Goal: Information Seeking & Learning: Learn about a topic

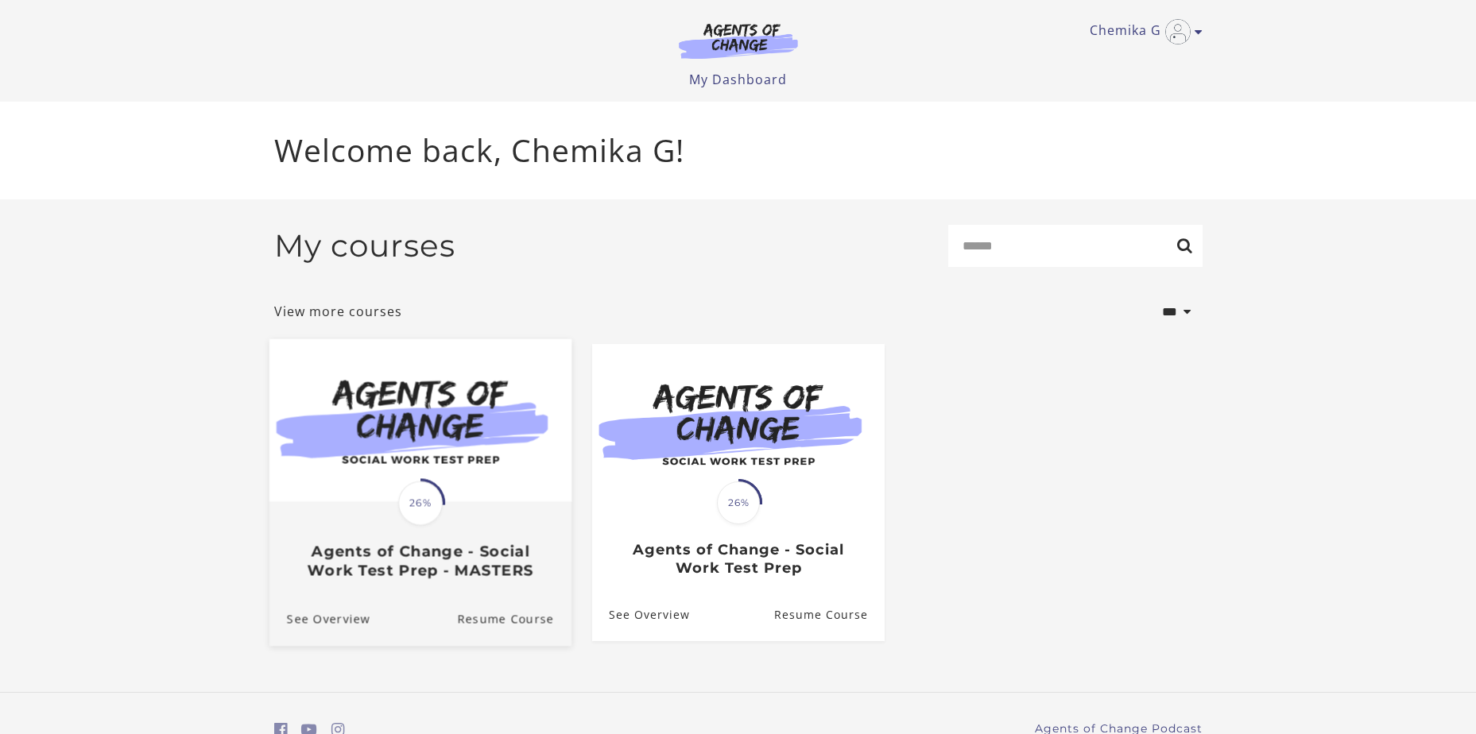
click at [420, 483] on div "Translation missing: en.liquid.partials.dashboard_course_card.progress_descript…" at bounding box center [420, 502] width 49 height 49
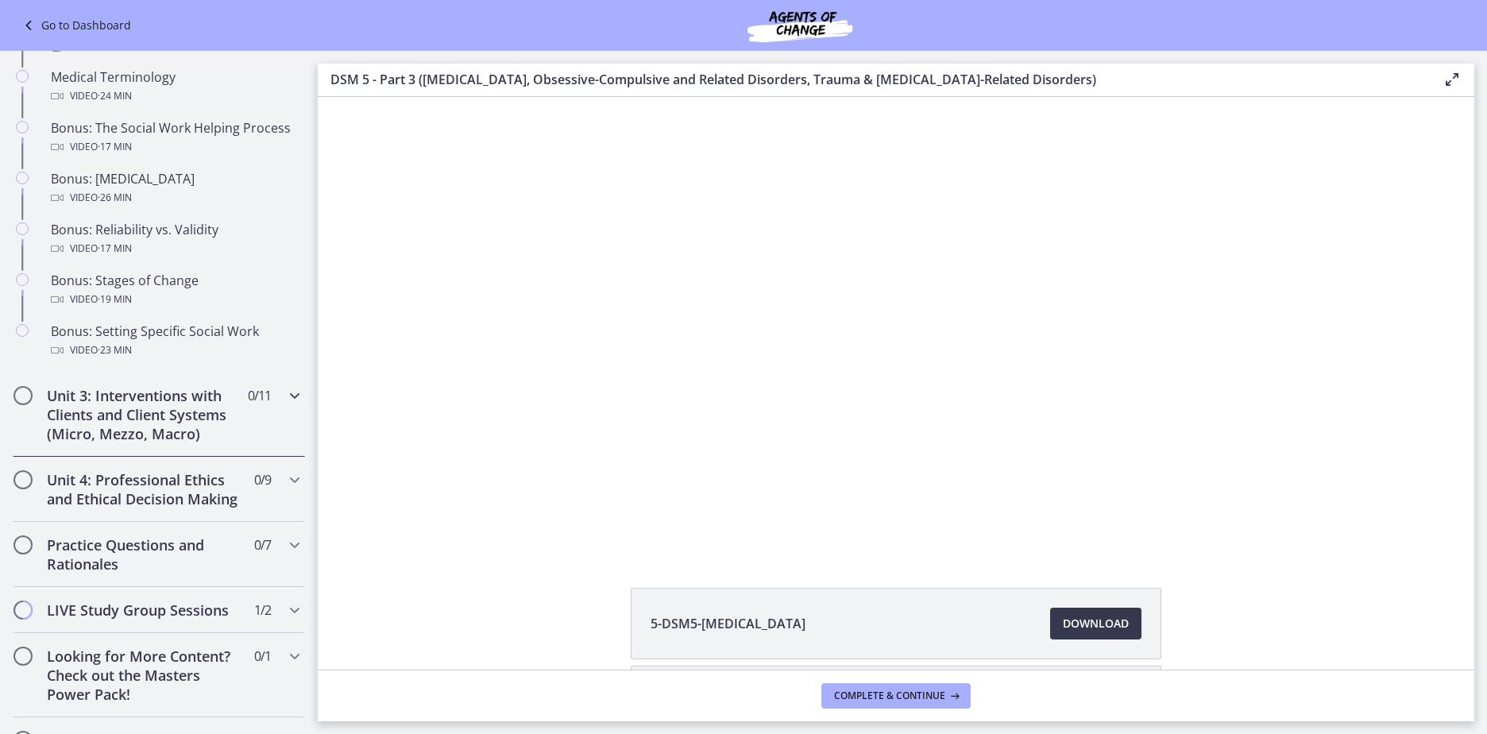
click at [110, 435] on h2 "Unit 3: Interventions with Clients and Client Systems (Micro, Mezzo, Macro)" at bounding box center [144, 414] width 194 height 57
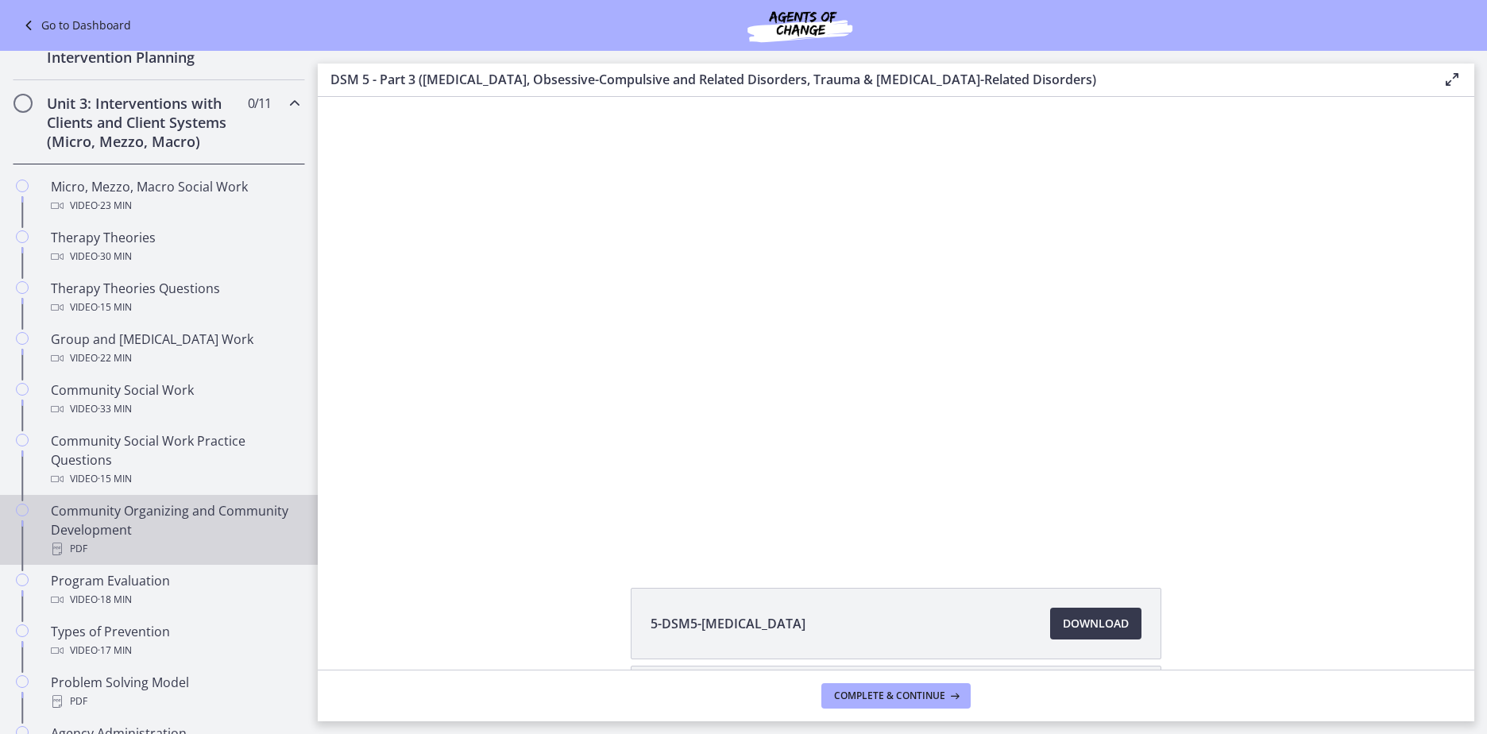
scroll to position [468, 0]
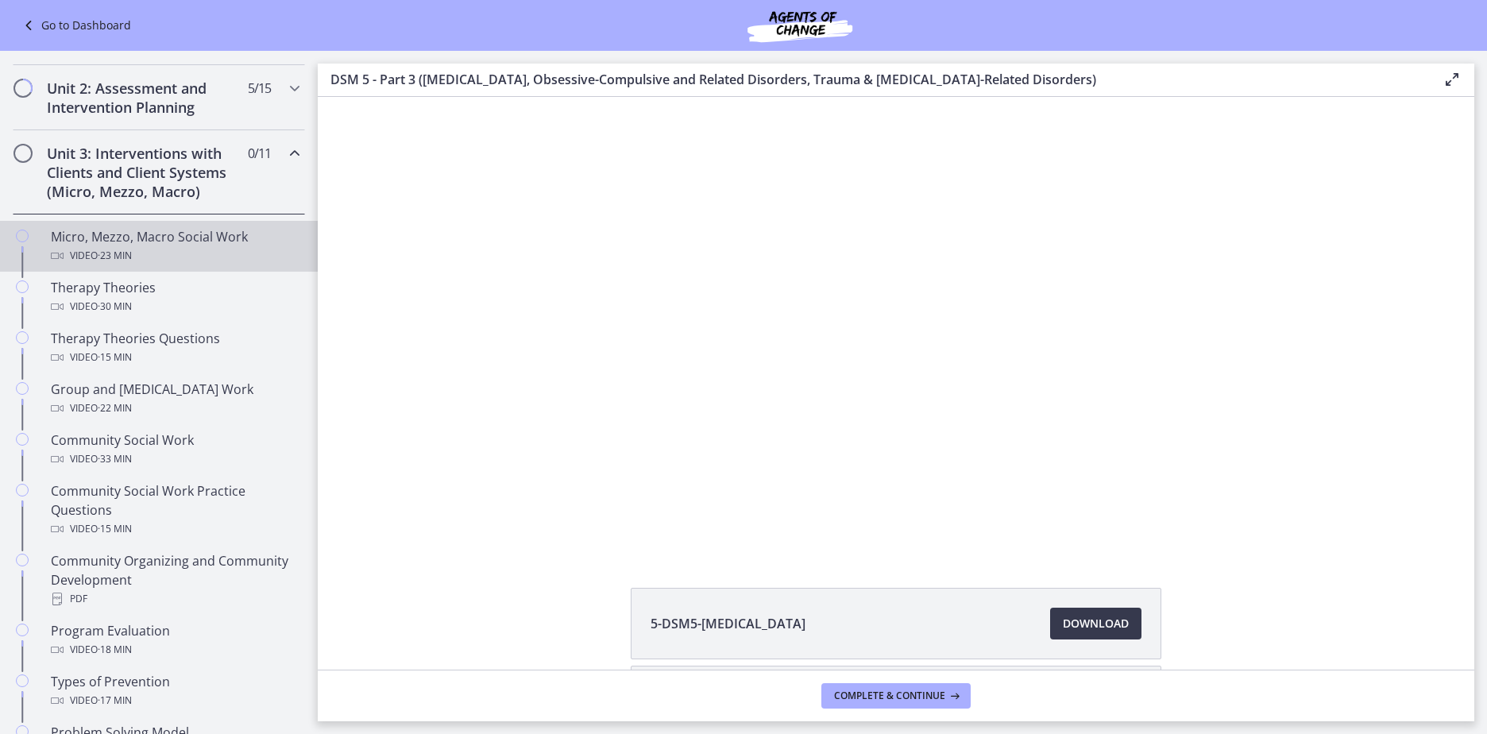
click at [148, 242] on div "Micro, Mezzo, Macro Social Work Video · 23 min" at bounding box center [175, 246] width 248 height 38
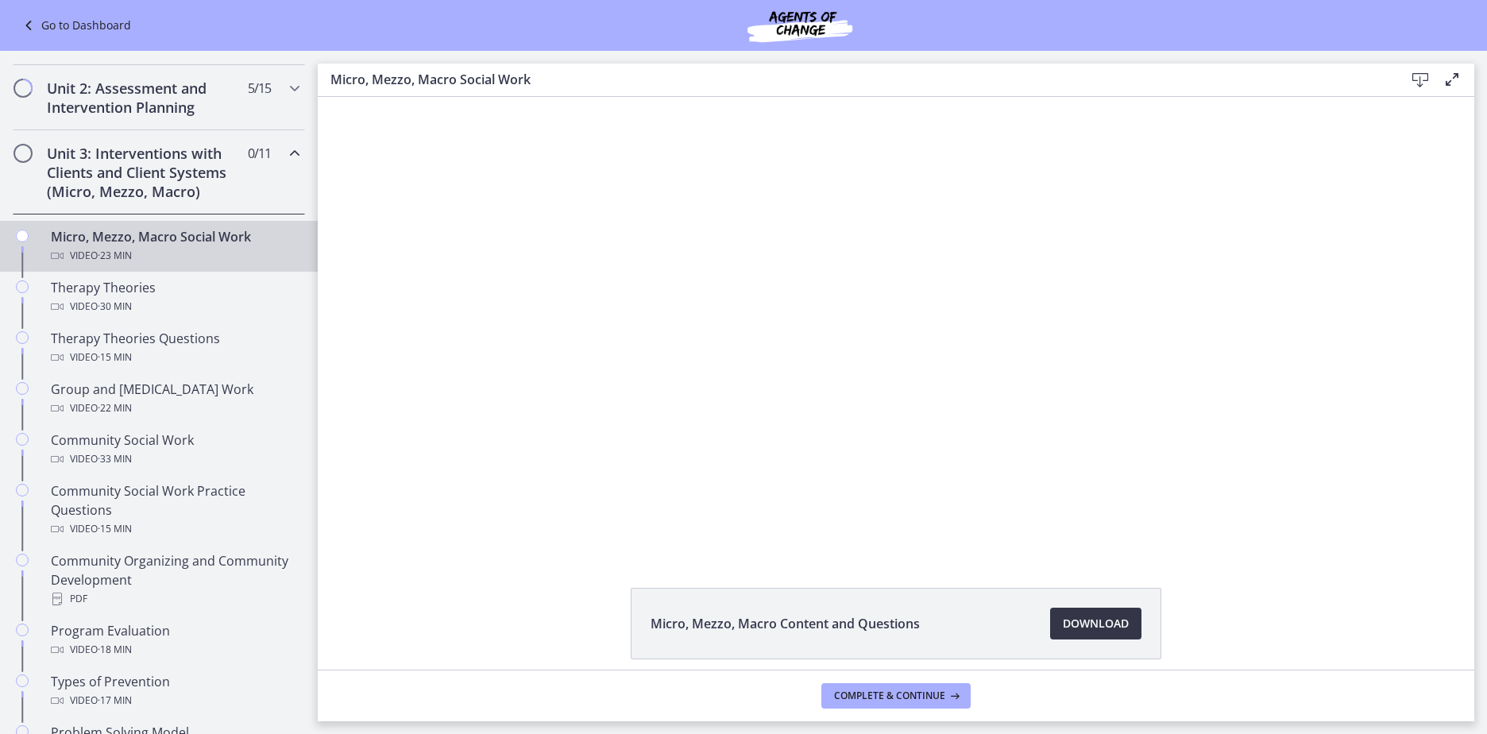
click at [1084, 626] on span "Download Opens in a new window" at bounding box center [1096, 623] width 66 height 19
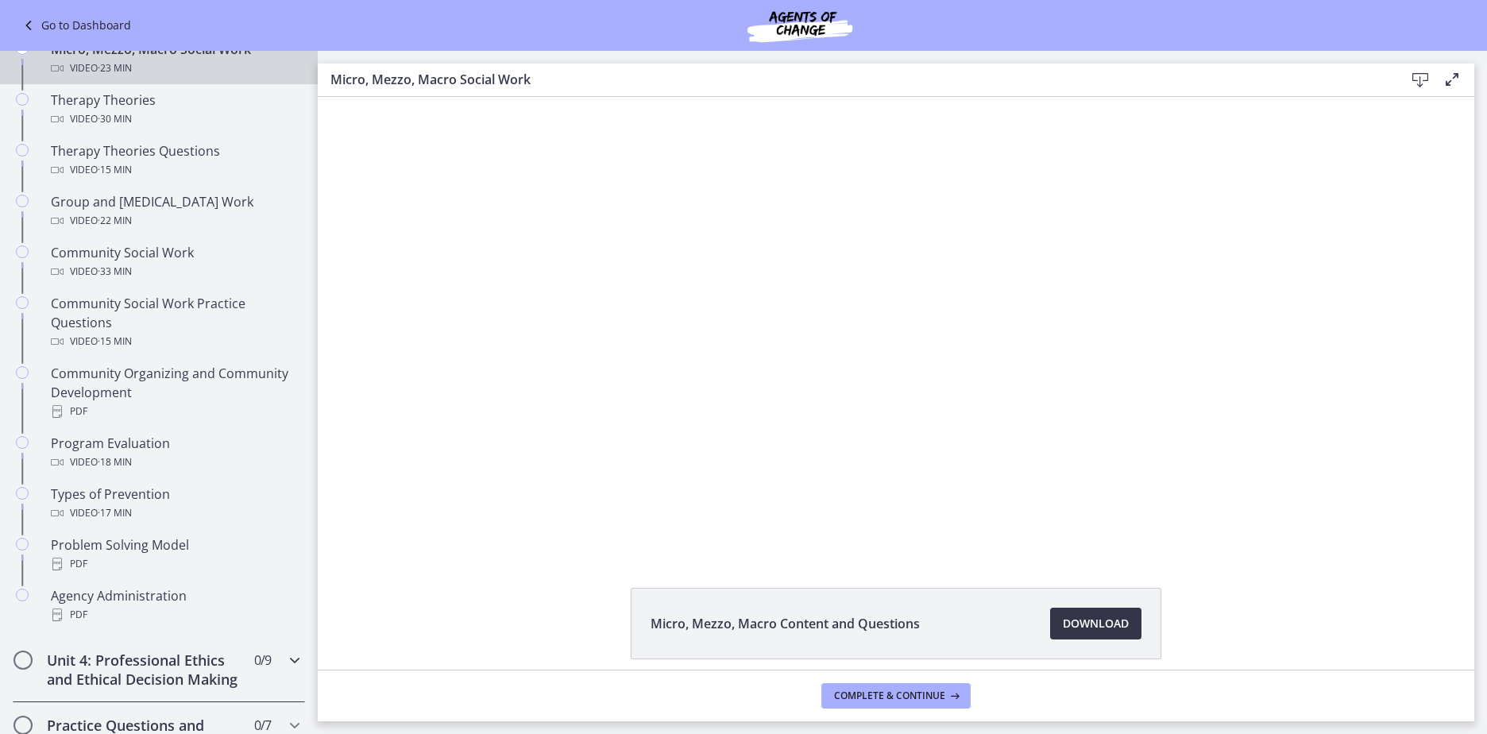
scroll to position [706, 0]
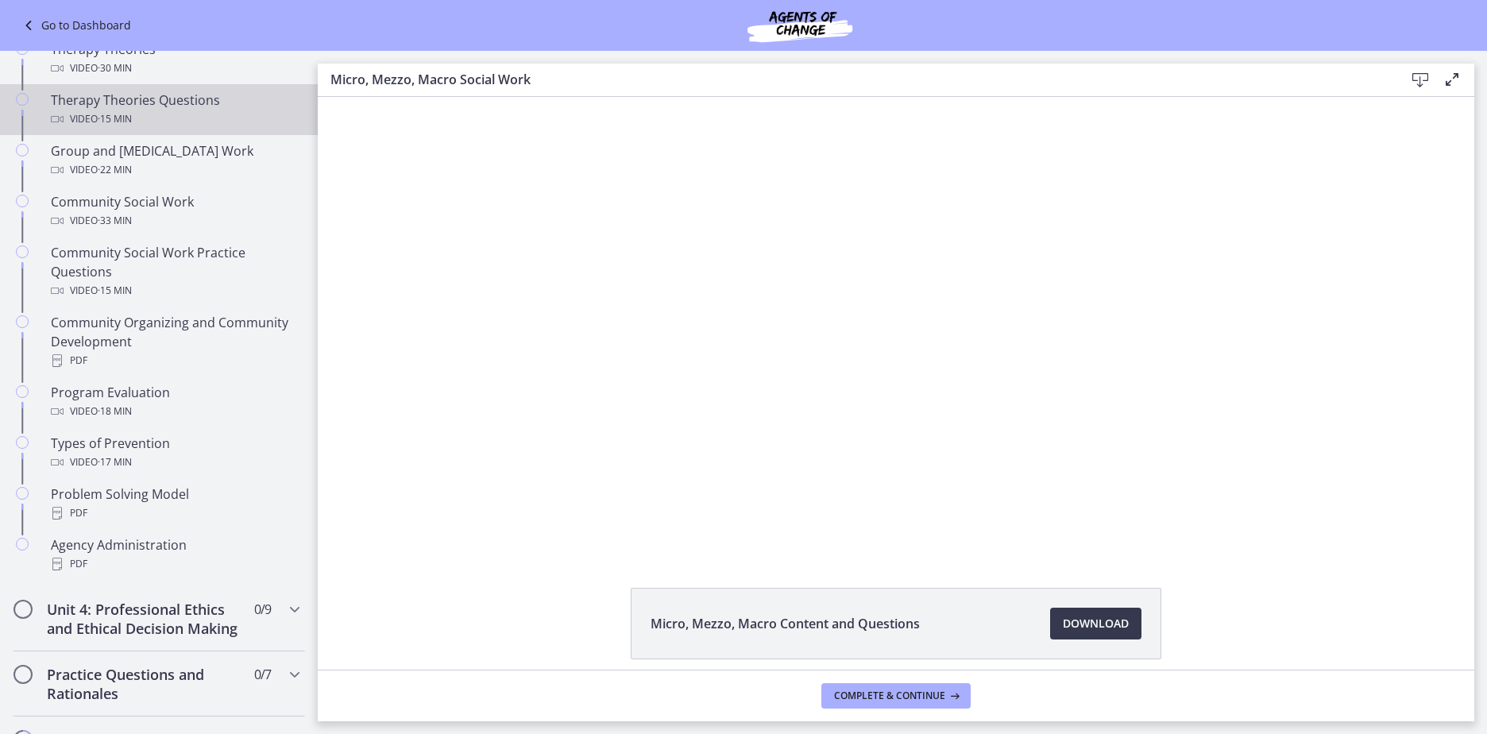
click at [195, 107] on div "Therapy Theories Questions Video · 15 min" at bounding box center [175, 110] width 248 height 38
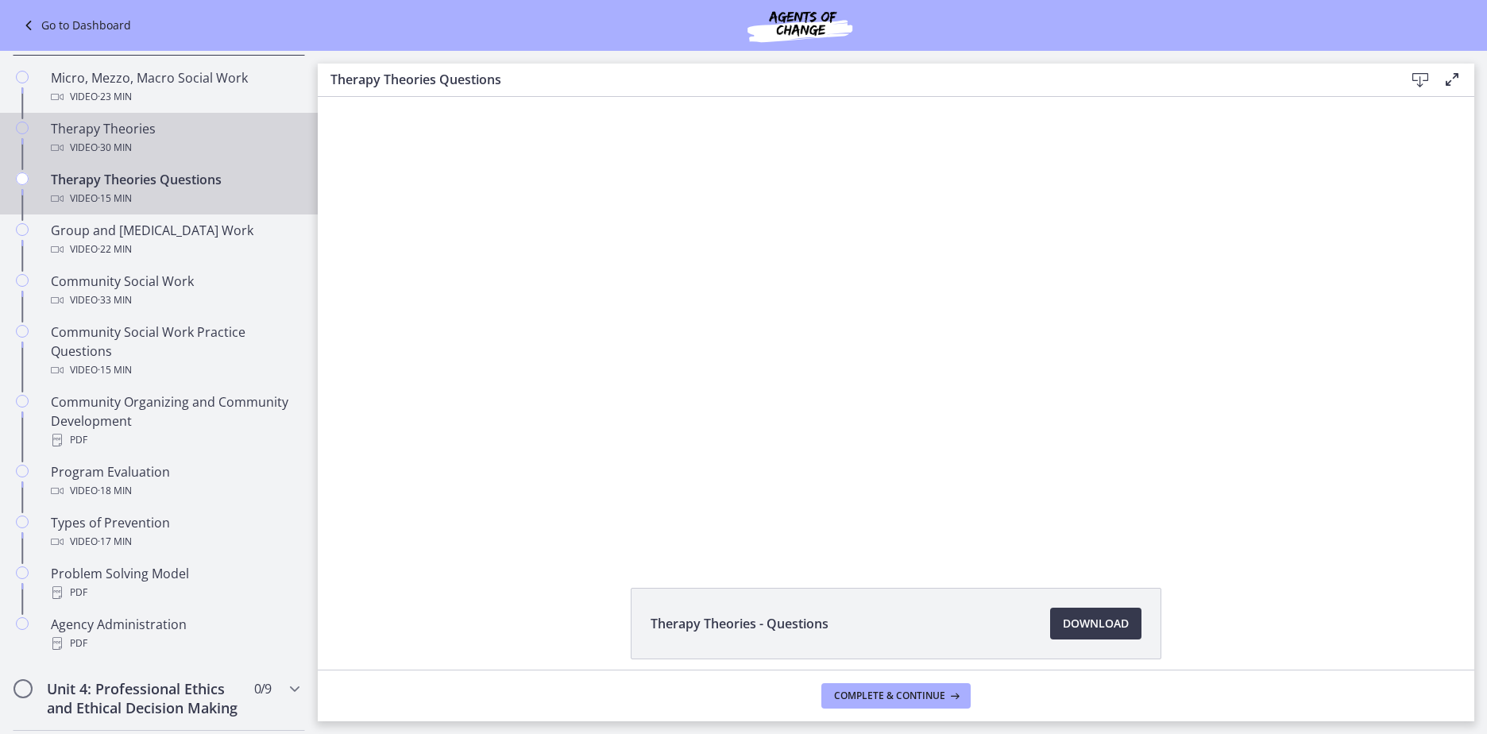
click at [176, 123] on div "Therapy Theories Video · 30 min" at bounding box center [175, 138] width 248 height 38
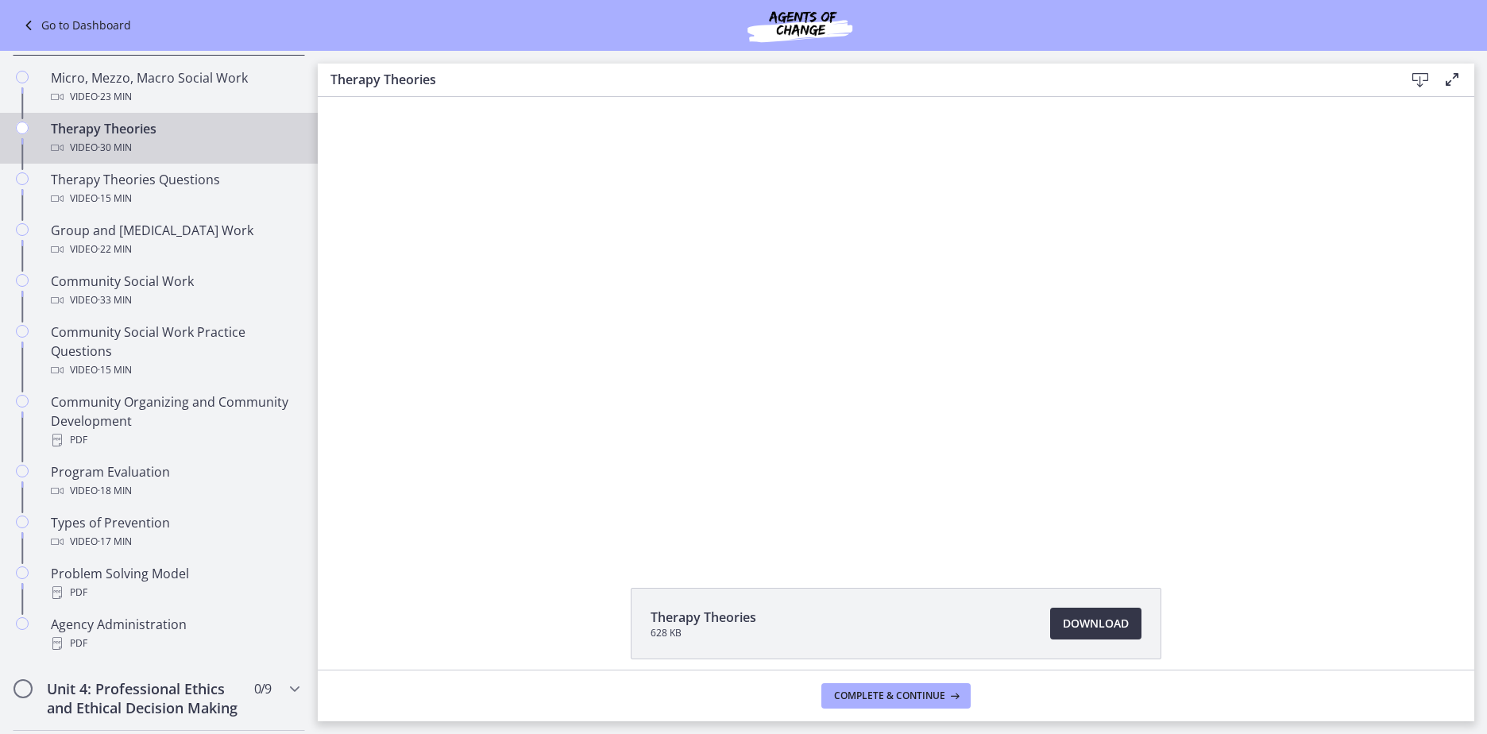
click at [1120, 629] on span "Download Opens in a new window" at bounding box center [1096, 623] width 66 height 19
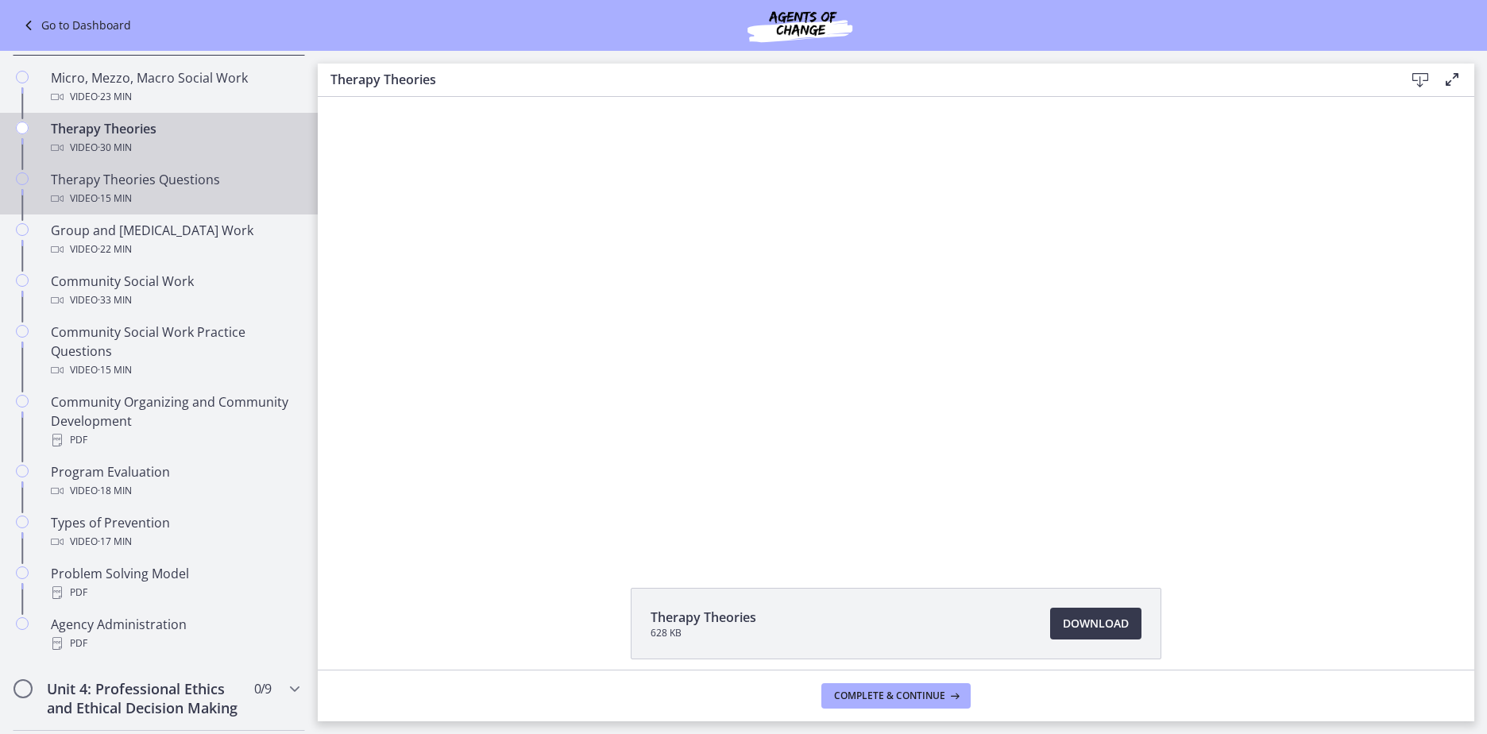
click at [164, 188] on div "Therapy Theories Questions Video · 15 min" at bounding box center [175, 189] width 248 height 38
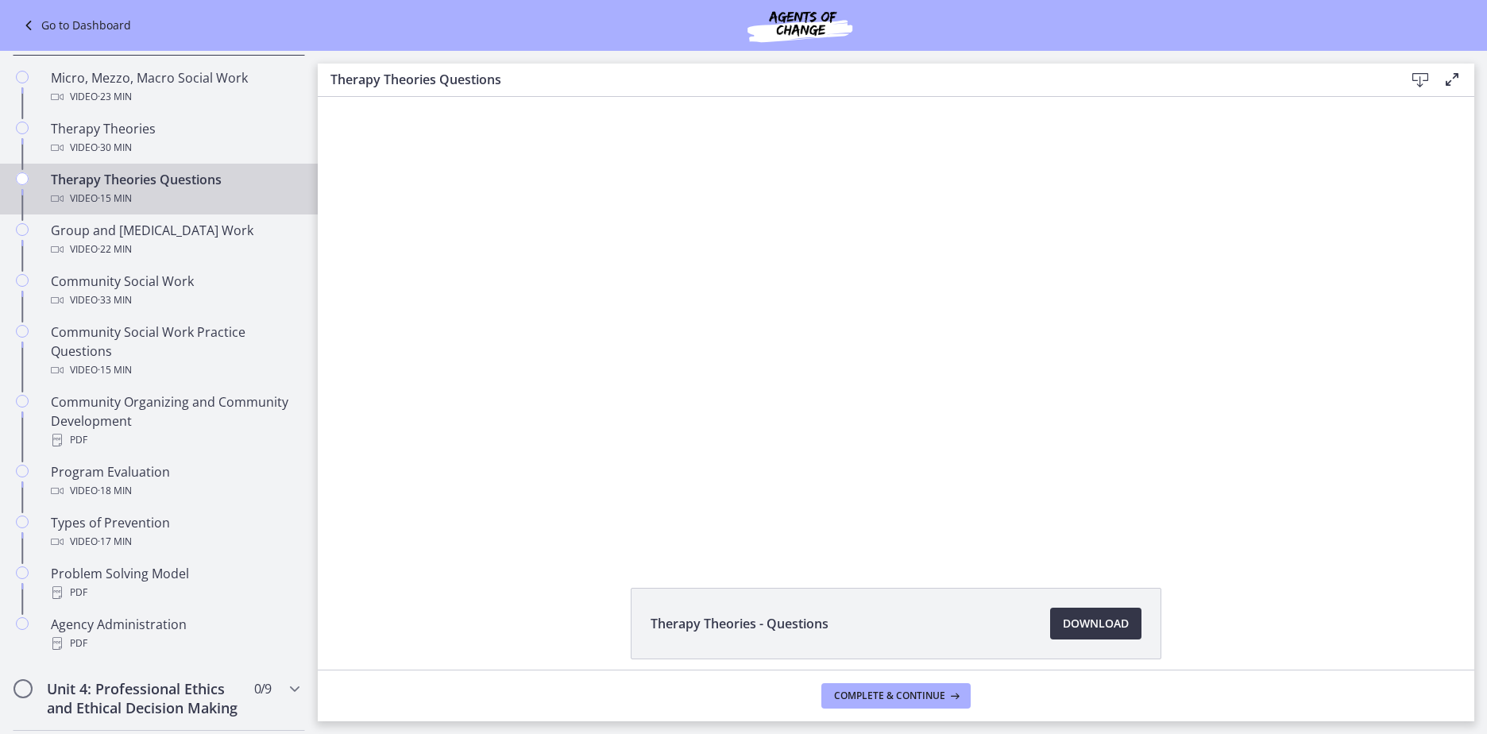
click at [1108, 625] on span "Download Opens in a new window" at bounding box center [1096, 623] width 66 height 19
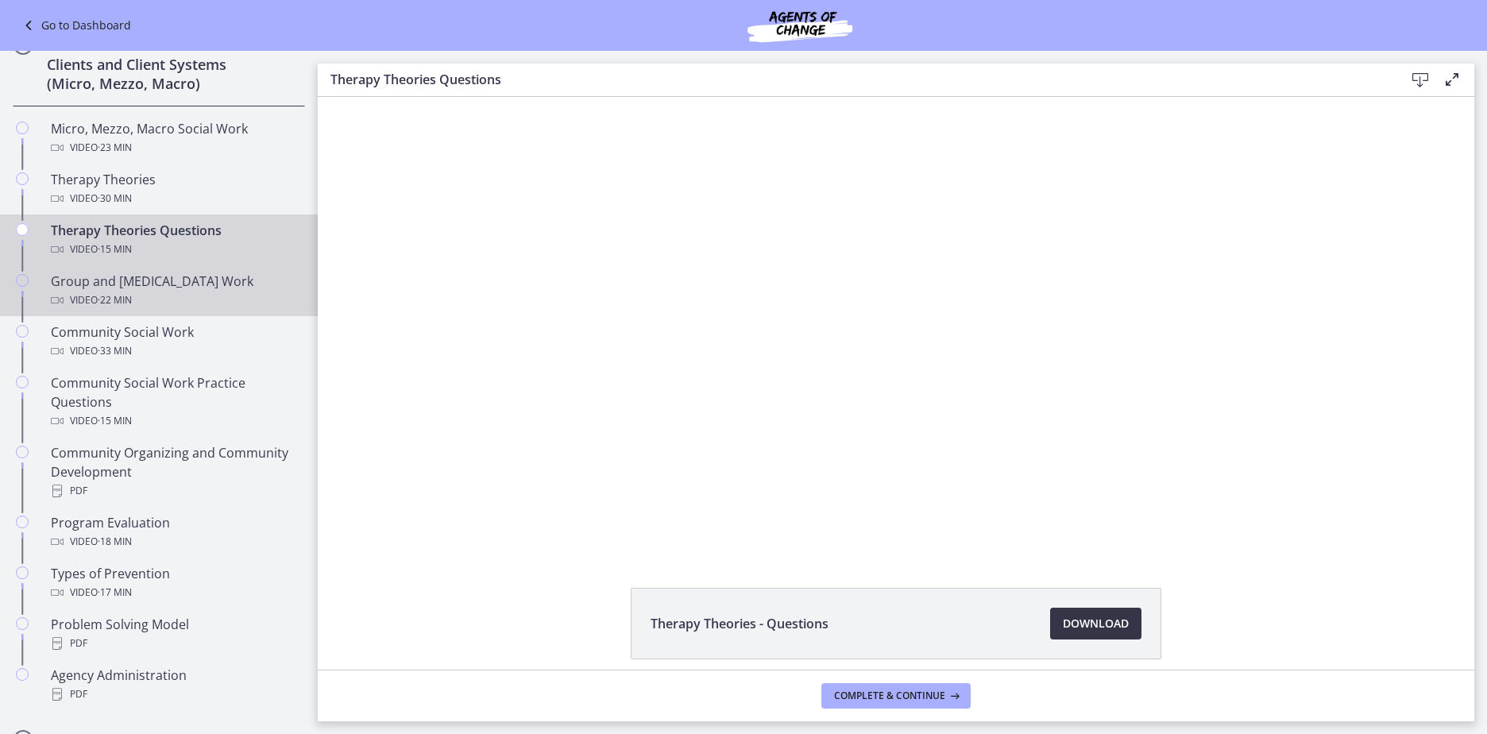
scroll to position [547, 0]
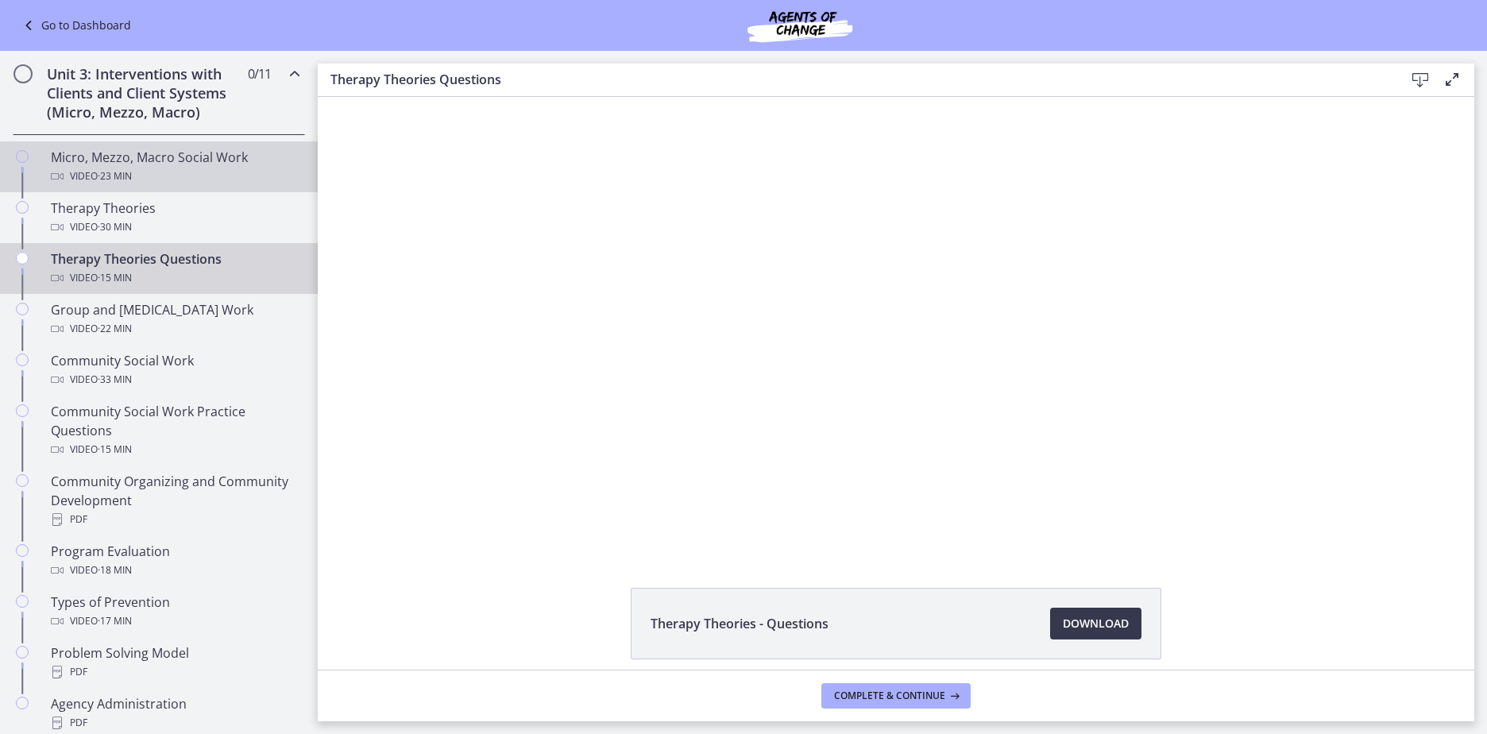
click at [186, 161] on div "Micro, Mezzo, Macro Social Work Video · 23 min" at bounding box center [175, 167] width 248 height 38
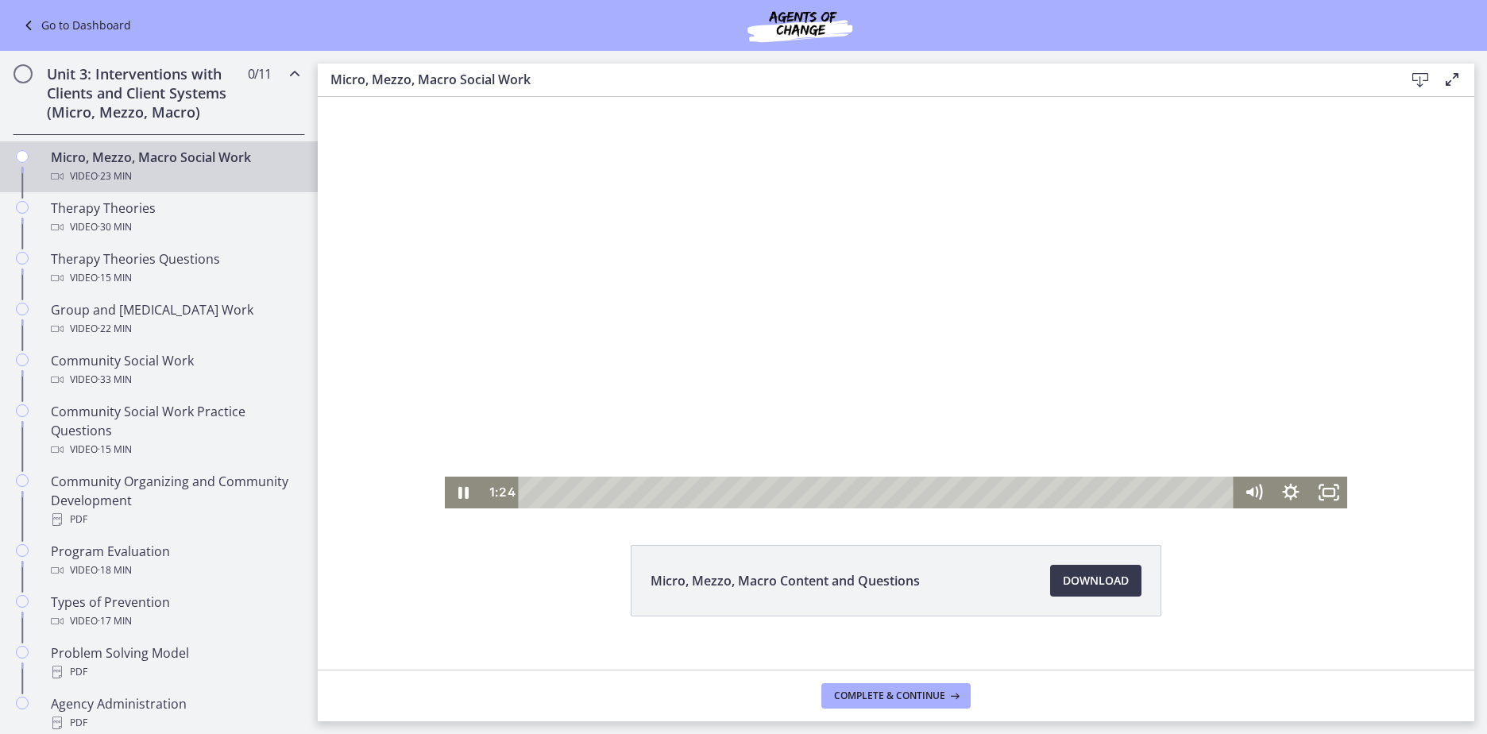
scroll to position [66, 0]
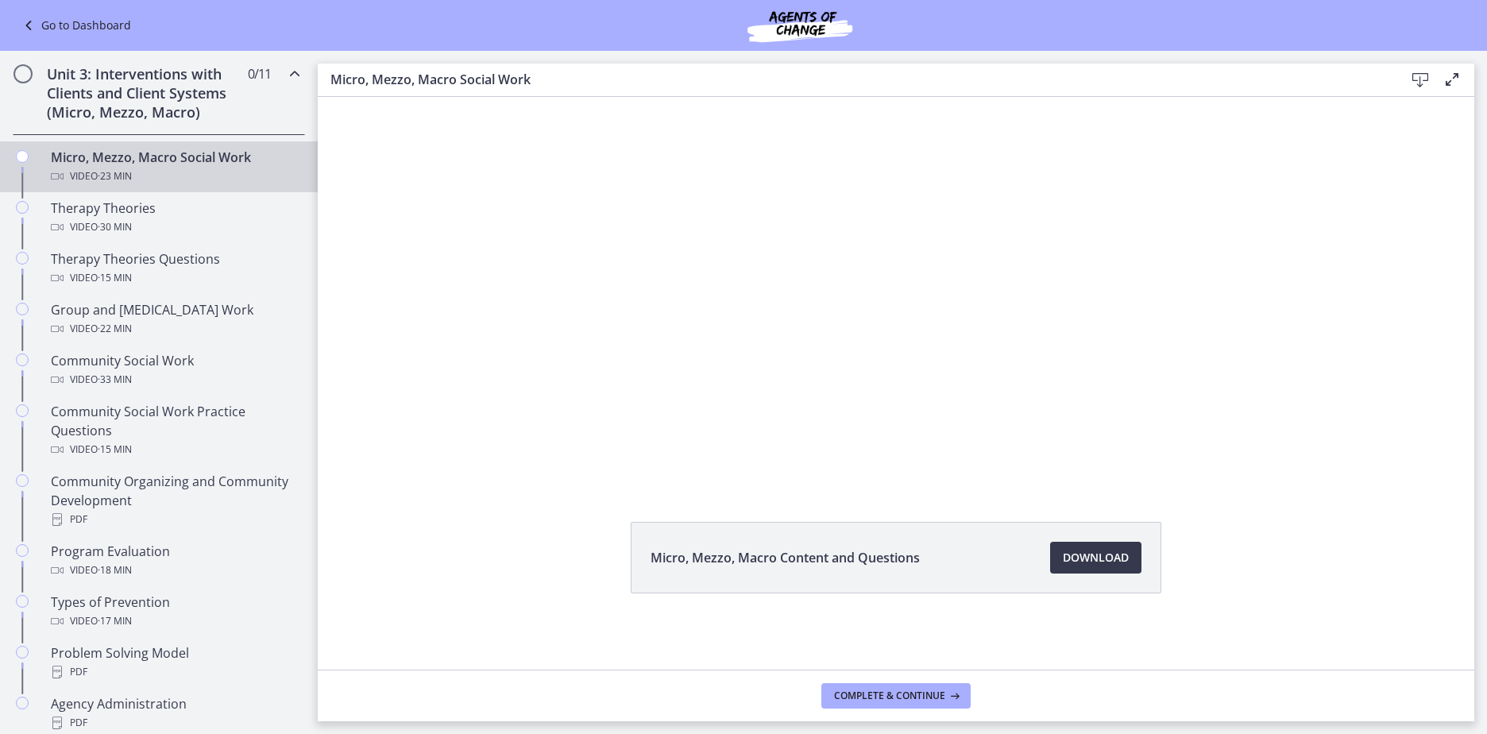
click at [111, 88] on h2 "Unit 3: Interventions with Clients and Client Systems (Micro, Mezzo, Macro)" at bounding box center [144, 92] width 194 height 57
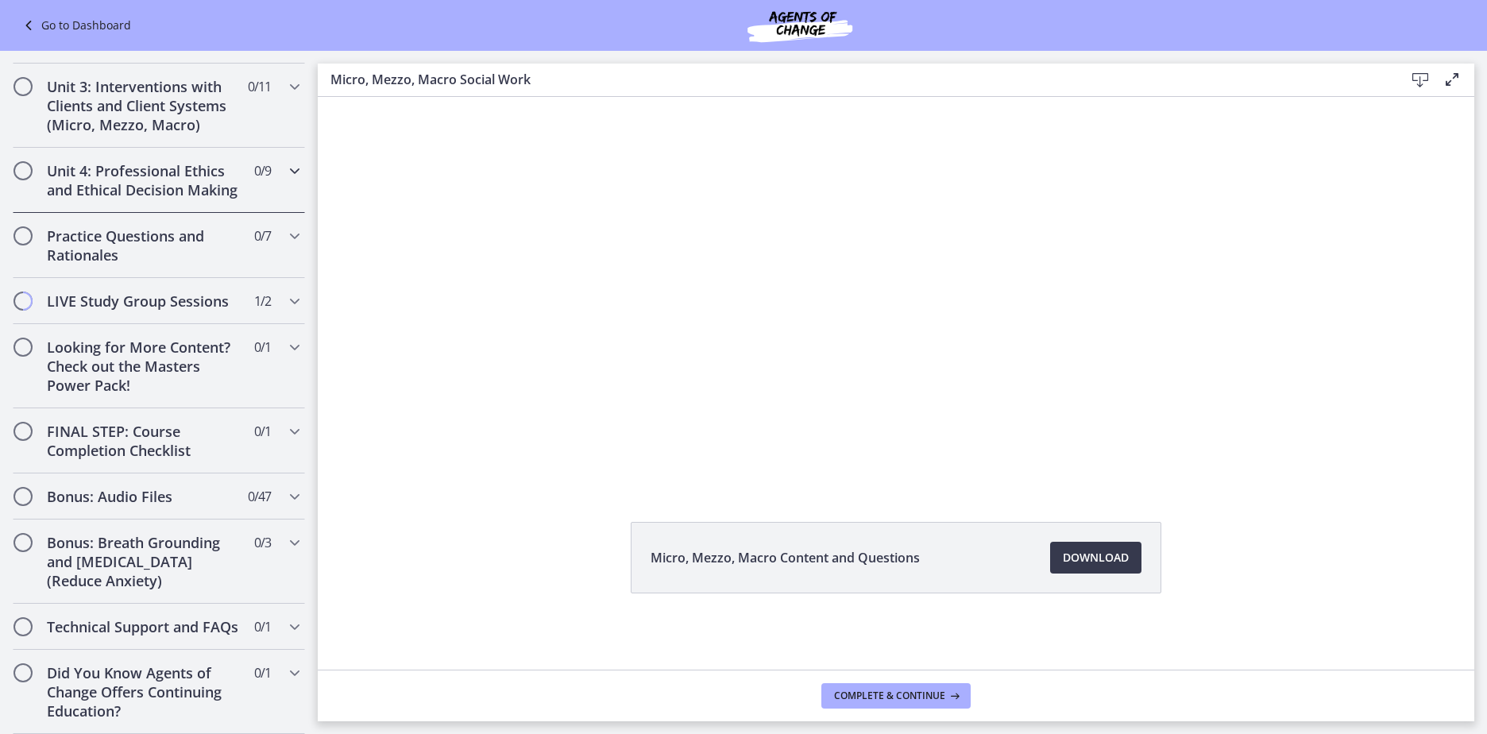
click at [123, 180] on h2 "Unit 4: Professional Ethics and Ethical Decision Making" at bounding box center [144, 180] width 194 height 38
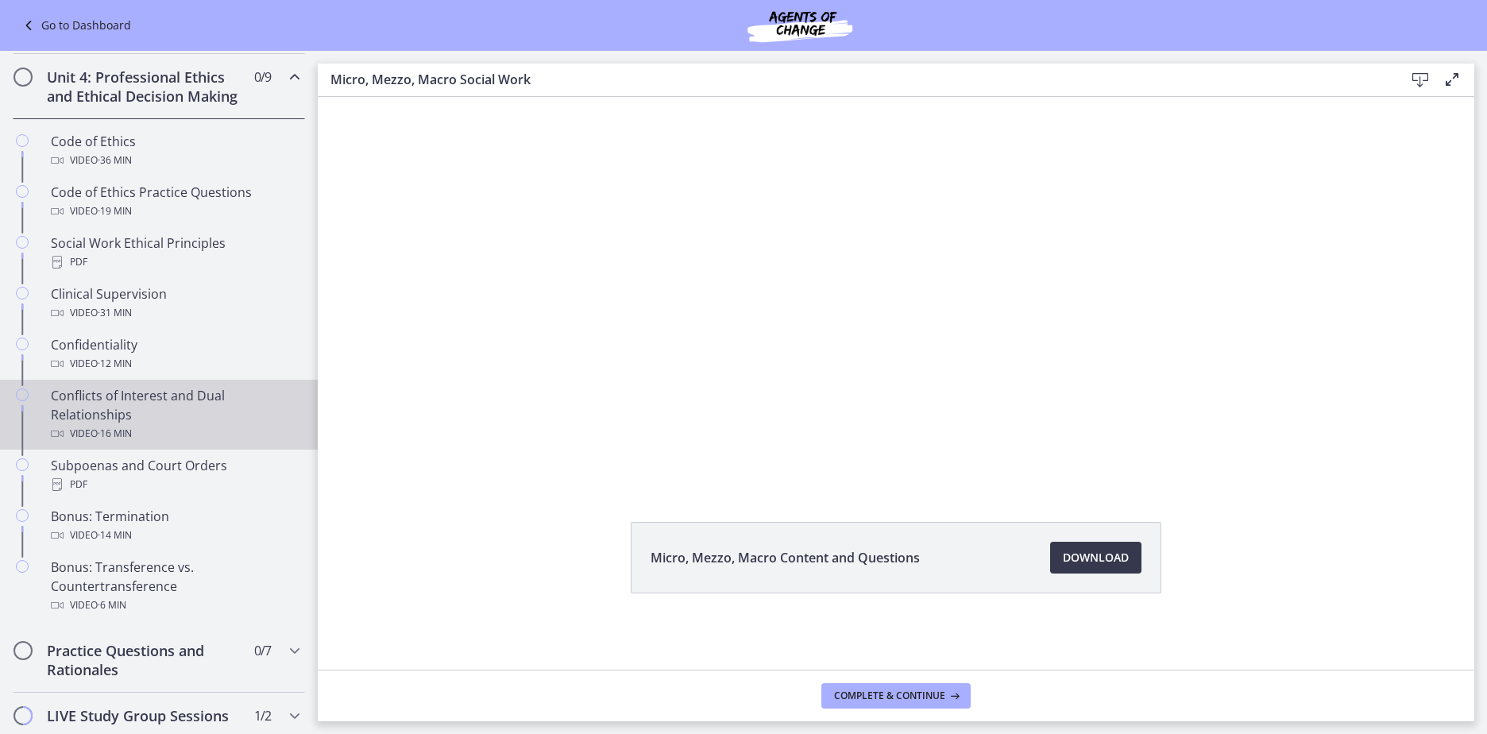
scroll to position [627, 0]
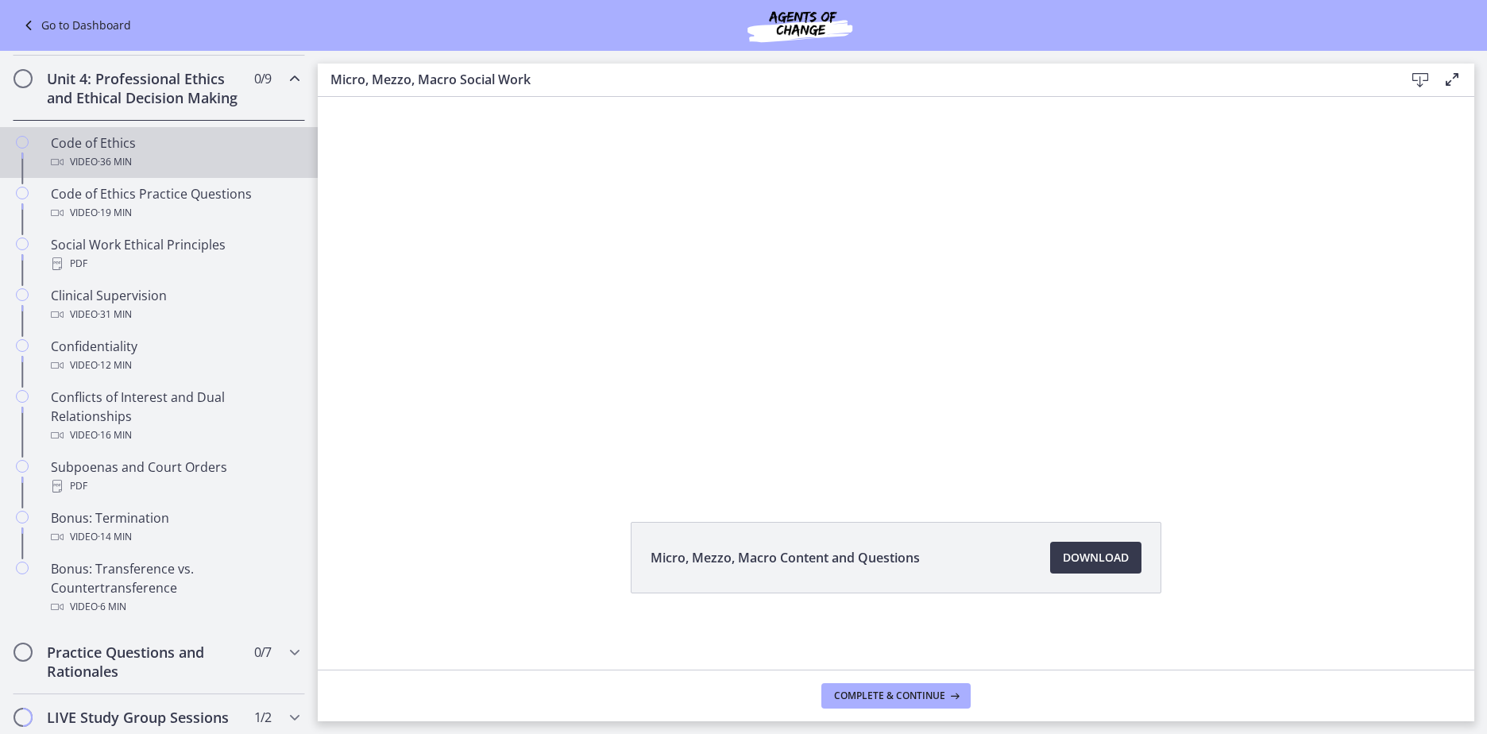
click at [109, 172] on span "· 36 min" at bounding box center [115, 162] width 34 height 19
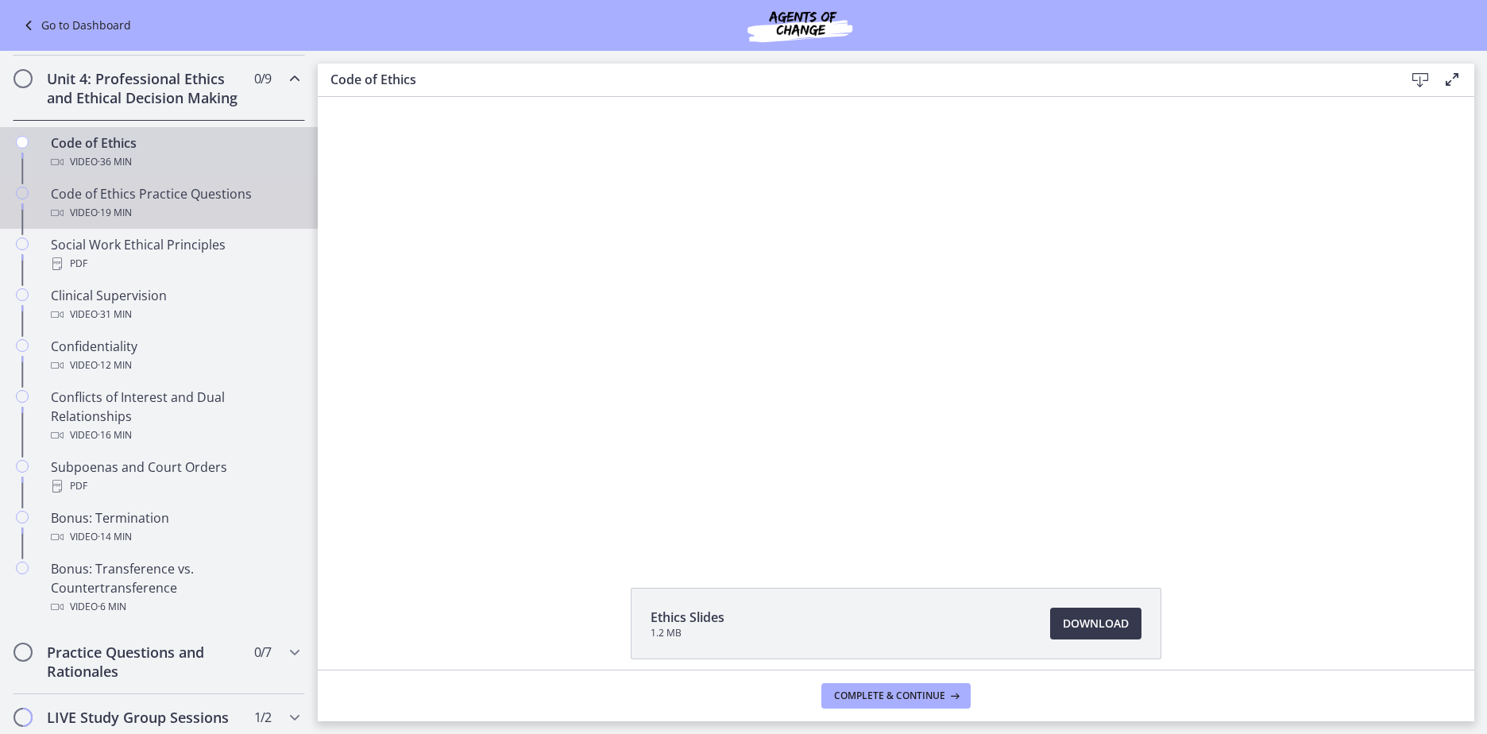
click at [127, 222] on span "· 19 min" at bounding box center [115, 212] width 34 height 19
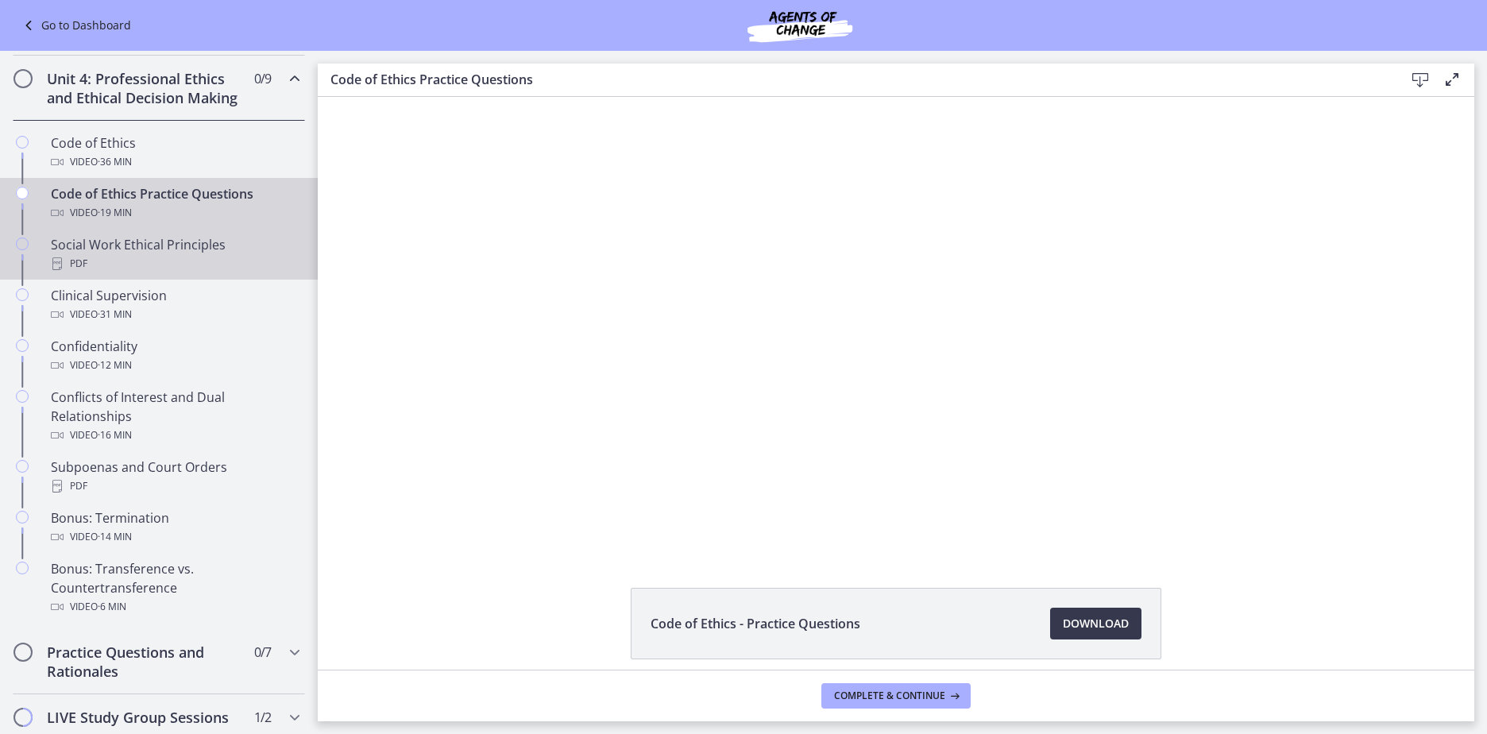
click at [130, 273] on div "PDF" at bounding box center [175, 263] width 248 height 19
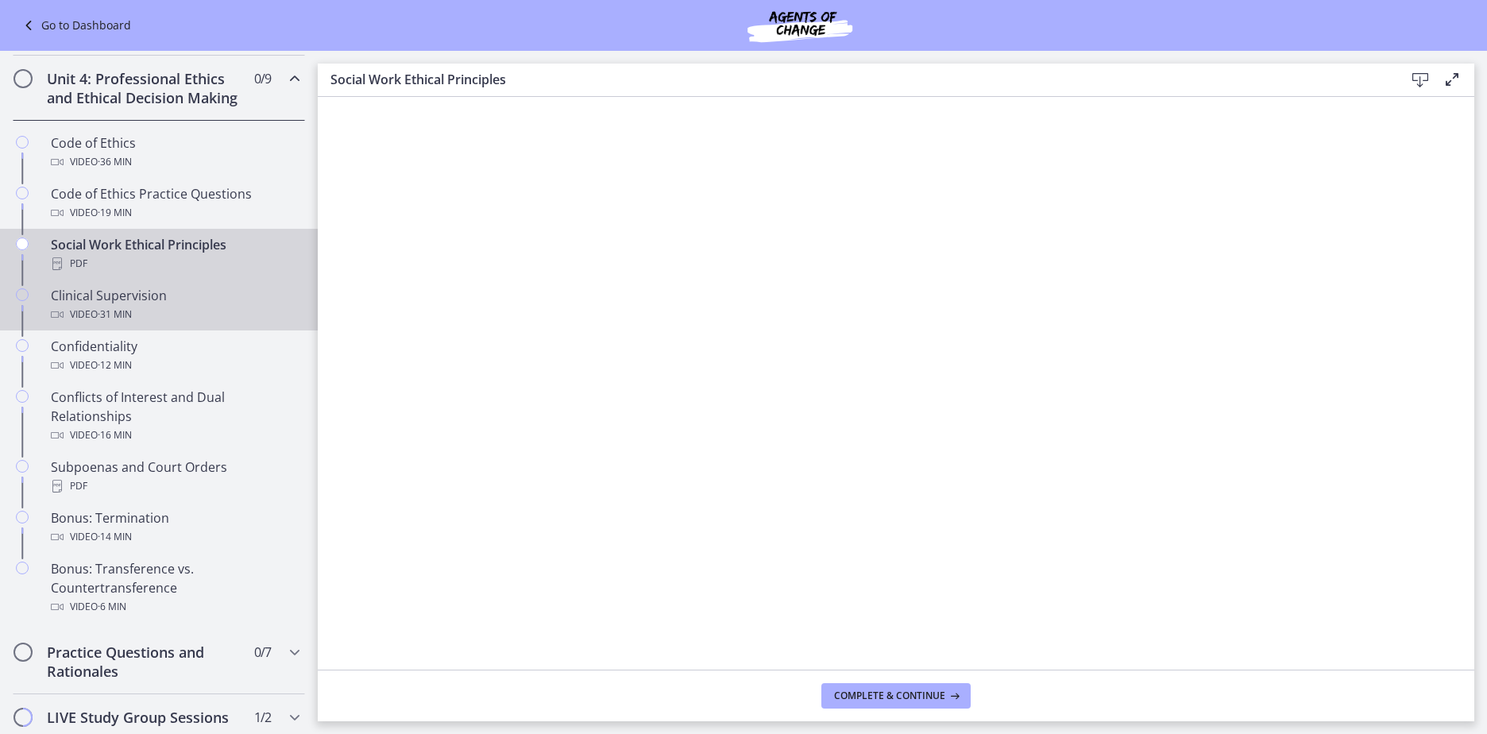
click at [117, 324] on span "· 31 min" at bounding box center [115, 314] width 34 height 19
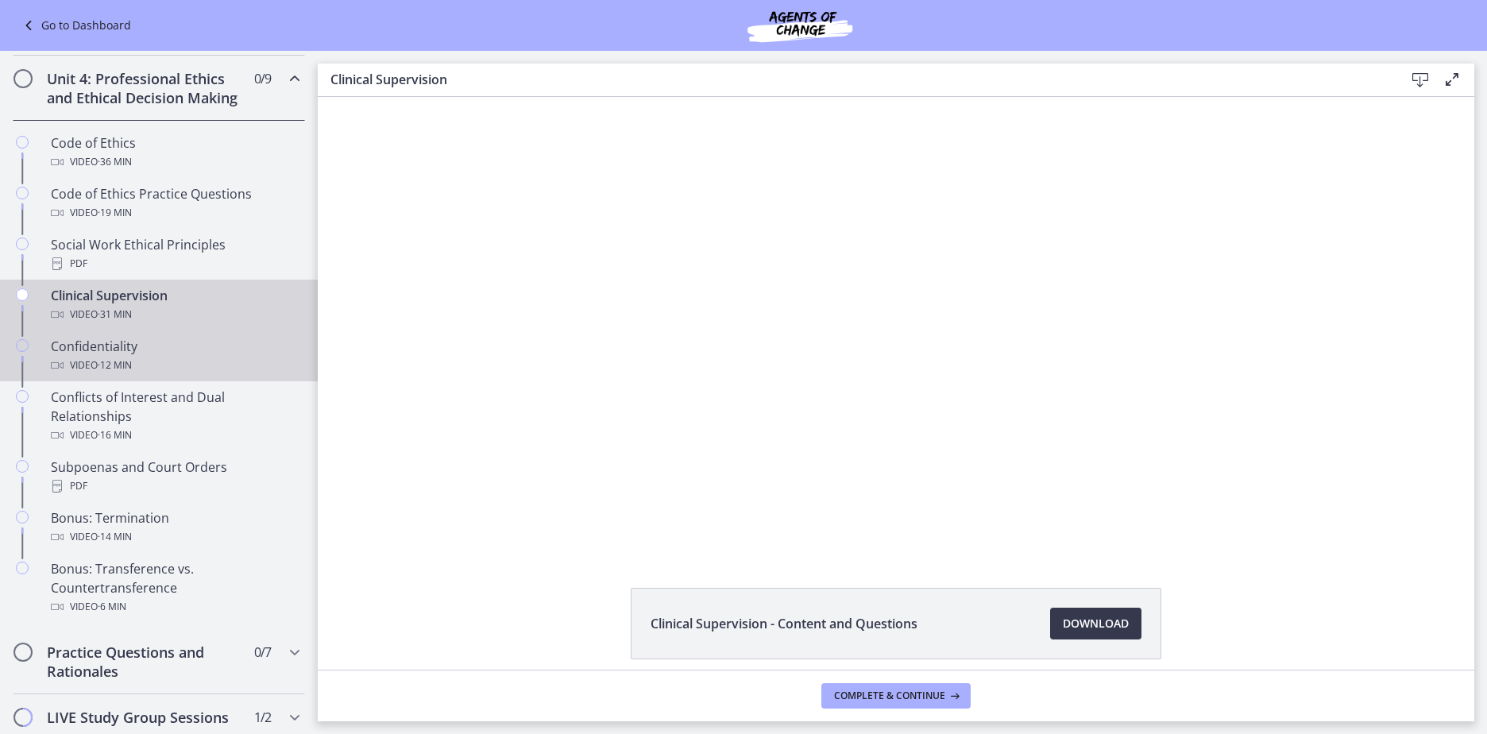
click at [149, 371] on div "Confidentiality Video · 12 min" at bounding box center [175, 356] width 248 height 38
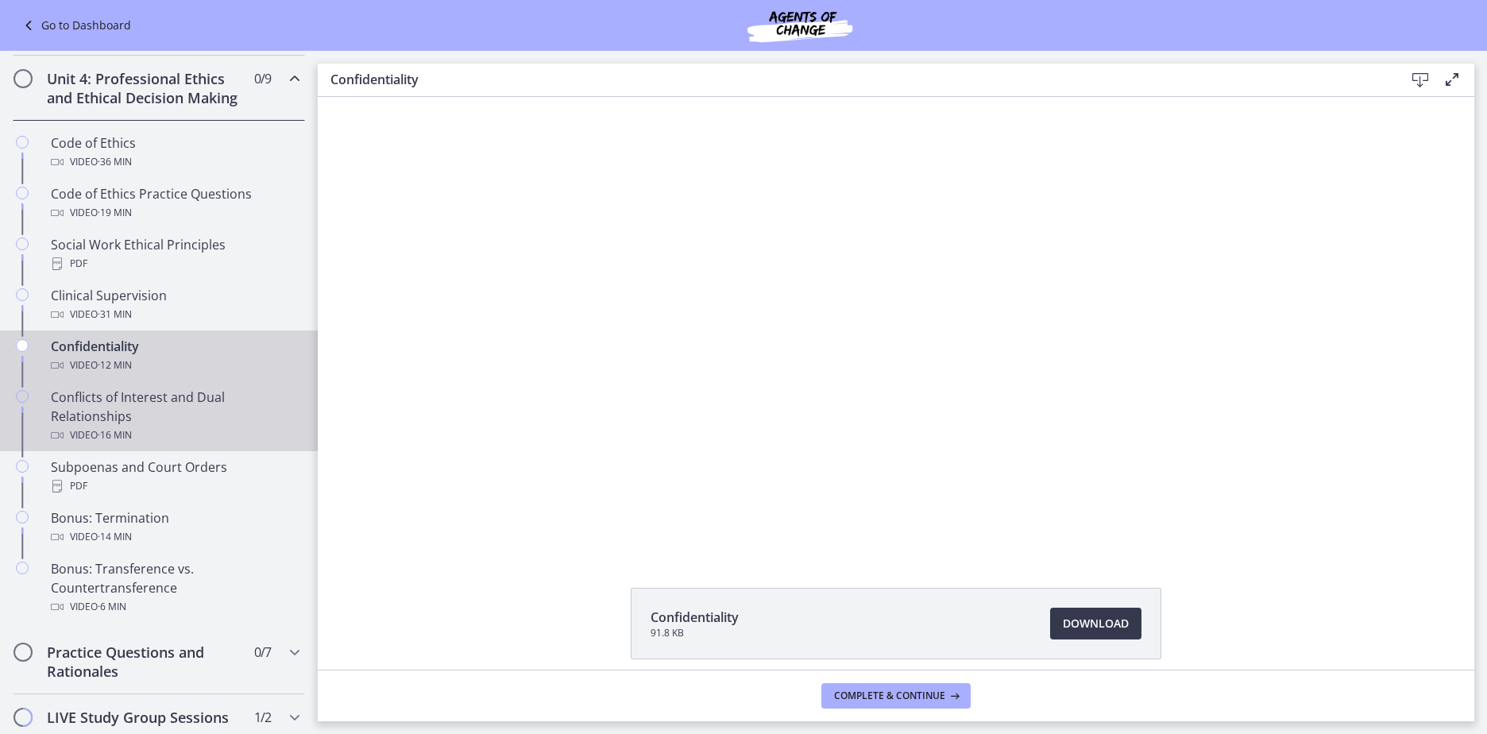
click at [172, 426] on div "Conflicts of Interest and Dual Relationships Video · 16 min" at bounding box center [175, 416] width 248 height 57
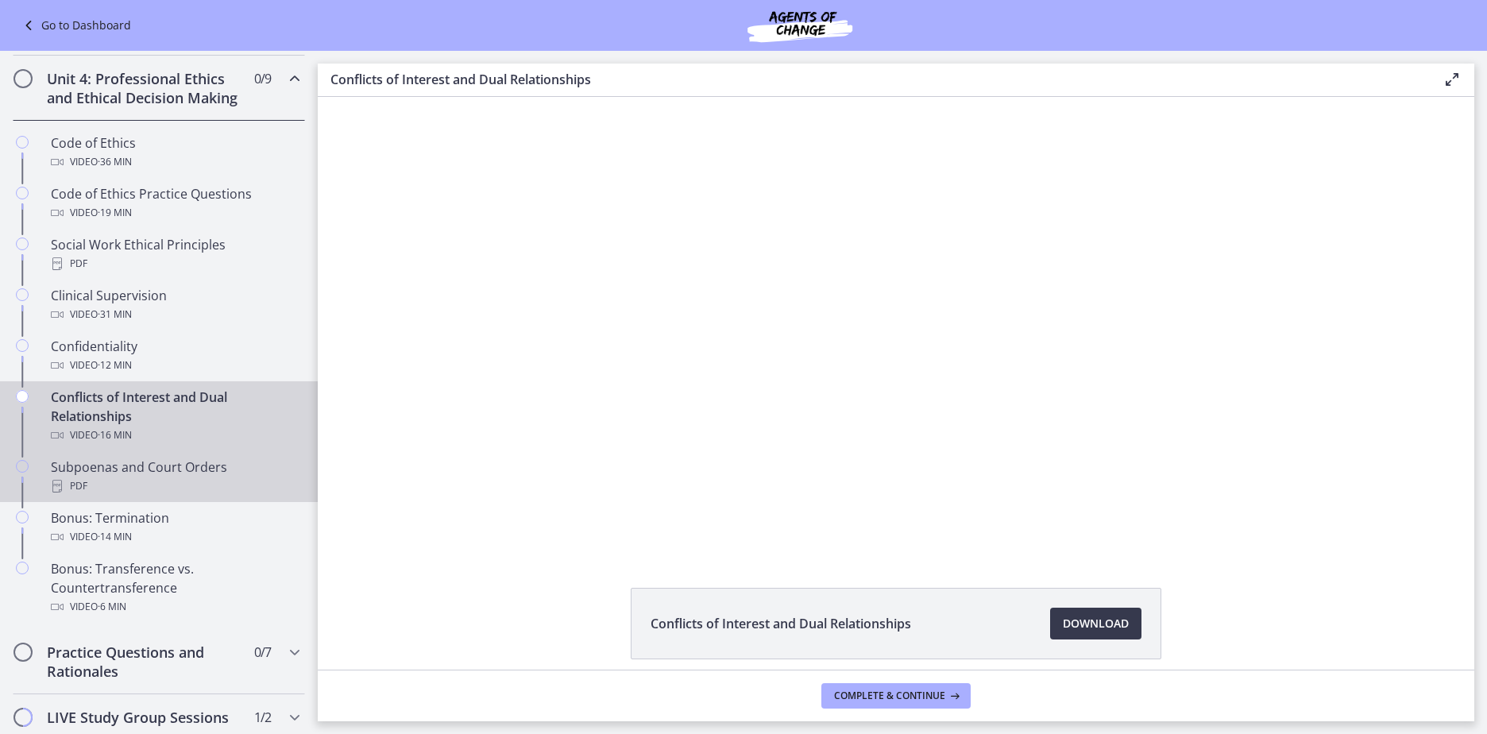
click at [187, 496] on div "PDF" at bounding box center [175, 486] width 248 height 19
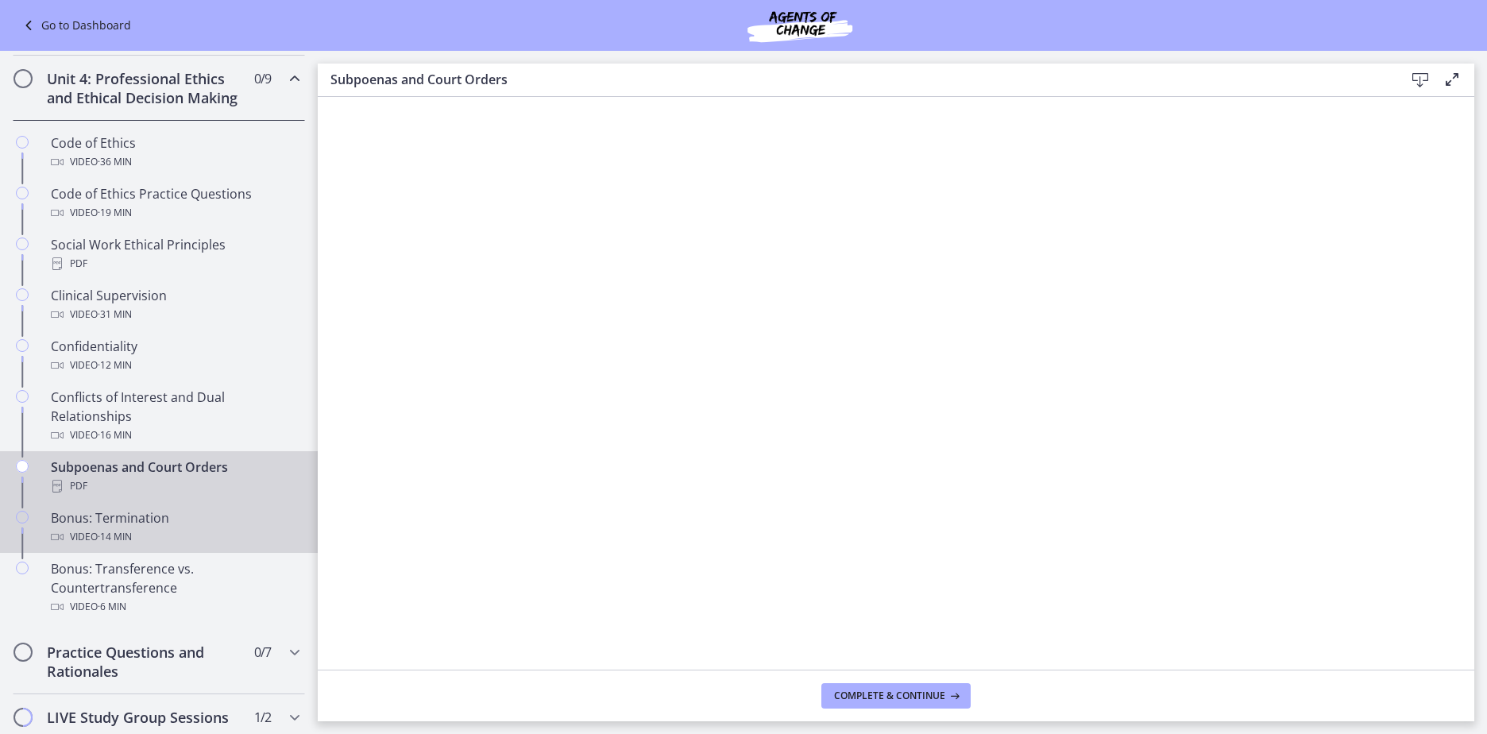
click at [157, 547] on div "Video · 14 min" at bounding box center [175, 537] width 248 height 19
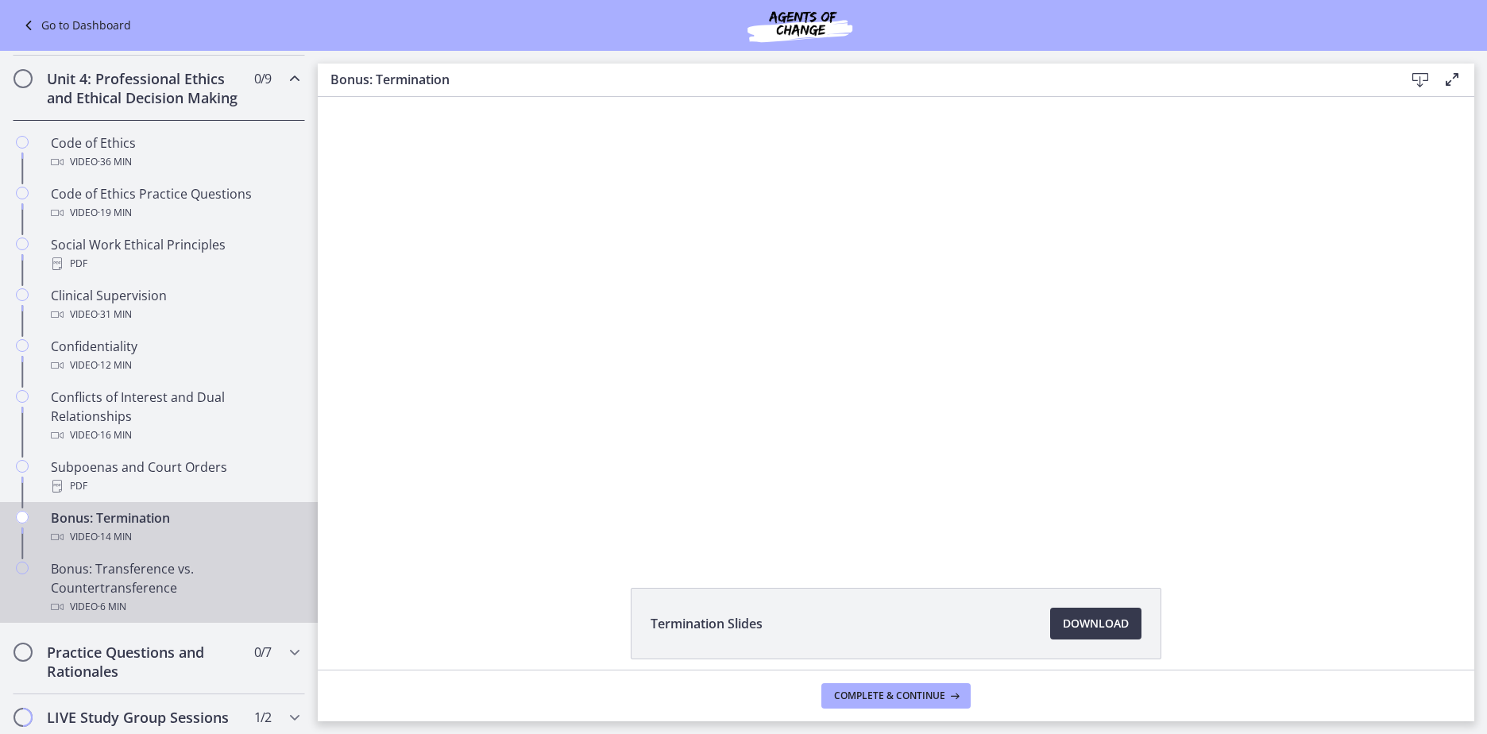
click at [180, 616] on div "Bonus: Transference vs. Countertransference Video · 6 min" at bounding box center [175, 587] width 248 height 57
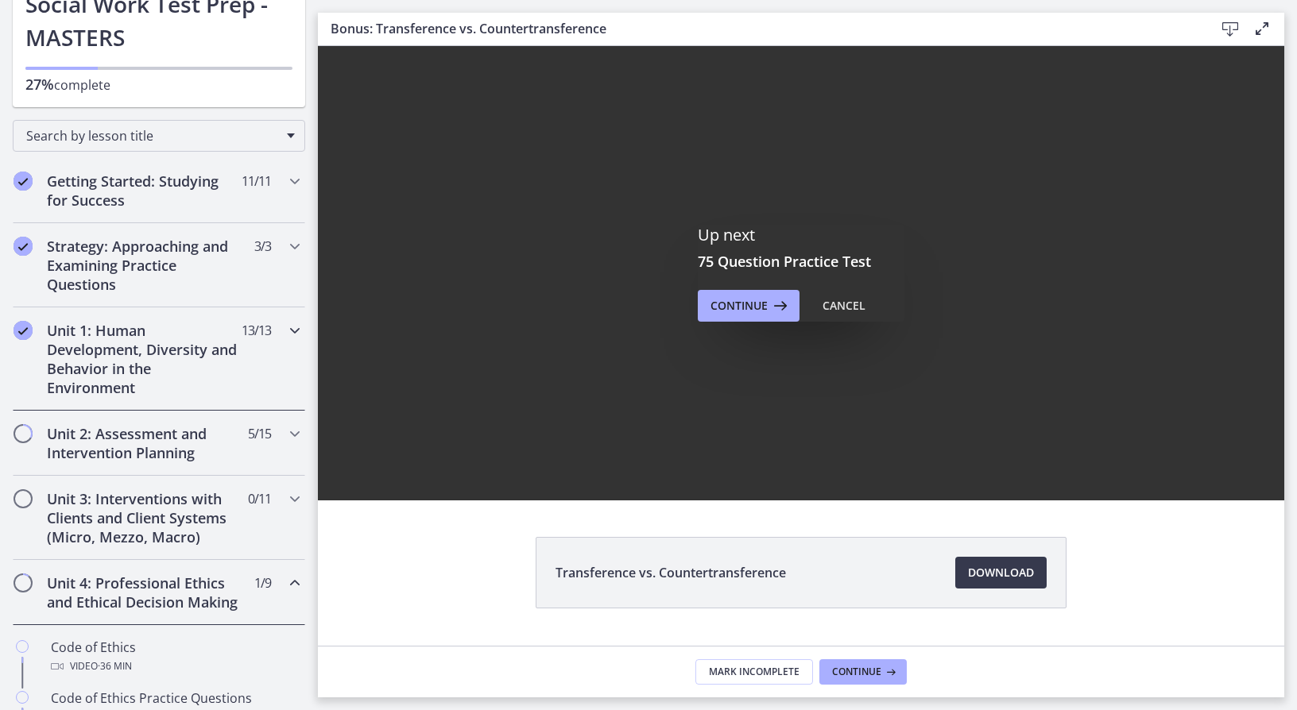
scroll to position [144, 0]
click at [138, 371] on h2 "Unit 1: Human Development, Diversity and Behavior in the Environment" at bounding box center [144, 360] width 194 height 76
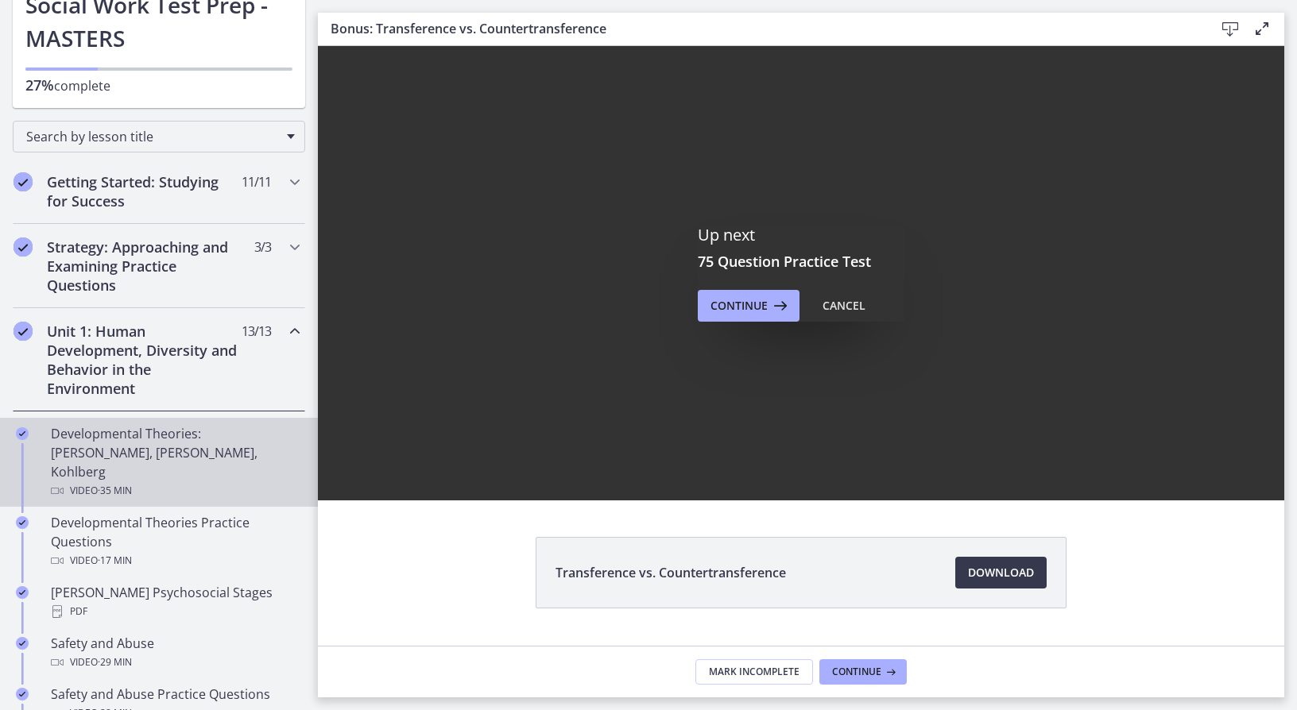
scroll to position [223, 0]
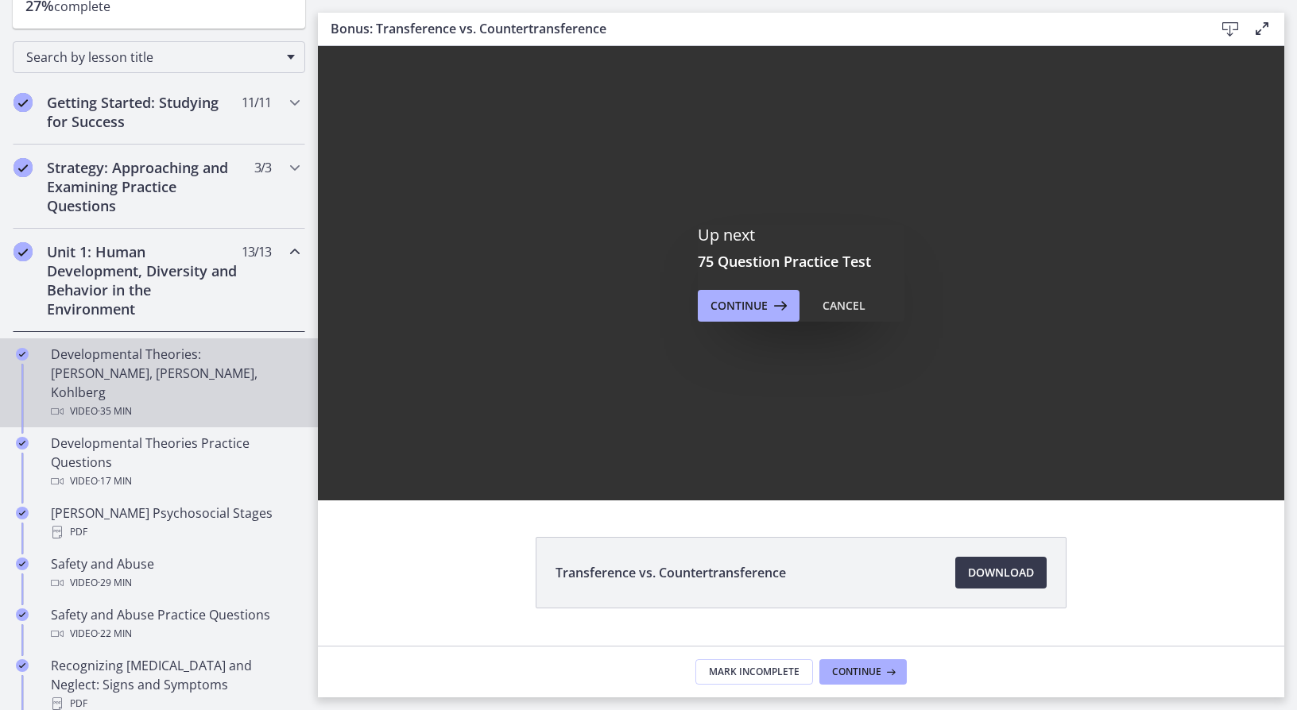
click at [173, 361] on div "Developmental Theories: [PERSON_NAME], [PERSON_NAME], Kohlberg Video · 35 min" at bounding box center [175, 383] width 248 height 76
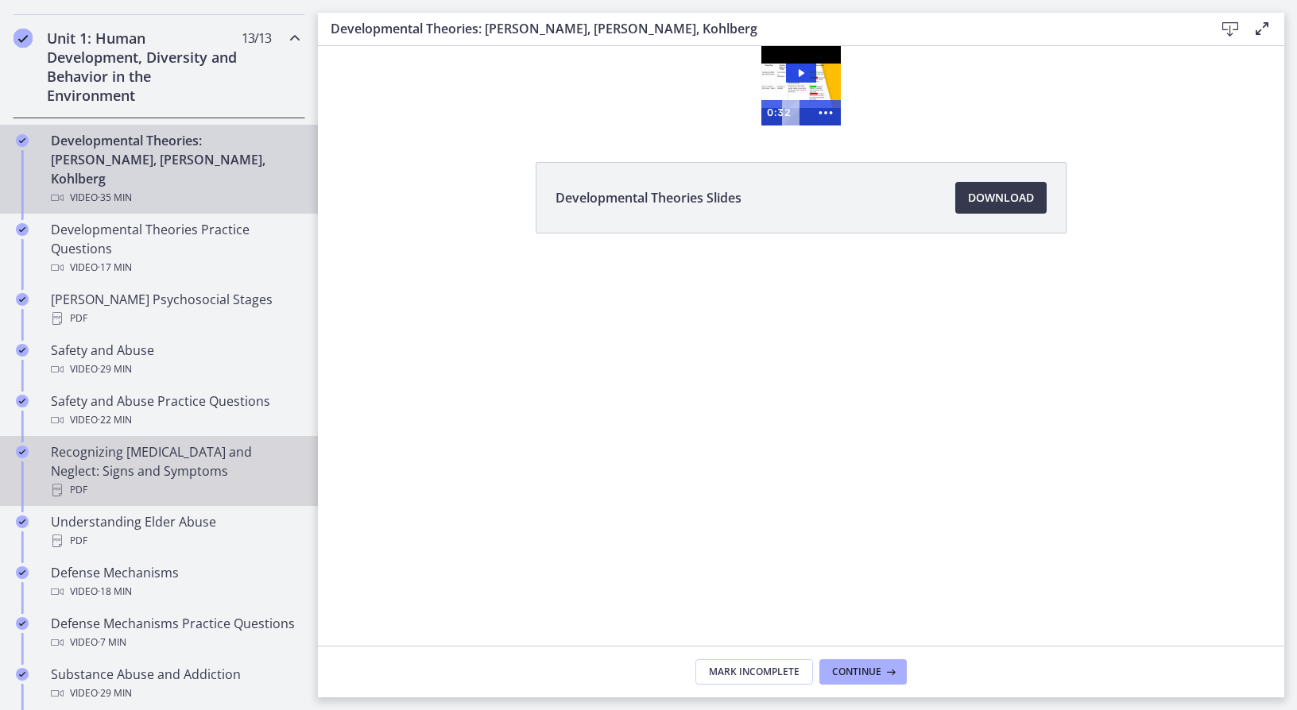
scroll to position [462, 0]
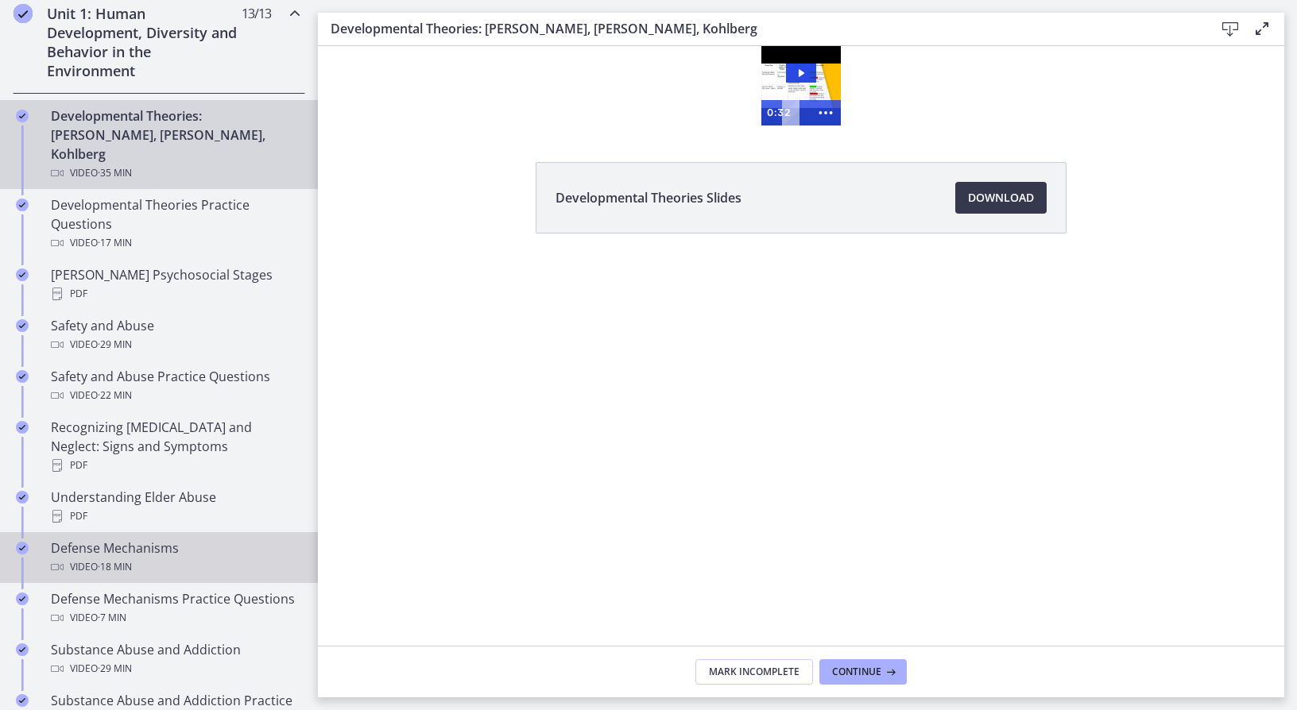
click at [132, 539] on div "Defense Mechanisms Video · 18 min" at bounding box center [175, 558] width 248 height 38
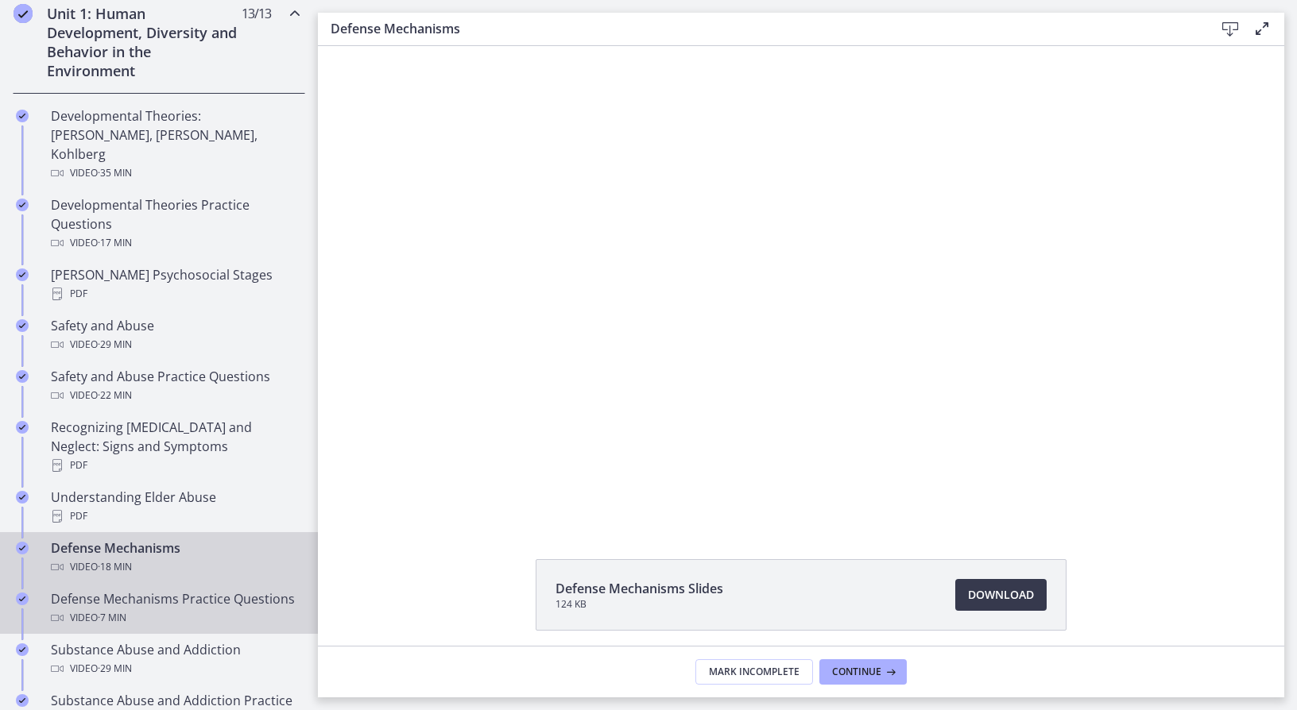
click at [125, 590] on div "Defense Mechanisms Practice Questions Video · 7 min" at bounding box center [175, 609] width 248 height 38
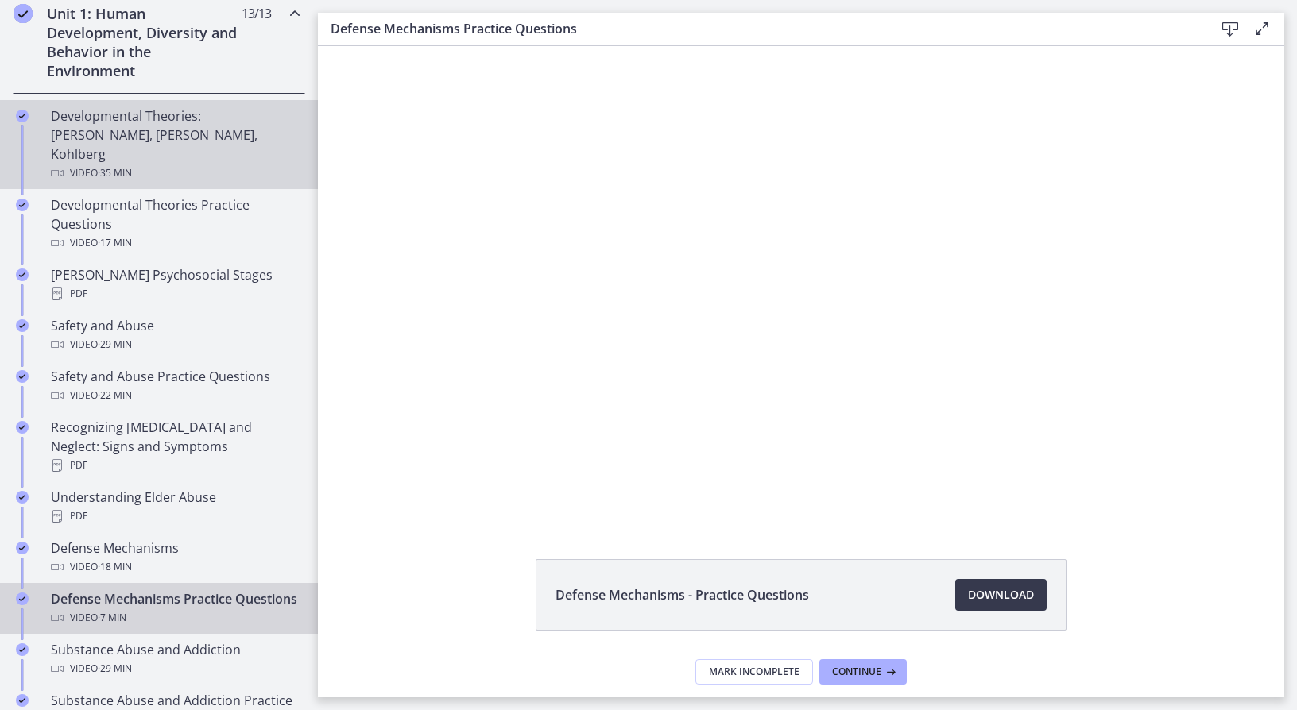
click at [108, 120] on div "Developmental Theories: [PERSON_NAME], [PERSON_NAME], Kohlberg Video · 35 min" at bounding box center [175, 144] width 248 height 76
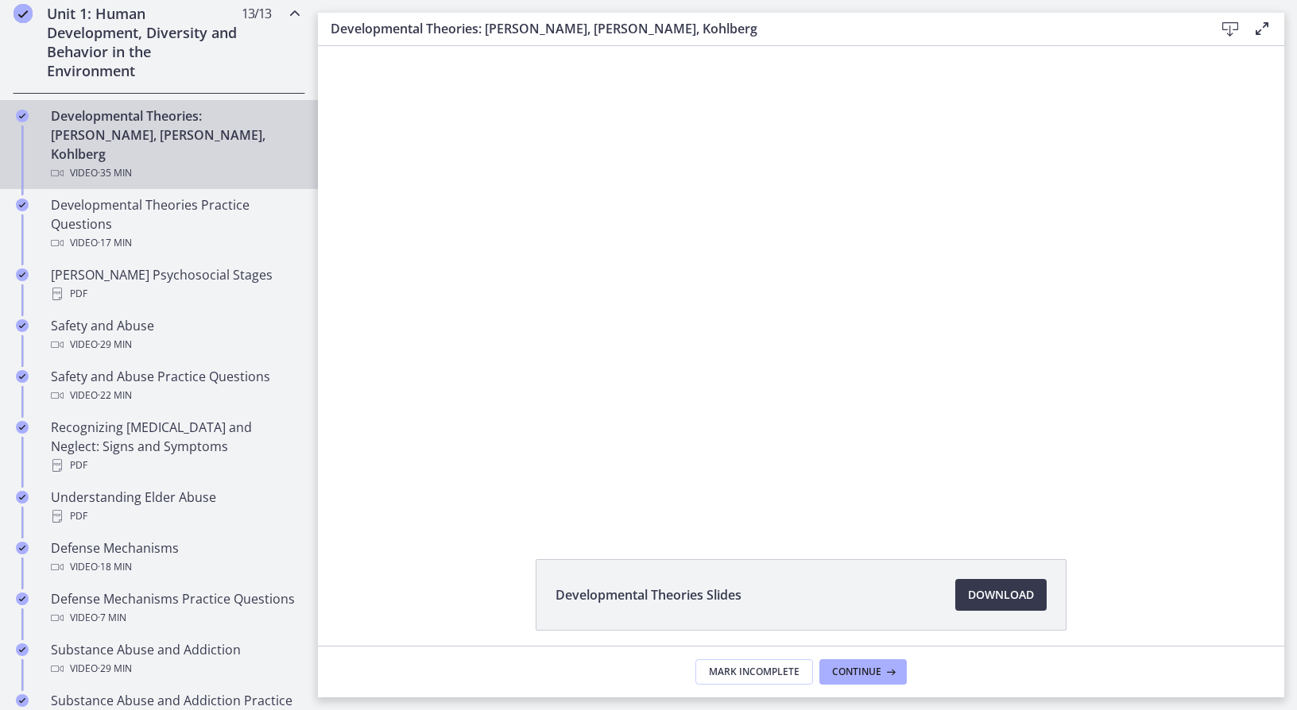
click at [203, 104] on link "Developmental Theories: [PERSON_NAME], [PERSON_NAME], Kohlberg Video · 35 min" at bounding box center [159, 144] width 318 height 89
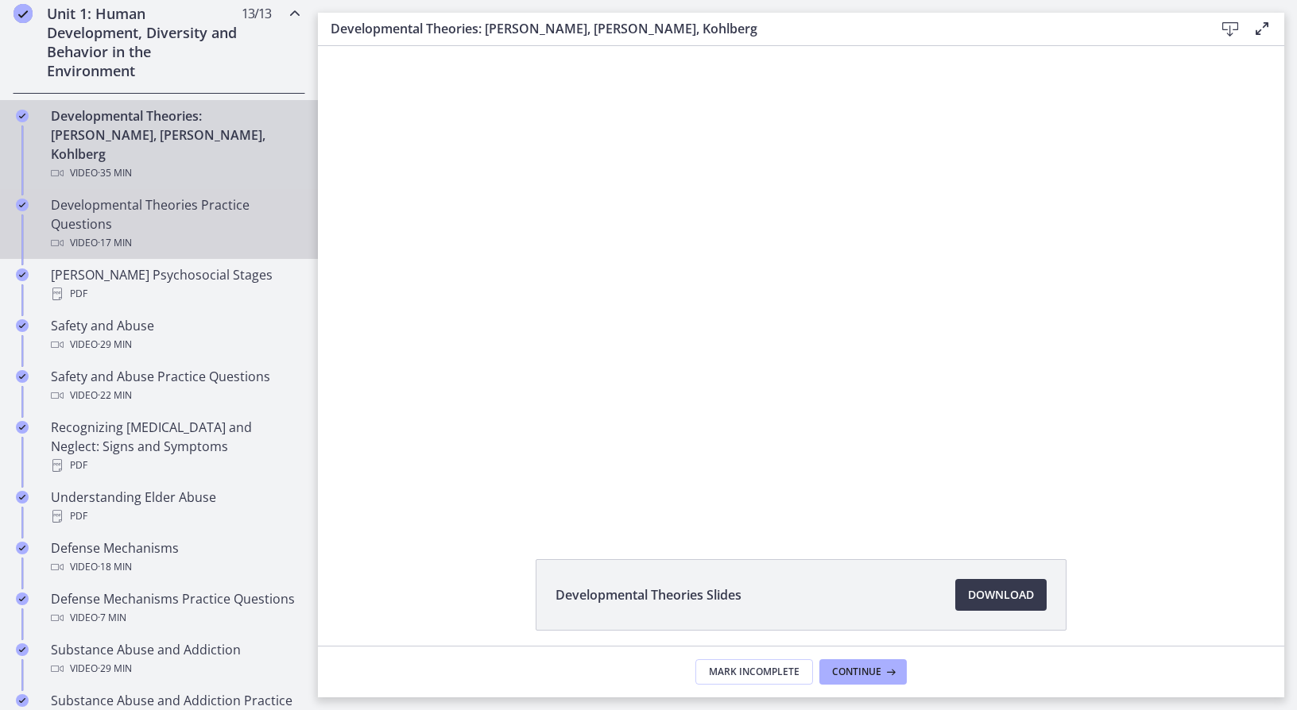
click at [174, 195] on div "Developmental Theories Practice Questions Video · 17 min" at bounding box center [175, 223] width 248 height 57
click at [176, 133] on div "Developmental Theories: [PERSON_NAME], [PERSON_NAME], Kohlberg Video · 35 min" at bounding box center [175, 144] width 248 height 76
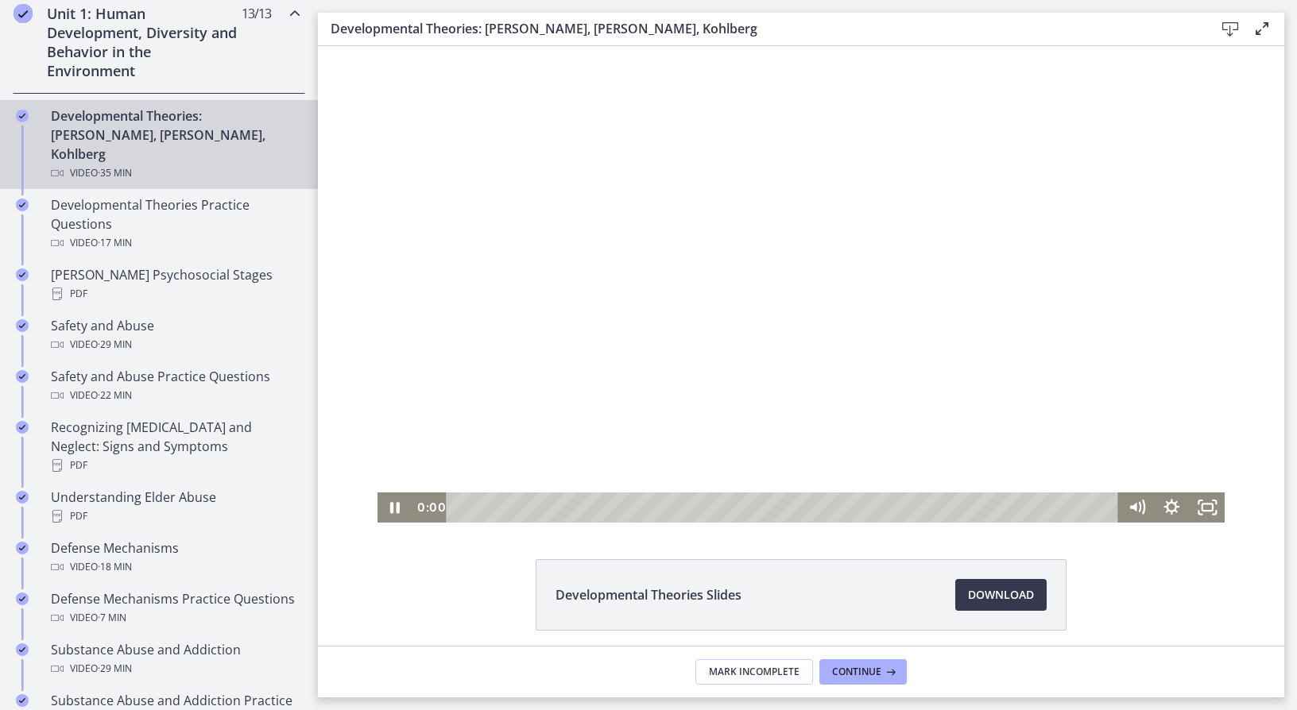
drag, startPoint x: 468, startPoint y: 509, endPoint x: 433, endPoint y: 509, distance: 35.0
click at [433, 509] on div "0:00 0:00" at bounding box center [765, 508] width 706 height 30
click at [389, 509] on icon "Pause" at bounding box center [394, 508] width 35 height 30
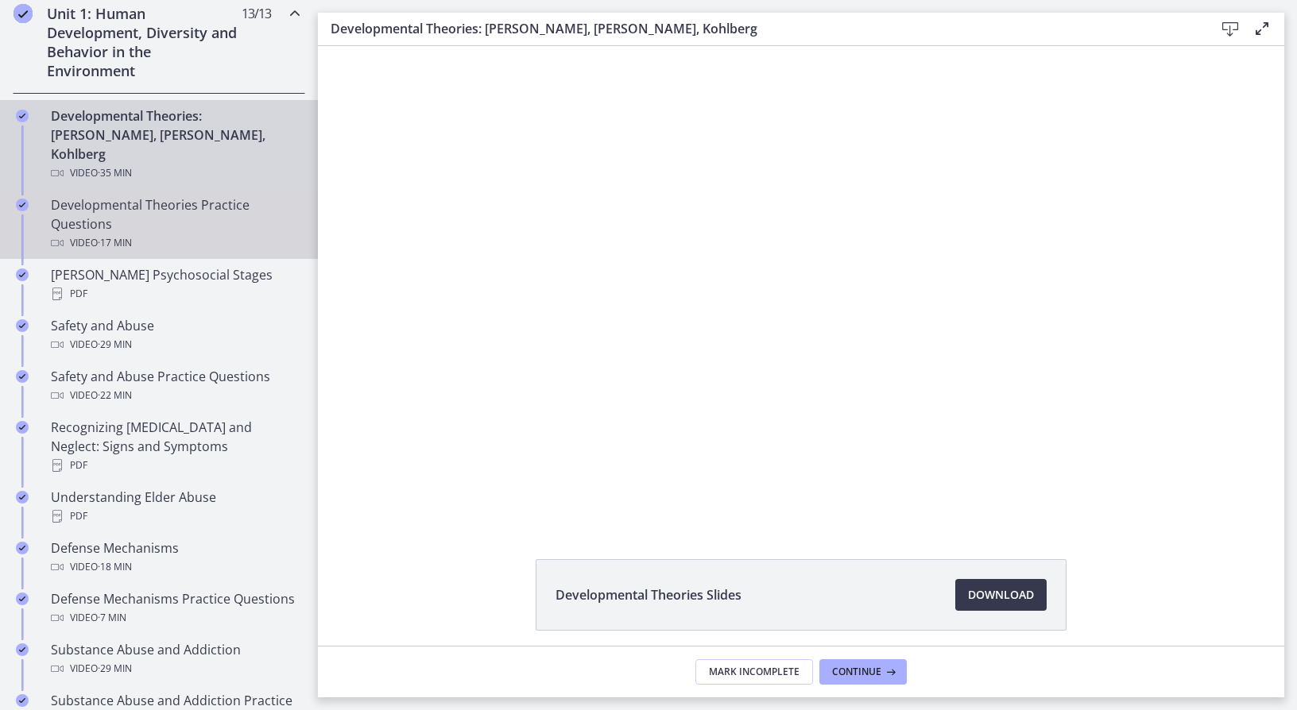
click at [207, 205] on div "Developmental Theories Practice Questions Video · 17 min" at bounding box center [175, 223] width 248 height 57
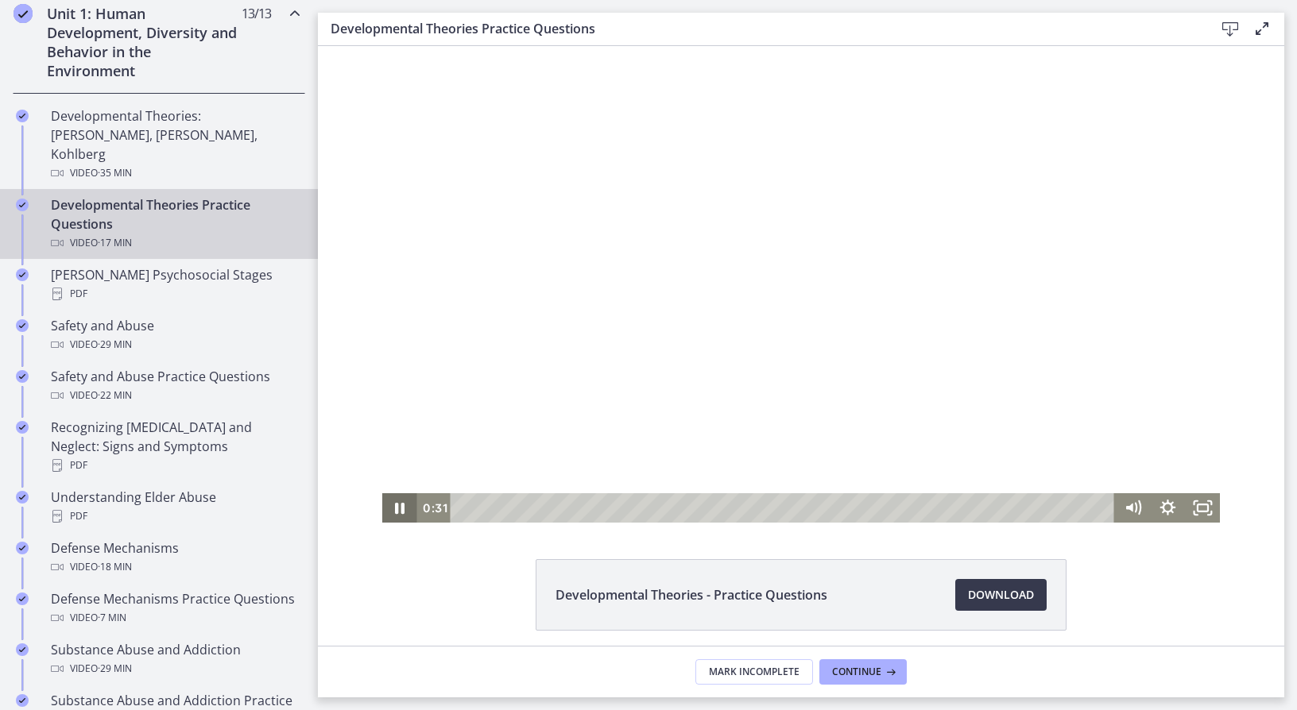
click at [397, 509] on icon "Pause" at bounding box center [400, 508] width 10 height 11
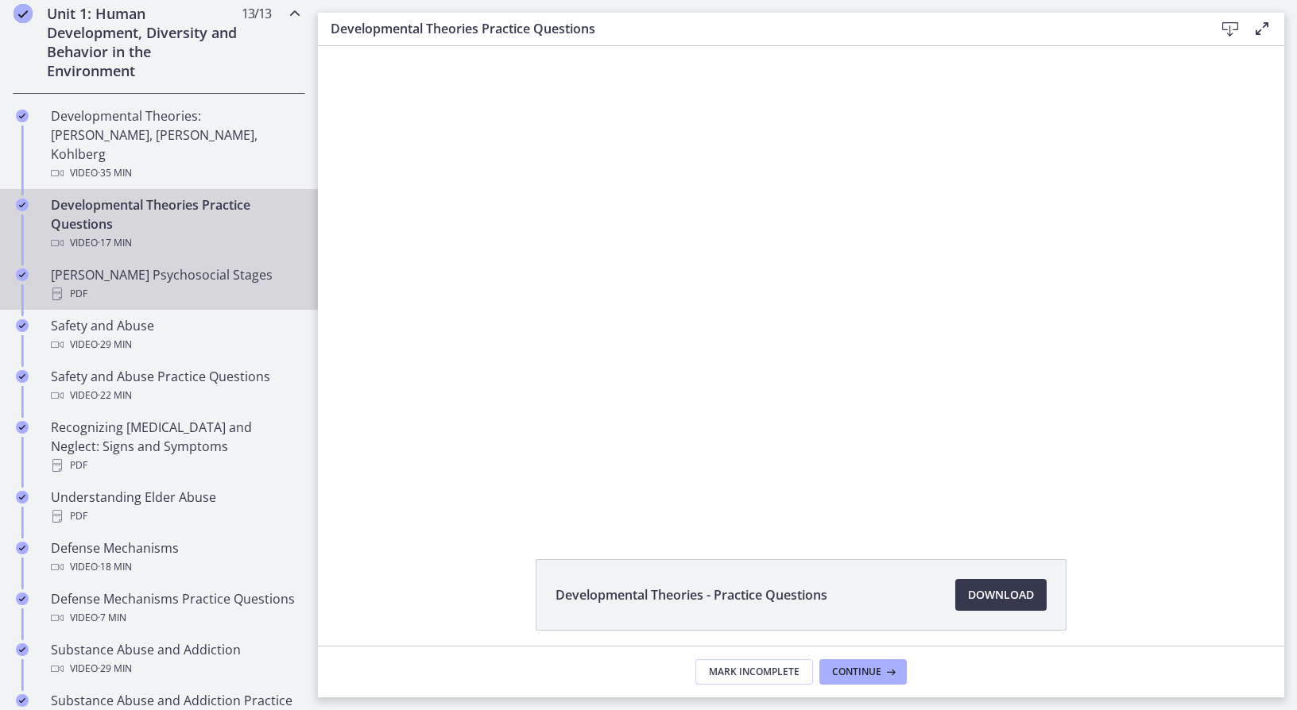
click at [210, 265] on div "[PERSON_NAME] Psychosocial Stages PDF" at bounding box center [175, 284] width 248 height 38
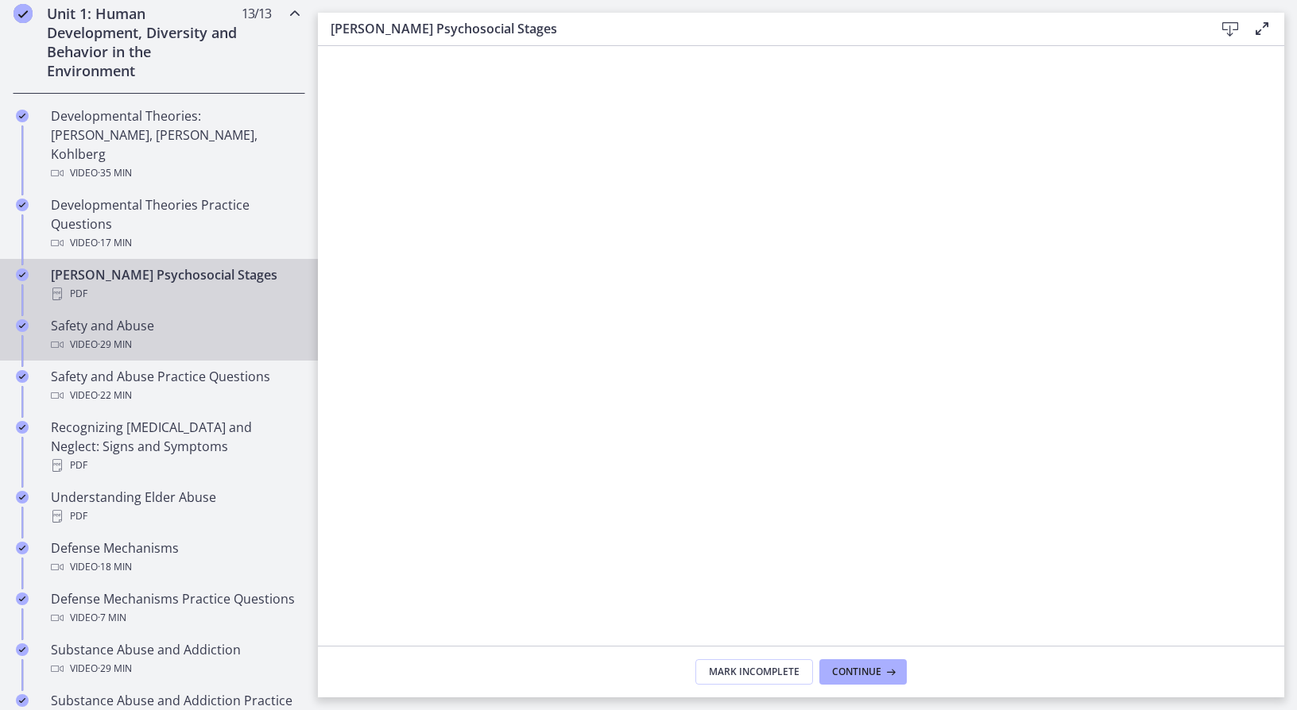
click at [144, 335] on div "Video · 29 min" at bounding box center [175, 344] width 248 height 19
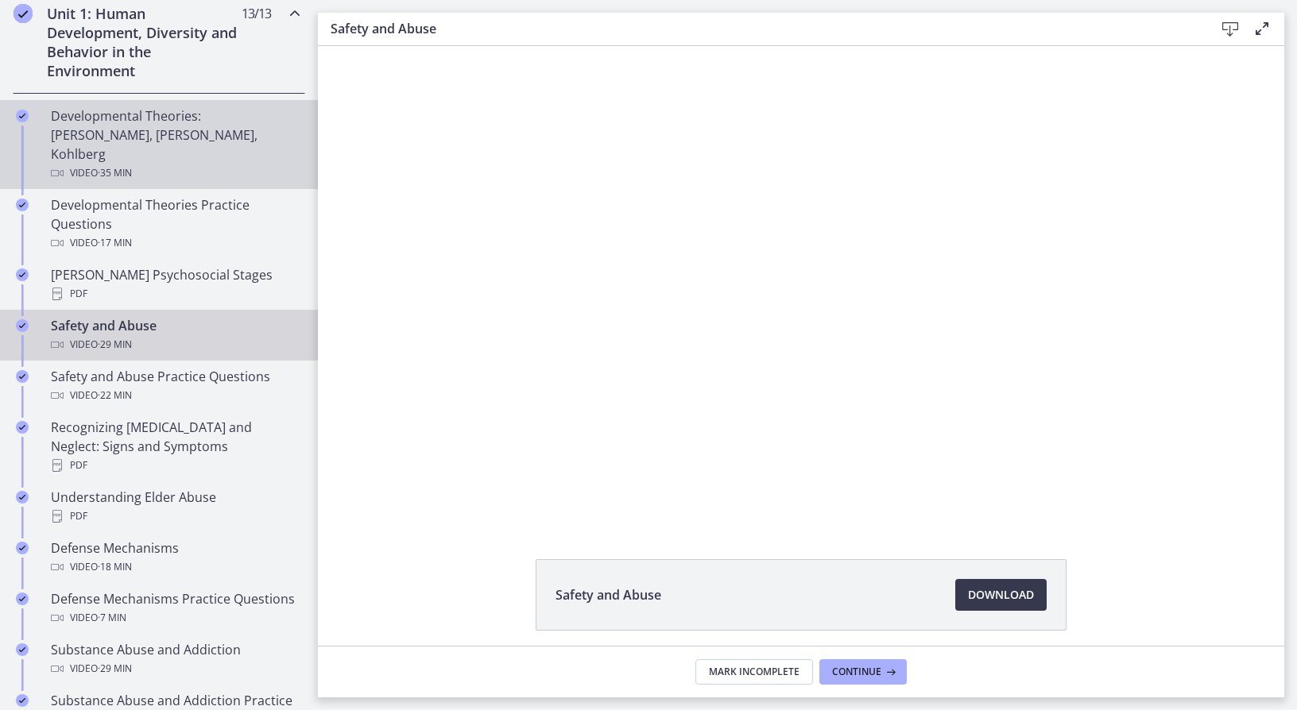
click at [145, 126] on div "Developmental Theories: [PERSON_NAME], [PERSON_NAME], Kohlberg Video · 35 min" at bounding box center [175, 144] width 248 height 76
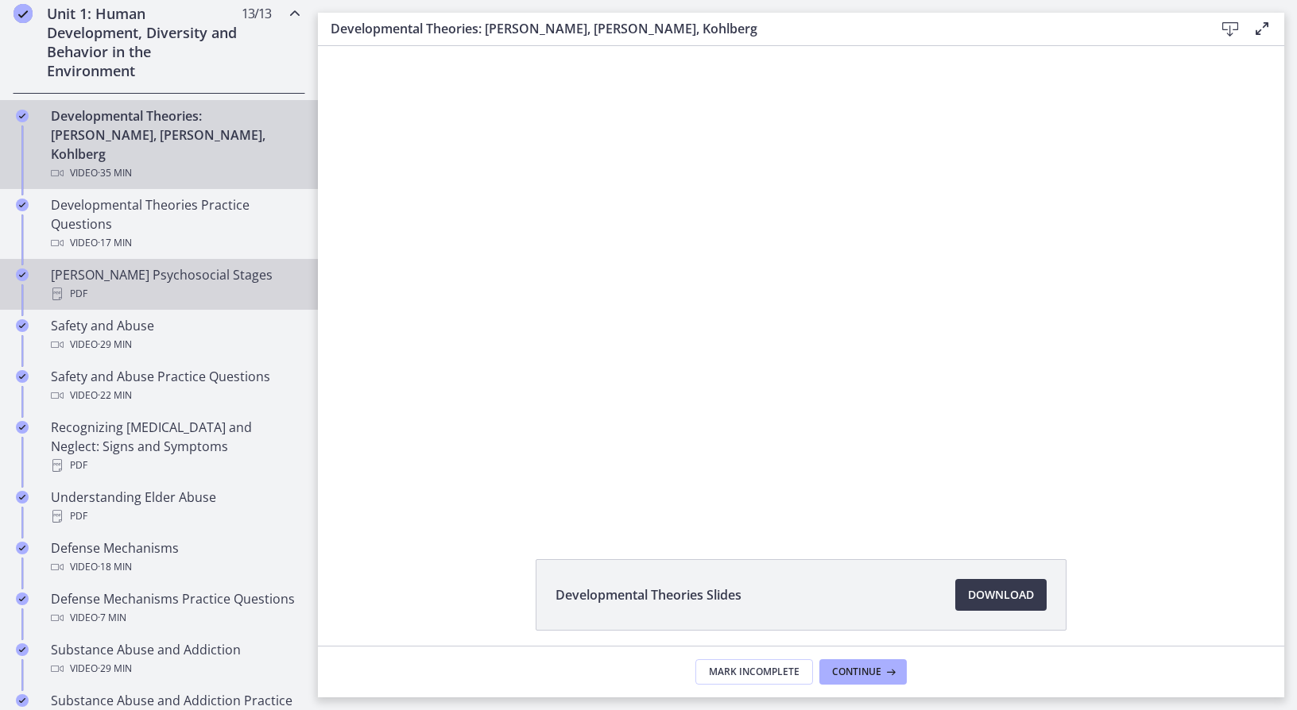
click at [153, 284] on div "PDF" at bounding box center [175, 293] width 248 height 19
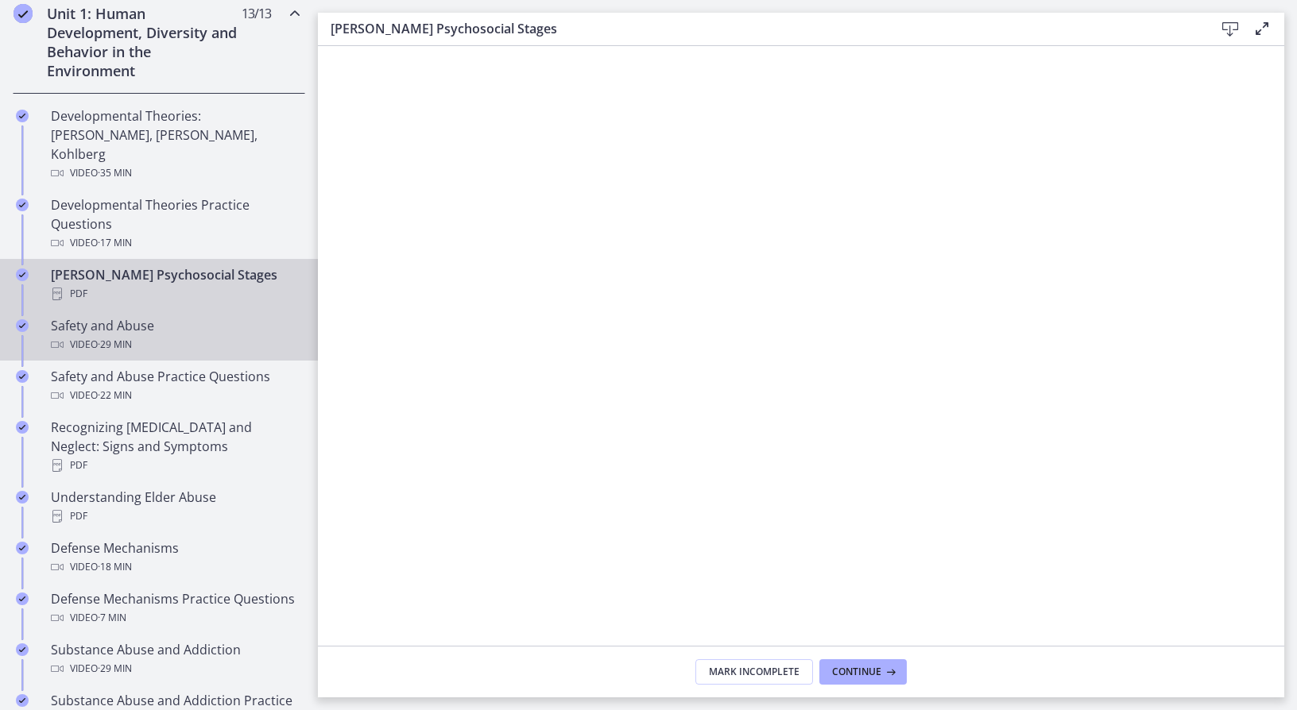
click at [122, 316] on div "Safety and Abuse Video · 29 min" at bounding box center [175, 335] width 248 height 38
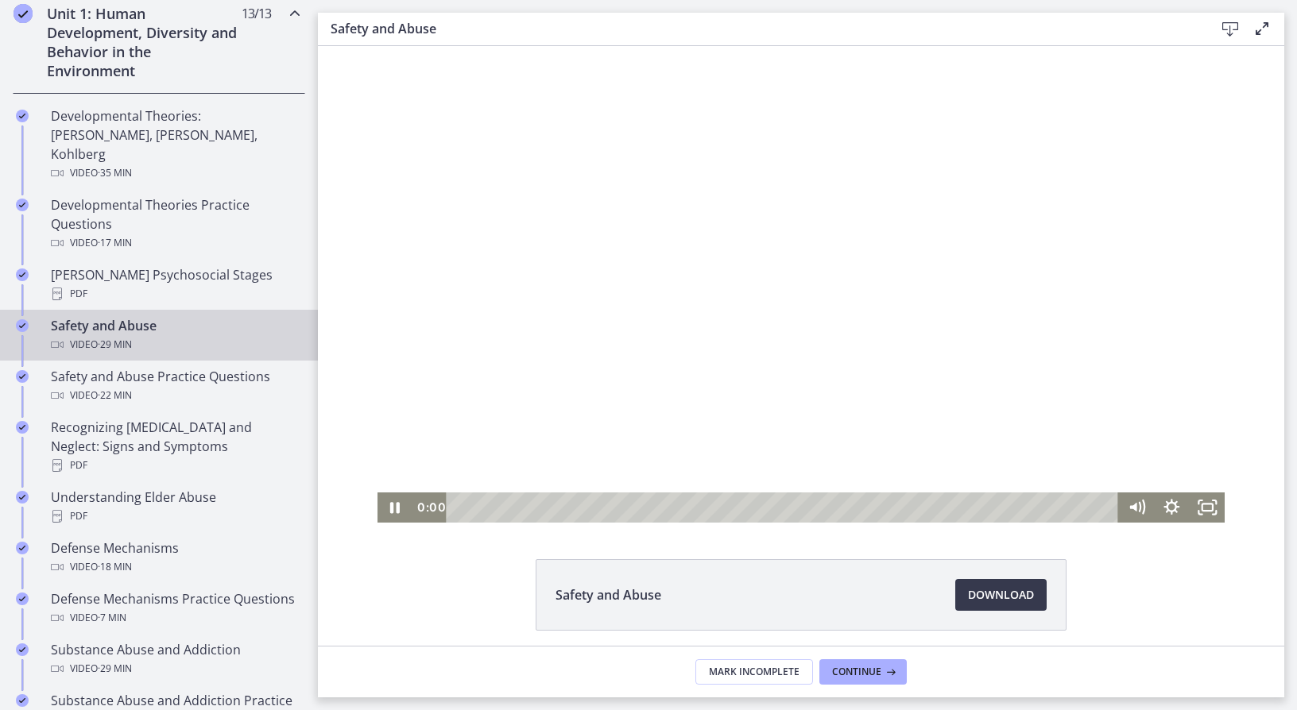
drag, startPoint x: 469, startPoint y: 509, endPoint x: 429, endPoint y: 510, distance: 39.7
click at [429, 510] on div "0:00 0:00" at bounding box center [765, 508] width 706 height 30
click at [390, 509] on icon "Pause" at bounding box center [395, 507] width 10 height 11
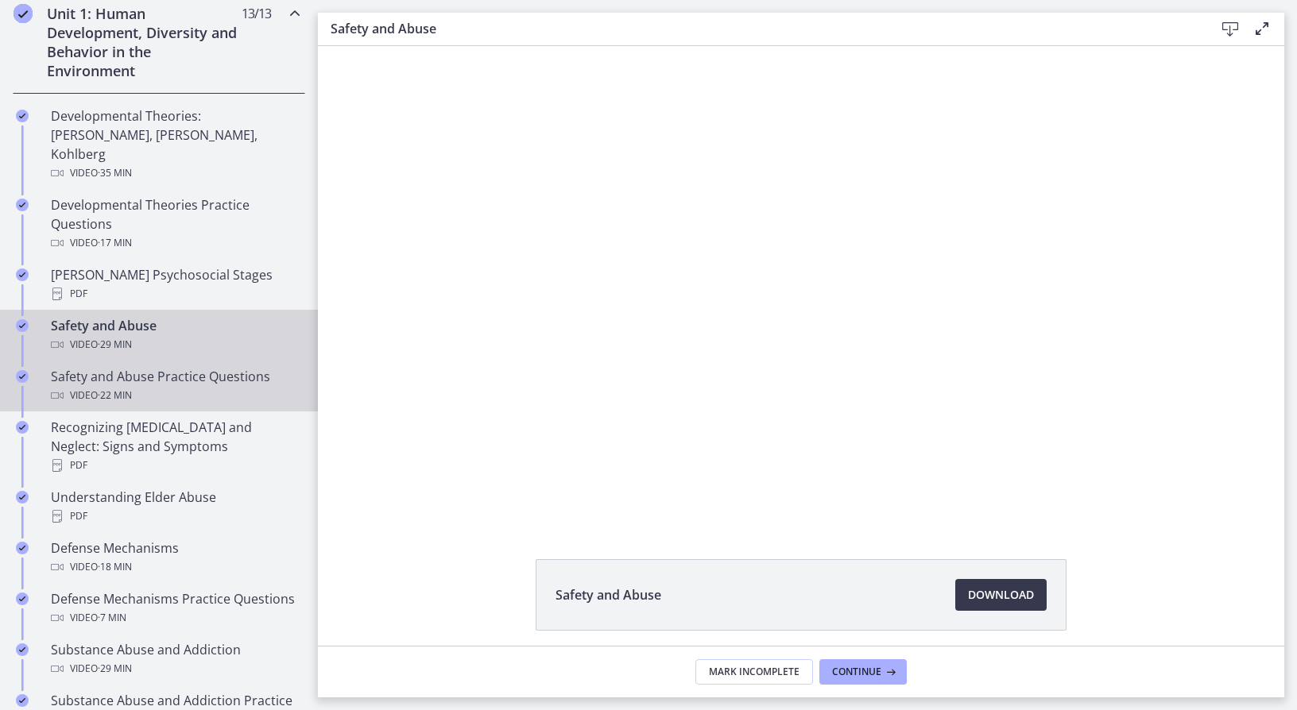
click at [199, 387] on link "Safety and Abuse Practice Questions Video · 22 min" at bounding box center [159, 386] width 318 height 51
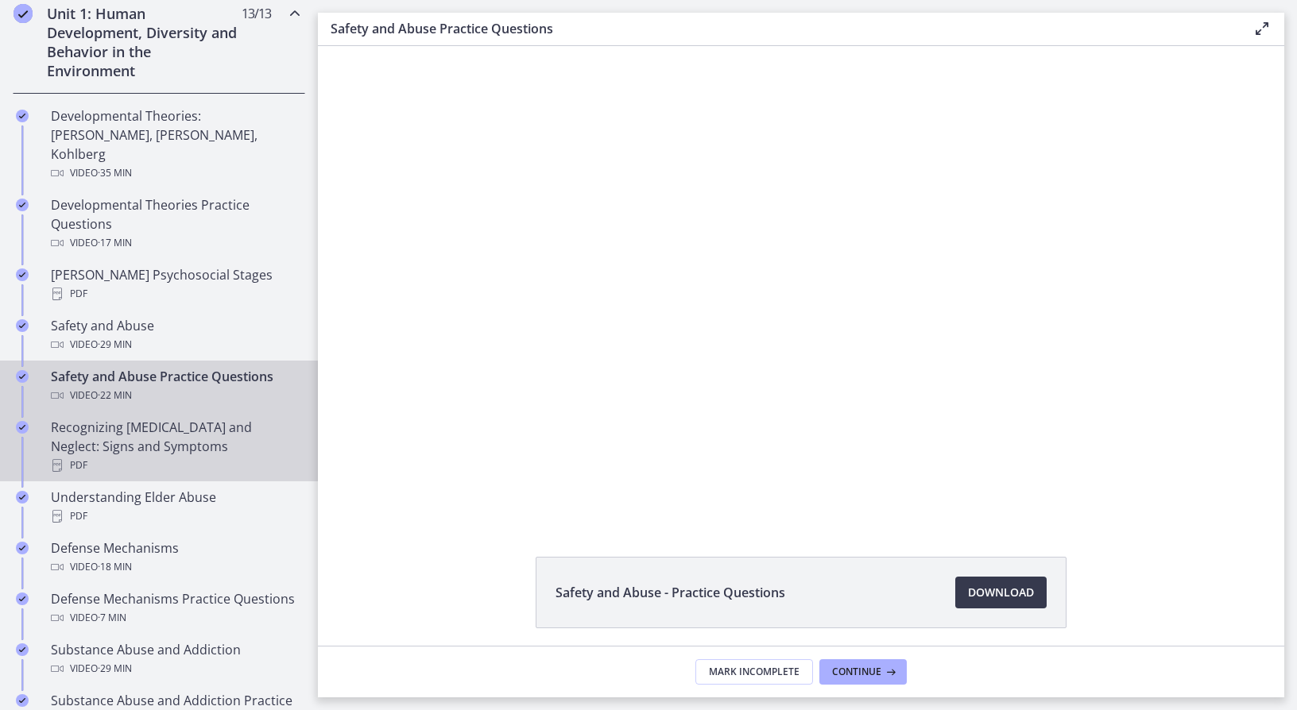
click at [233, 418] on div "Recognizing [MEDICAL_DATA] and Neglect: Signs and Symptoms PDF" at bounding box center [175, 446] width 248 height 57
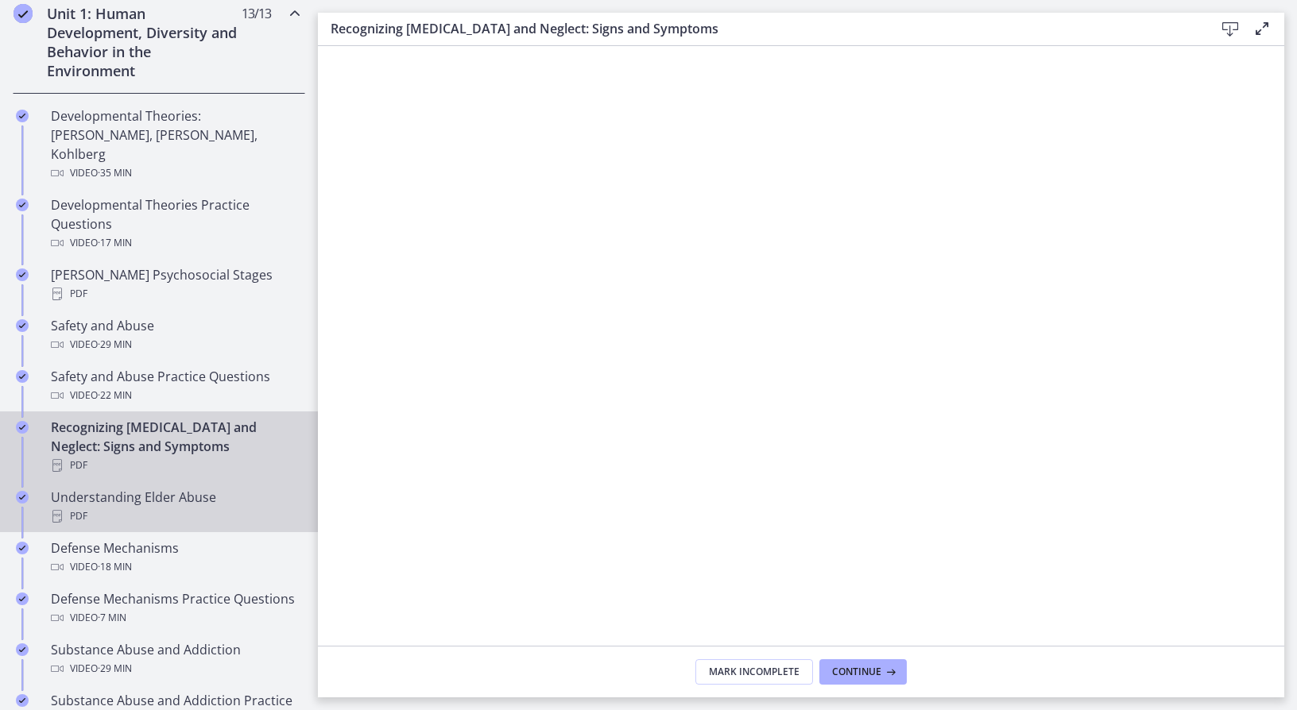
click at [194, 488] on div "Understanding Elder Abuse PDF" at bounding box center [175, 507] width 248 height 38
click at [169, 436] on div "Recognizing [MEDICAL_DATA] and Neglect: Signs and Symptoms PDF" at bounding box center [175, 446] width 248 height 57
click at [149, 488] on div "Understanding Elder Abuse PDF" at bounding box center [175, 507] width 248 height 38
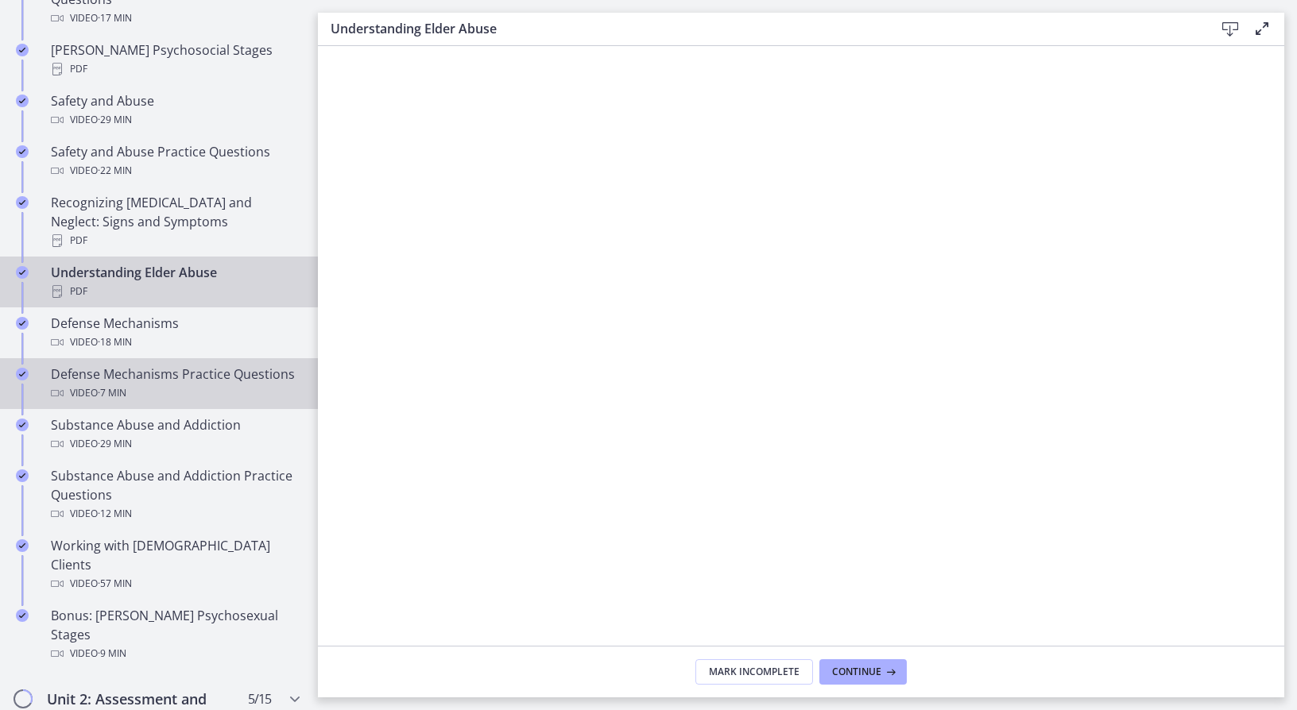
scroll to position [700, 0]
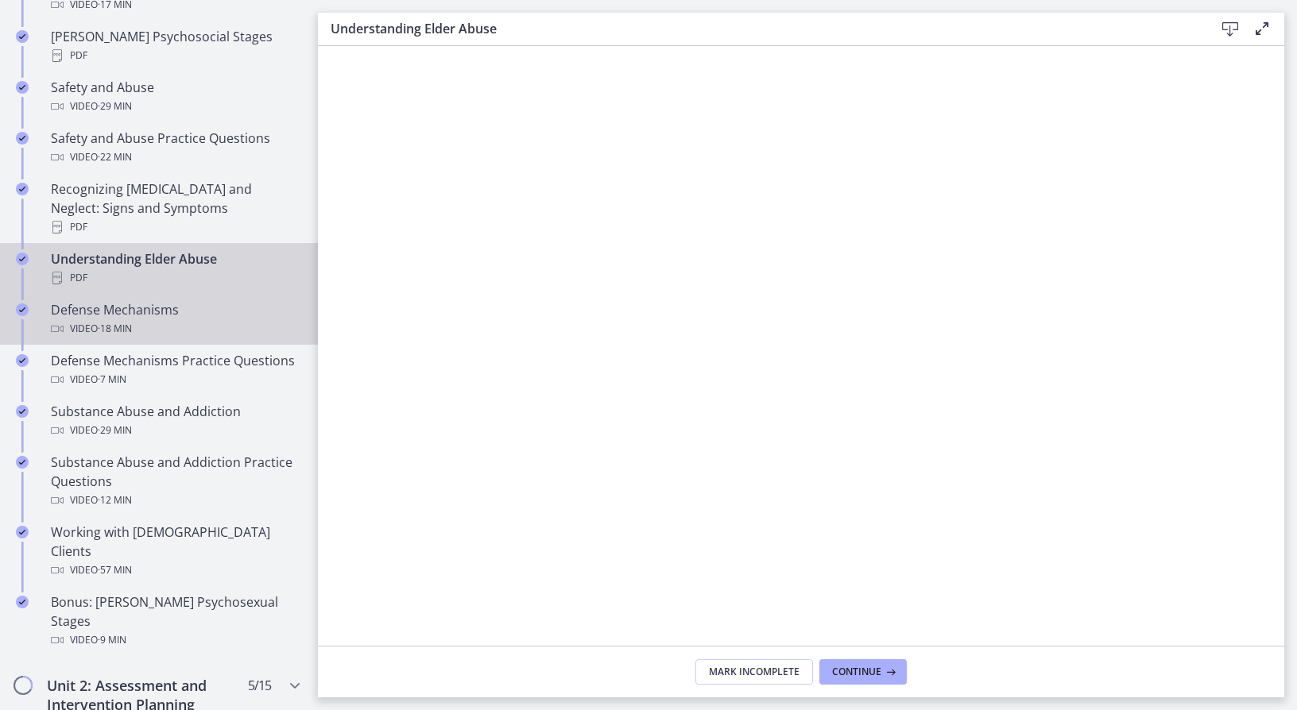
click at [161, 319] on div "Video · 18 min" at bounding box center [175, 328] width 248 height 19
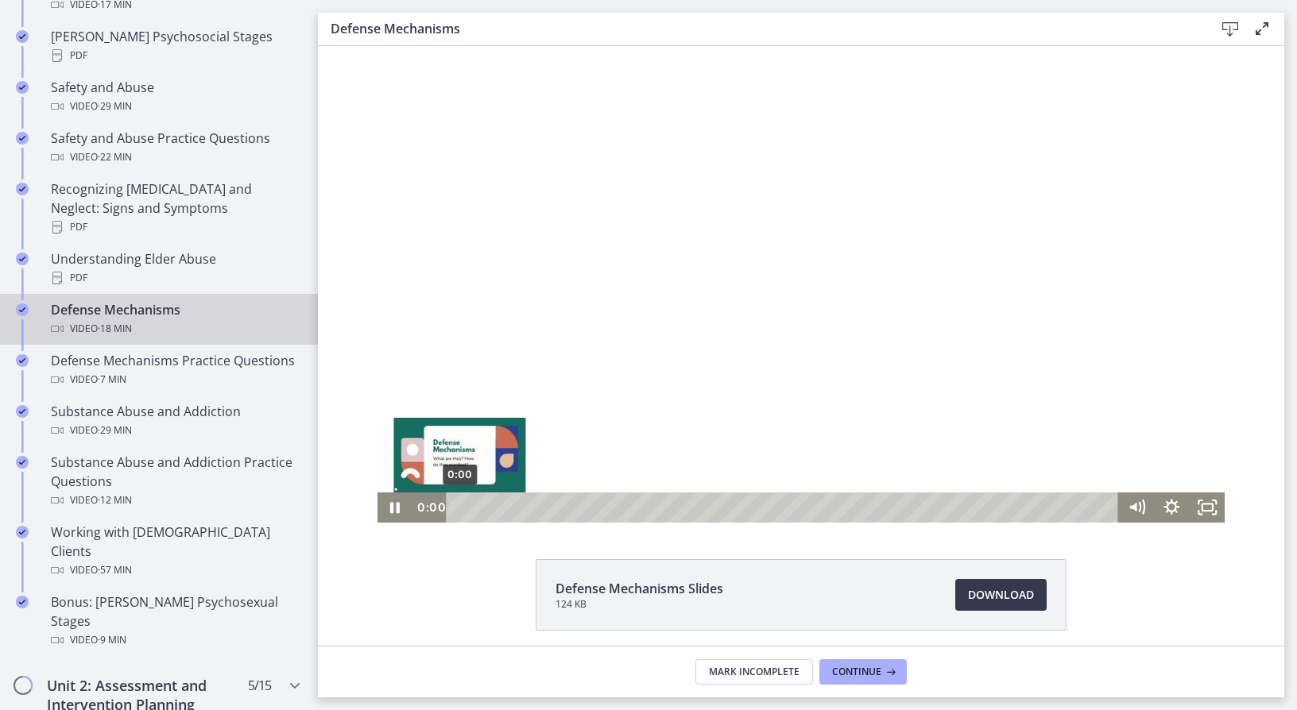
drag, startPoint x: 466, startPoint y: 503, endPoint x: 406, endPoint y: 501, distance: 60.4
click at [412, 501] on div "0:00 0:00" at bounding box center [765, 508] width 706 height 30
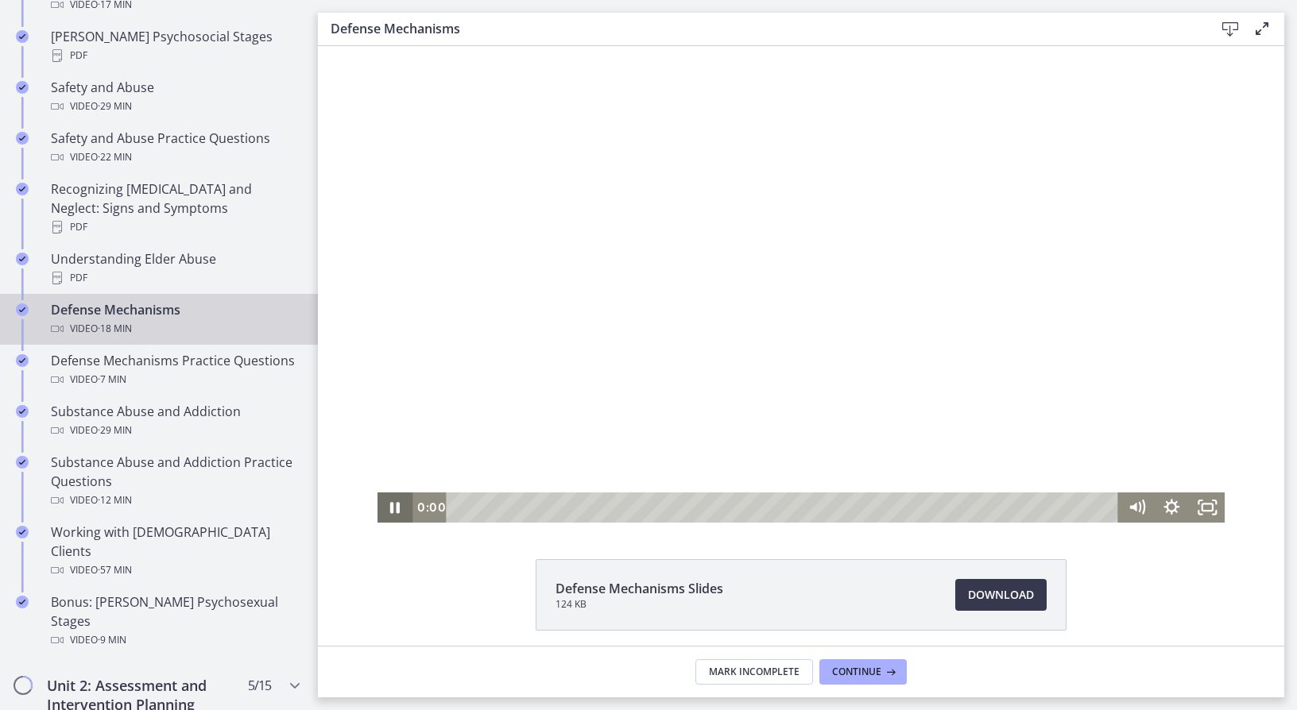
click at [381, 511] on icon "Pause" at bounding box center [394, 508] width 35 height 30
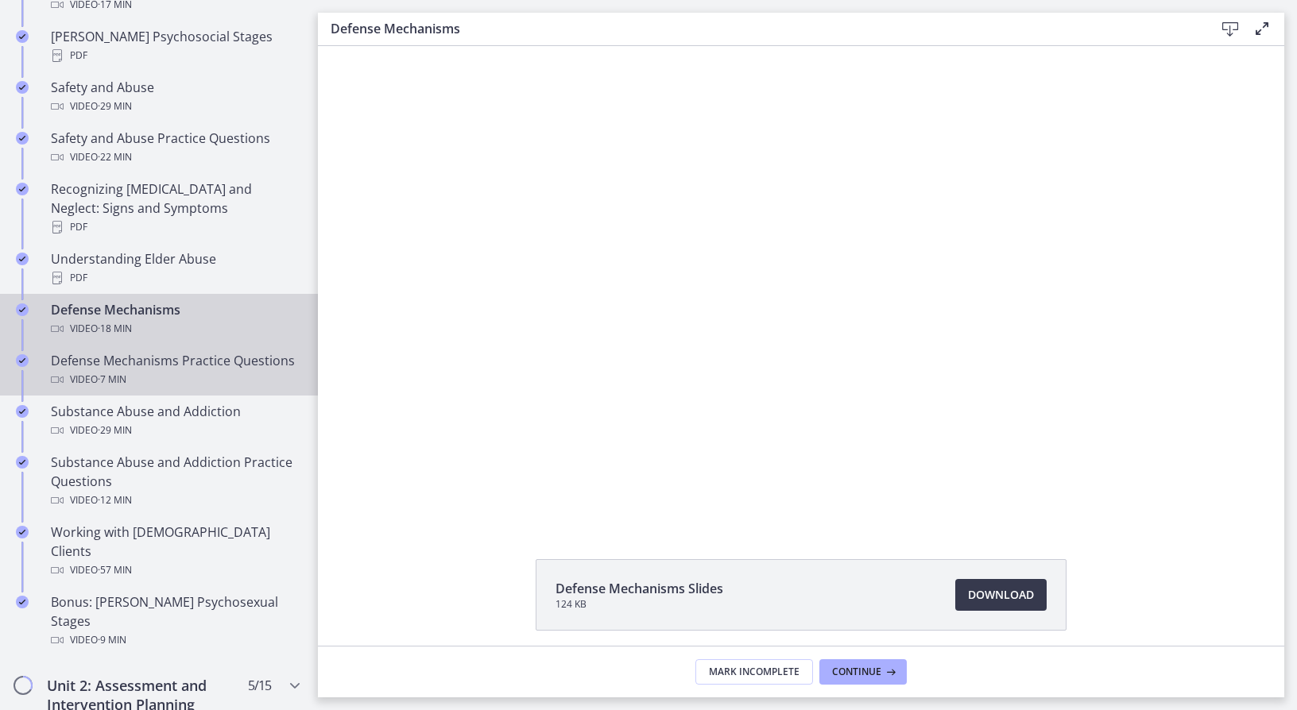
click at [180, 353] on div "Defense Mechanisms Practice Questions Video · 7 min" at bounding box center [175, 370] width 248 height 38
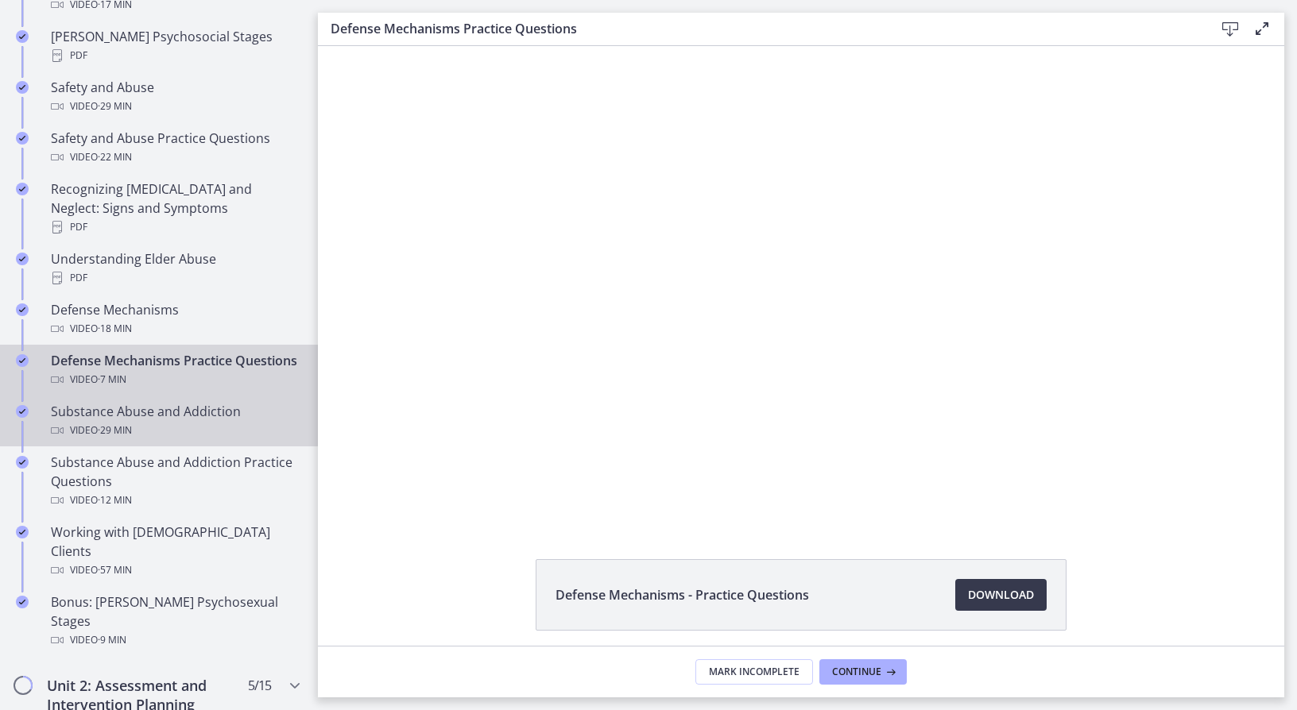
click at [163, 412] on div "Substance Abuse and Addiction Video · 29 min" at bounding box center [175, 421] width 248 height 38
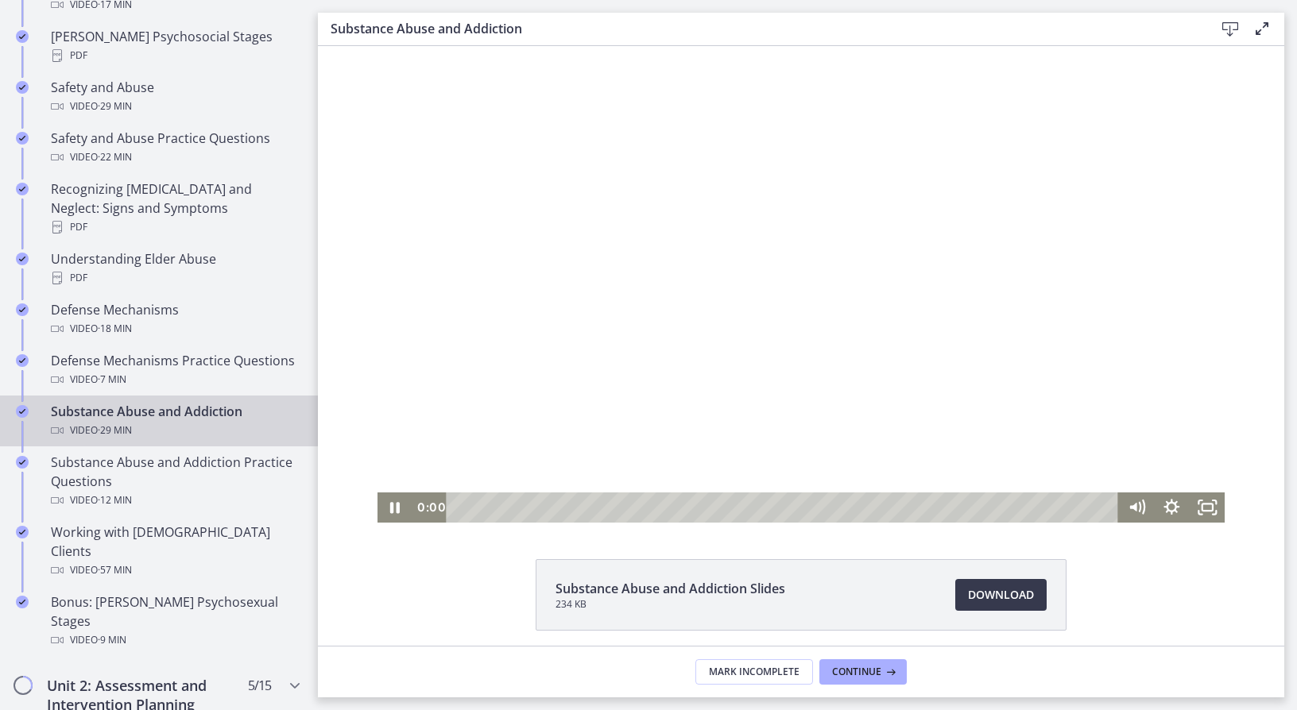
drag, startPoint x: 469, startPoint y: 507, endPoint x: 435, endPoint y: 509, distance: 33.4
click at [435, 509] on div "0:00 0:00" at bounding box center [765, 508] width 706 height 30
click at [390, 510] on icon "Pause" at bounding box center [395, 507] width 10 height 11
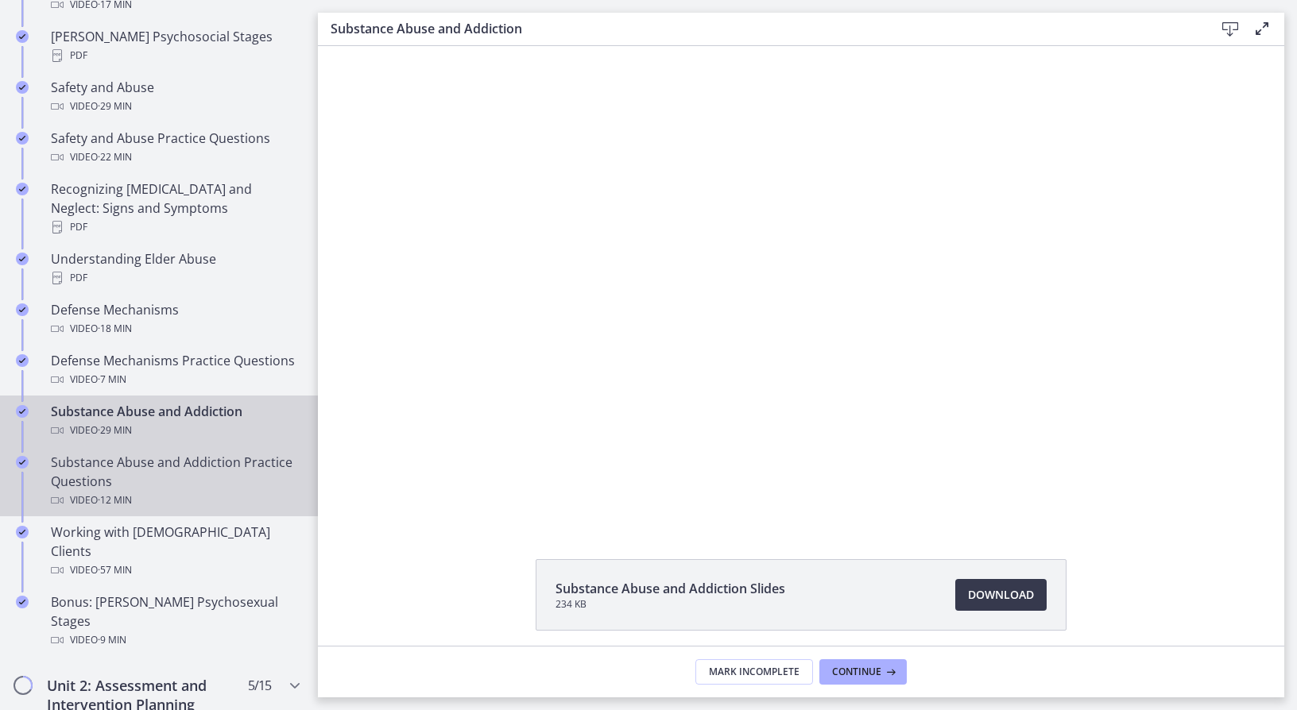
click at [183, 473] on div "Substance Abuse and Addiction Practice Questions Video · 12 min" at bounding box center [175, 481] width 248 height 57
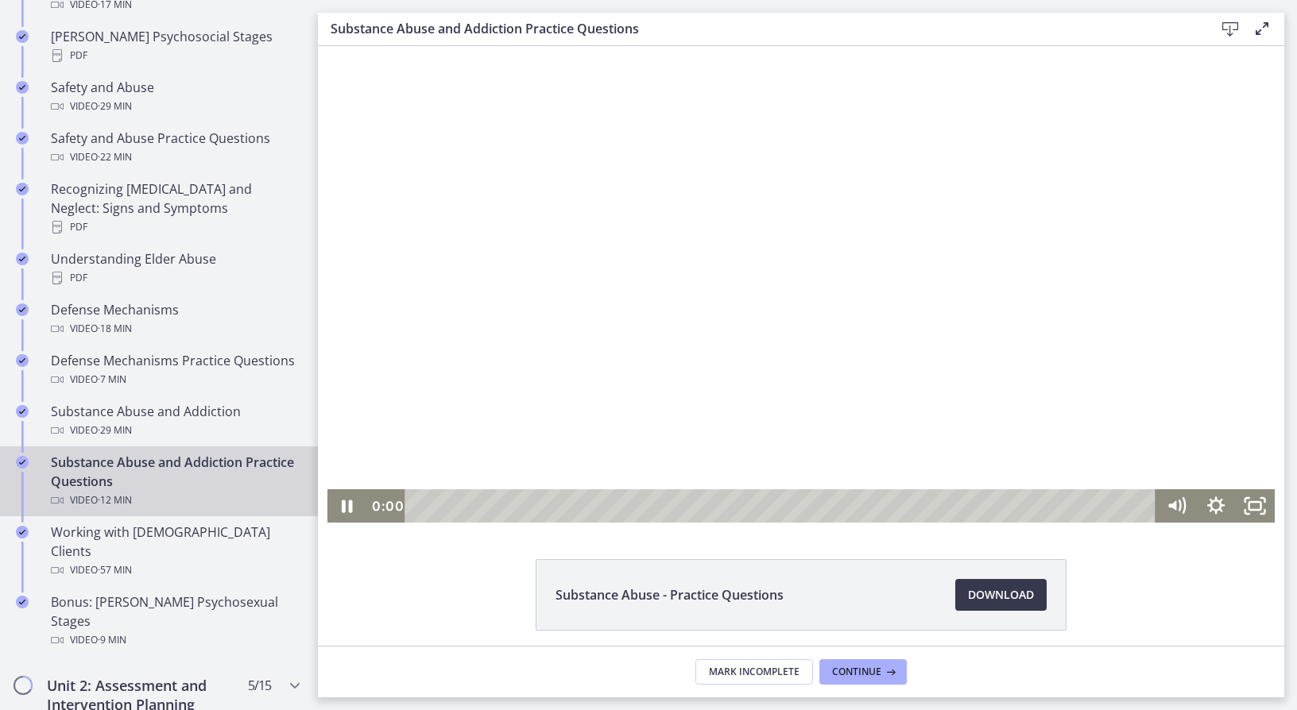
drag, startPoint x: 424, startPoint y: 506, endPoint x: 377, endPoint y: 508, distance: 46.1
click at [385, 506] on div "0:00 0:00" at bounding box center [761, 505] width 790 height 33
click at [346, 512] on icon "Pause" at bounding box center [347, 506] width 13 height 15
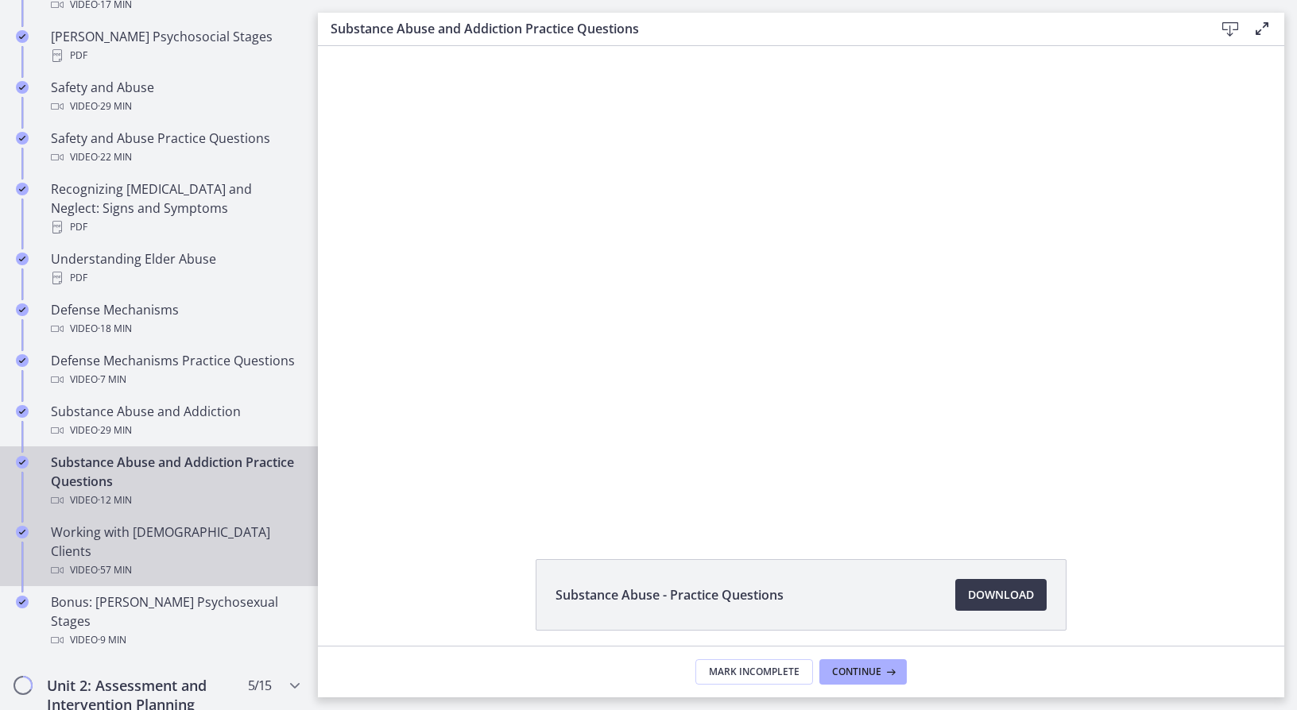
click at [158, 541] on div "Working with [DEMOGRAPHIC_DATA] Clients Video · 57 min" at bounding box center [175, 551] width 248 height 57
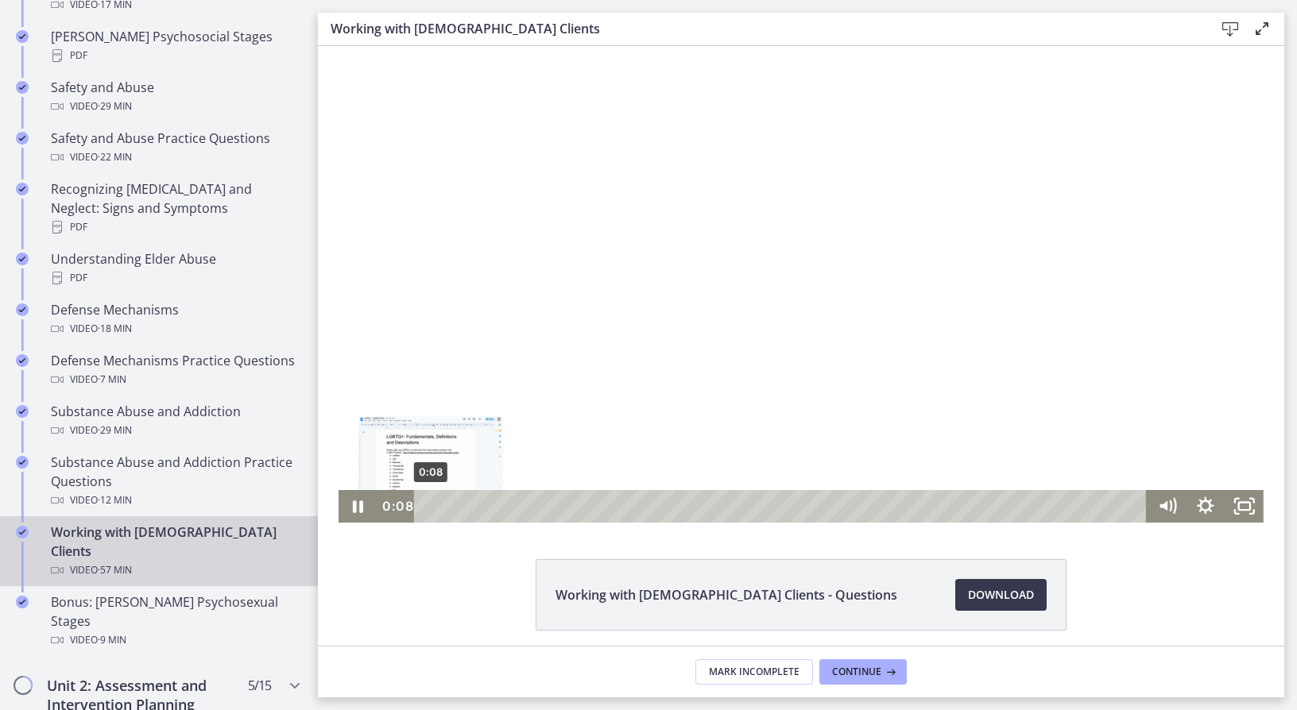
drag, startPoint x: 424, startPoint y: 503, endPoint x: 393, endPoint y: 503, distance: 31.8
click at [393, 503] on div "0:08 0:08" at bounding box center [762, 506] width 771 height 33
click at [353, 509] on icon "Pause" at bounding box center [358, 507] width 10 height 13
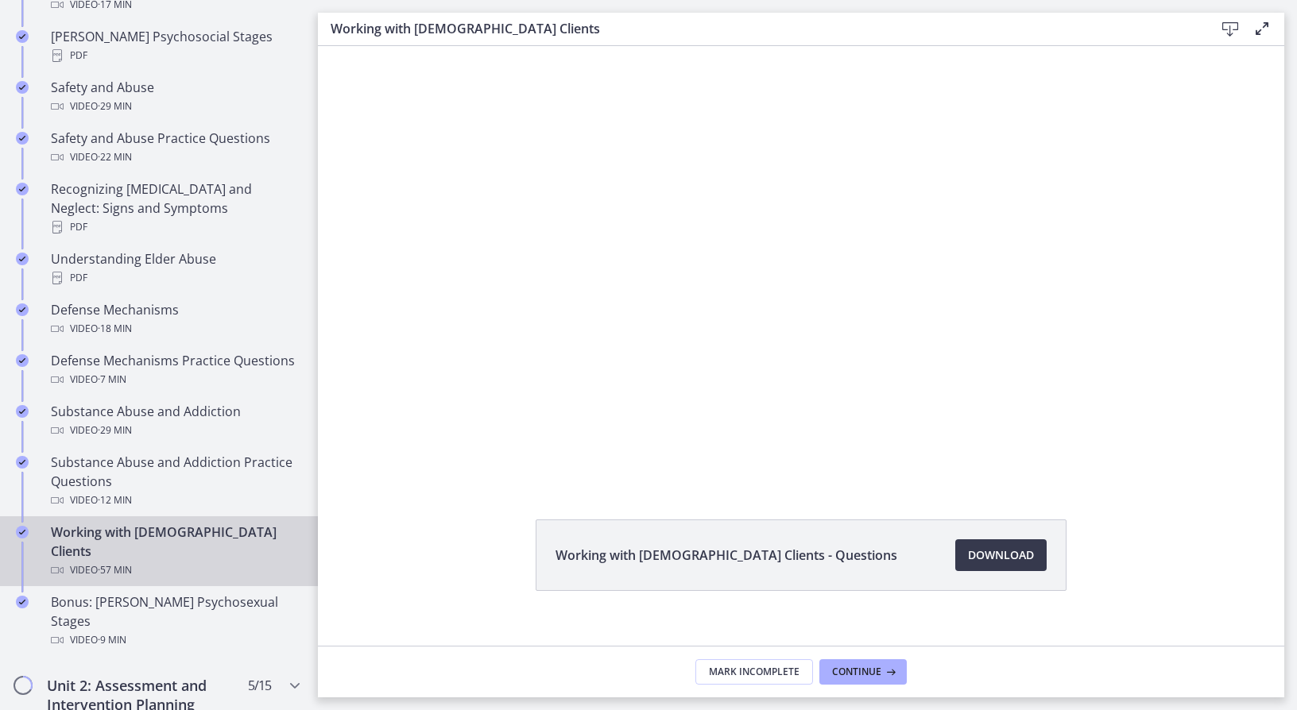
scroll to position [61, 0]
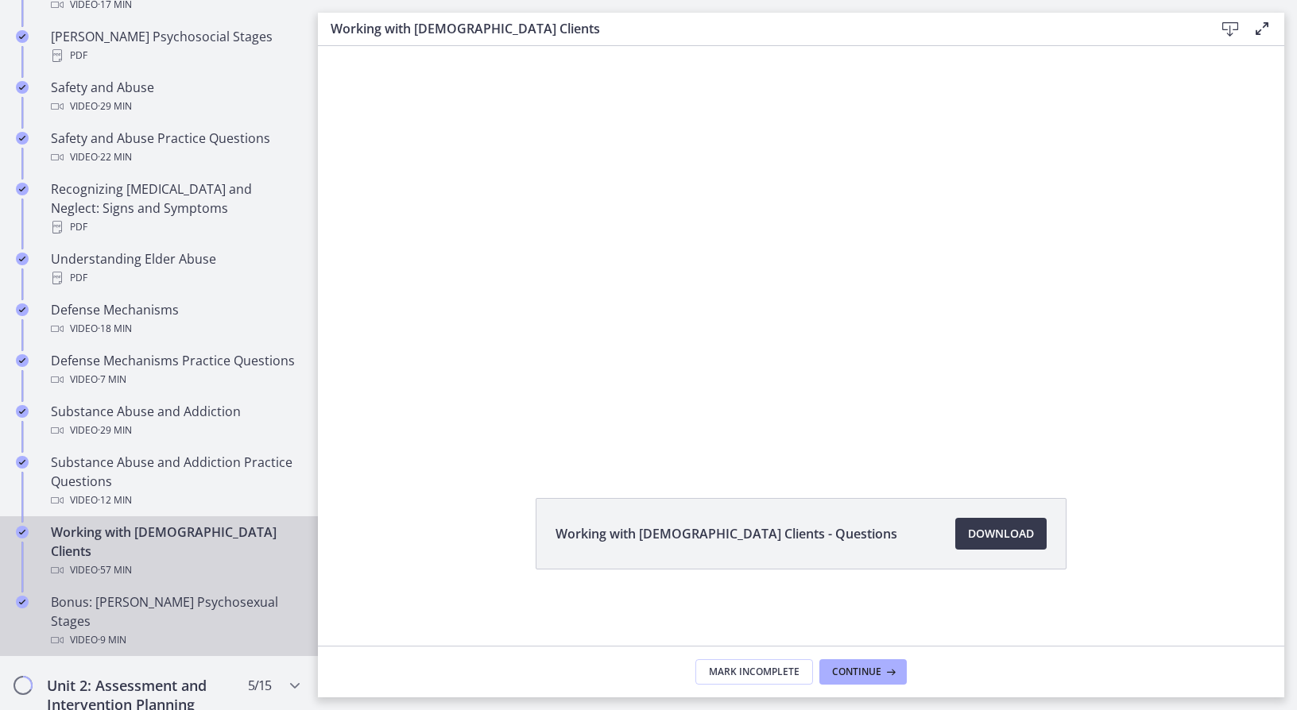
click at [146, 593] on div "Bonus: [PERSON_NAME] Psychosexual Stages Video · 9 min" at bounding box center [175, 621] width 248 height 57
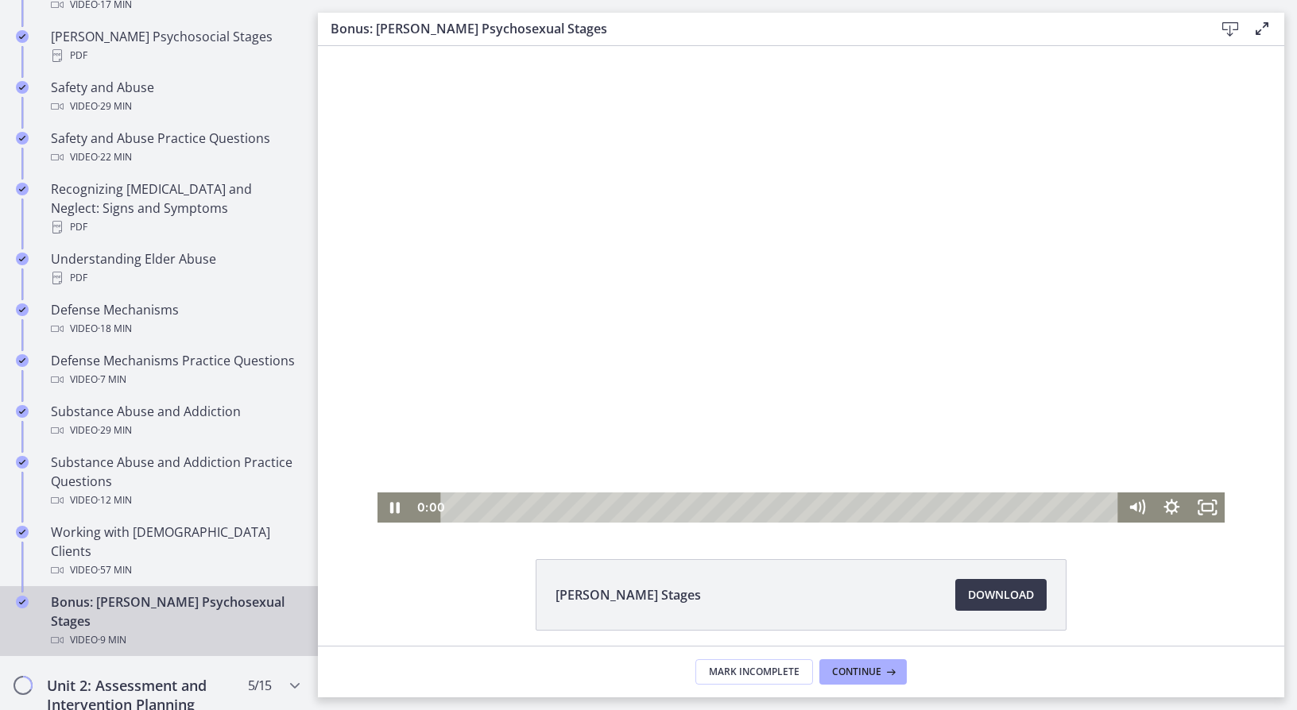
drag, startPoint x: 884, startPoint y: 508, endPoint x: 350, endPoint y: 508, distance: 533.2
click at [350, 508] on div "Click for sound @keyframes VOLUME_SMALL_WAVE_FLASH { 0% { opacity: 0; } 33% { o…" at bounding box center [801, 284] width 966 height 477
click at [389, 513] on icon "Pause" at bounding box center [394, 507] width 42 height 37
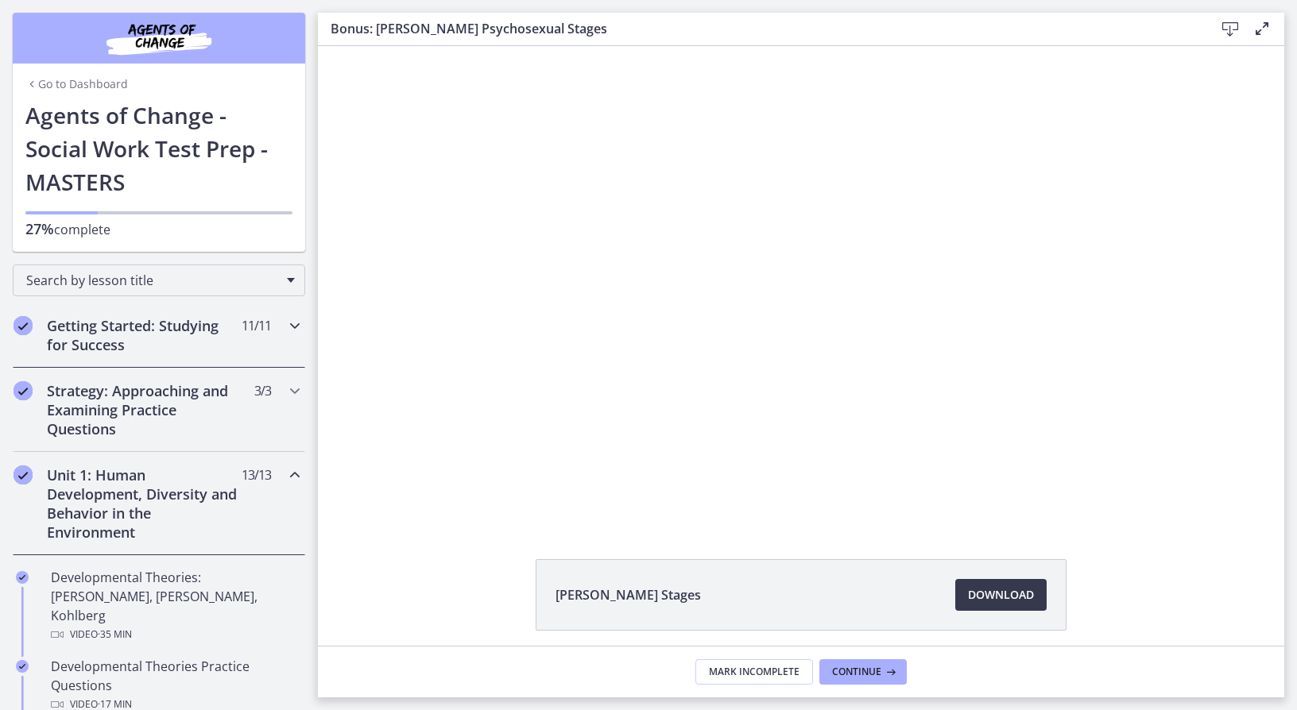
click at [166, 332] on h2 "Getting Started: Studying for Success" at bounding box center [144, 335] width 194 height 38
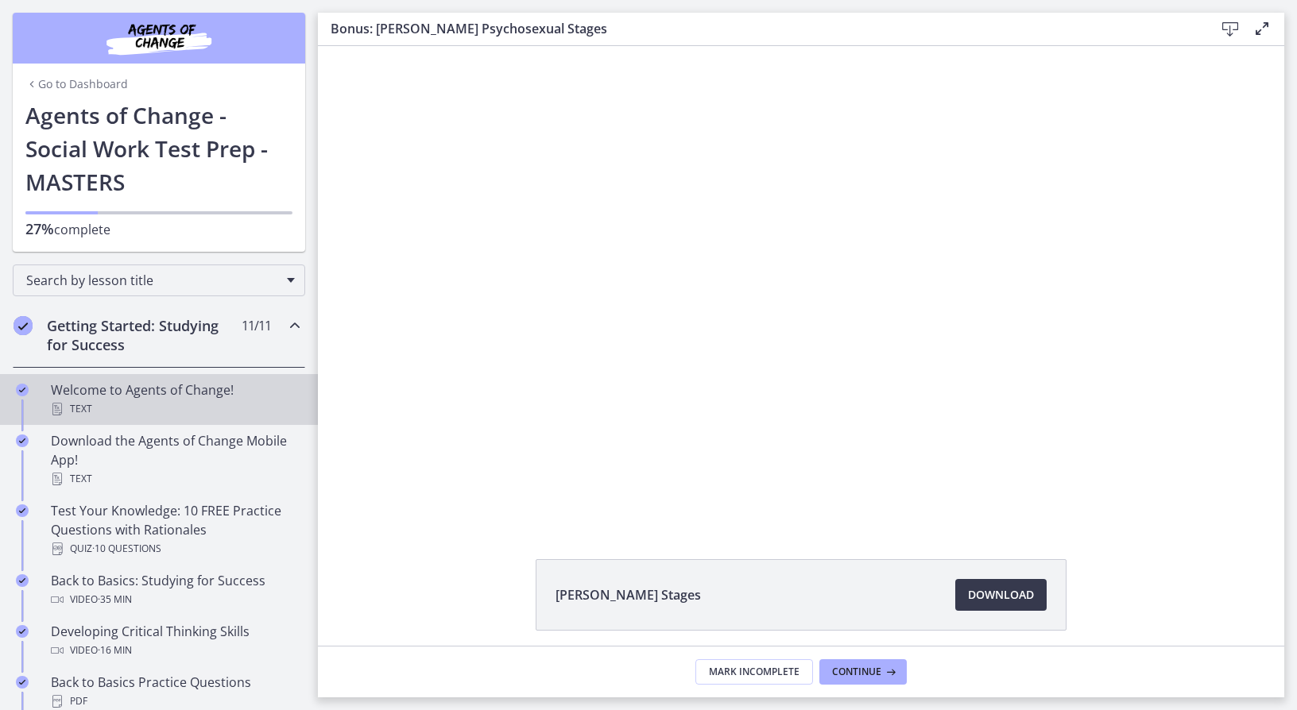
click at [150, 396] on div "Welcome to Agents of Change! Text" at bounding box center [175, 400] width 248 height 38
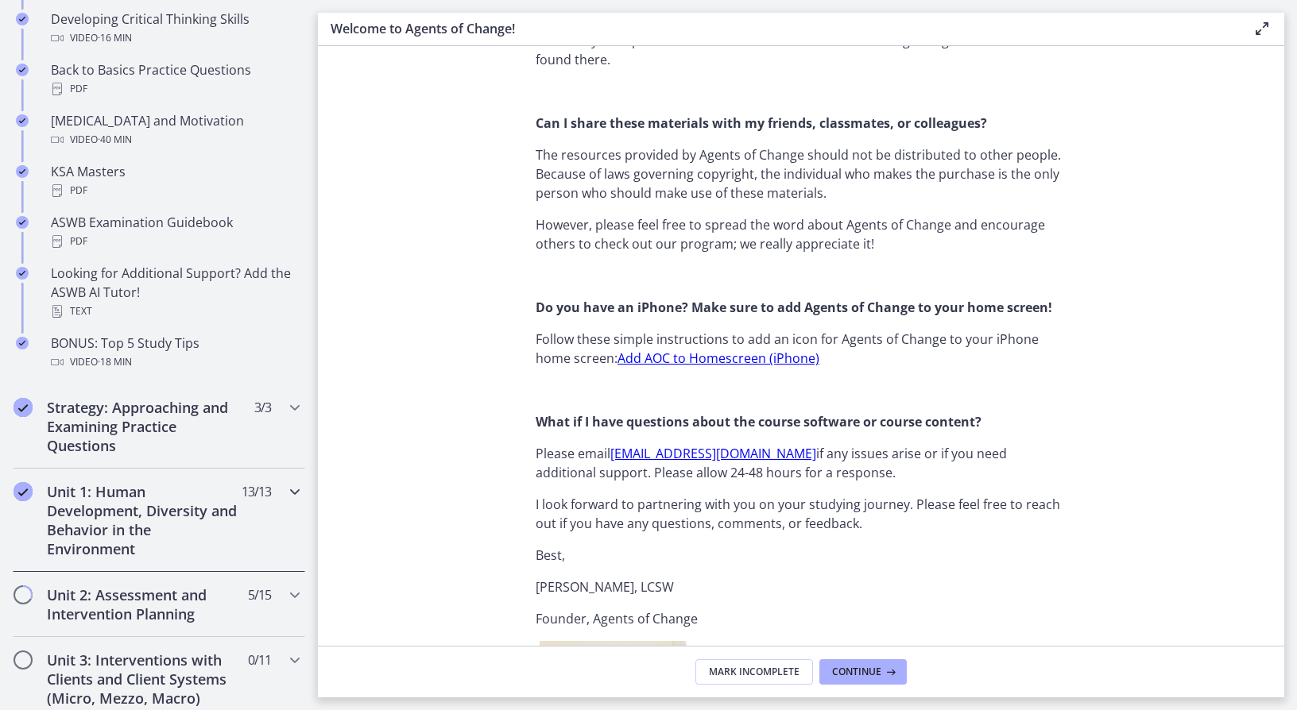
scroll to position [715, 0]
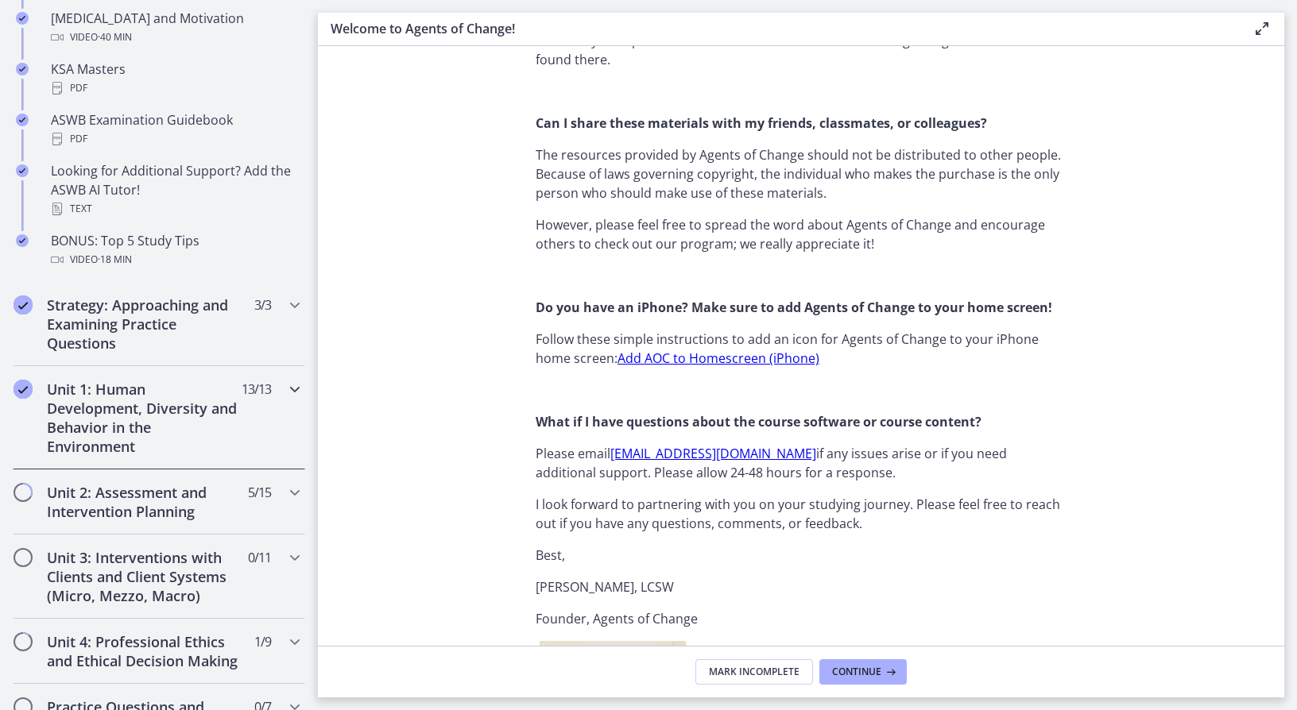
click at [141, 424] on h2 "Unit 1: Human Development, Diversity and Behavior in the Environment" at bounding box center [144, 418] width 194 height 76
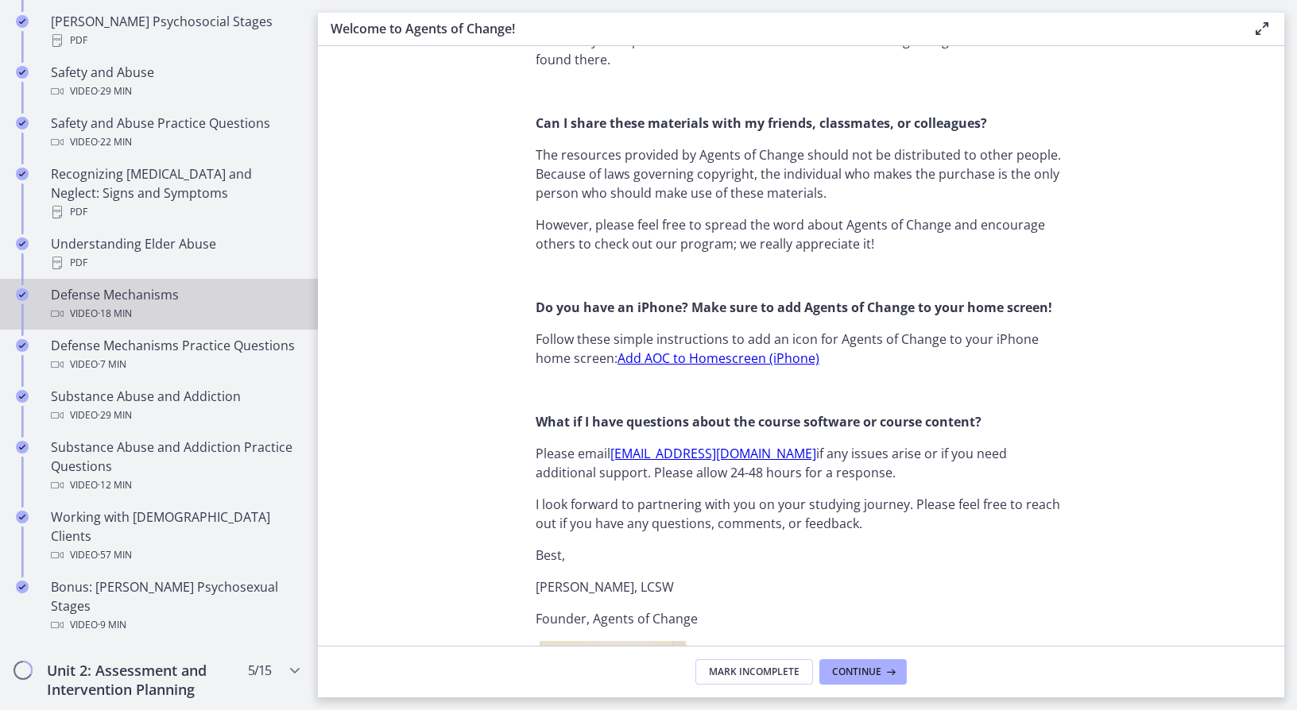
click at [176, 304] on div "Video · 18 min" at bounding box center [175, 313] width 248 height 19
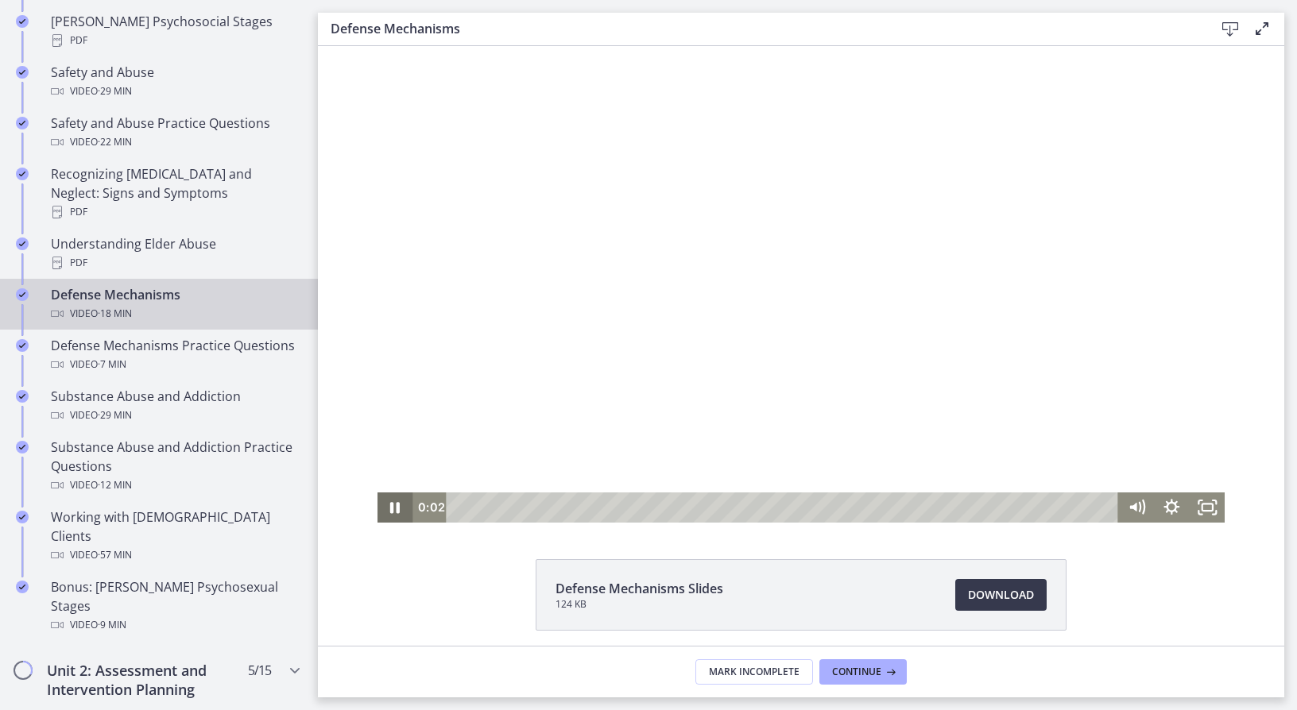
click at [390, 512] on icon "Pause" at bounding box center [394, 508] width 35 height 30
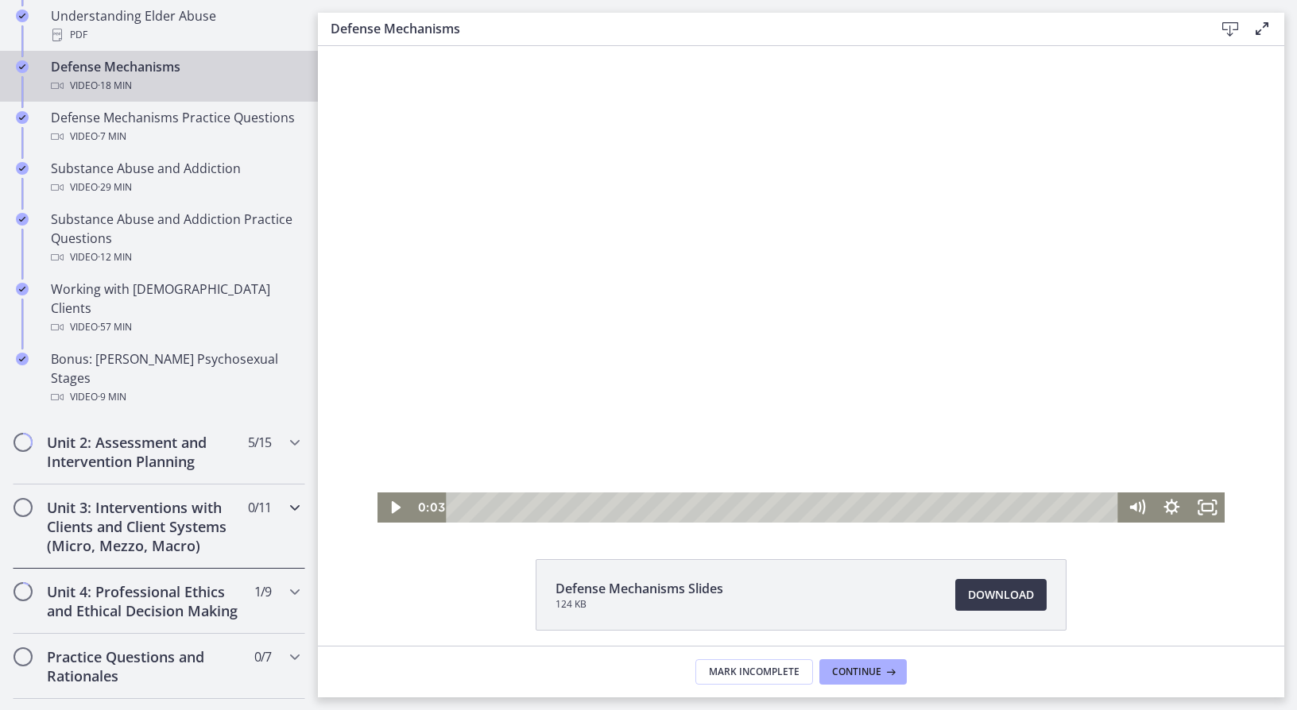
scroll to position [954, 0]
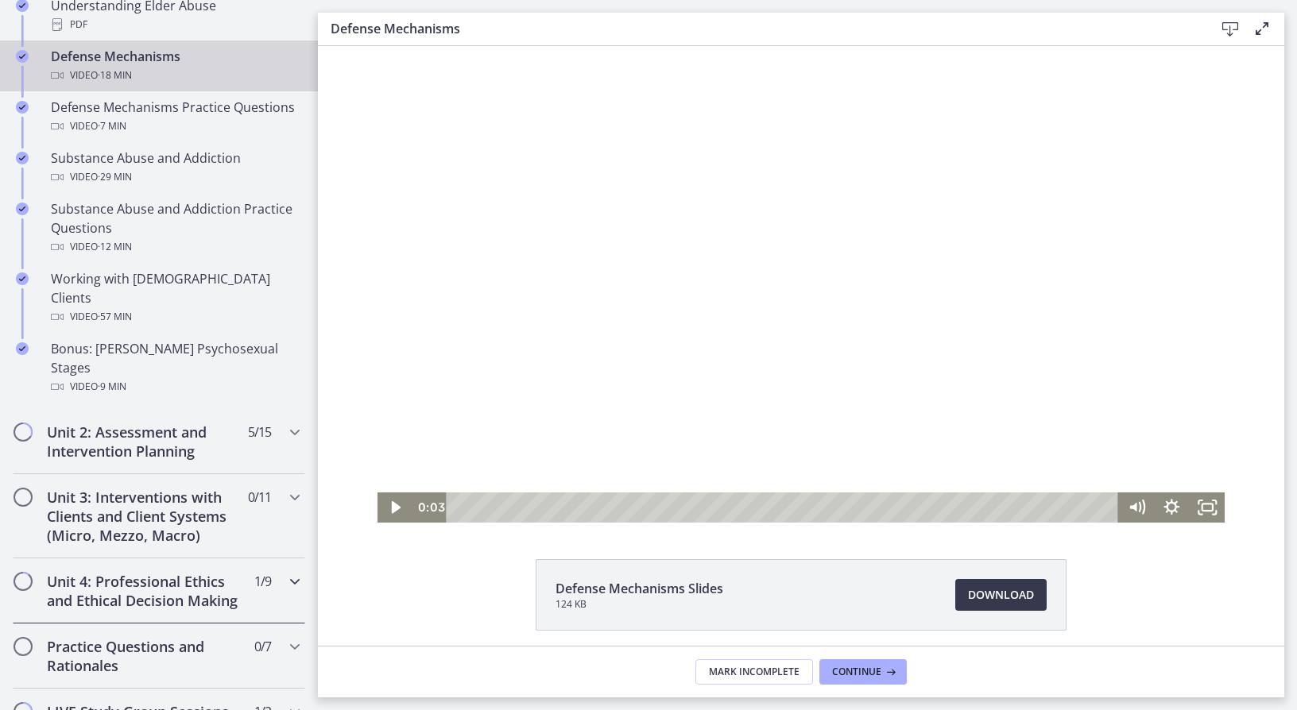
click at [171, 577] on h2 "Unit 4: Professional Ethics and Ethical Decision Making" at bounding box center [144, 591] width 194 height 38
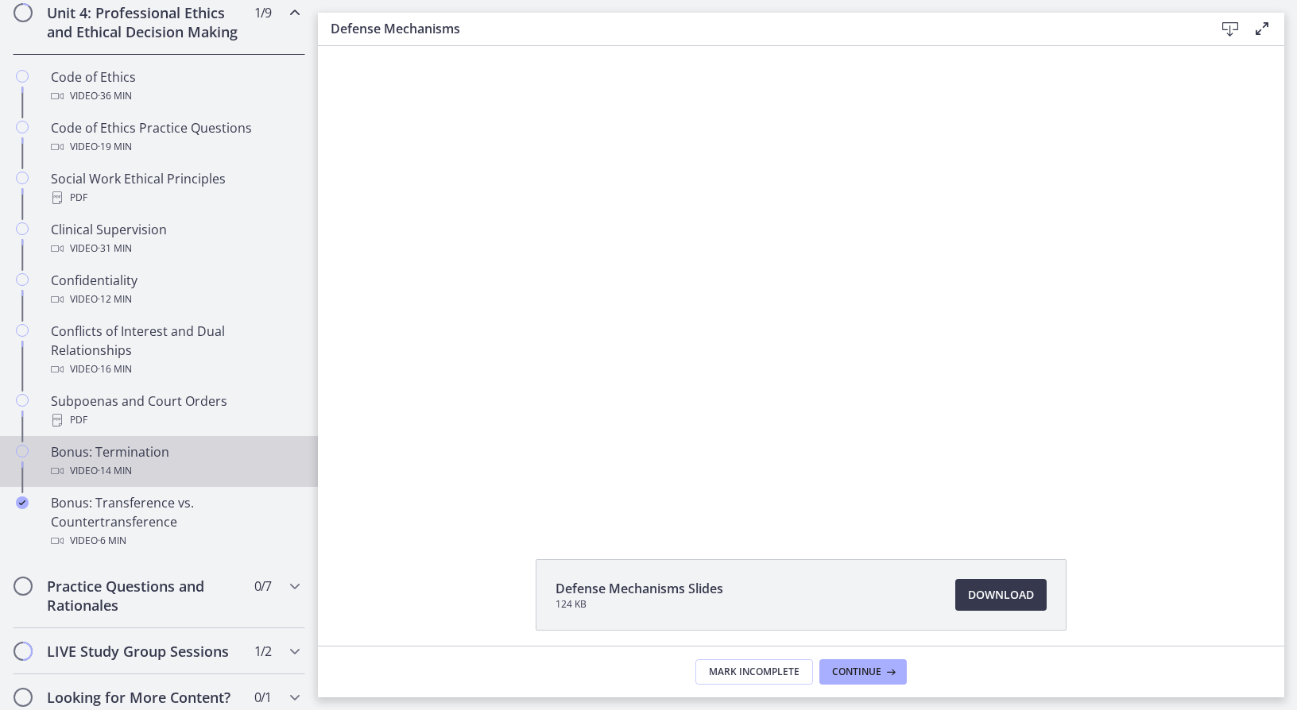
scroll to position [636, 0]
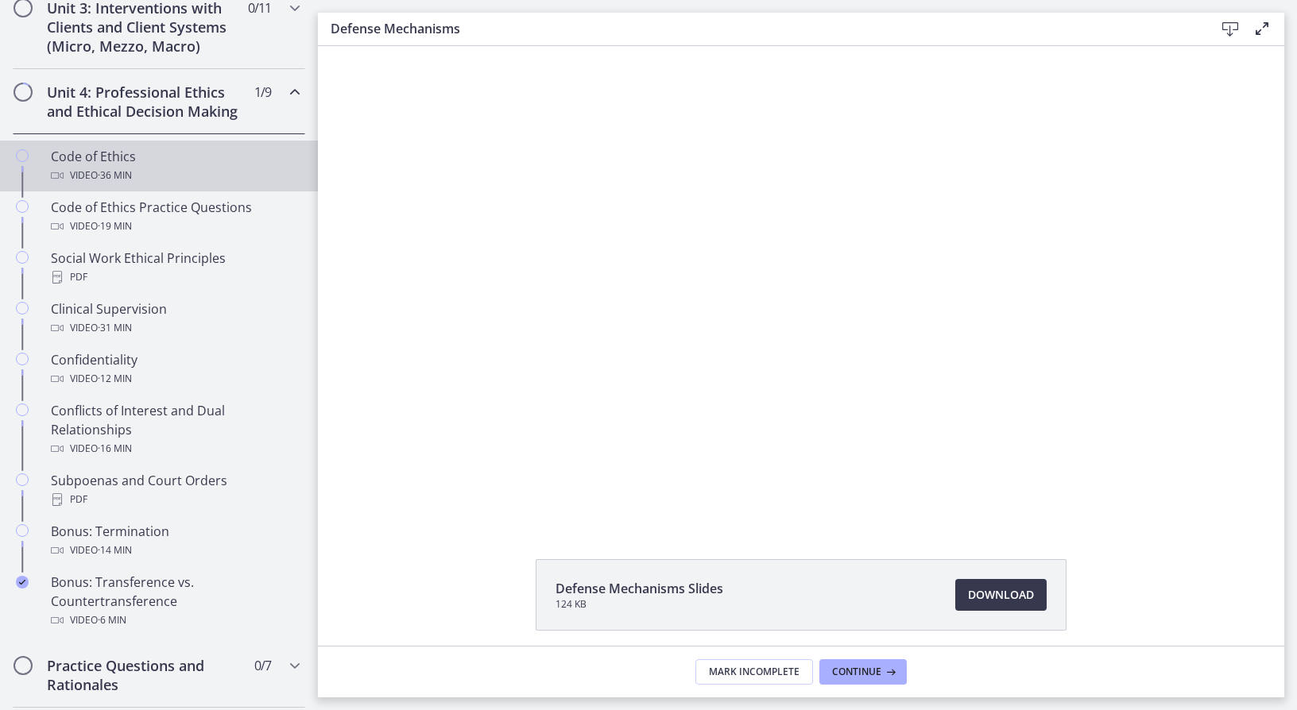
click at [128, 185] on span "· 36 min" at bounding box center [115, 175] width 34 height 19
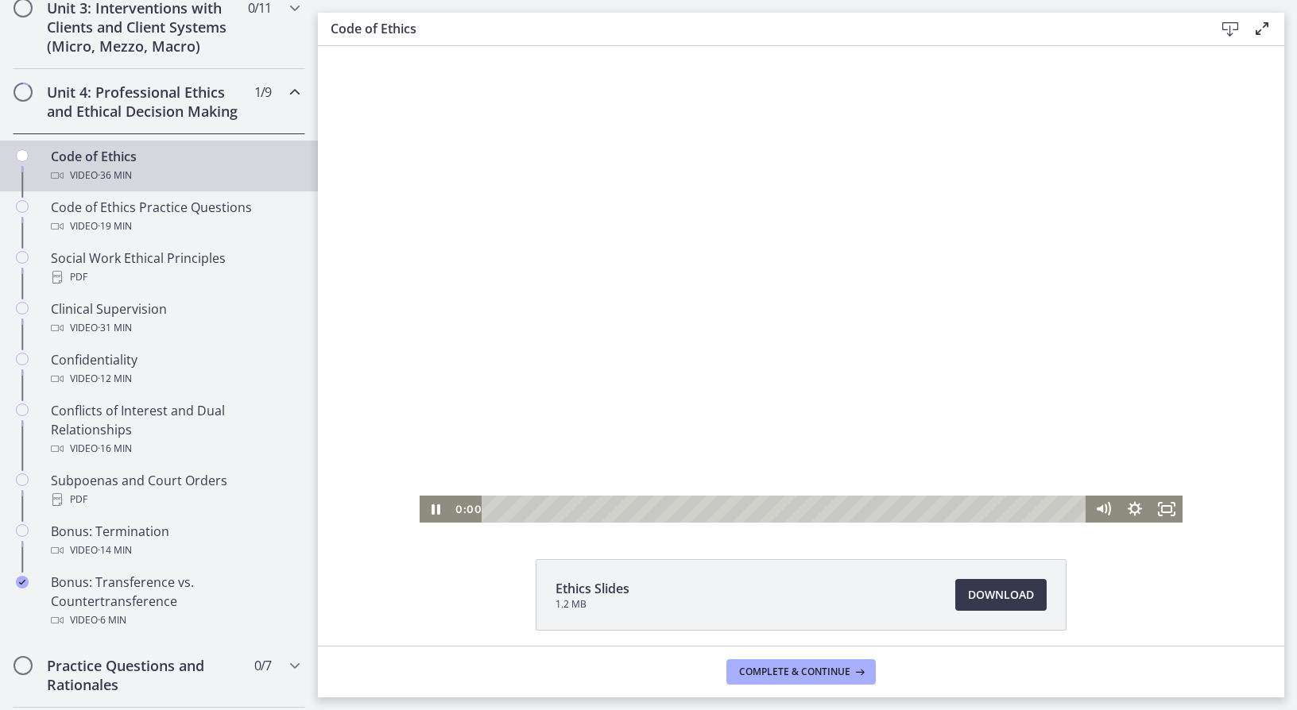
drag, startPoint x: 493, startPoint y: 507, endPoint x: 470, endPoint y: 507, distance: 23.0
click at [470, 507] on div "0:00 0:00" at bounding box center [769, 509] width 636 height 27
click at [430, 515] on icon "Pause" at bounding box center [436, 509] width 32 height 27
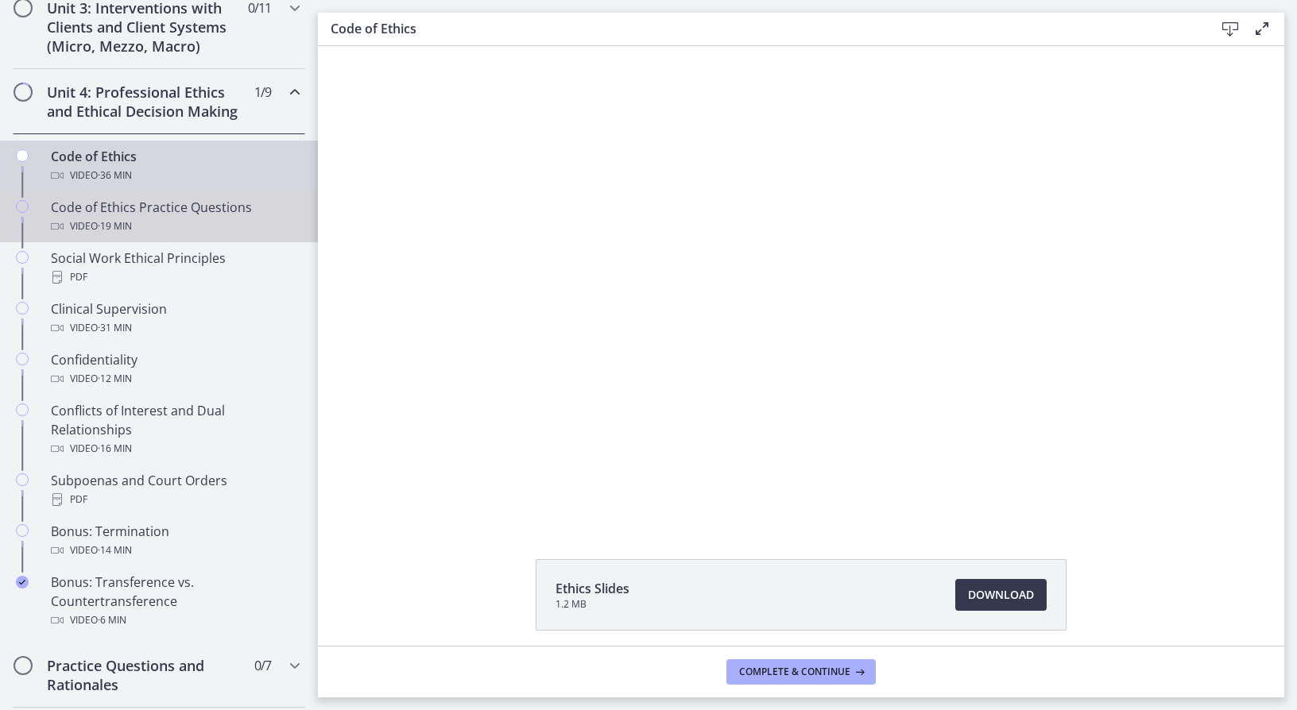
click at [213, 215] on link "Code of Ethics Practice Questions Video · 19 min" at bounding box center [159, 216] width 318 height 51
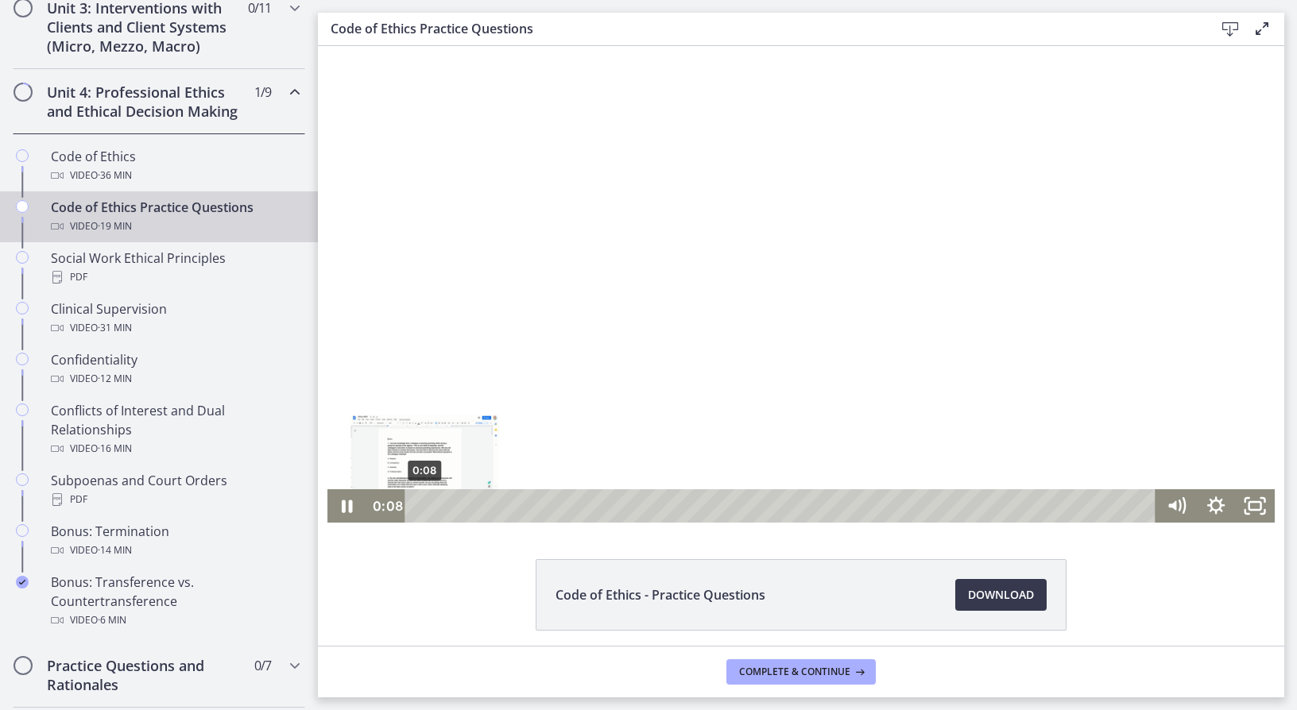
drag, startPoint x: 431, startPoint y: 509, endPoint x: 394, endPoint y: 507, distance: 36.6
click at [397, 507] on div "0:08 0:08" at bounding box center [761, 505] width 790 height 33
click at [344, 509] on icon "Pause" at bounding box center [347, 507] width 11 height 13
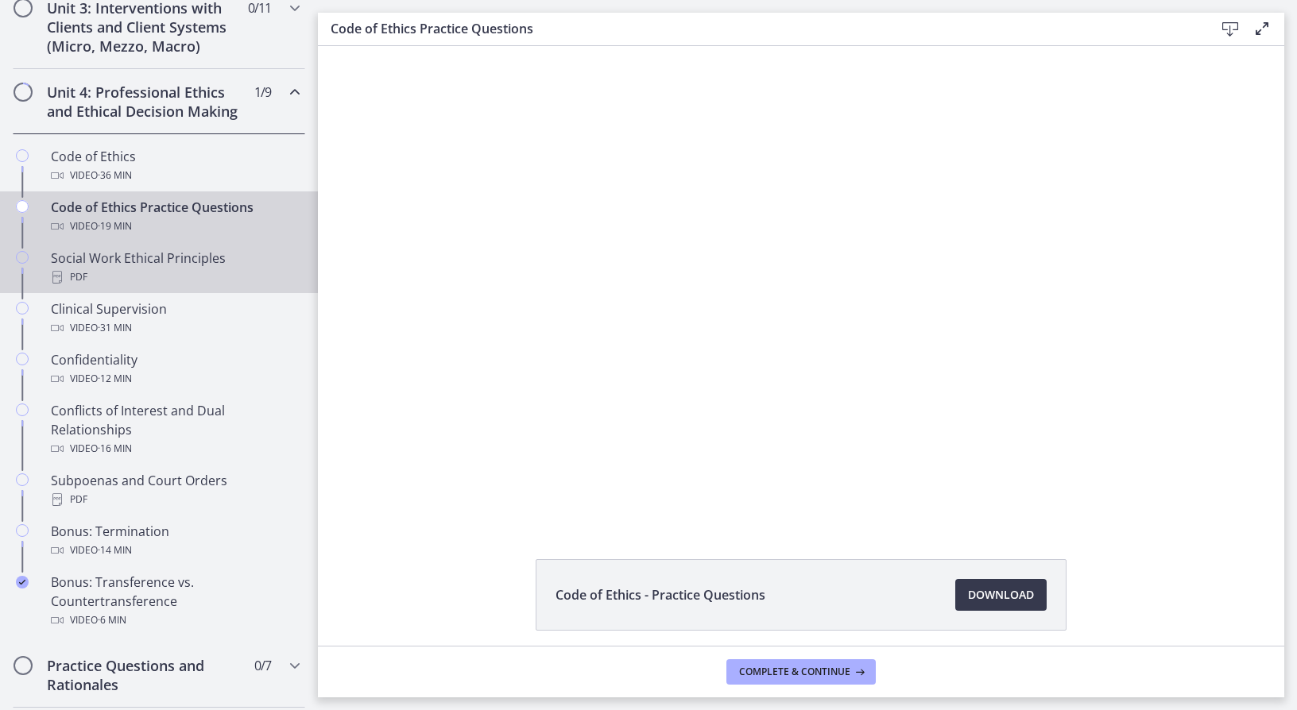
click at [184, 282] on div "Social Work Ethical Principles PDF" at bounding box center [175, 268] width 248 height 38
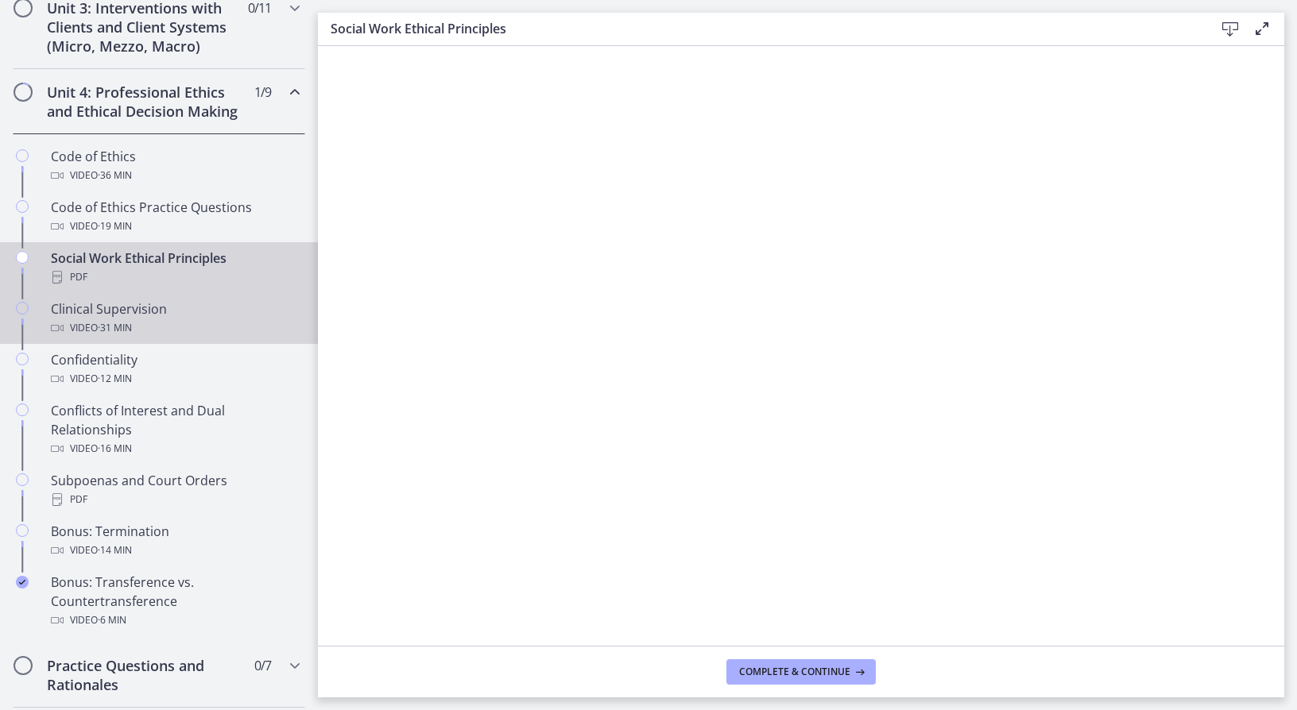
click at [164, 338] on div "Video · 31 min" at bounding box center [175, 328] width 248 height 19
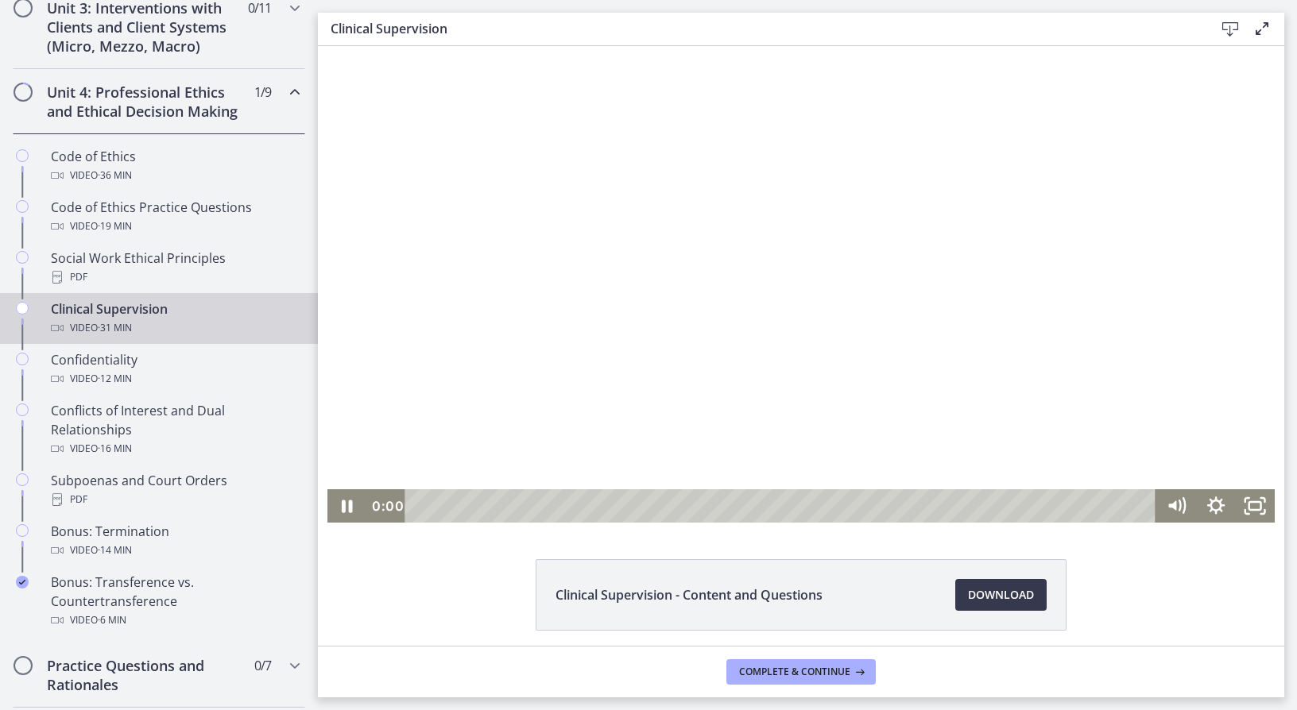
click at [377, 509] on div "0:00 0:00" at bounding box center [761, 505] width 790 height 33
click at [341, 513] on icon "Pause" at bounding box center [347, 505] width 40 height 33
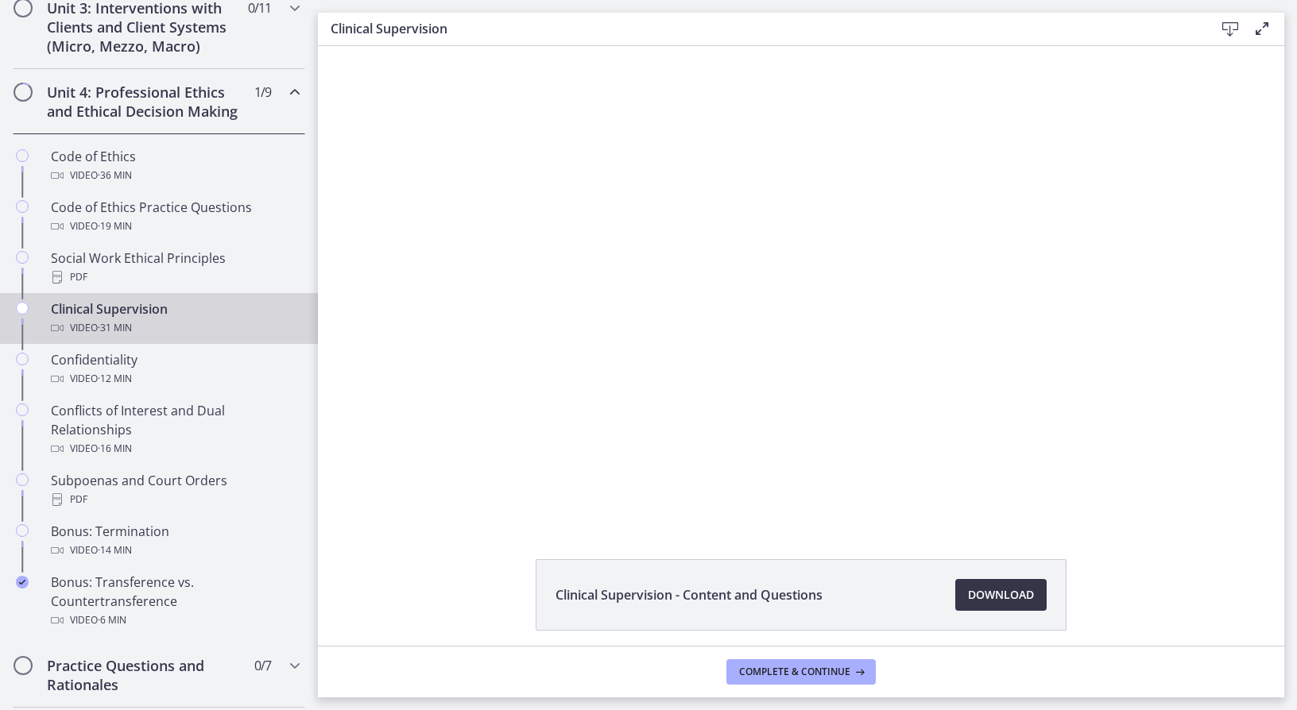
click at [1018, 596] on span "Download Opens in a new window" at bounding box center [1001, 595] width 66 height 19
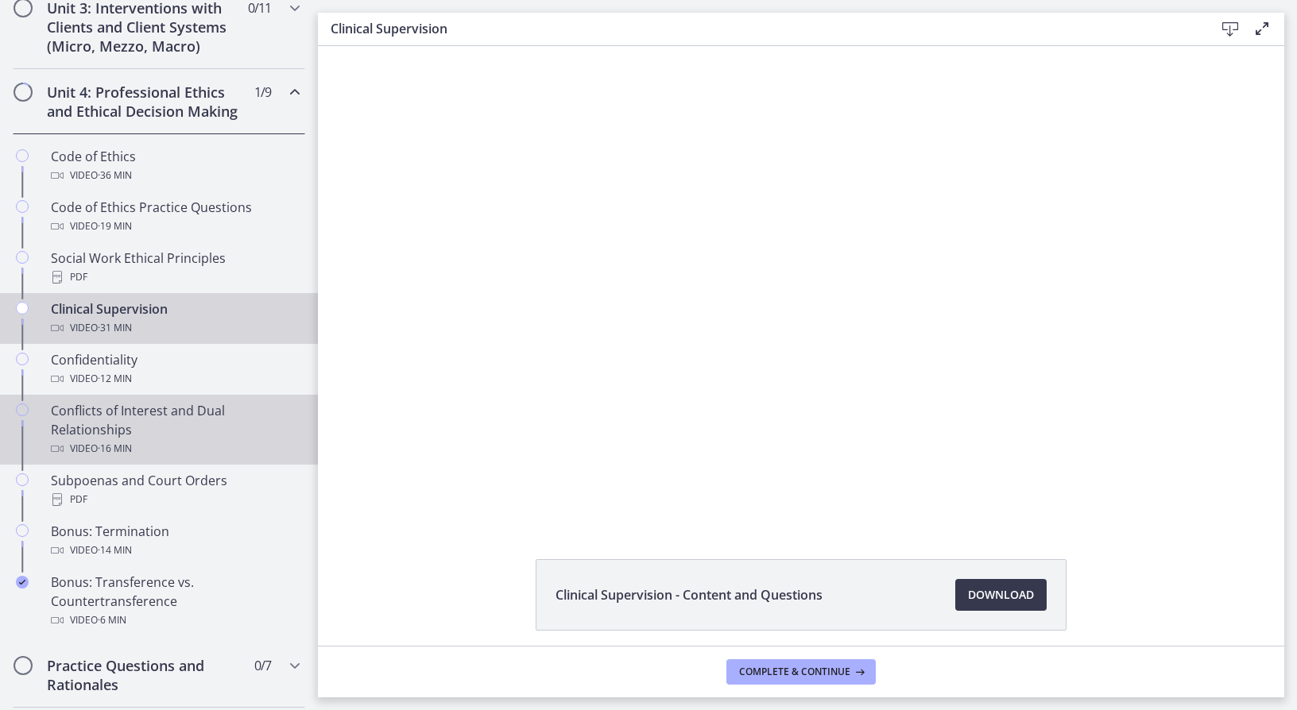
click at [125, 458] on span "· 16 min" at bounding box center [115, 448] width 34 height 19
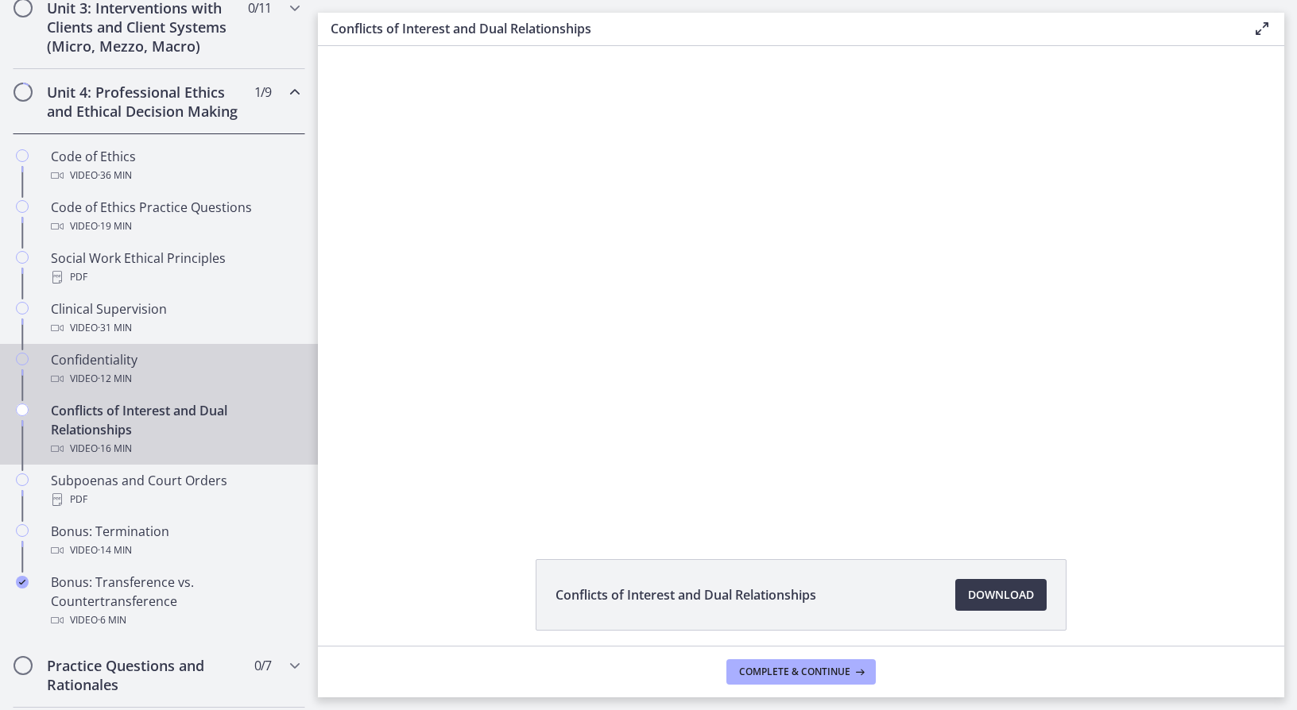
click at [123, 389] on span "· 12 min" at bounding box center [115, 378] width 34 height 19
click at [128, 437] on div "Conflicts of Interest and Dual Relationships Video · 16 min" at bounding box center [175, 429] width 248 height 57
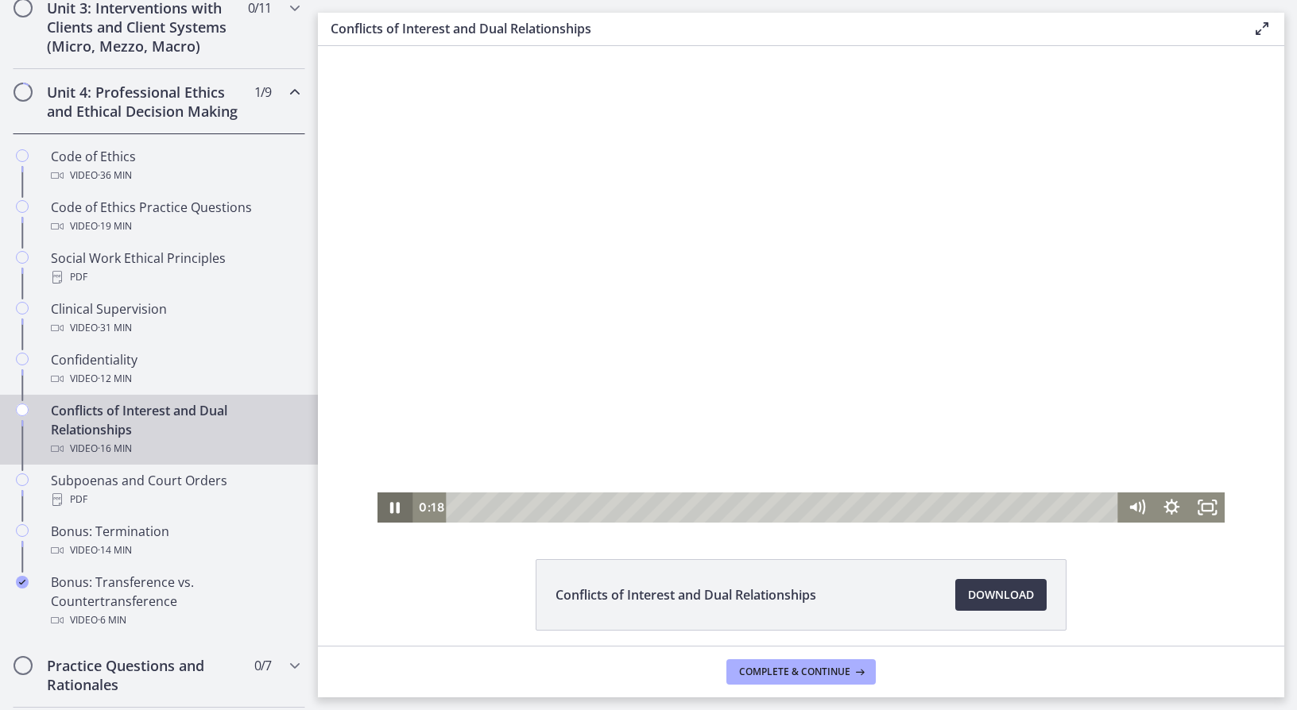
click at [390, 504] on icon "Pause" at bounding box center [395, 507] width 10 height 11
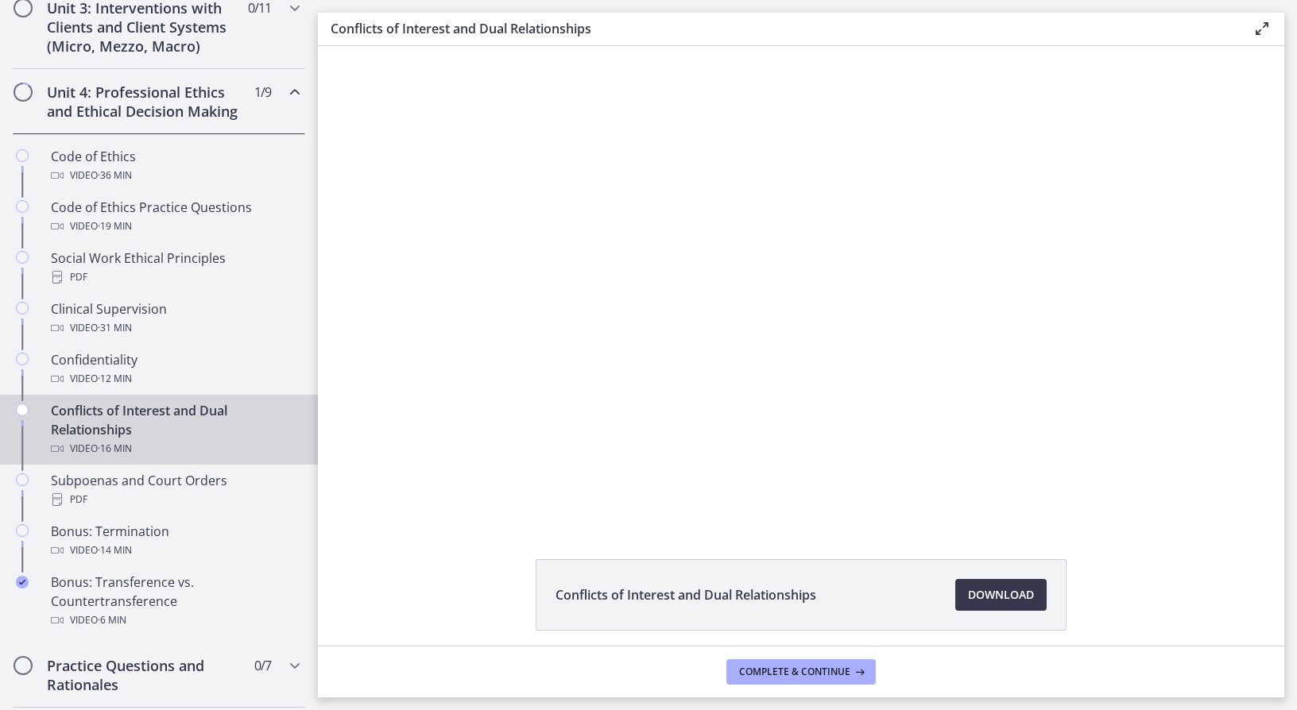
click at [272, 103] on div "Unit 4: Professional Ethics and Ethical Decision Making 1 / 9 Completed" at bounding box center [159, 101] width 292 height 65
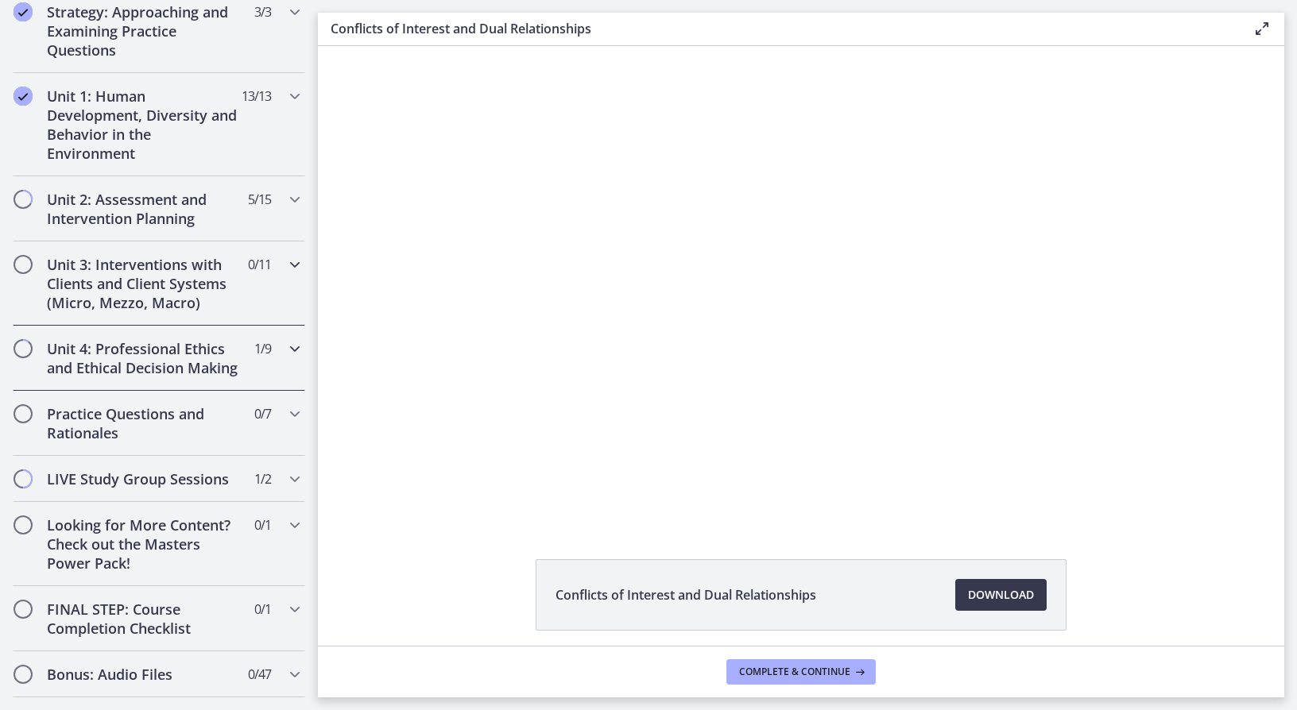
scroll to position [381, 0]
click at [268, 268] on div "Unit 3: Interventions with Clients and Client Systems (Micro, Mezzo, Macro) 0 /…" at bounding box center [159, 282] width 292 height 84
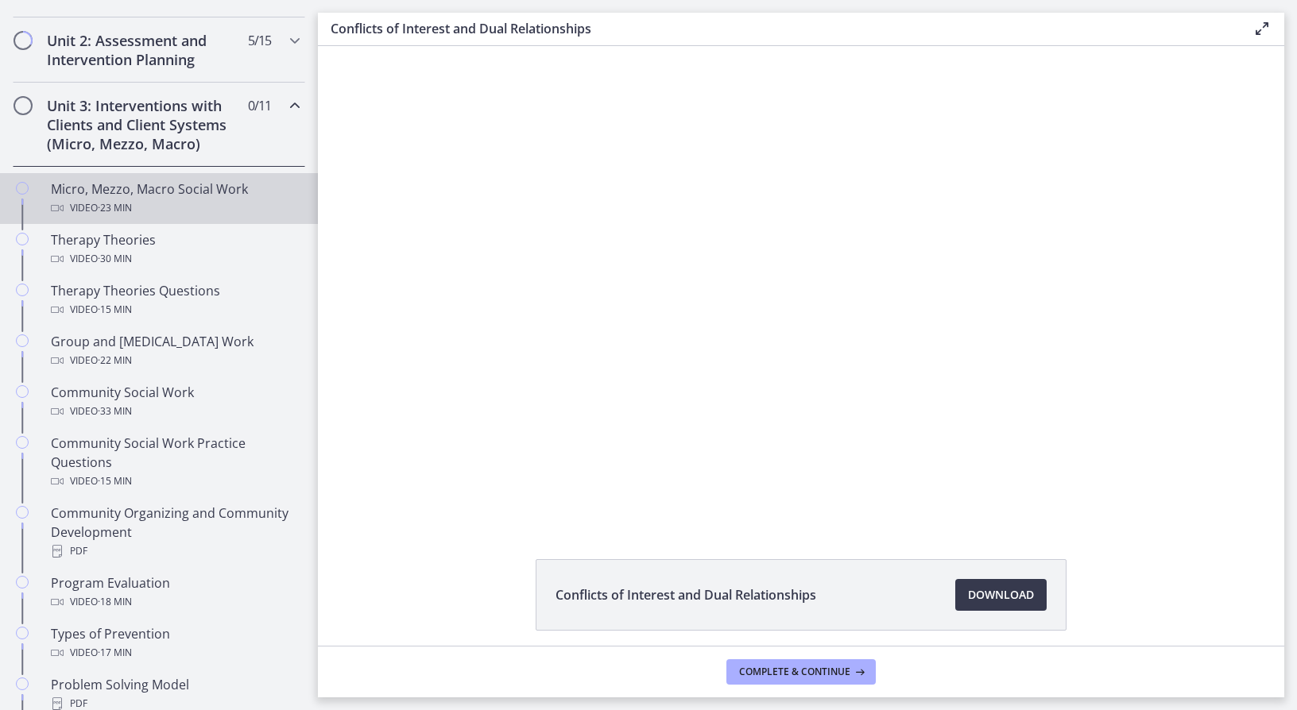
scroll to position [540, 0]
click at [118, 199] on span "· 23 min" at bounding box center [115, 206] width 34 height 19
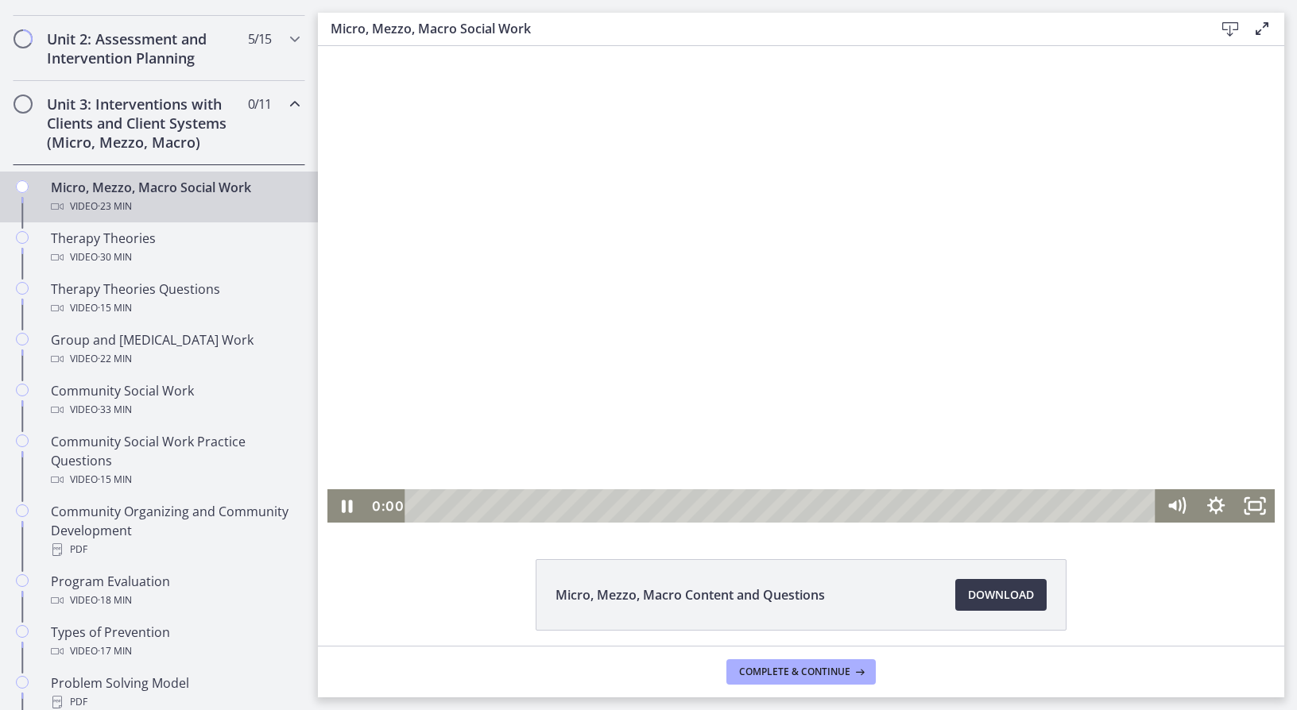
drag, startPoint x: 506, startPoint y: 509, endPoint x: 396, endPoint y: 502, distance: 110.7
click at [396, 502] on div "0:00 0:00" at bounding box center [761, 505] width 790 height 33
drag, startPoint x: 337, startPoint y: 510, endPoint x: 362, endPoint y: 511, distance: 24.6
click at [341, 510] on icon "Pause" at bounding box center [347, 506] width 13 height 15
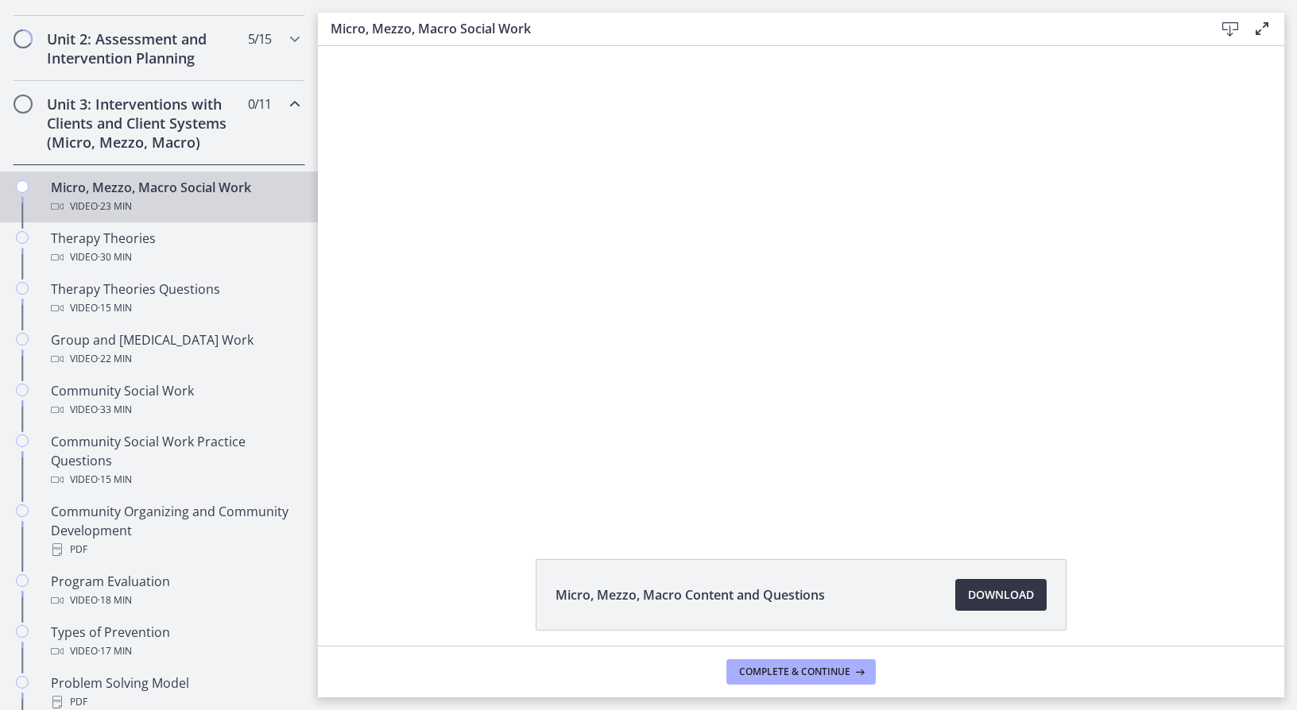
click at [1003, 582] on link "Download Opens in a new window" at bounding box center [1000, 595] width 91 height 32
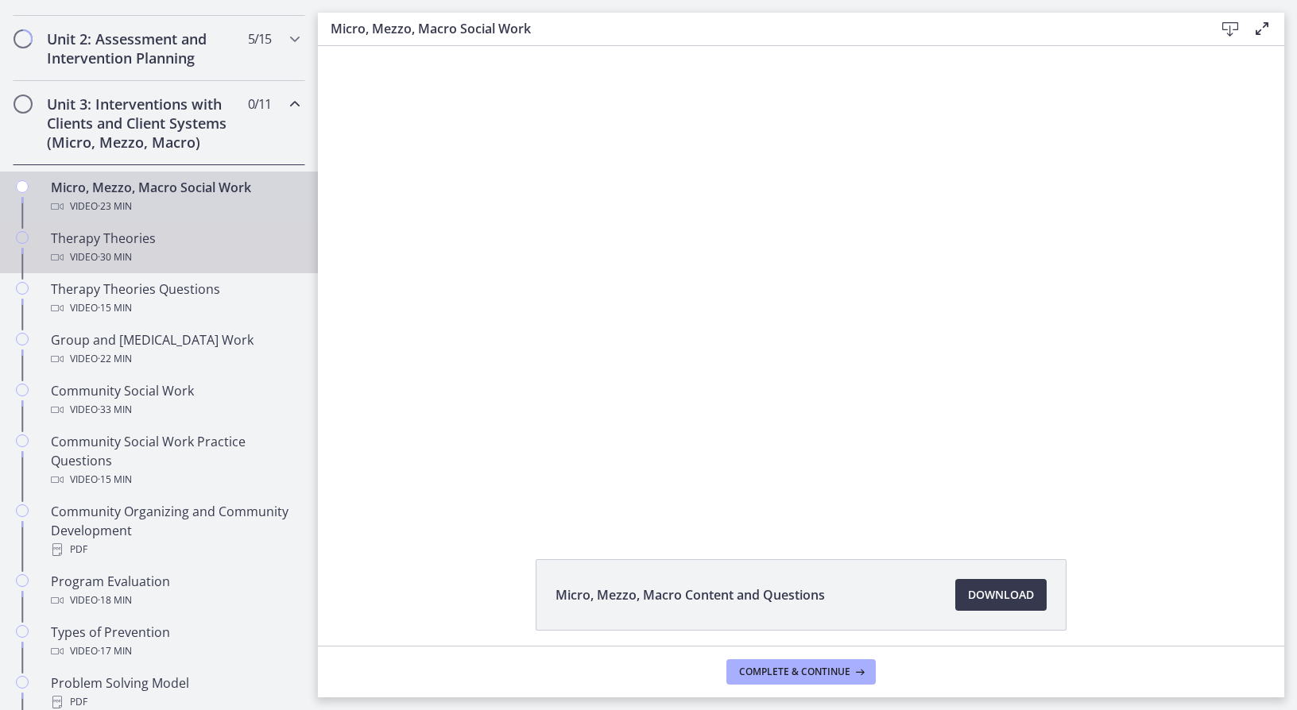
click at [174, 237] on div "Therapy Theories Video · 30 min" at bounding box center [175, 248] width 248 height 38
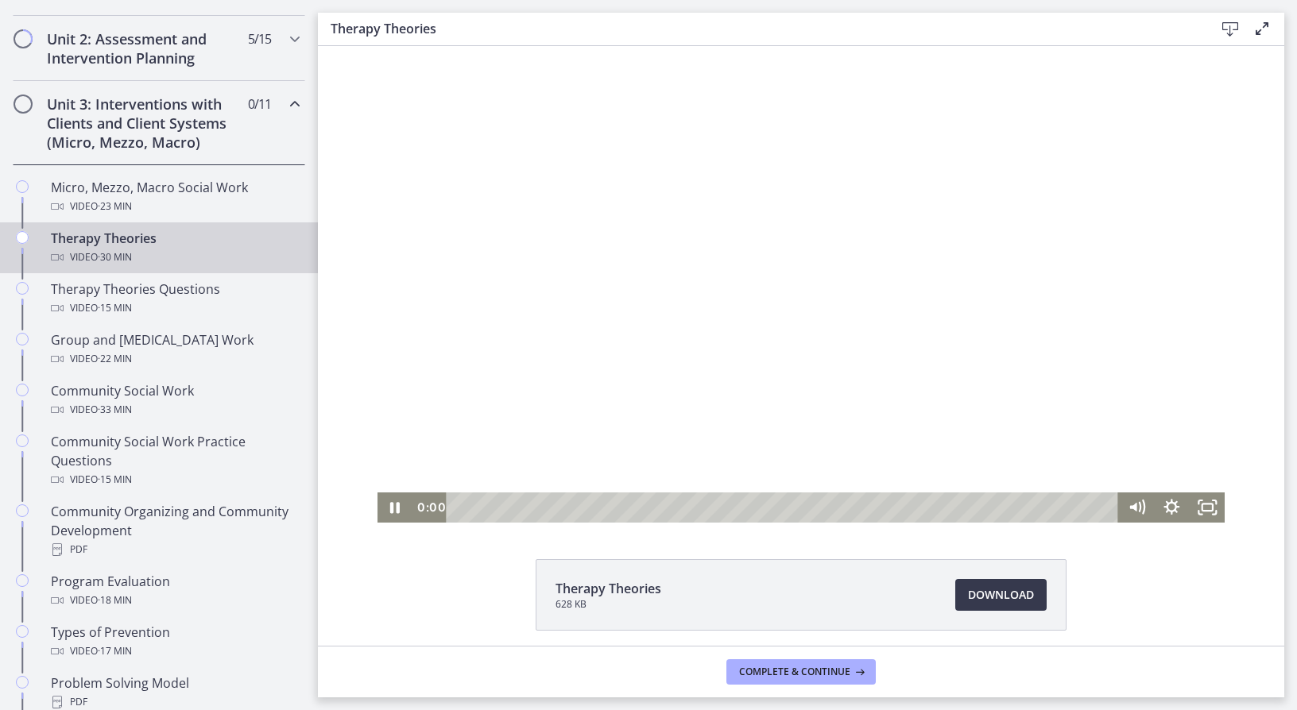
click at [438, 501] on div "0:00" at bounding box center [765, 508] width 706 height 30
click at [381, 506] on icon "Pause" at bounding box center [394, 508] width 35 height 30
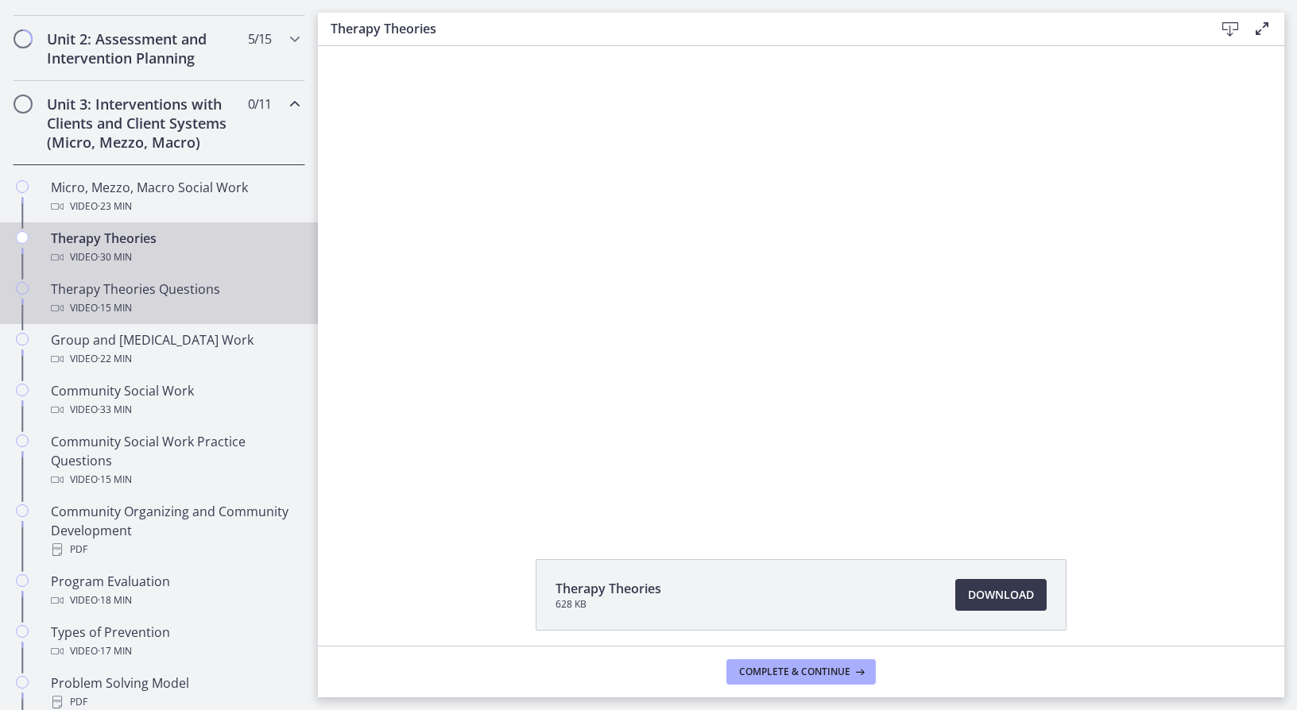
click at [180, 311] on div "Video · 15 min" at bounding box center [175, 308] width 248 height 19
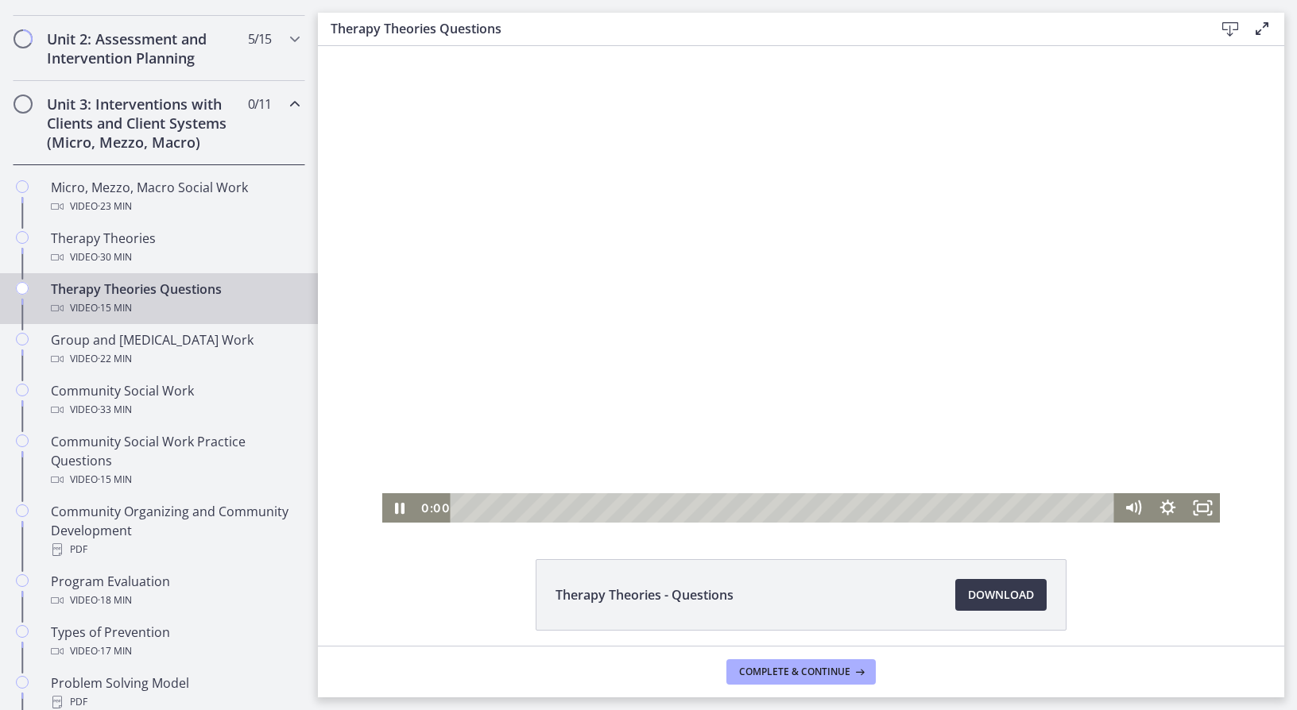
click at [425, 511] on div "0:00 0:00" at bounding box center [765, 507] width 698 height 29
click at [394, 514] on icon "Pause" at bounding box center [399, 507] width 35 height 29
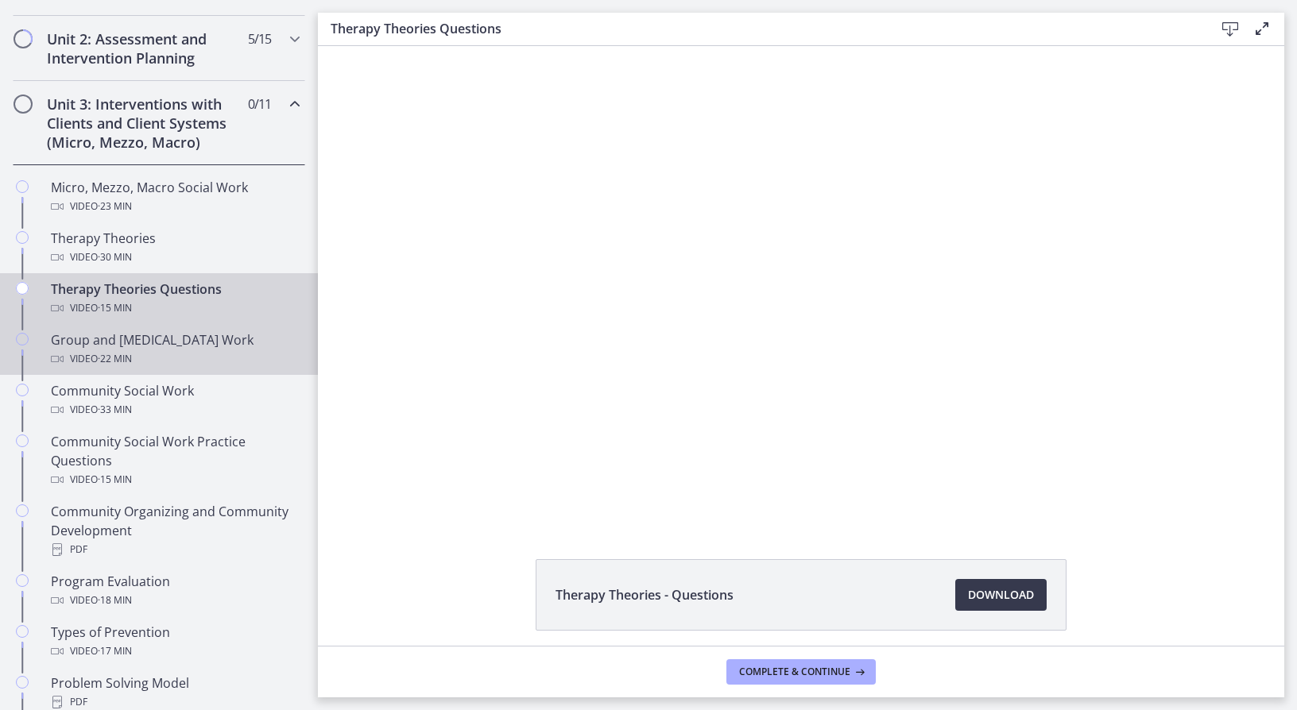
click at [173, 352] on div "Video · 22 min" at bounding box center [175, 359] width 248 height 19
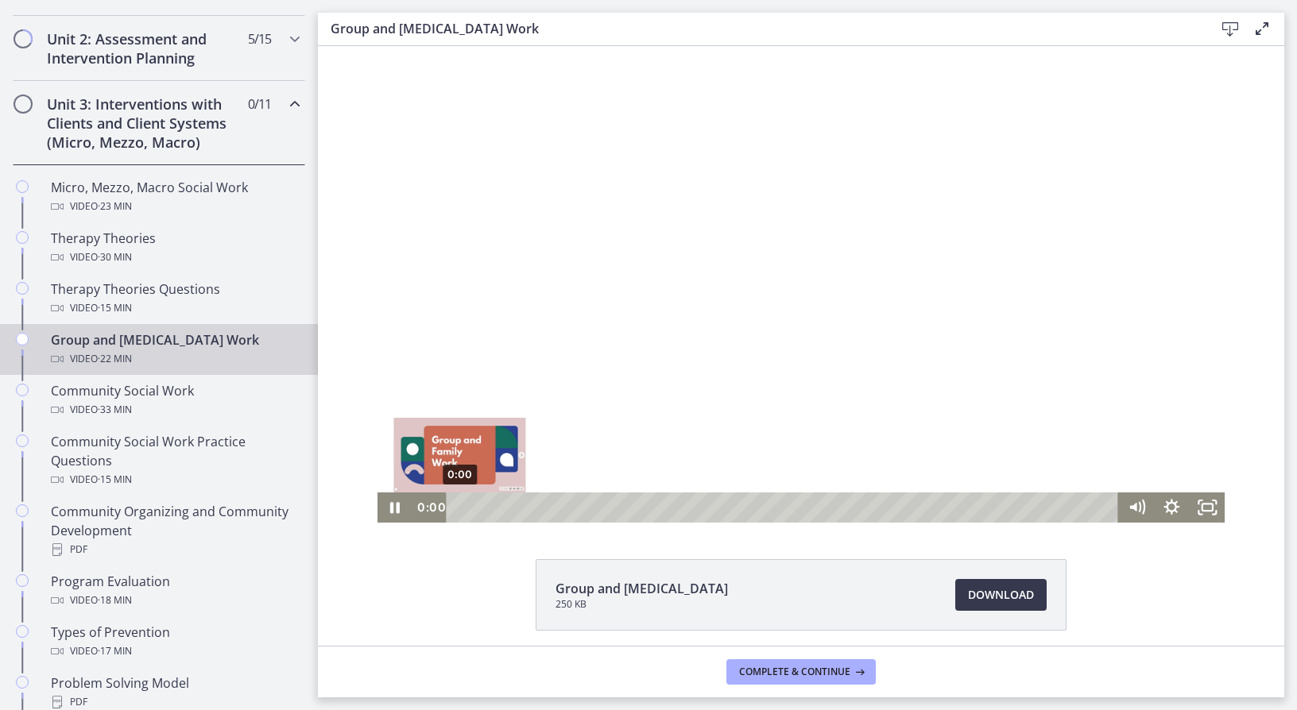
click at [459, 505] on div "0:00" at bounding box center [784, 508] width 651 height 30
click at [382, 511] on icon "Pause" at bounding box center [394, 507] width 42 height 37
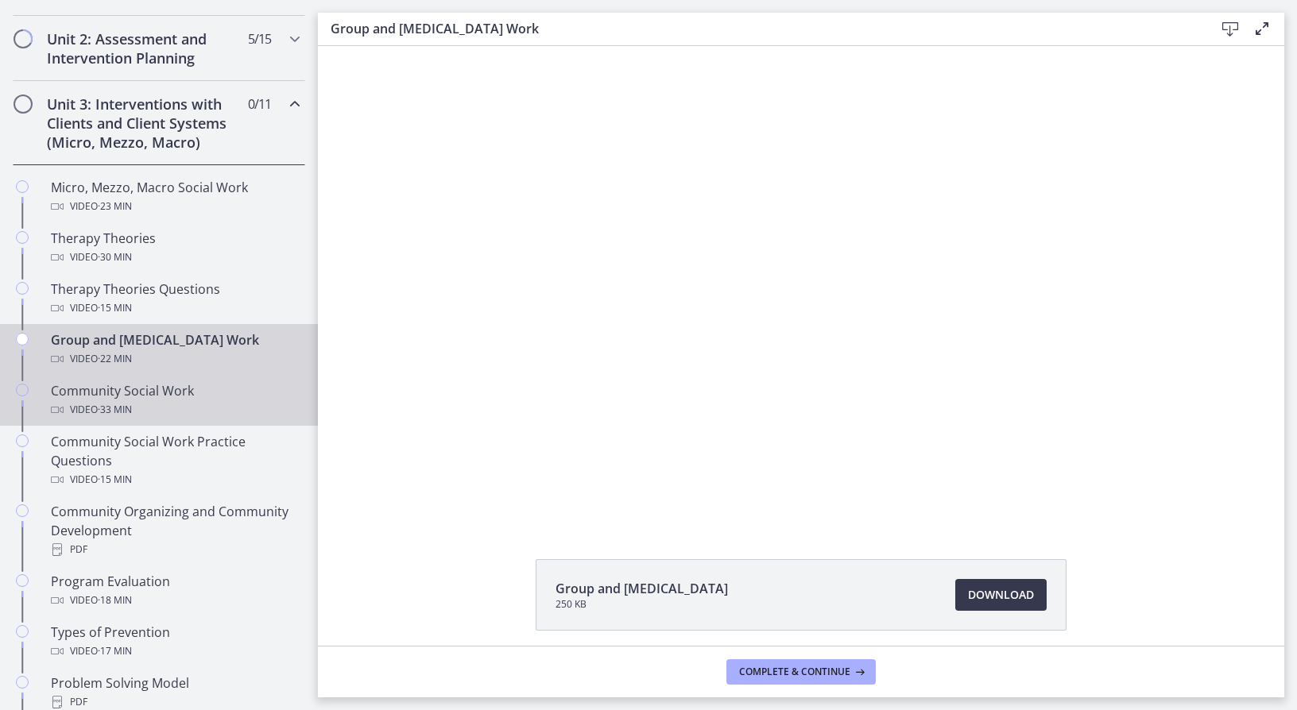
click at [174, 393] on div "Community Social Work Video · 33 min" at bounding box center [175, 400] width 248 height 38
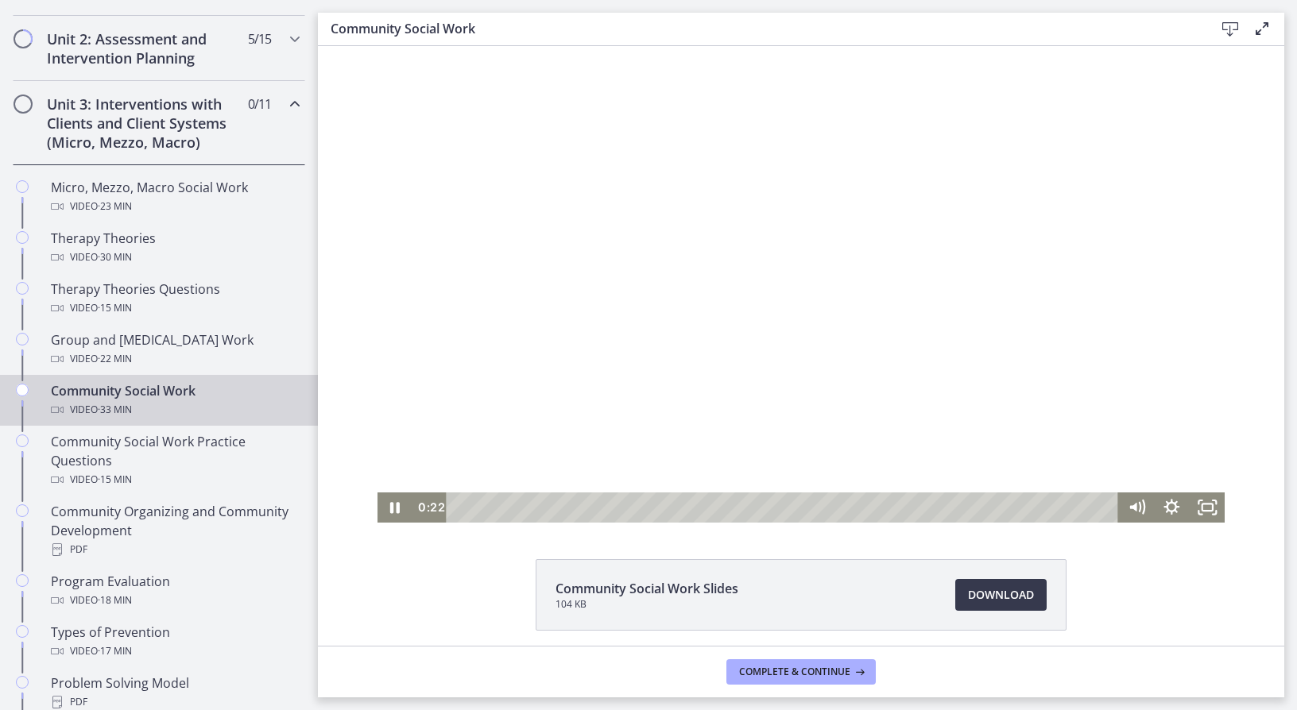
click at [459, 509] on div "Playbar" at bounding box center [784, 508] width 651 height 30
click at [397, 515] on icon "Pause" at bounding box center [394, 508] width 35 height 30
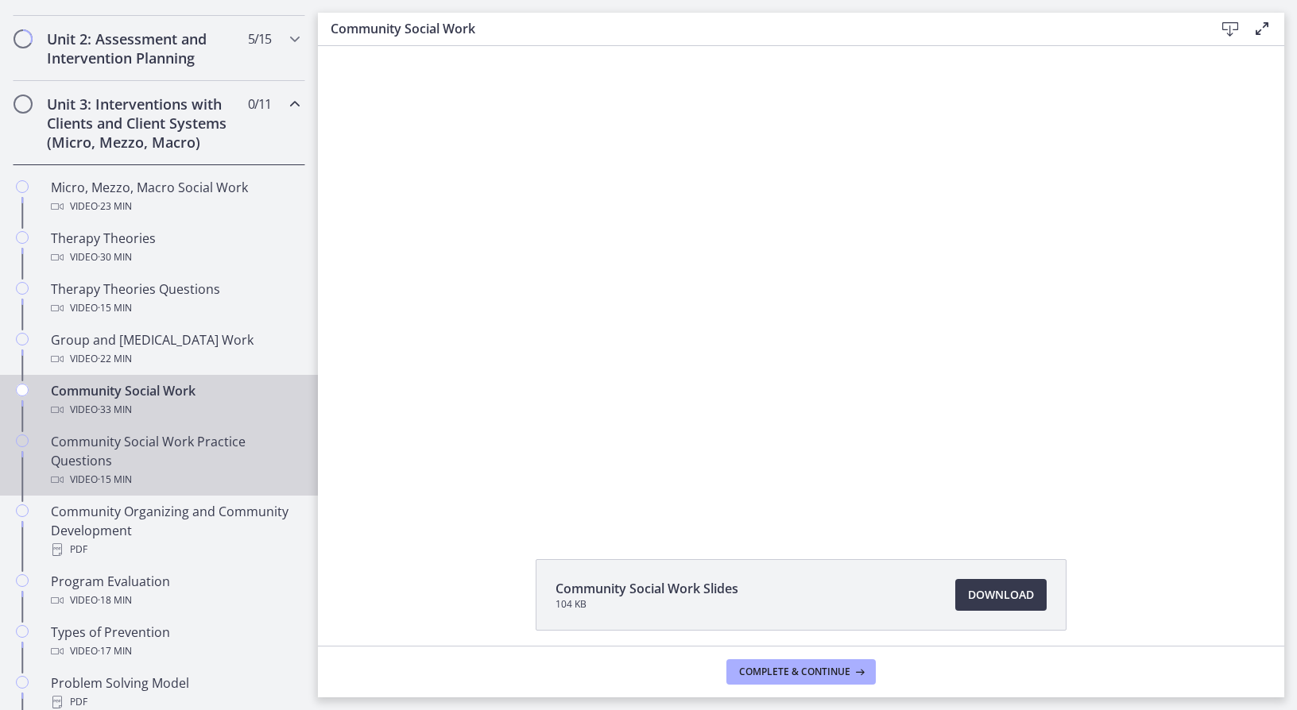
click at [208, 463] on div "Community Social Work Practice Questions Video · 15 min" at bounding box center [175, 460] width 248 height 57
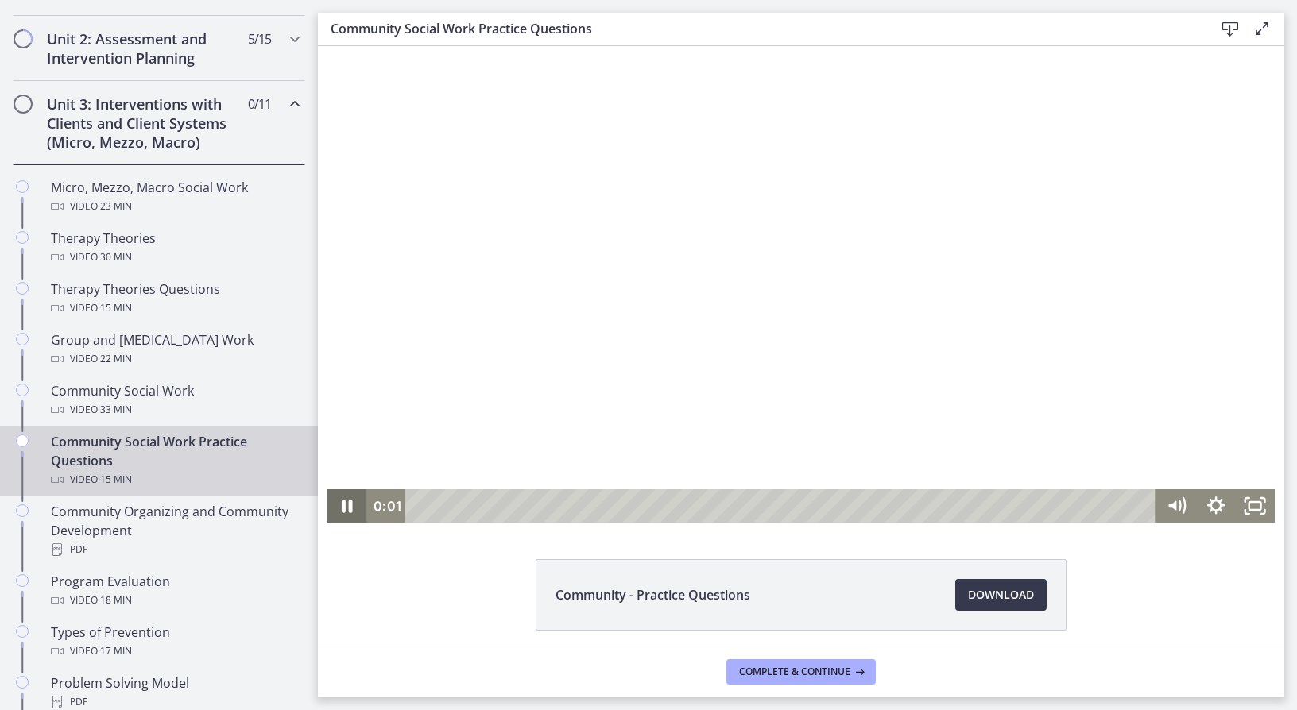
click at [342, 510] on icon "Pause" at bounding box center [347, 505] width 40 height 33
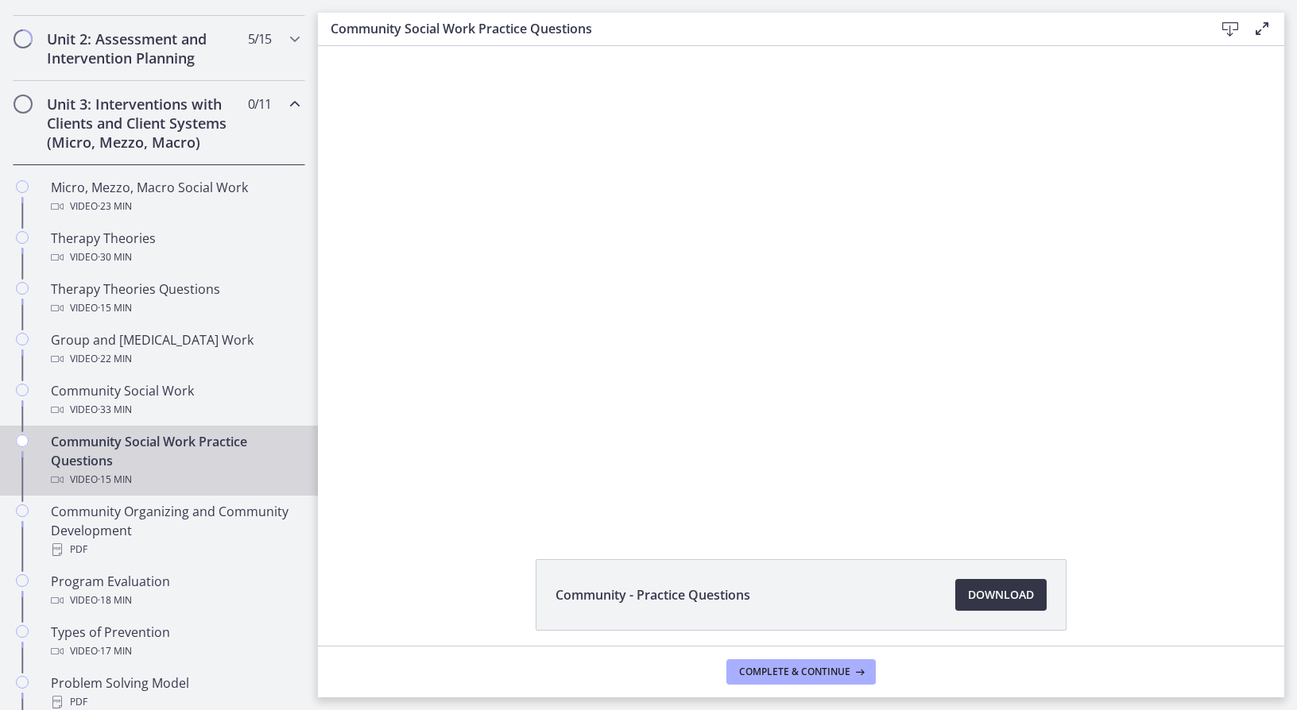
click at [1009, 588] on span "Download Opens in a new window" at bounding box center [1001, 595] width 66 height 19
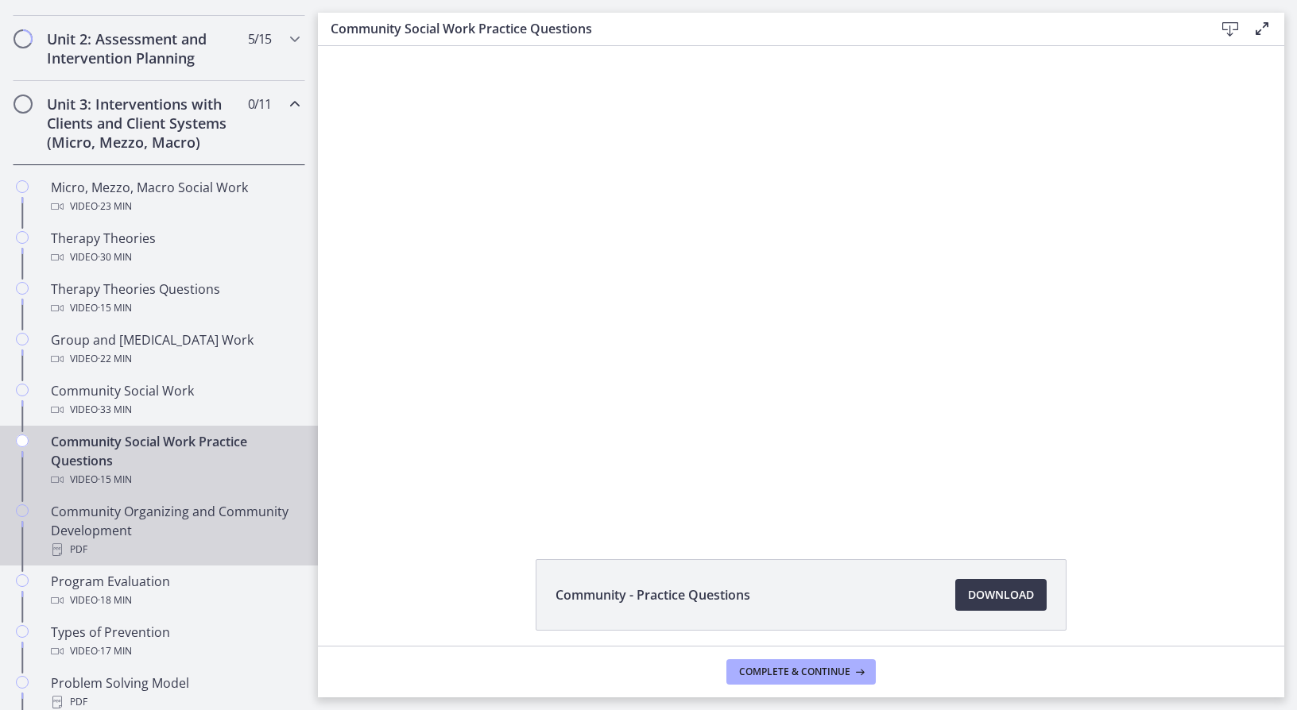
click at [149, 508] on div "Community Organizing and Community Development PDF" at bounding box center [175, 530] width 248 height 57
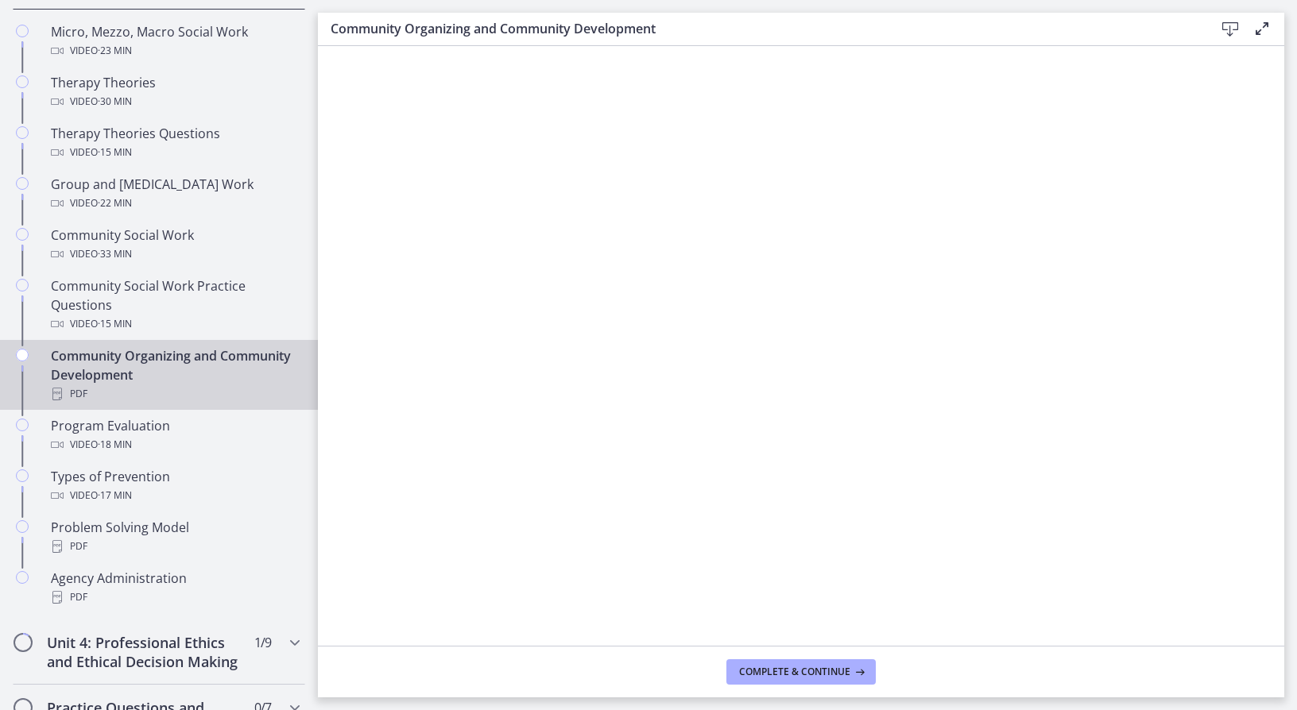
scroll to position [698, 0]
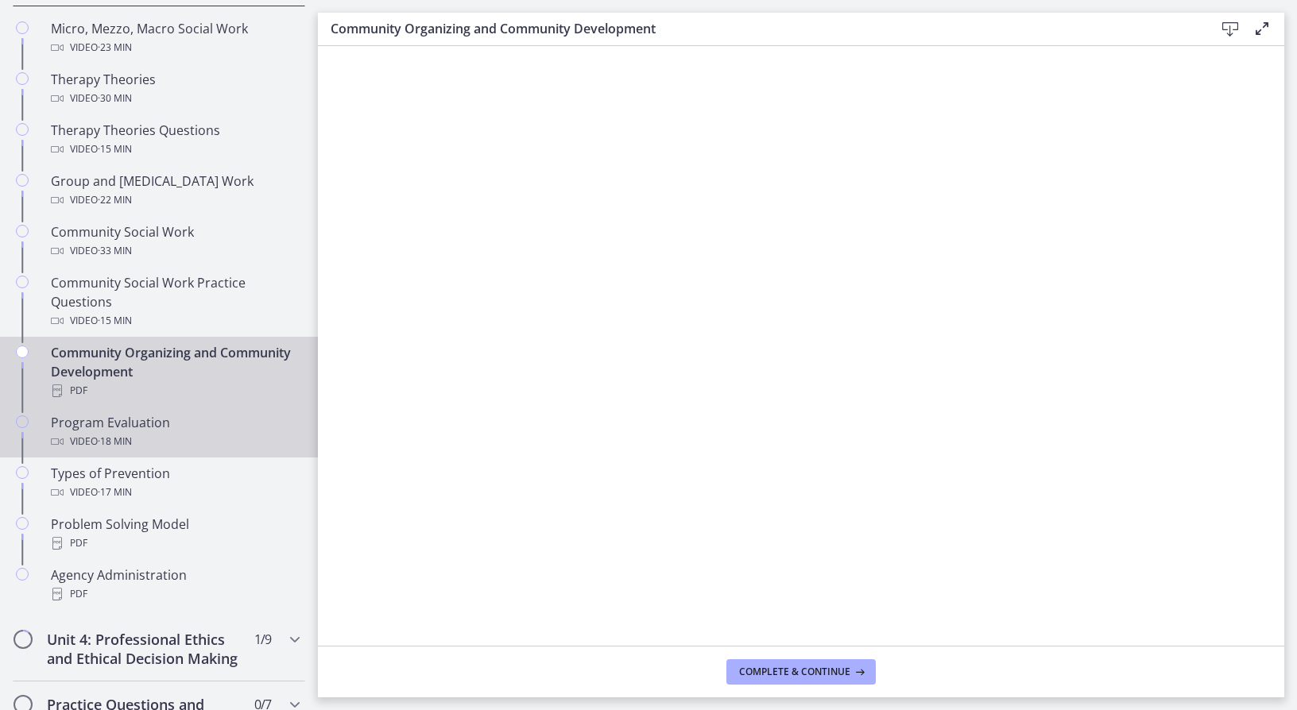
click at [158, 422] on div "Program Evaluation Video · 18 min" at bounding box center [175, 432] width 248 height 38
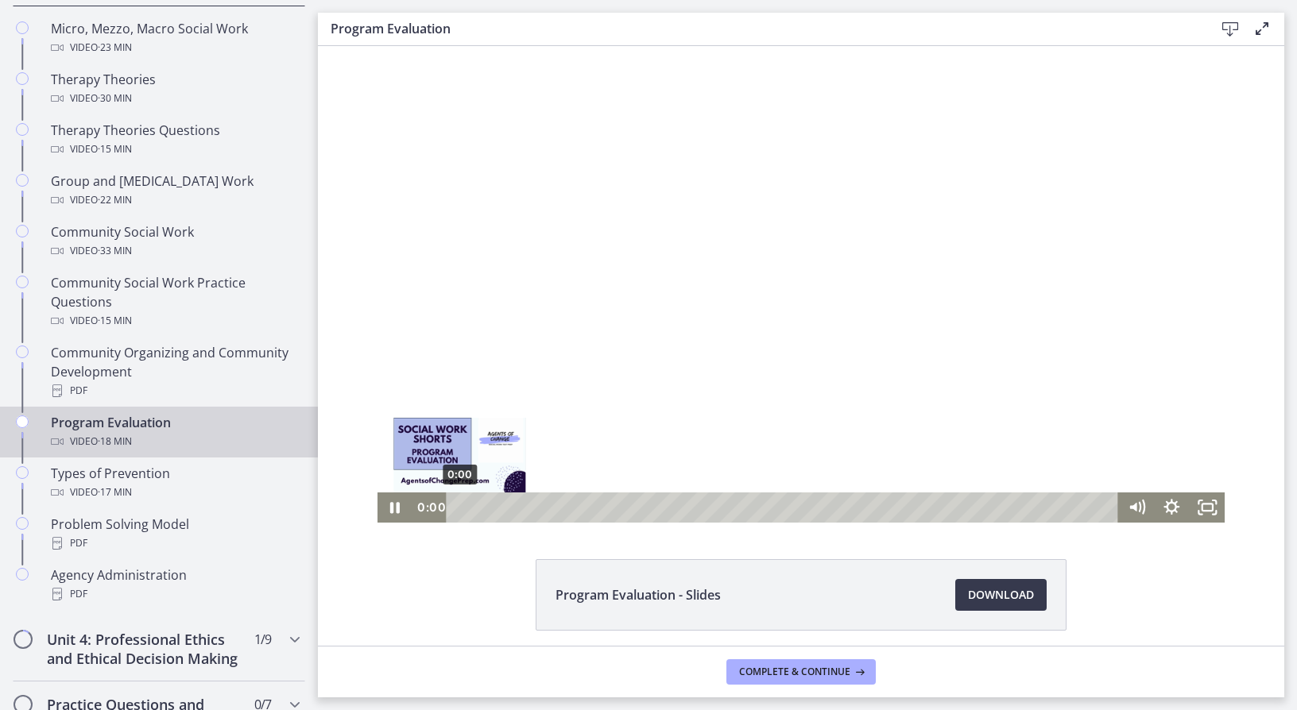
click at [459, 507] on div "0:00" at bounding box center [784, 508] width 651 height 30
click at [391, 513] on icon "Pause" at bounding box center [395, 507] width 10 height 11
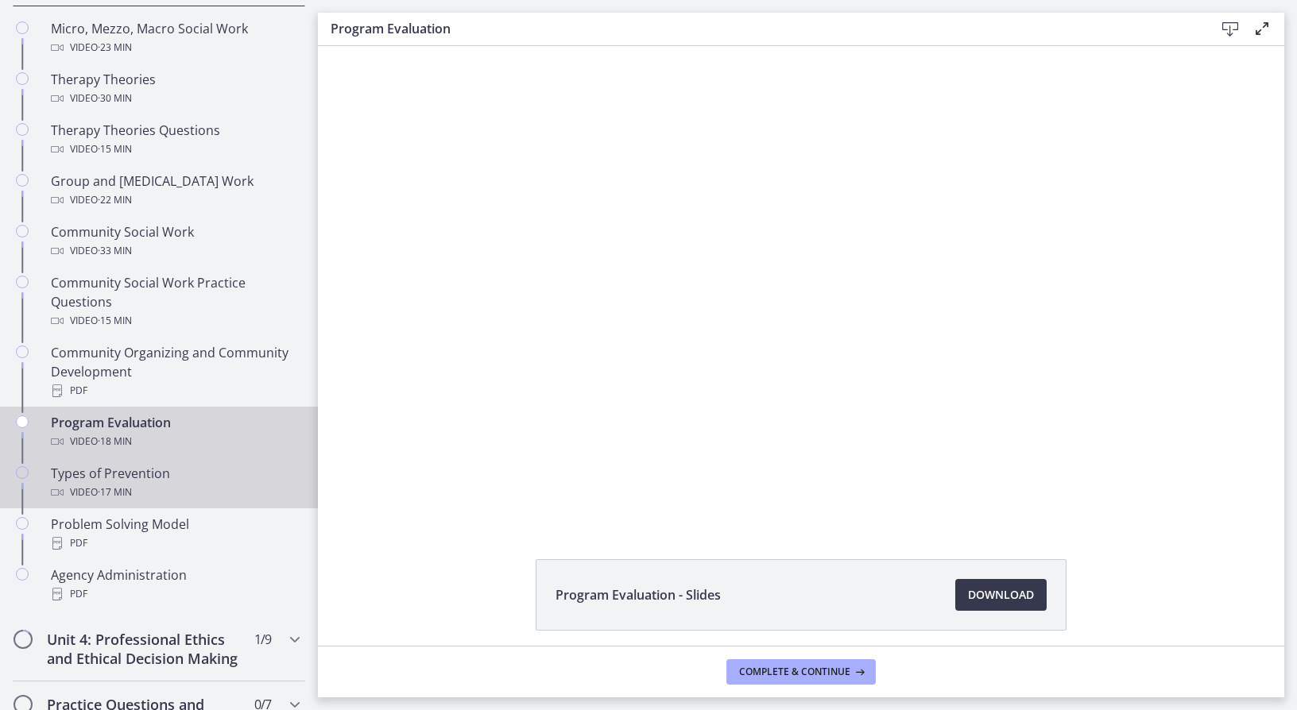
click at [187, 479] on div "Types of Prevention Video · 17 min" at bounding box center [175, 483] width 248 height 38
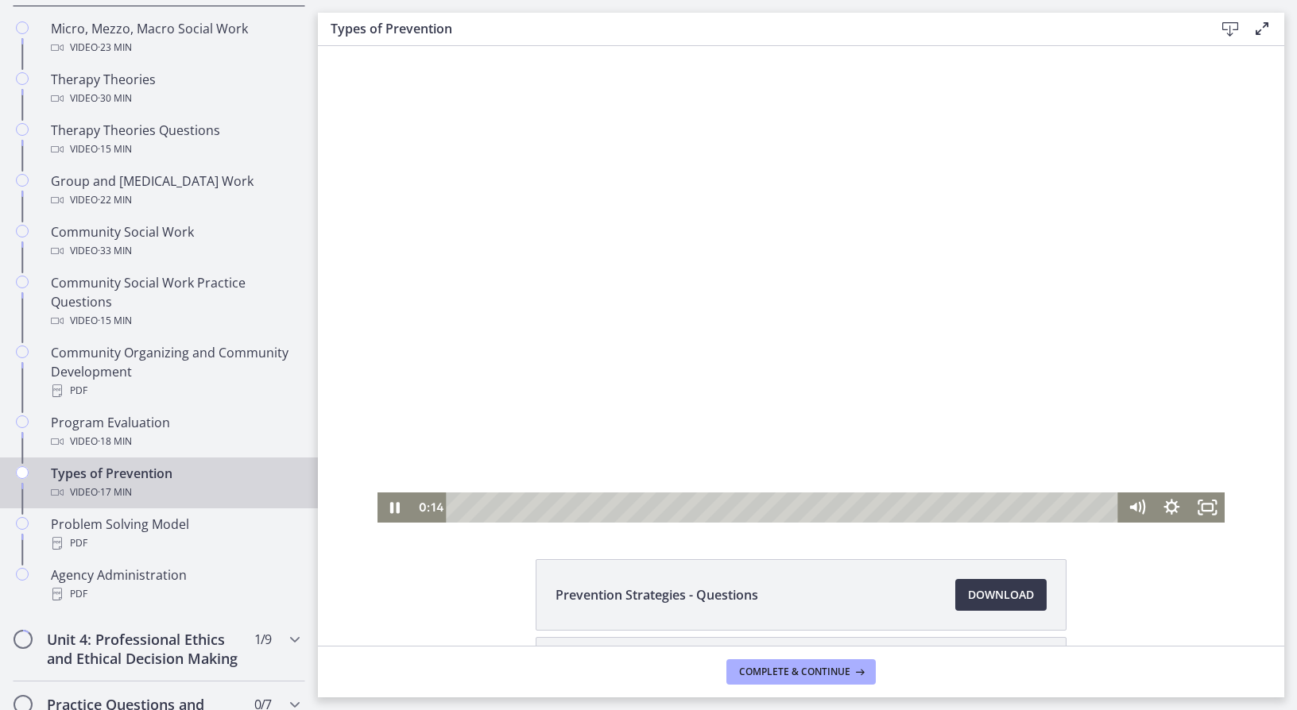
drag, startPoint x: 463, startPoint y: 510, endPoint x: 421, endPoint y: 509, distance: 42.1
click at [423, 509] on div "0:14" at bounding box center [765, 508] width 706 height 30
click at [388, 519] on icon "Pause" at bounding box center [394, 508] width 35 height 30
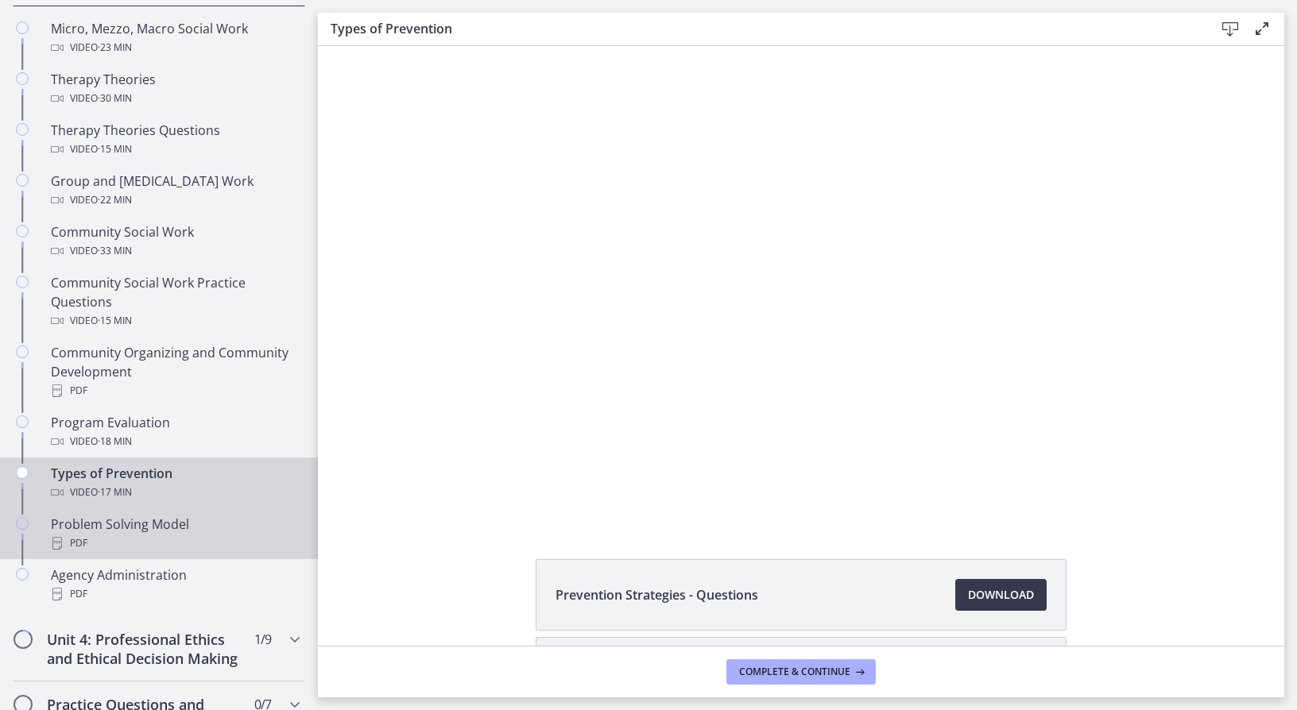
click at [231, 530] on div "Problem Solving Model PDF" at bounding box center [175, 534] width 248 height 38
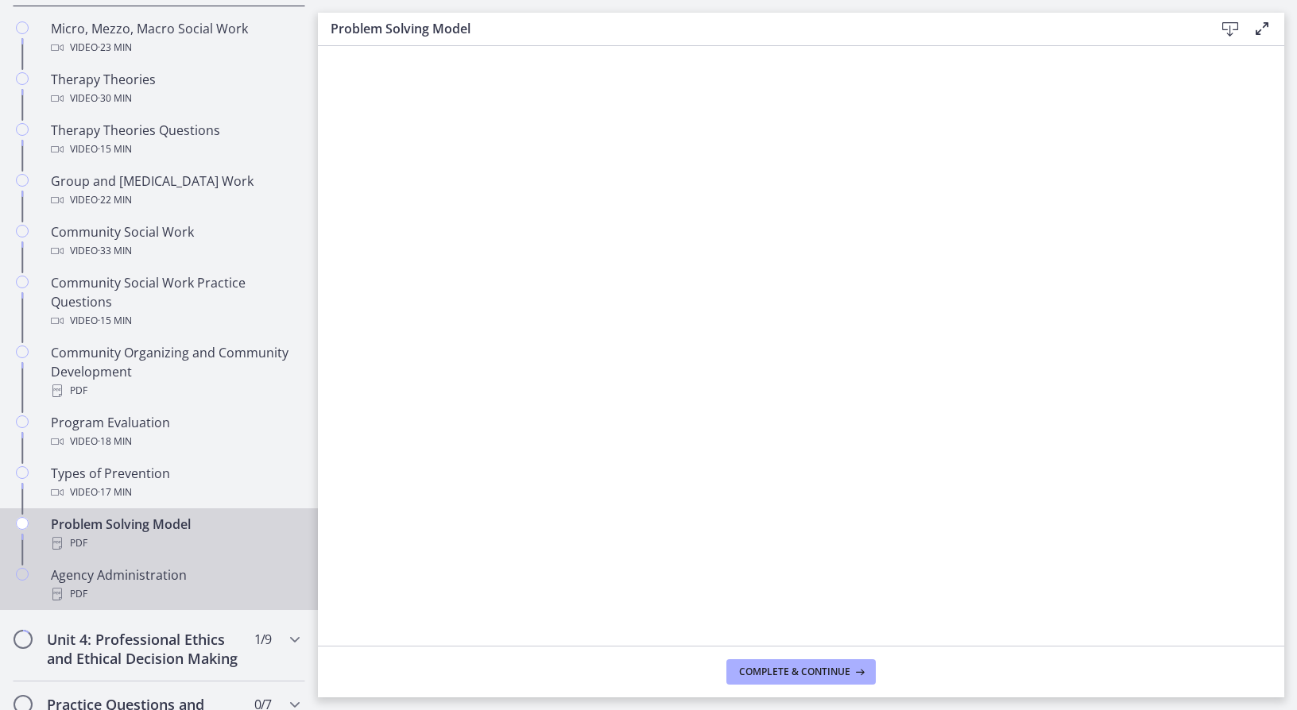
click at [140, 578] on div "Agency Administration PDF" at bounding box center [175, 585] width 248 height 38
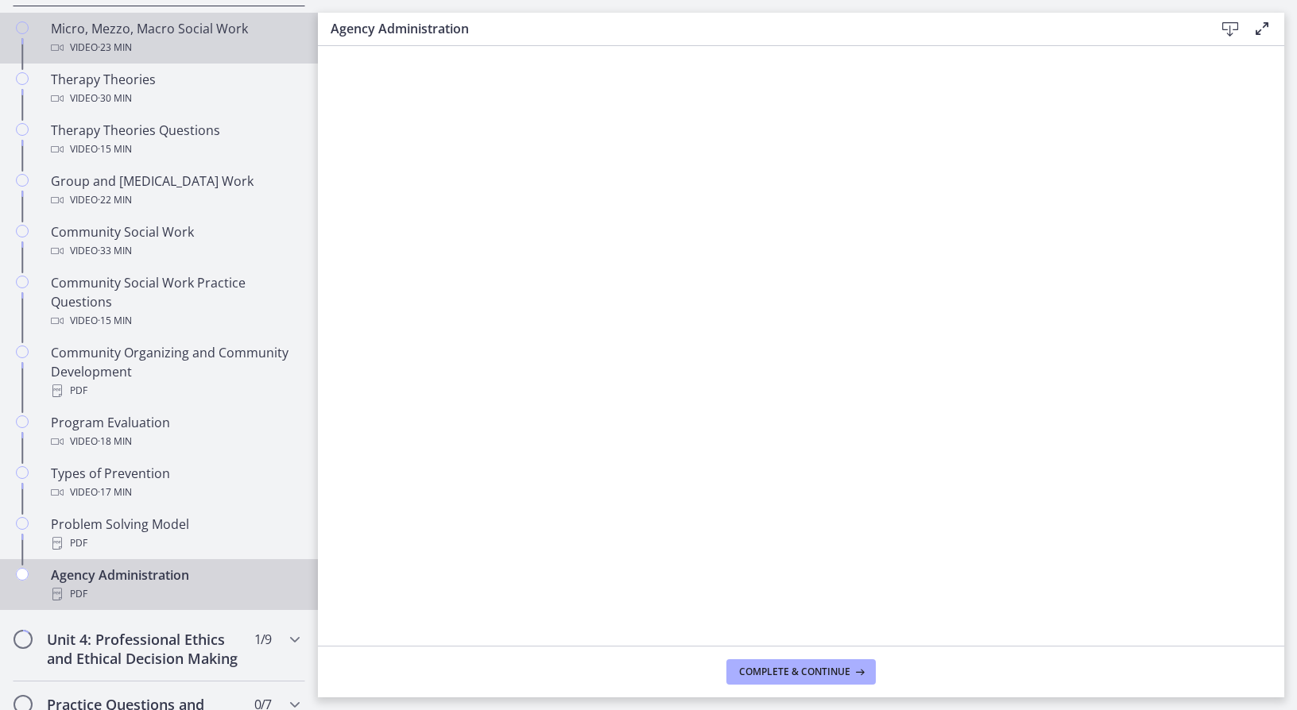
click at [226, 41] on div "Video · 23 min" at bounding box center [175, 47] width 248 height 19
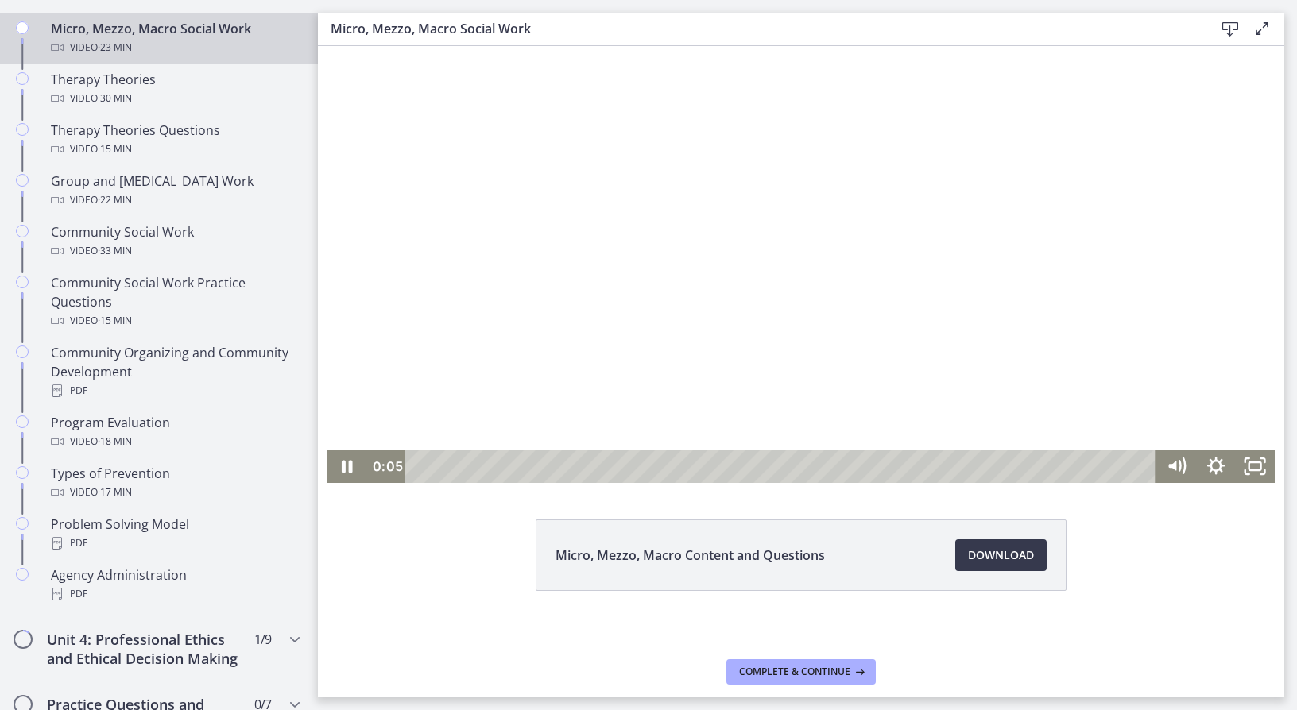
scroll to position [61, 0]
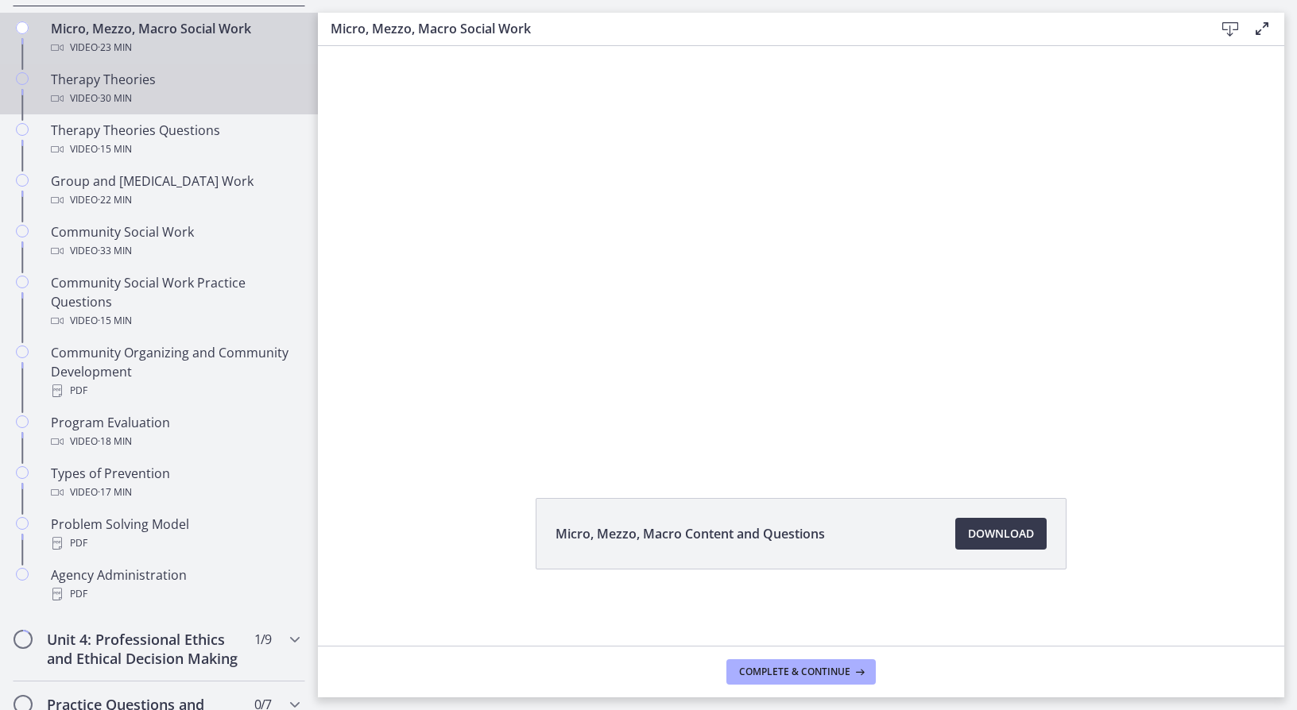
click at [161, 75] on div "Therapy Theories Video · 30 min" at bounding box center [175, 89] width 248 height 38
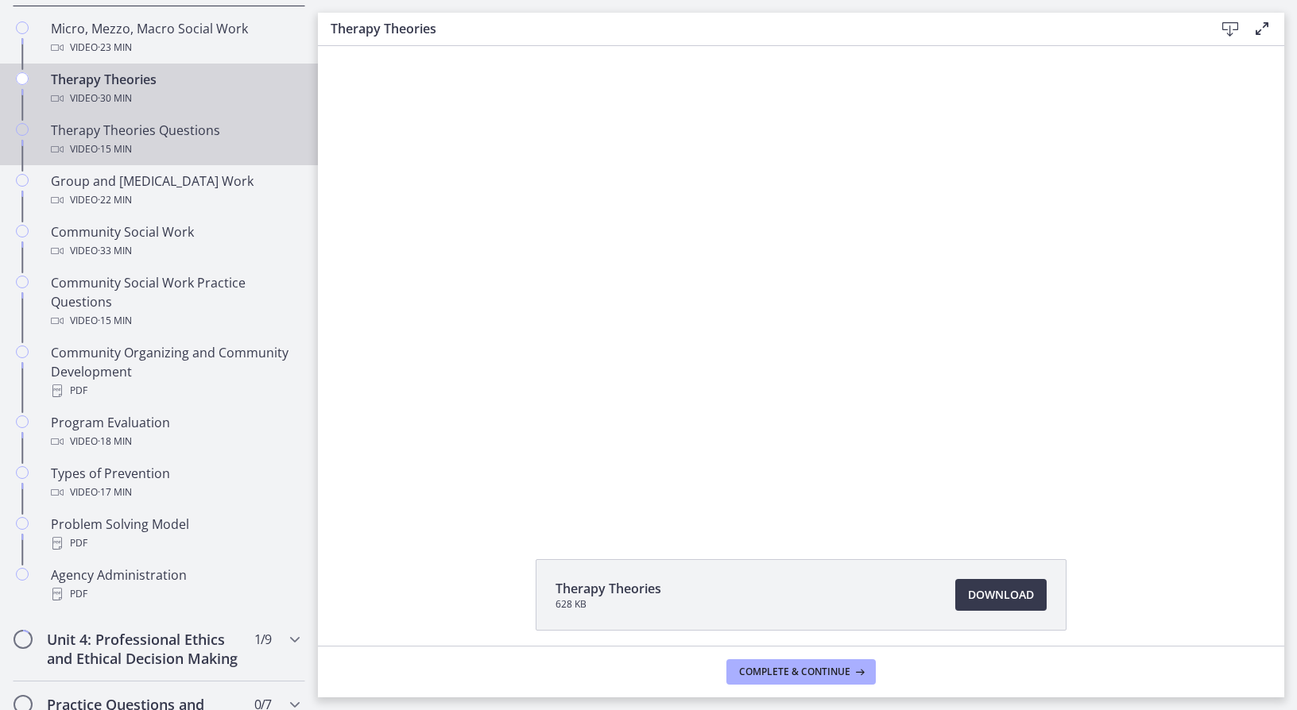
click at [137, 133] on div "Therapy Theories Questions Video · 15 min" at bounding box center [175, 140] width 248 height 38
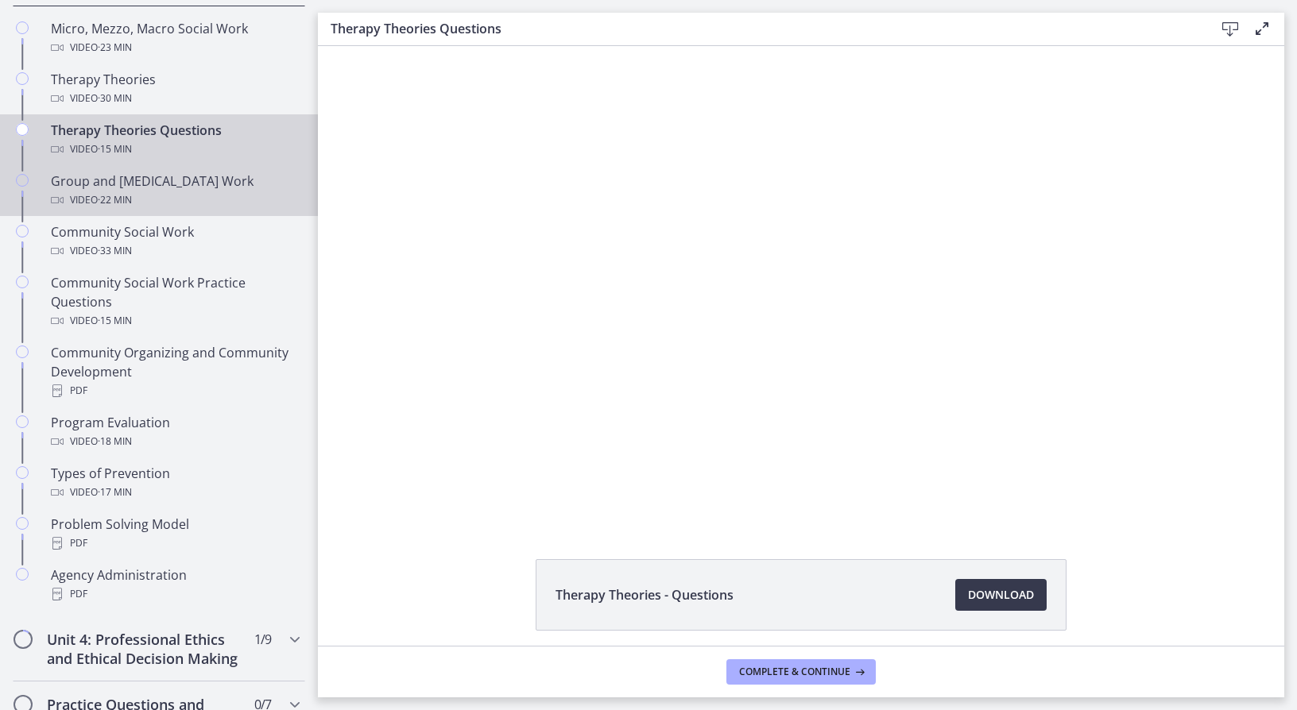
click at [219, 188] on div "Group and [MEDICAL_DATA] Work Video · 22 min" at bounding box center [175, 191] width 248 height 38
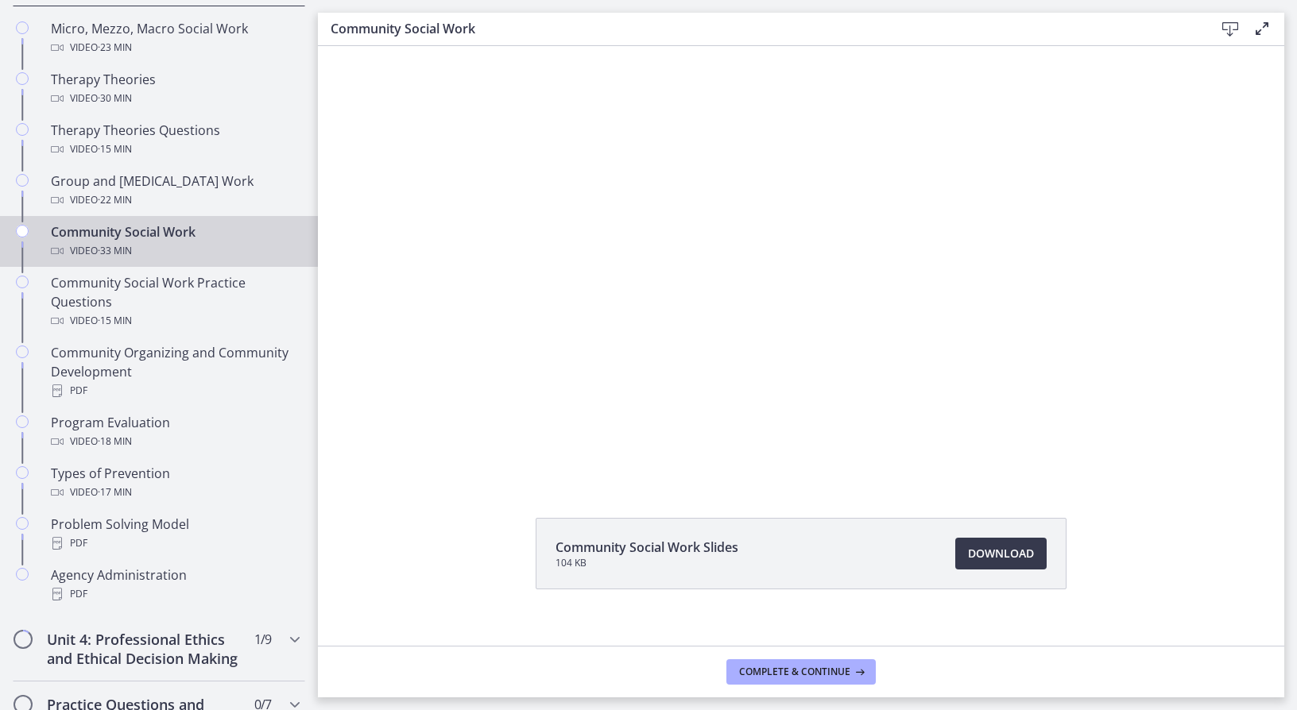
scroll to position [61, 0]
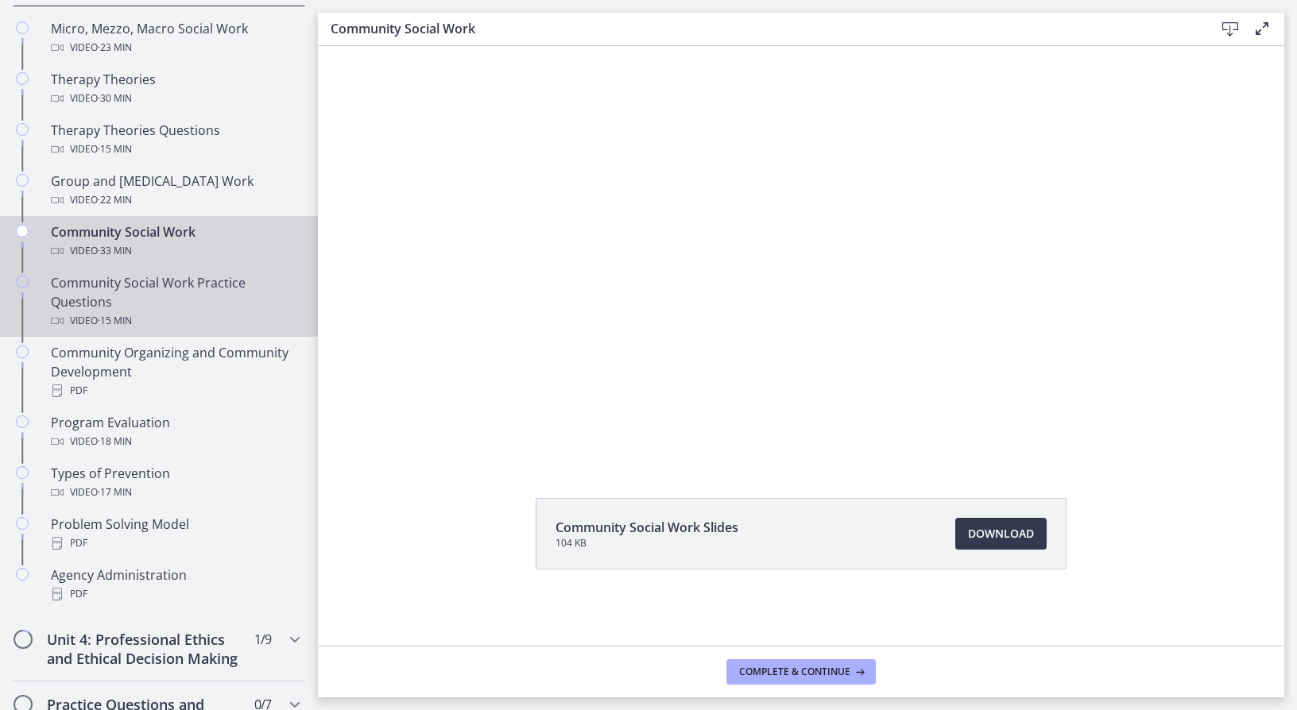
click at [164, 277] on div "Community Social Work Practice Questions Video · 15 min" at bounding box center [175, 301] width 248 height 57
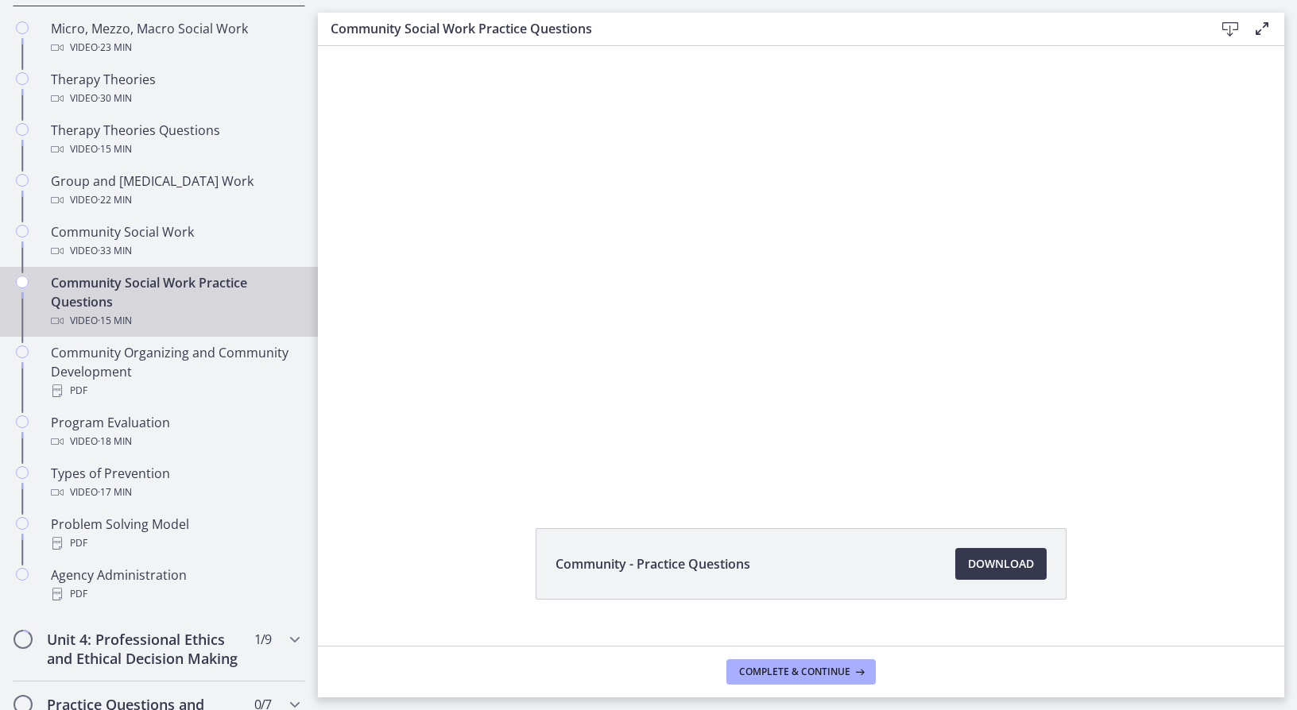
scroll to position [61, 0]
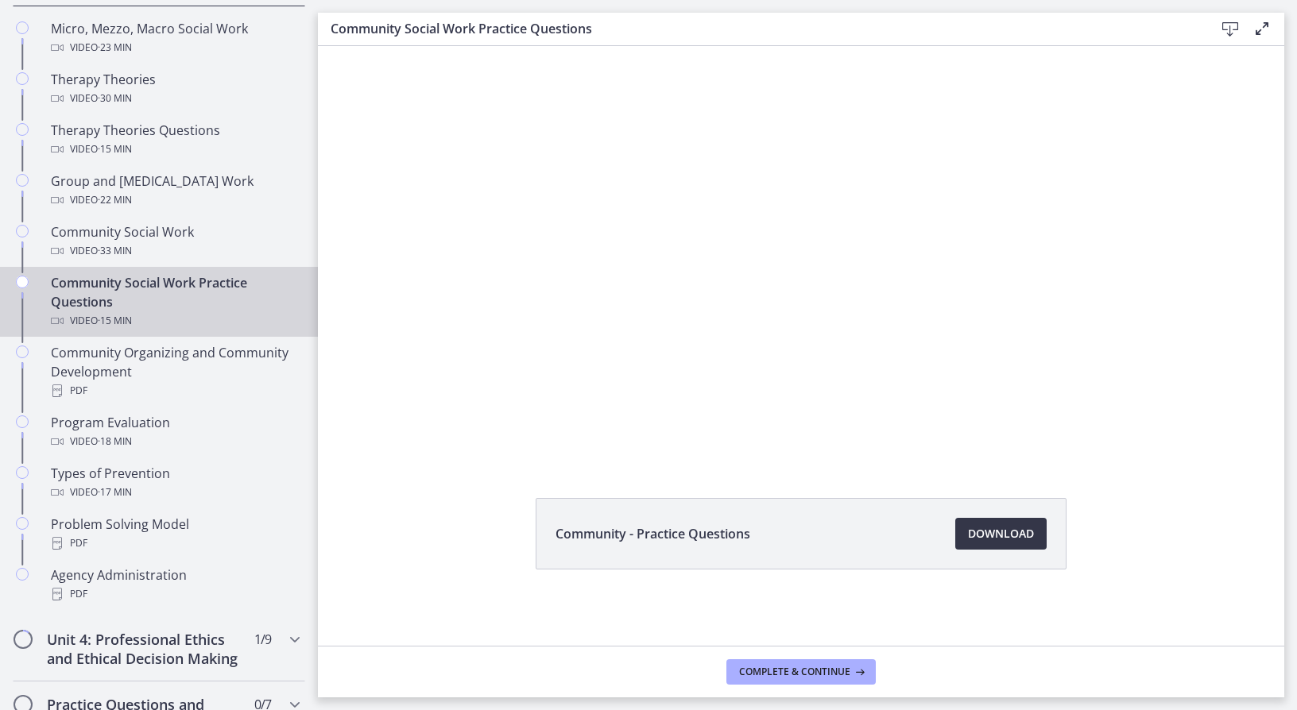
click at [1030, 536] on link "Download Opens in a new window" at bounding box center [1000, 534] width 91 height 32
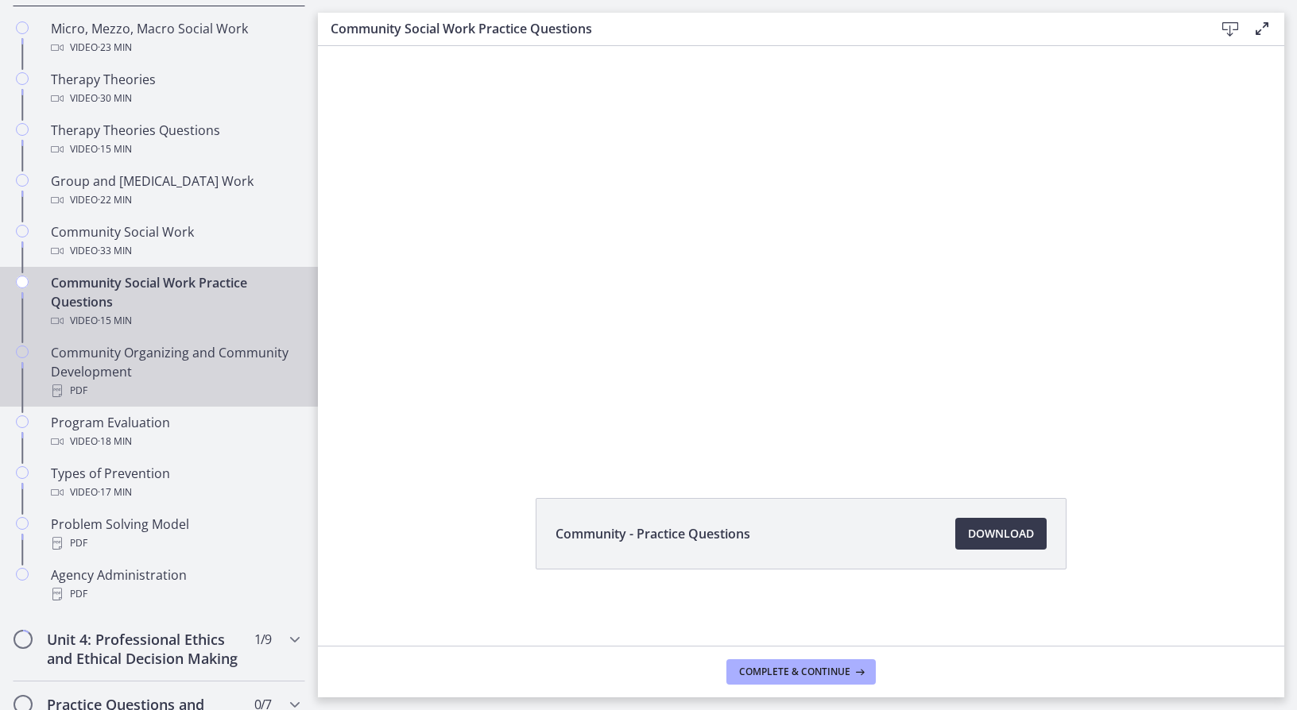
click at [230, 367] on div "Community Organizing and Community Development PDF" at bounding box center [175, 371] width 248 height 57
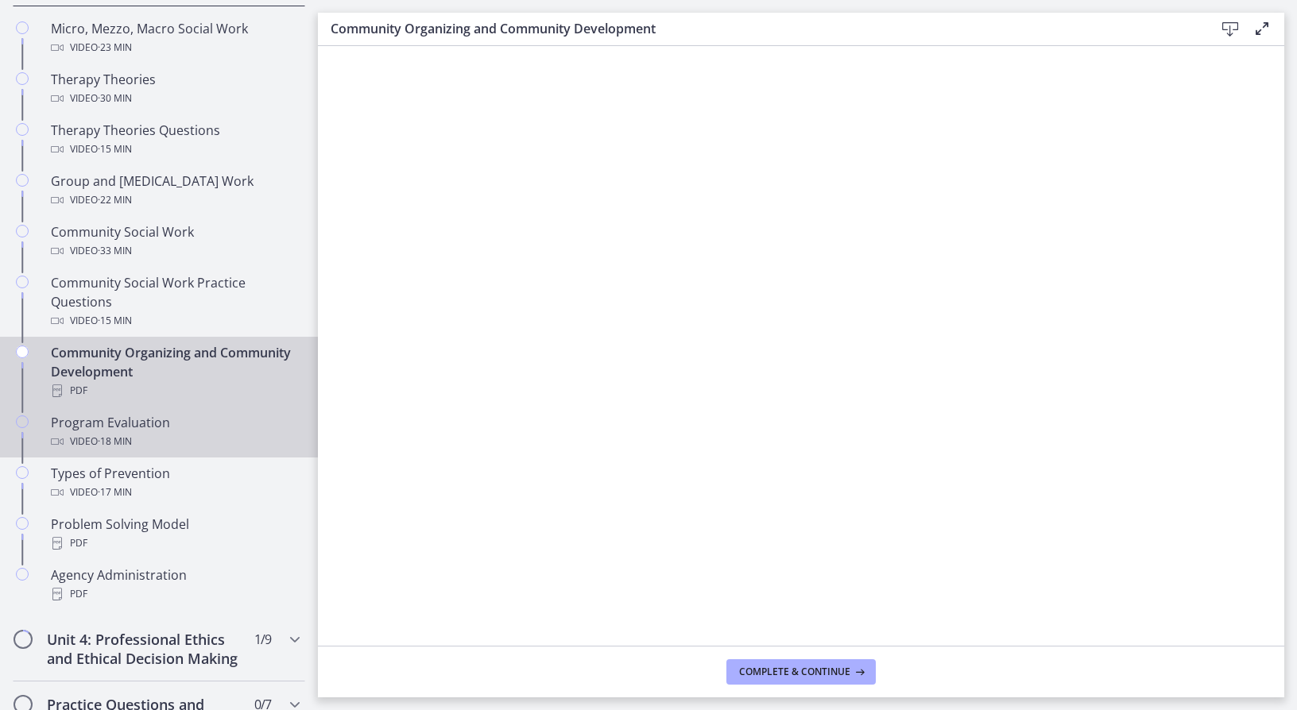
click at [120, 431] on div "Program Evaluation Video · 18 min" at bounding box center [175, 432] width 248 height 38
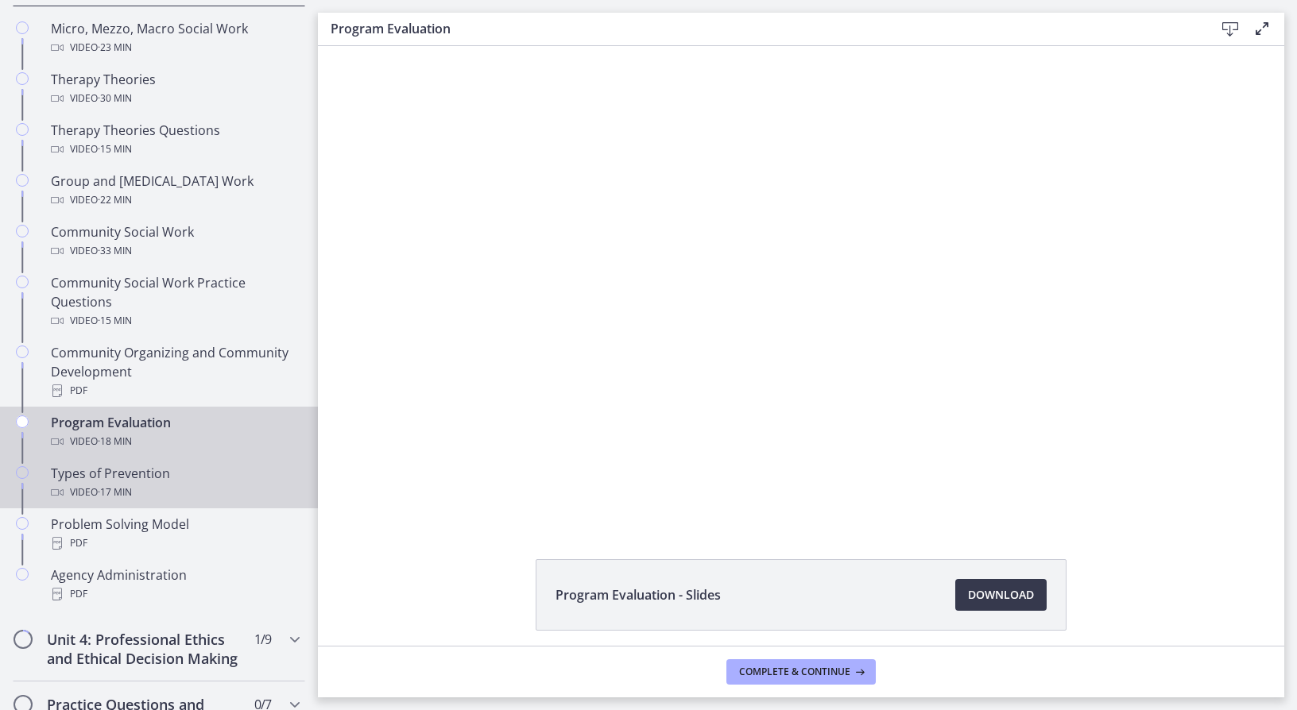
click at [206, 490] on div "Video · 17 min" at bounding box center [175, 492] width 248 height 19
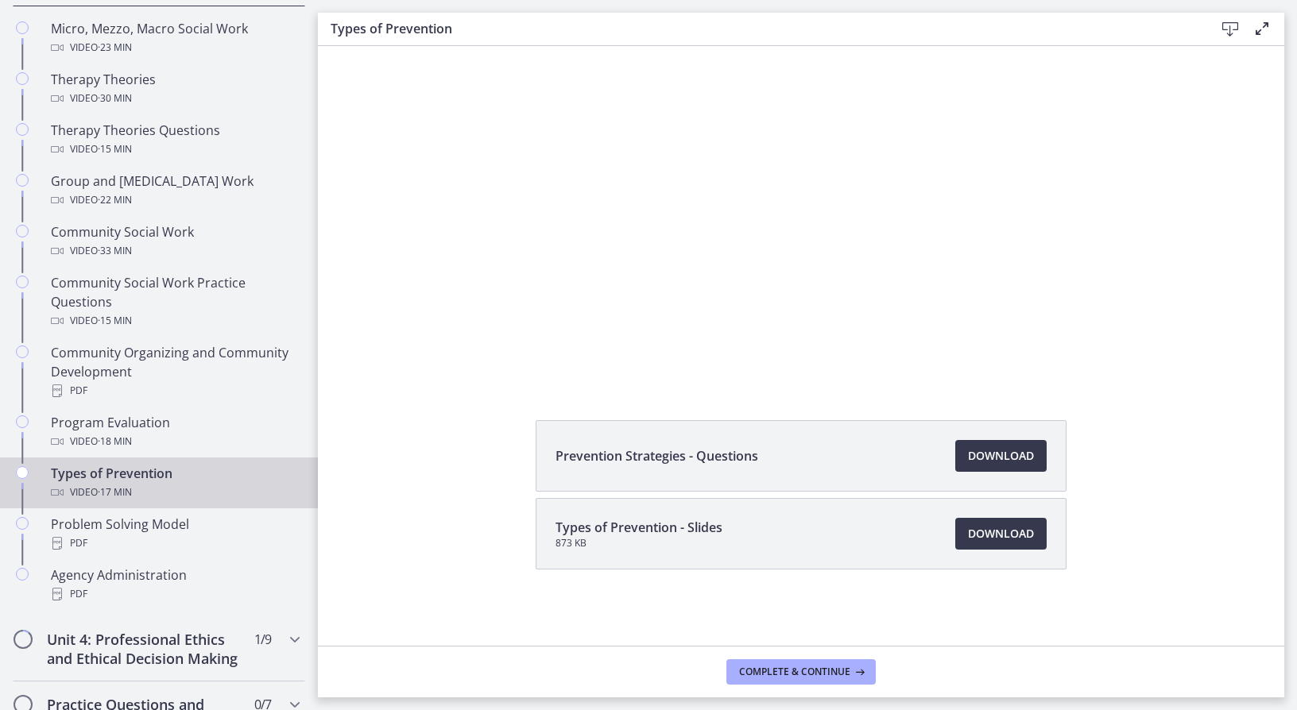
scroll to position [60, 0]
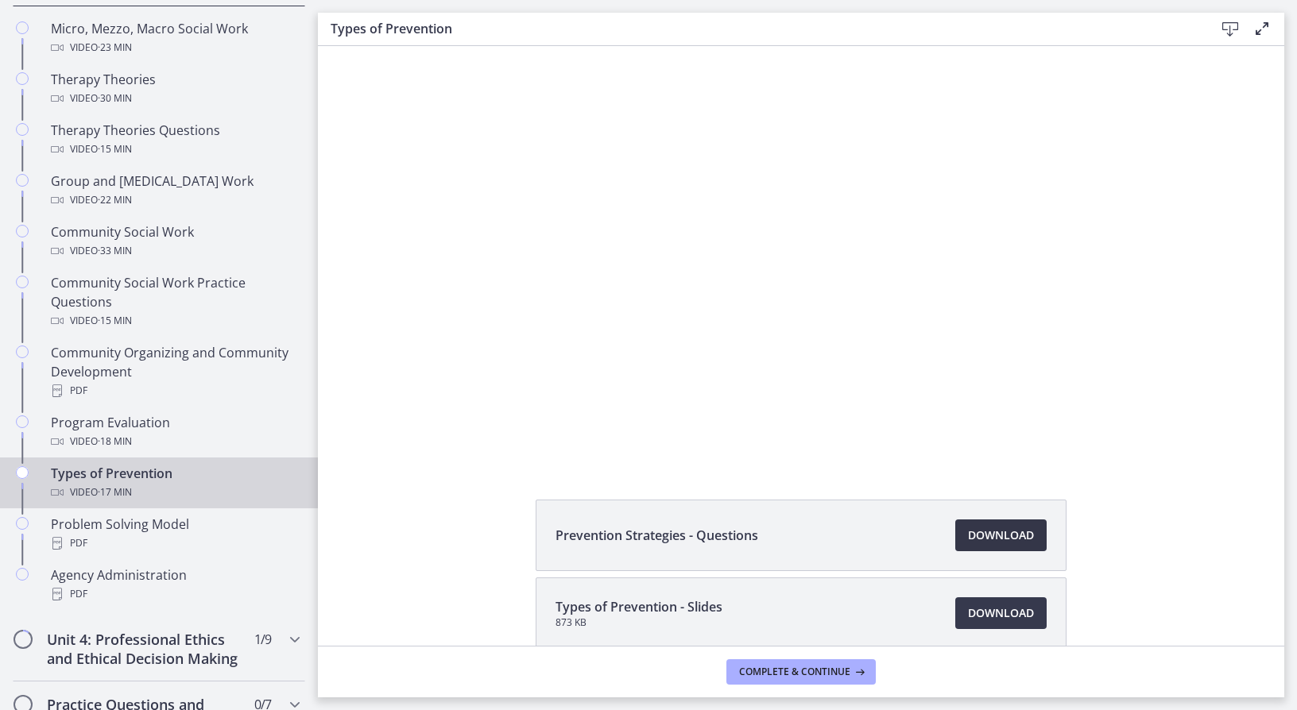
click at [969, 540] on span "Download Opens in a new window" at bounding box center [1001, 535] width 66 height 19
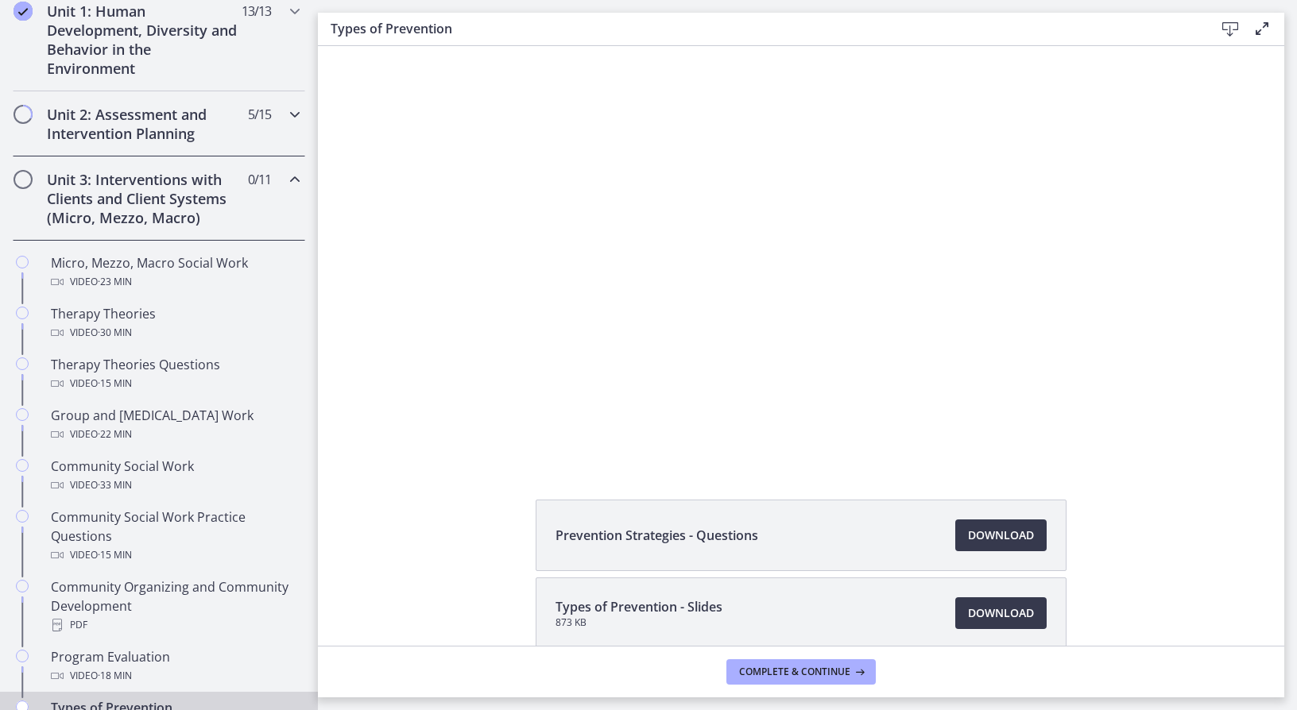
scroll to position [460, 0]
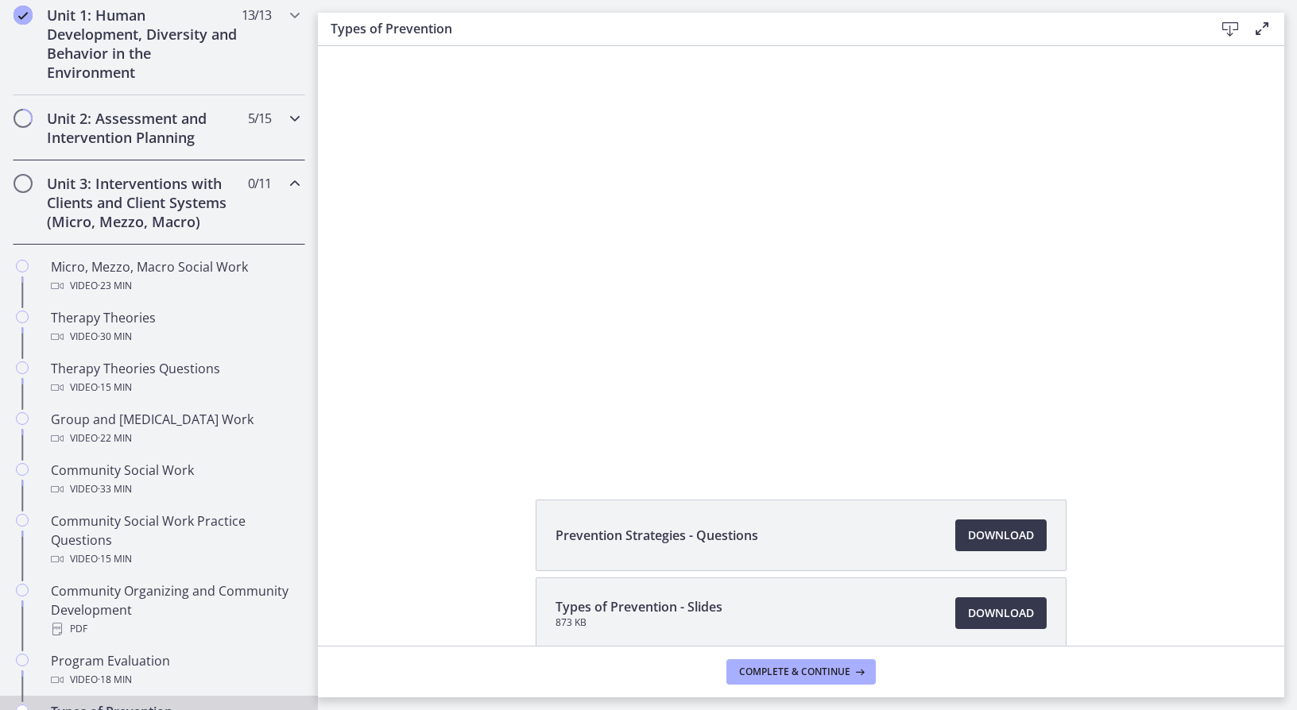
click at [154, 141] on h2 "Unit 2: Assessment and Intervention Planning" at bounding box center [144, 128] width 194 height 38
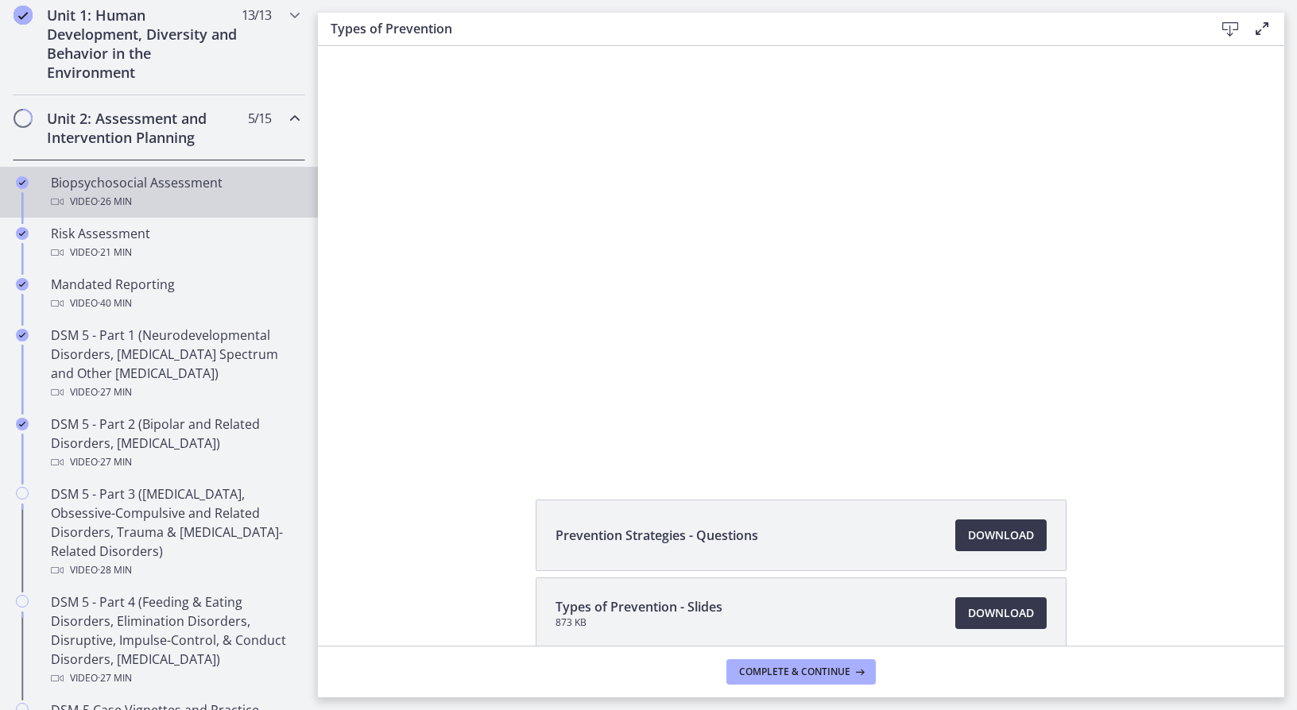
click at [168, 189] on div "Biopsychosocial Assessment Video · 26 min" at bounding box center [175, 192] width 248 height 38
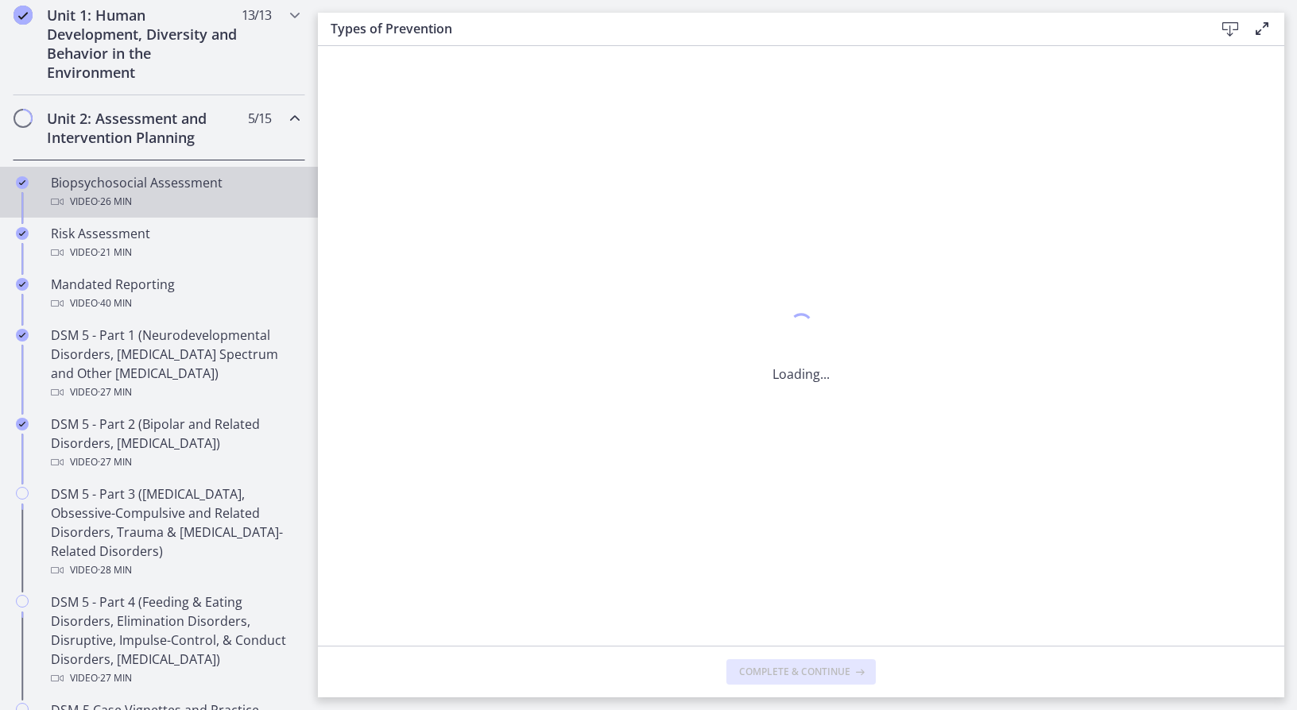
scroll to position [0, 0]
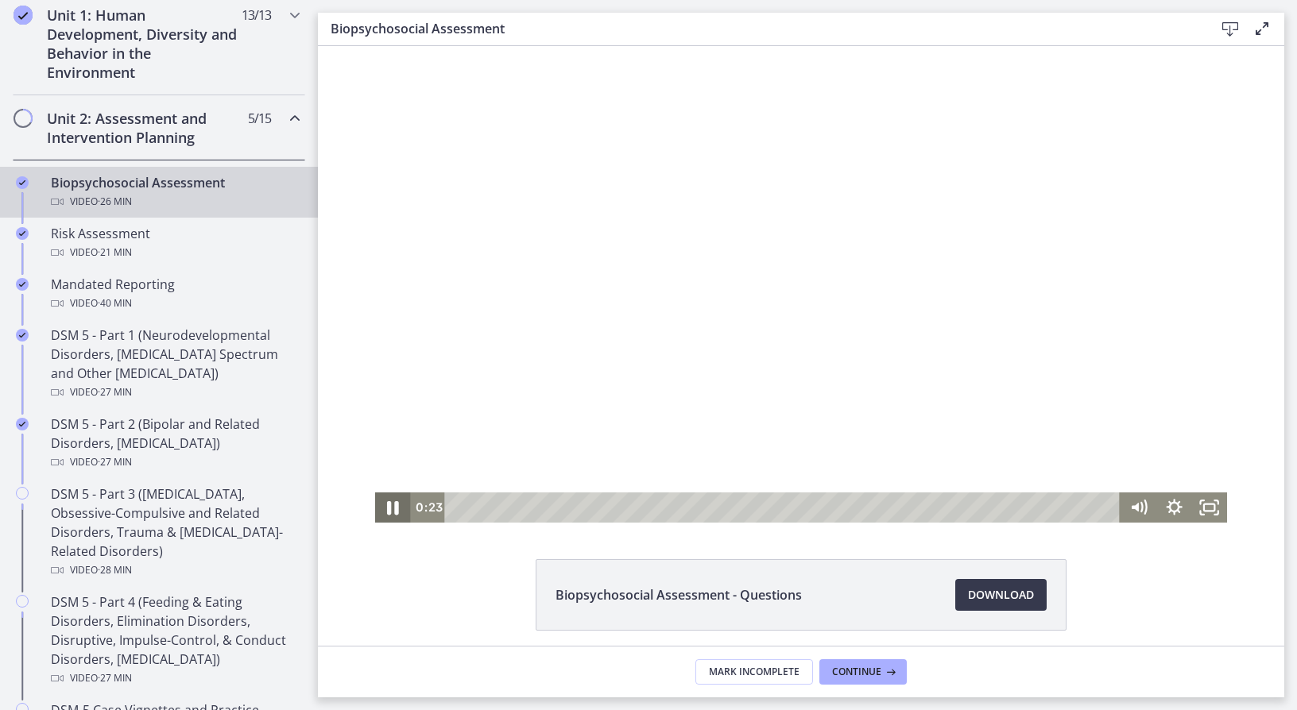
click at [387, 510] on icon "Pause" at bounding box center [393, 508] width 12 height 14
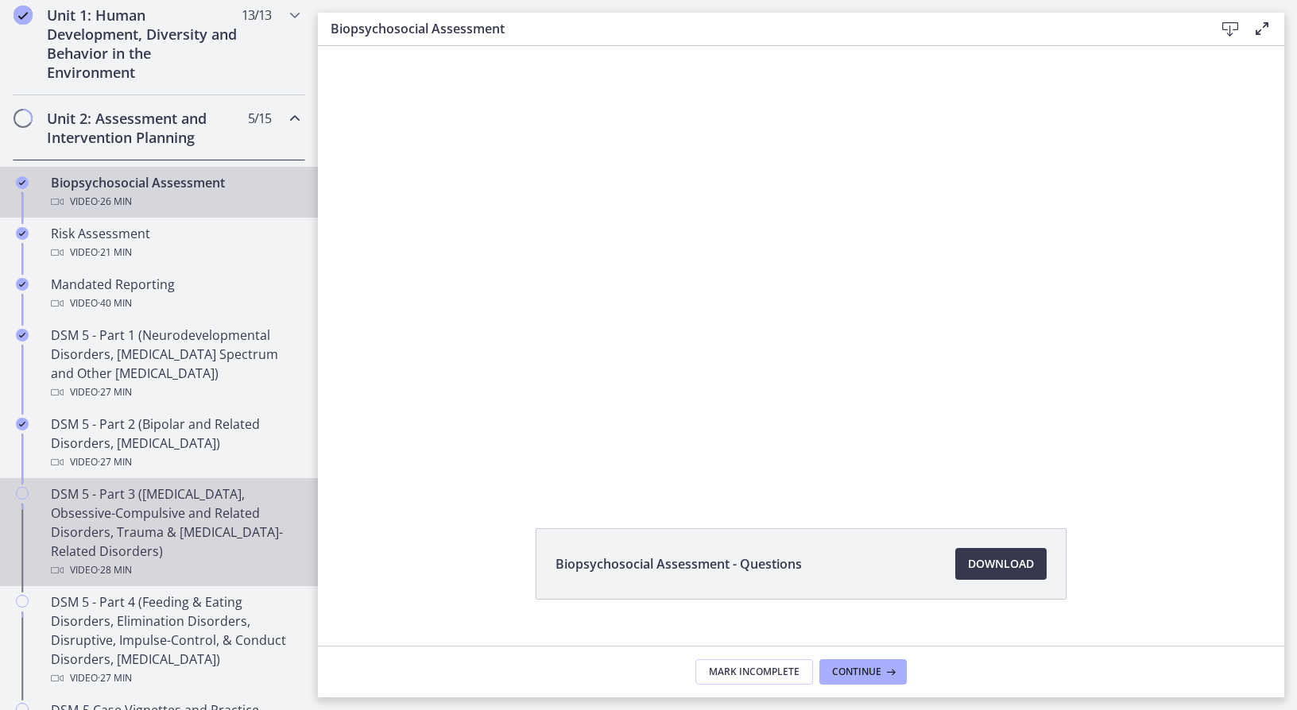
scroll to position [61, 0]
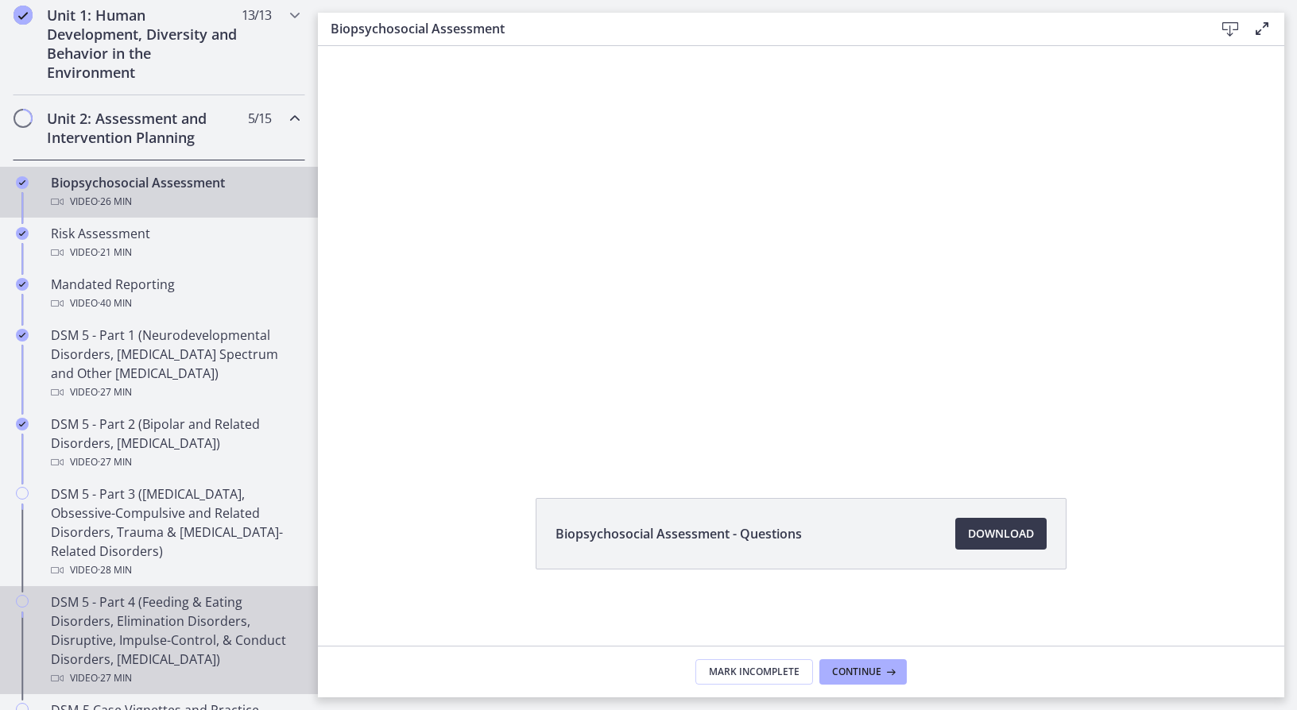
click at [168, 633] on div "DSM 5 - Part 4 (Feeding & Eating Disorders, Elimination Disorders, Disruptive, …" at bounding box center [175, 640] width 248 height 95
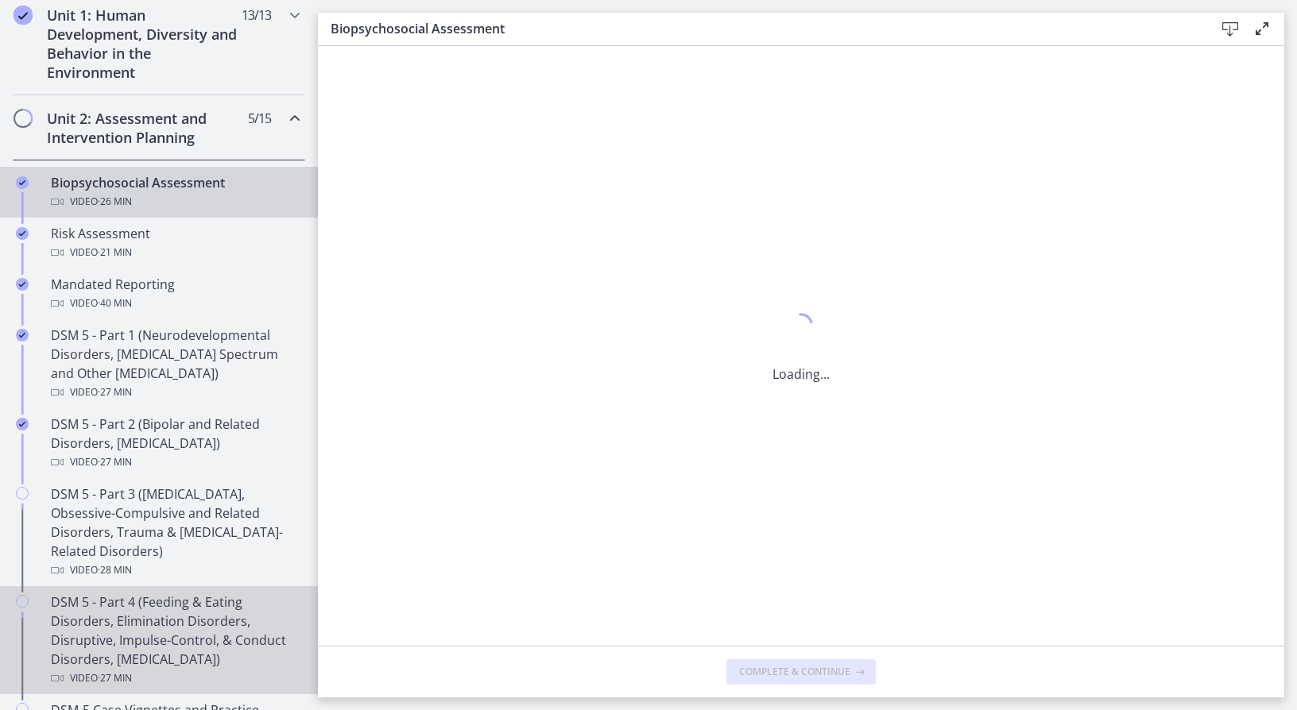
scroll to position [0, 0]
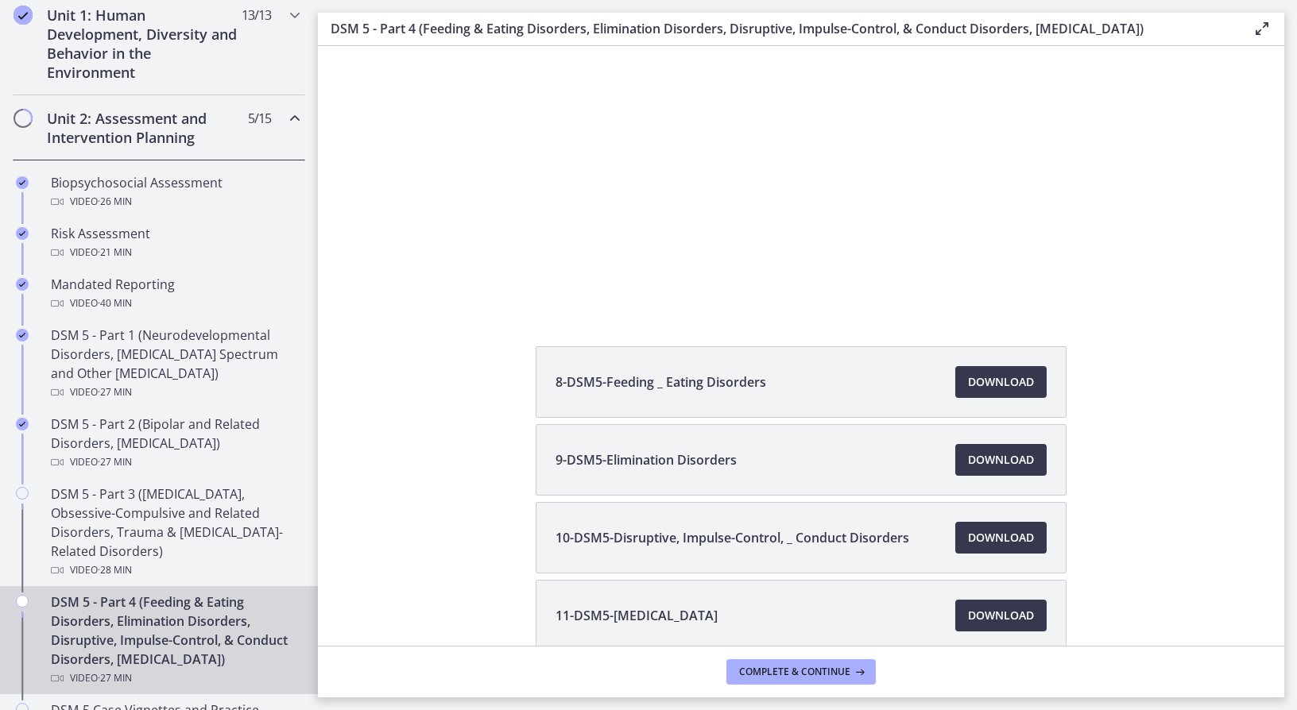
scroll to position [238, 0]
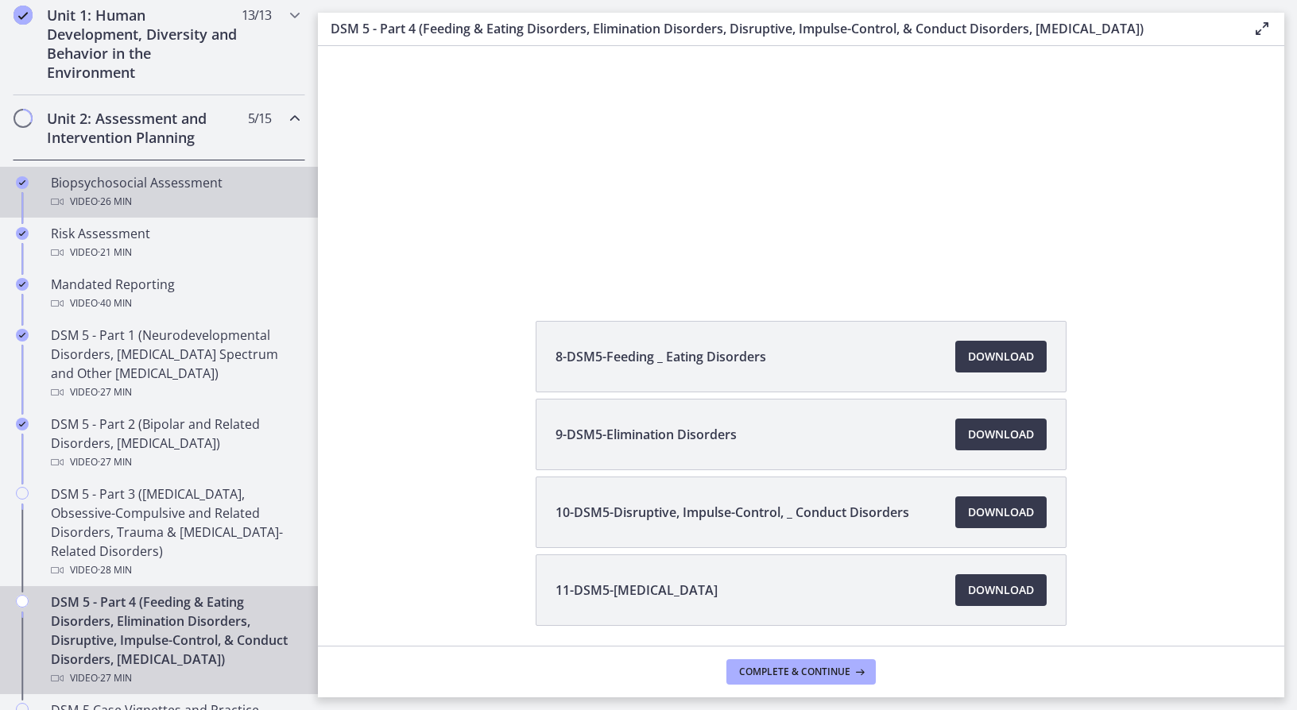
click at [93, 207] on div "Video · 26 min" at bounding box center [175, 201] width 248 height 19
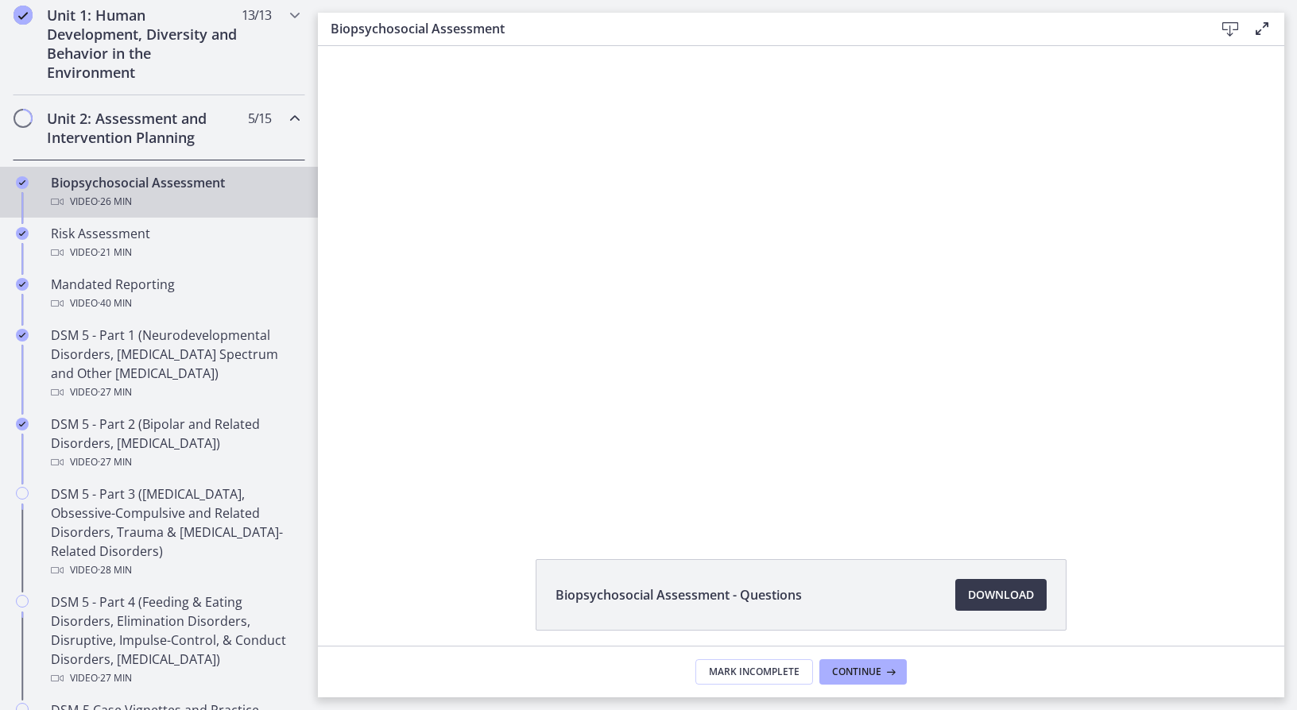
scroll to position [61, 0]
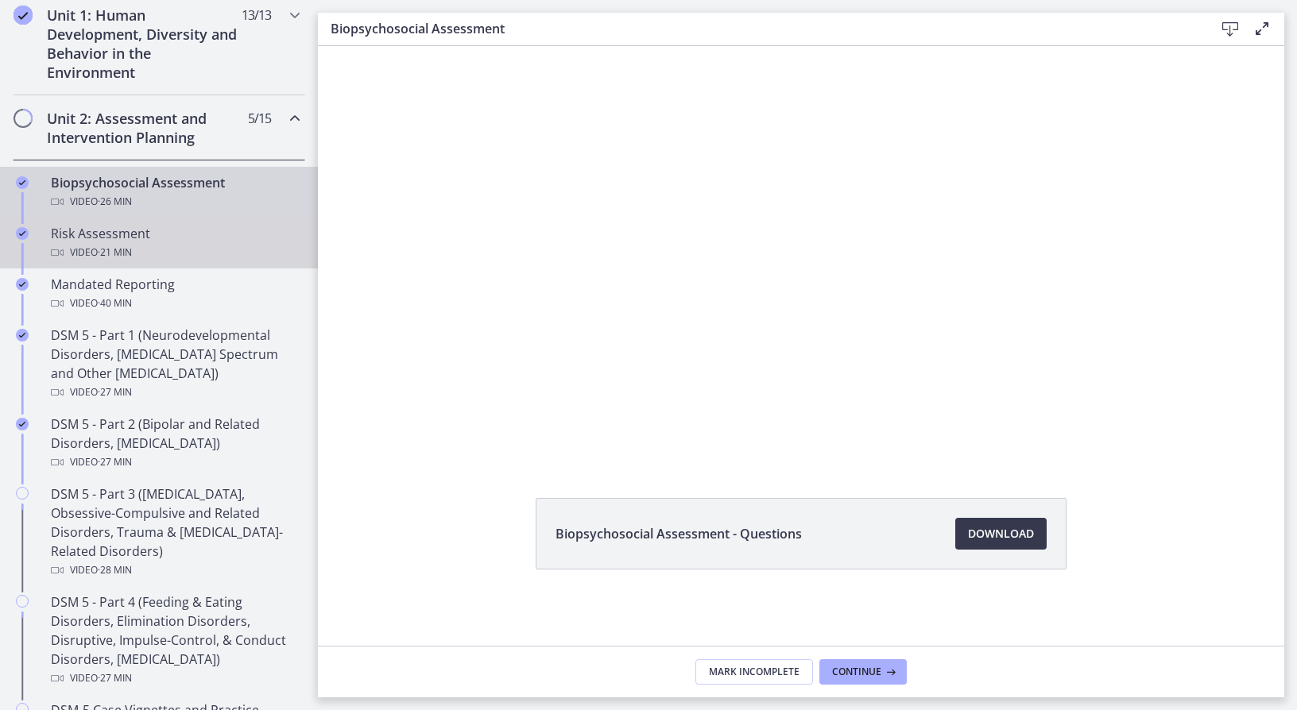
click at [122, 253] on span "· 21 min" at bounding box center [115, 252] width 34 height 19
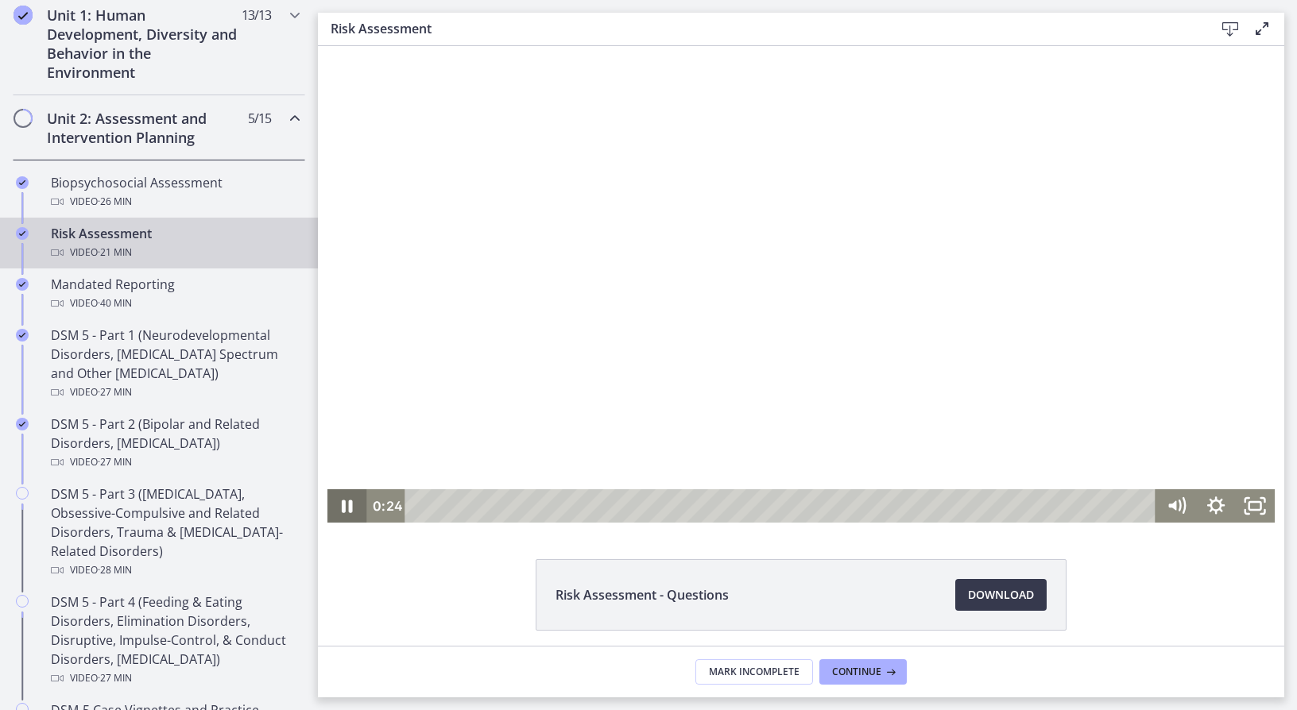
click at [342, 505] on icon "Pause" at bounding box center [347, 507] width 11 height 13
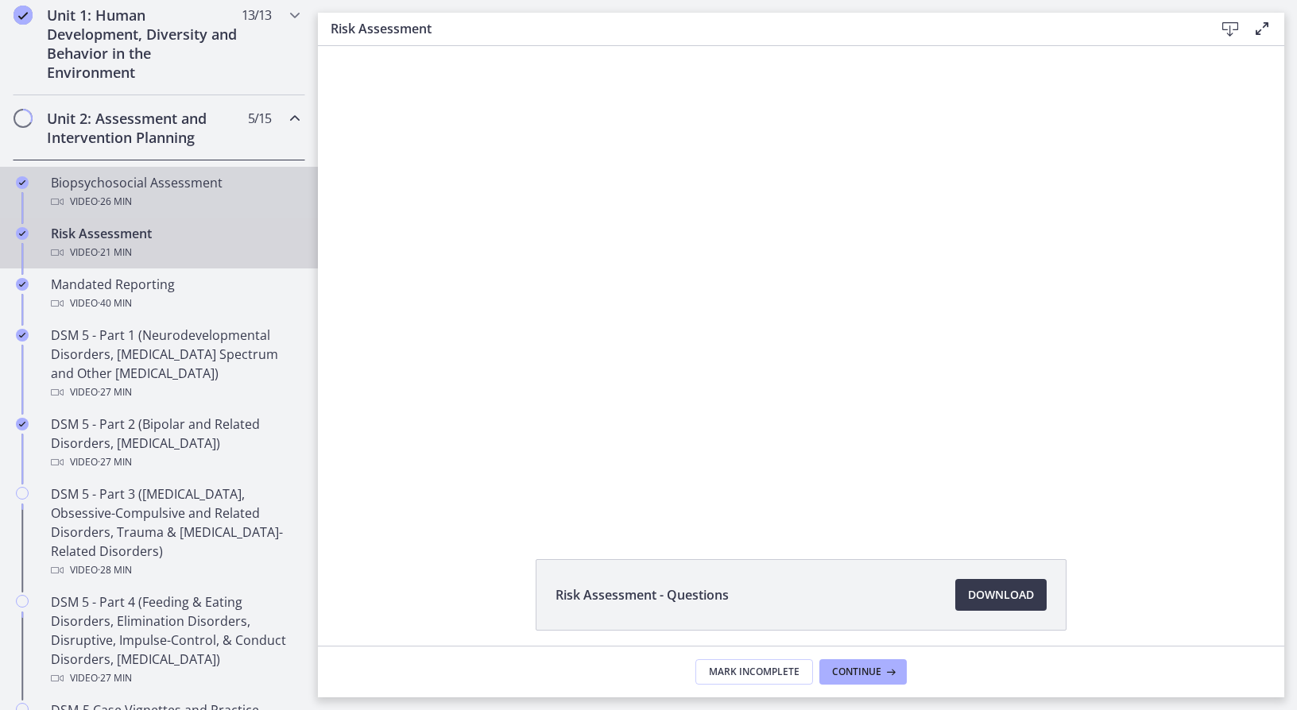
click at [128, 169] on link "Biopsychosocial Assessment Video · 26 min" at bounding box center [159, 192] width 318 height 51
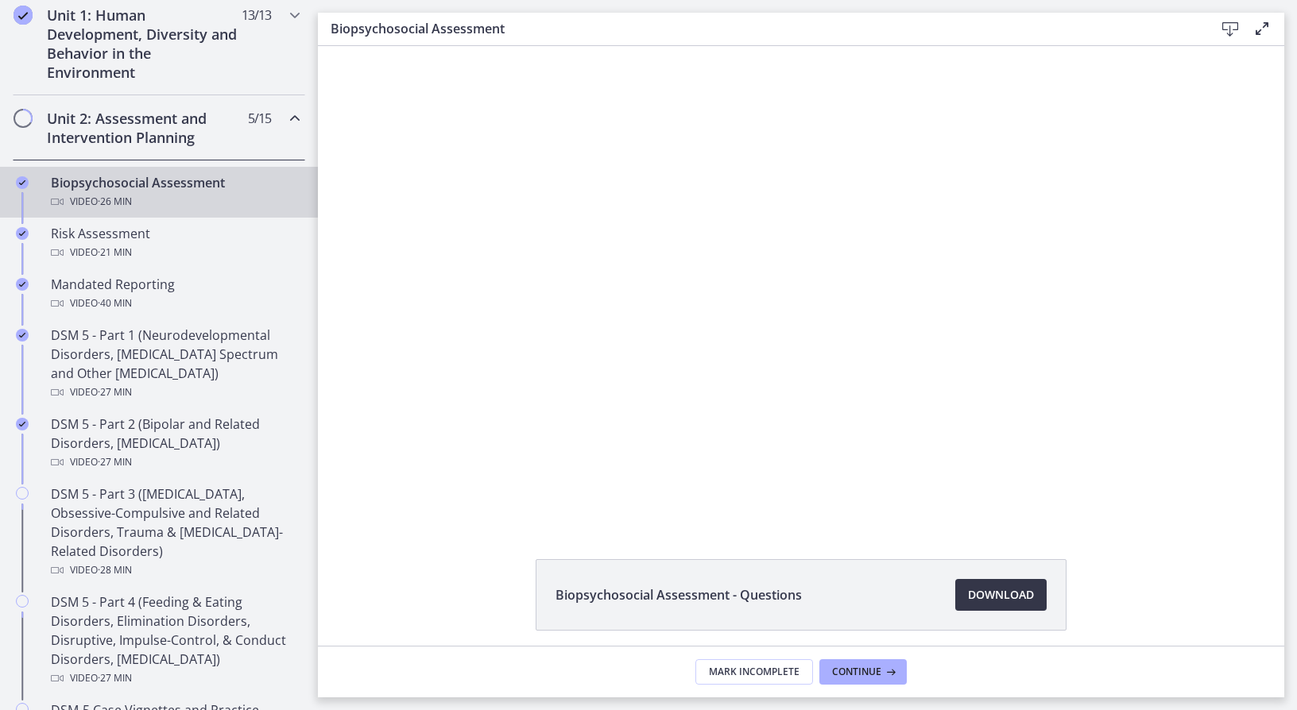
click at [1010, 592] on span "Download Opens in a new window" at bounding box center [1001, 595] width 66 height 19
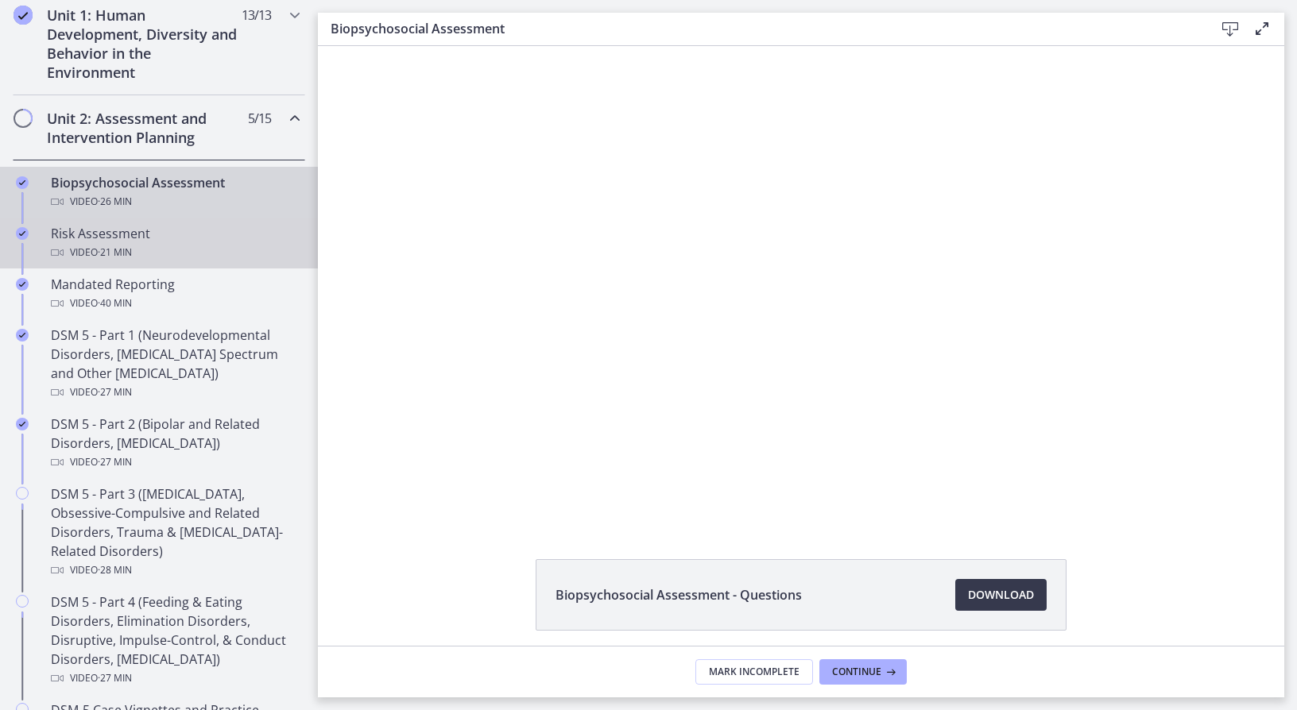
click at [219, 258] on div "Video · 21 min" at bounding box center [175, 252] width 248 height 19
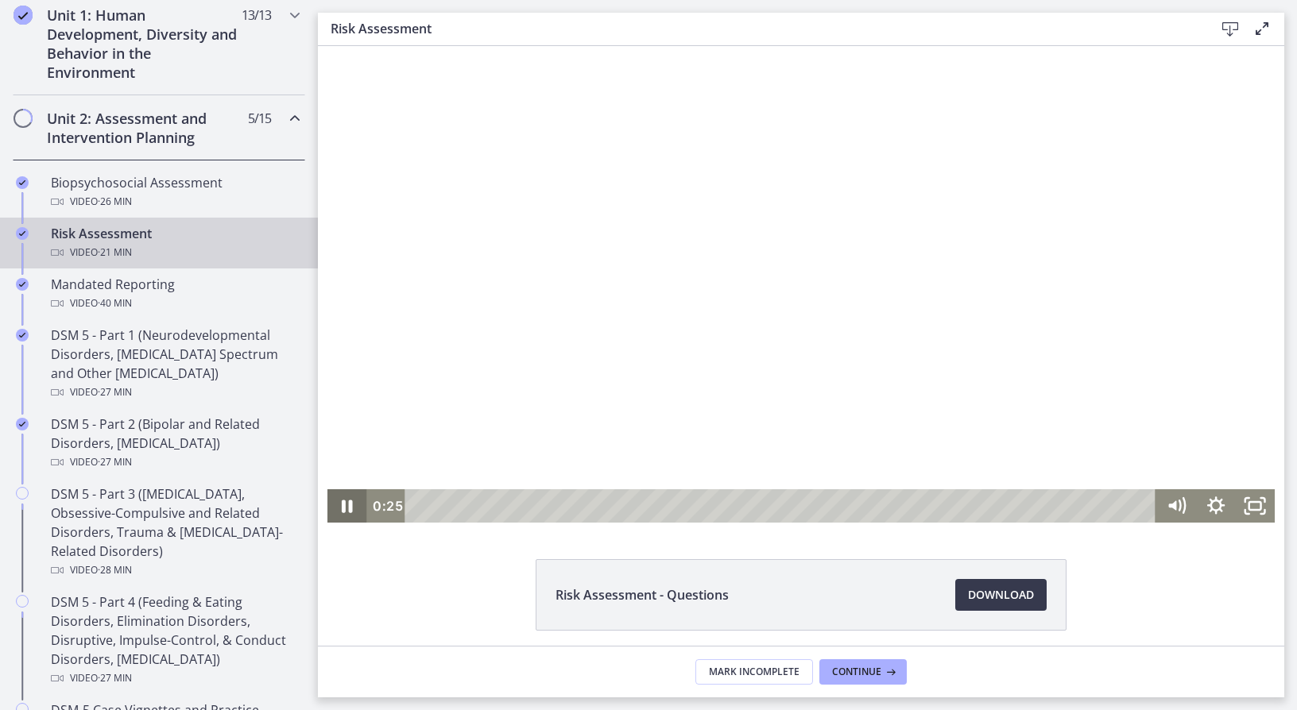
click at [335, 503] on icon "Pause" at bounding box center [347, 505] width 40 height 33
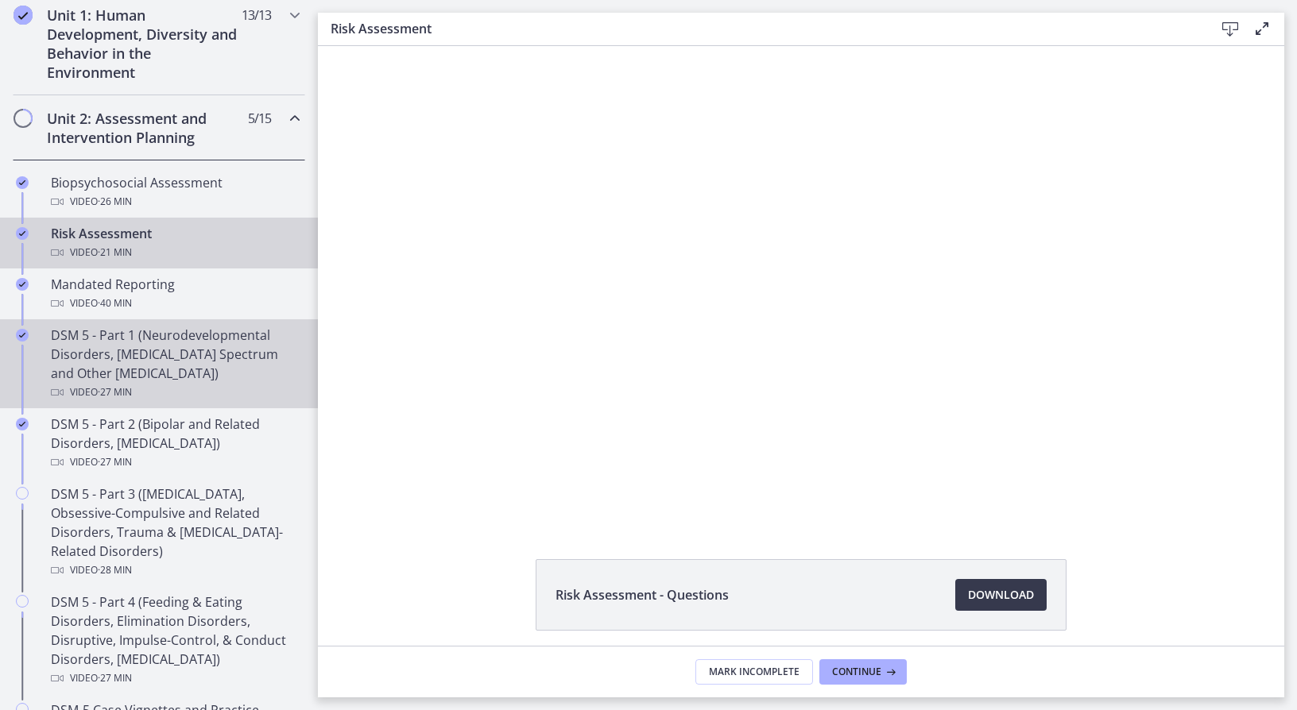
click at [140, 362] on div "DSM 5 - Part 1 (Neurodevelopmental Disorders, Schizophrenia Spectrum and Other …" at bounding box center [175, 364] width 248 height 76
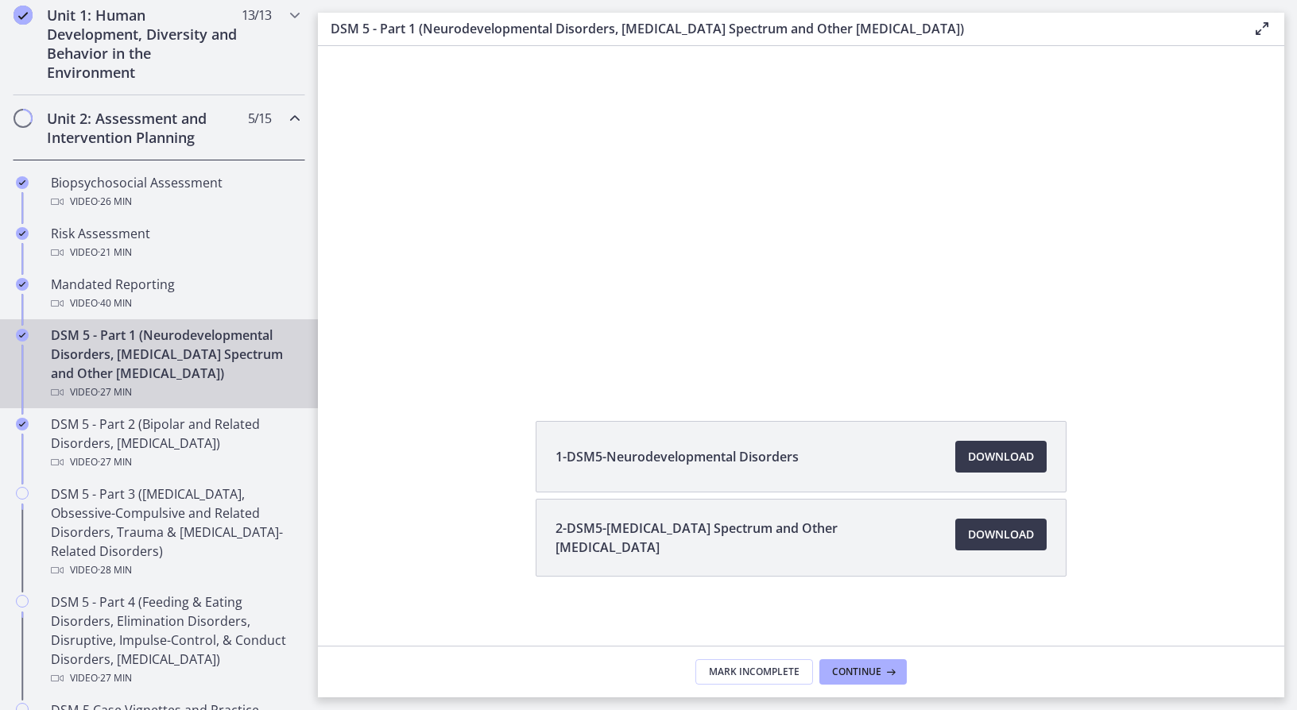
scroll to position [145, 0]
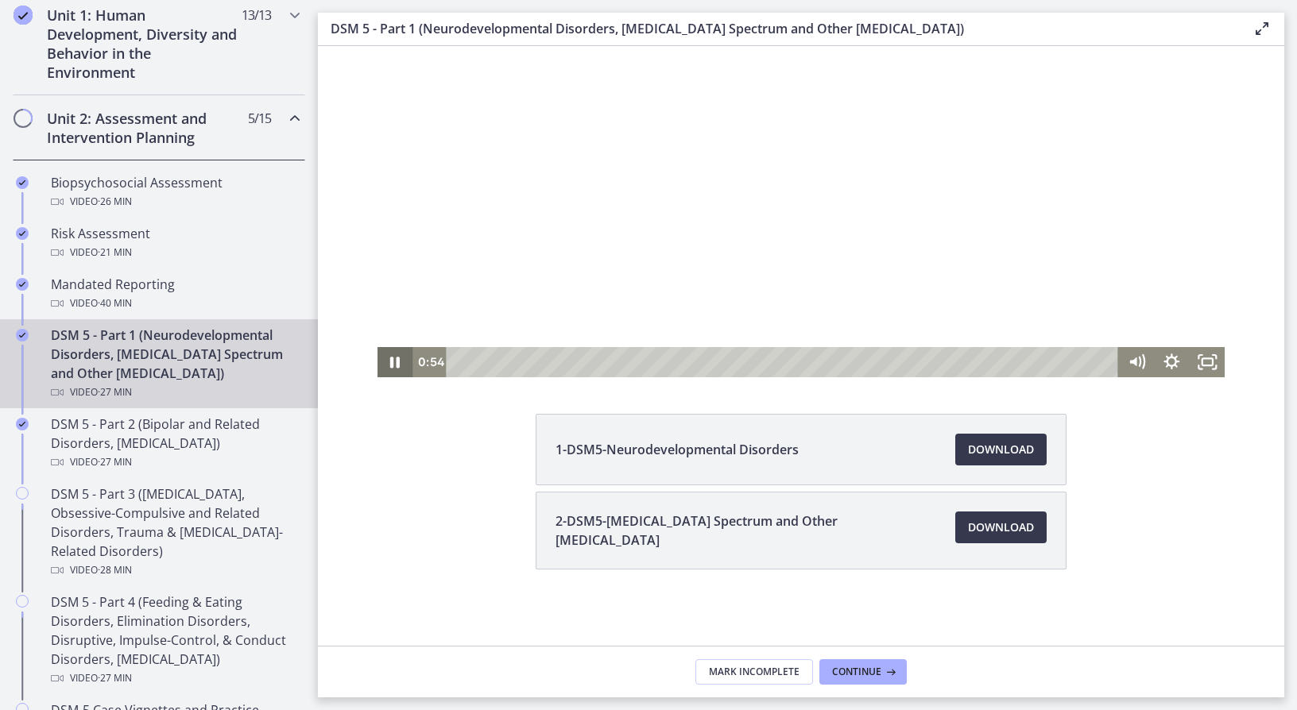
click at [389, 361] on icon "Pause" at bounding box center [394, 362] width 35 height 30
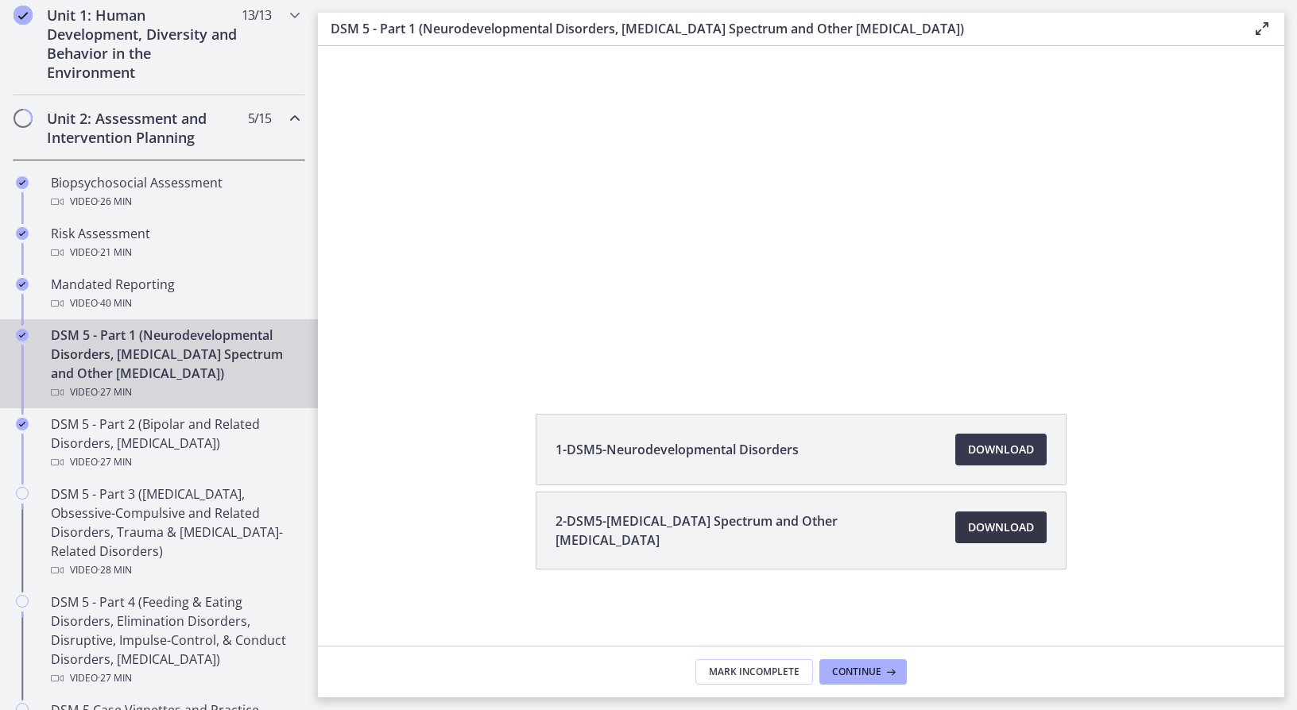
click at [979, 524] on span "Download Opens in a new window" at bounding box center [1001, 527] width 66 height 19
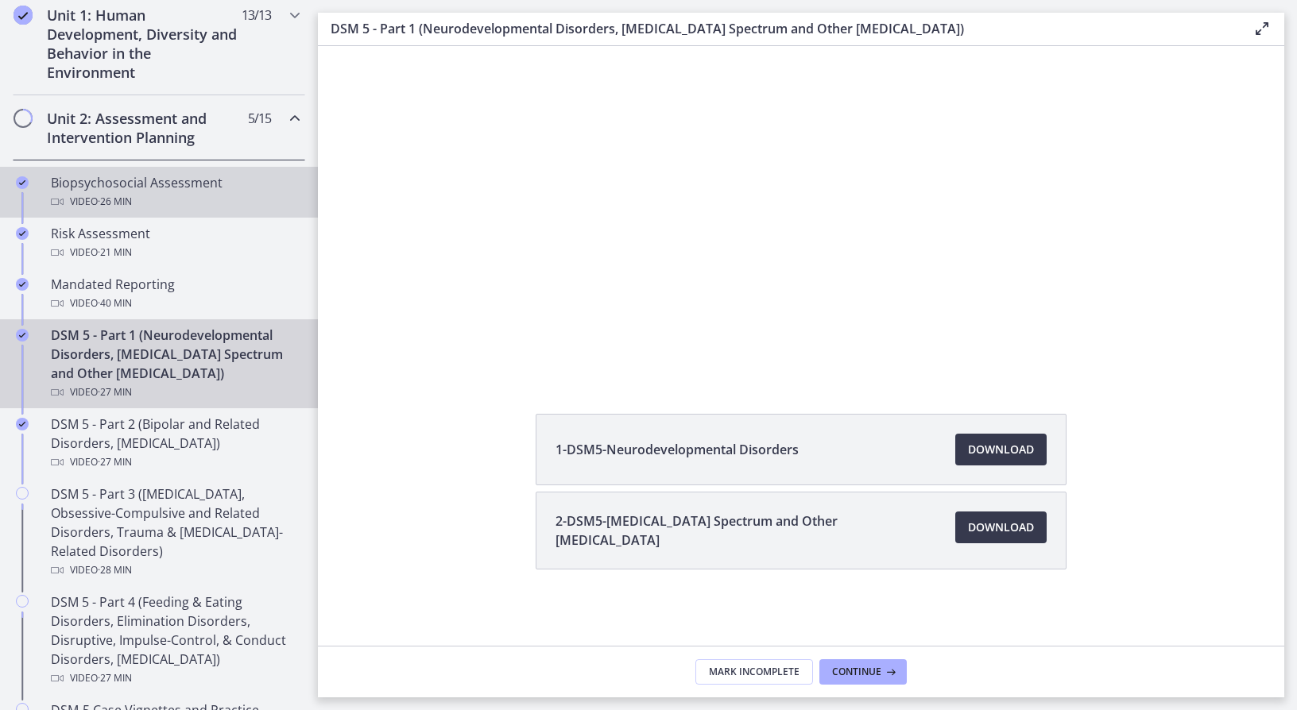
click at [129, 211] on link "Biopsychosocial Assessment Video · 26 min" at bounding box center [159, 192] width 318 height 51
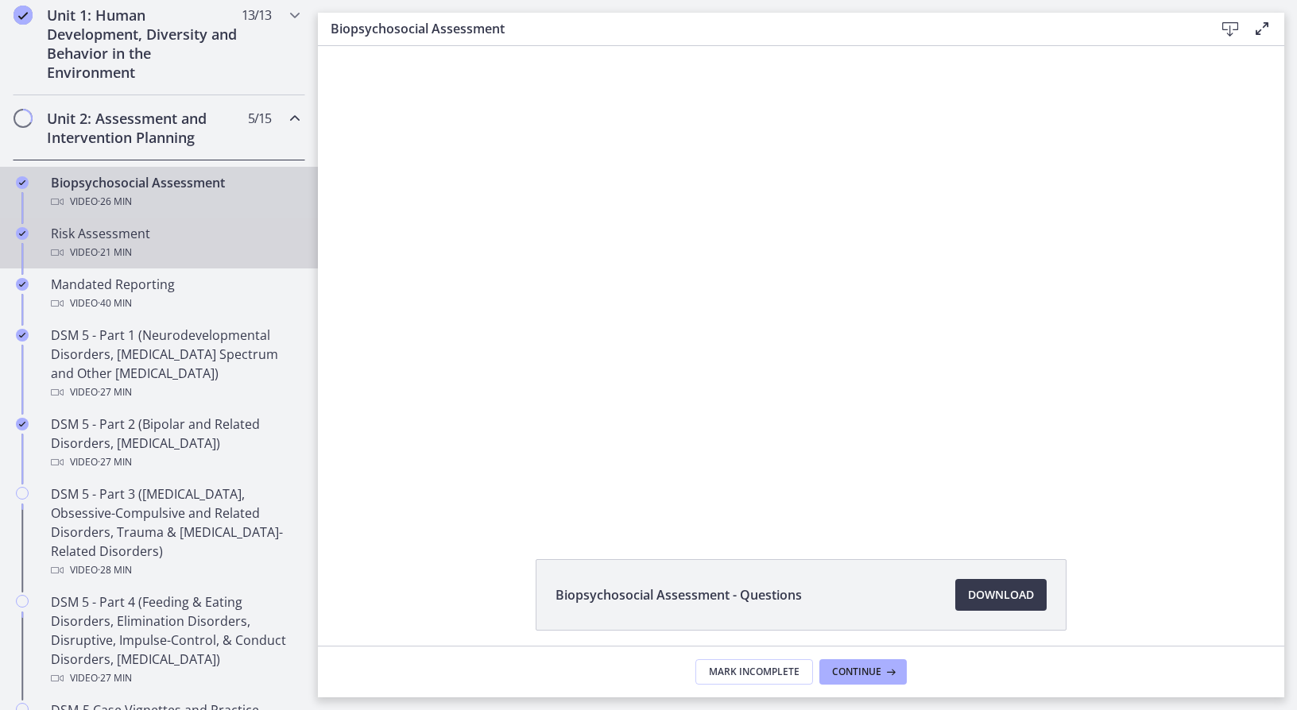
click at [132, 244] on span "· 21 min" at bounding box center [115, 252] width 34 height 19
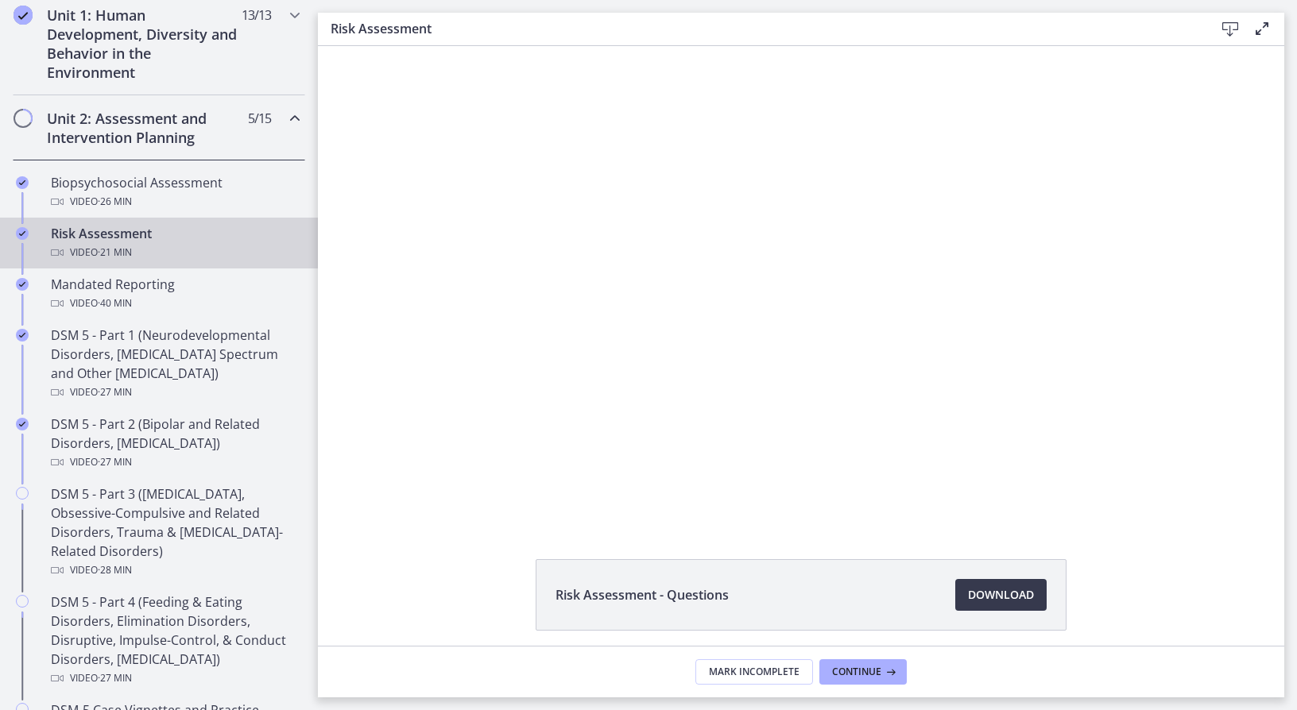
scroll to position [61, 0]
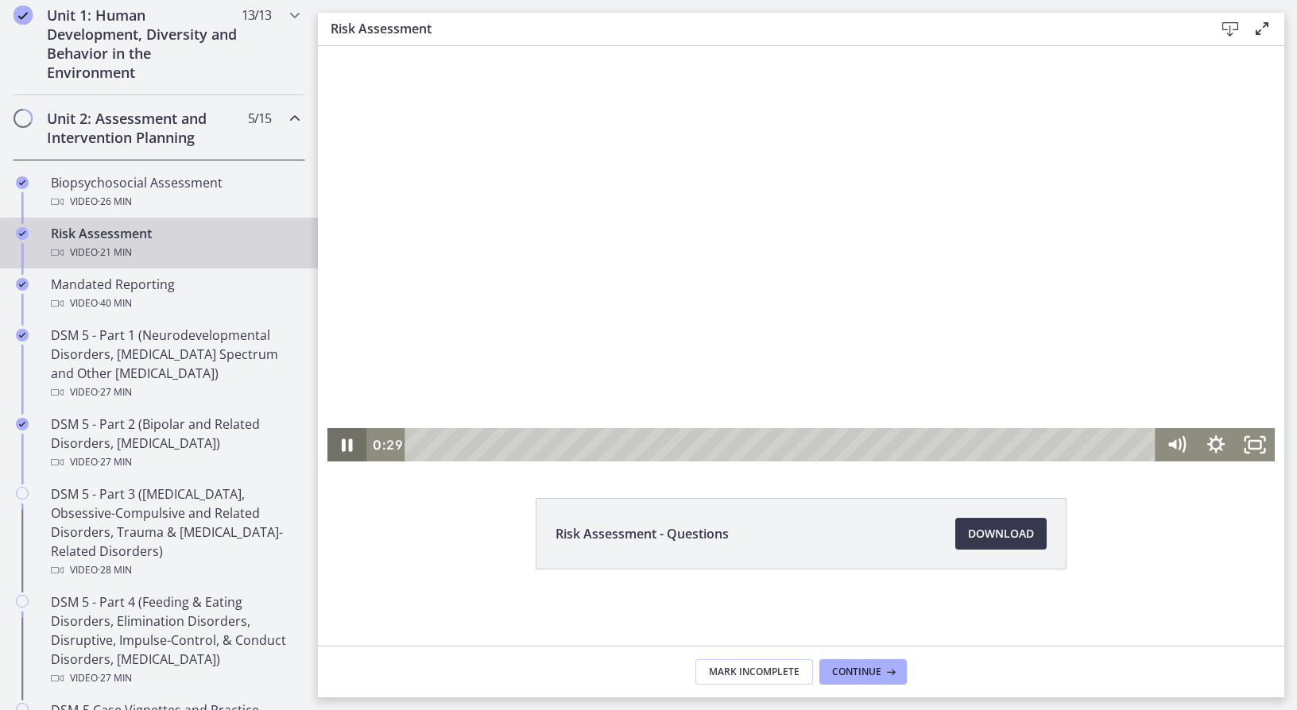
click at [340, 449] on icon "Pause" at bounding box center [347, 444] width 40 height 33
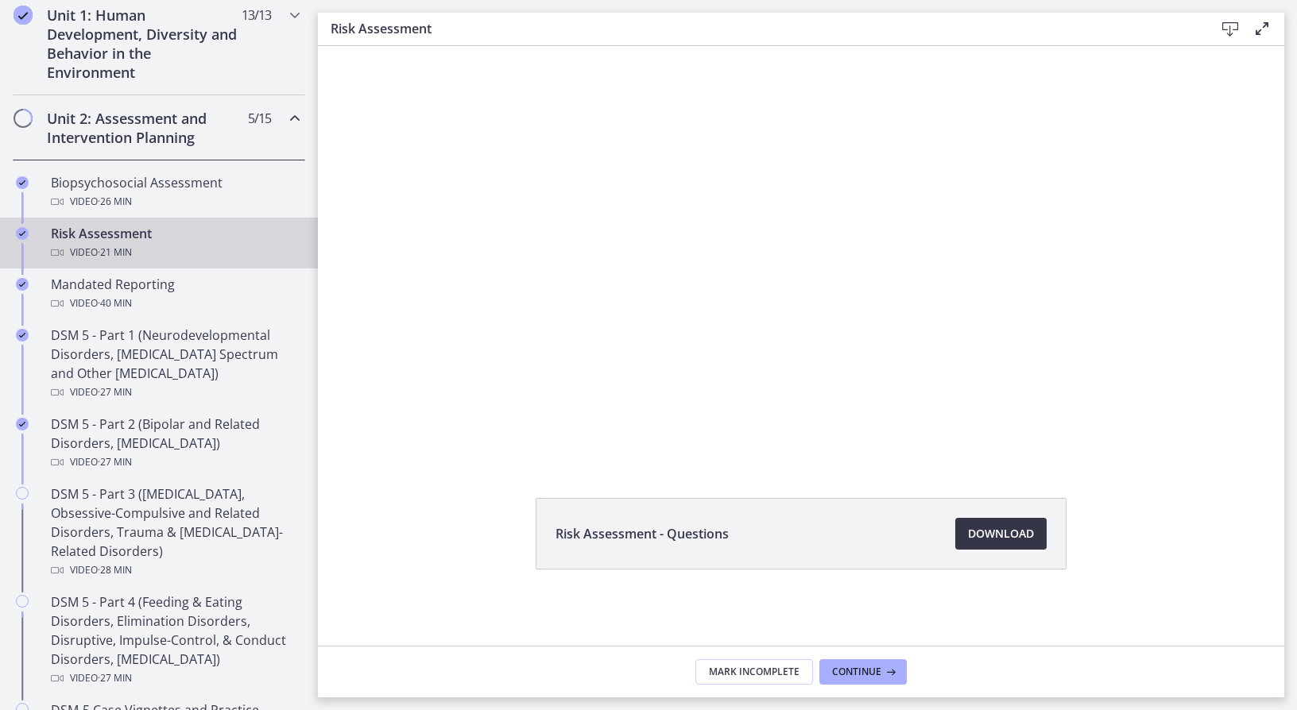
click at [970, 531] on span "Download Opens in a new window" at bounding box center [1001, 533] width 66 height 19
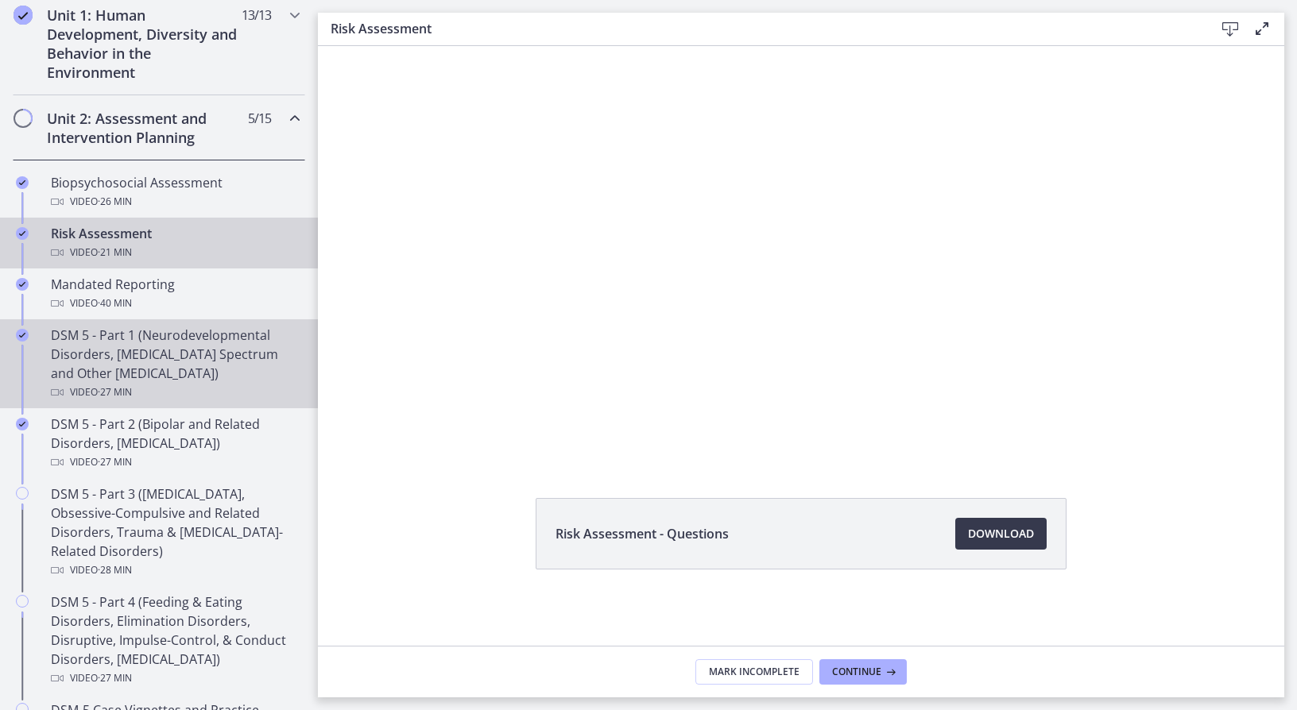
click at [254, 339] on div "DSM 5 - Part 1 (Neurodevelopmental Disorders, Schizophrenia Spectrum and Other …" at bounding box center [175, 364] width 248 height 76
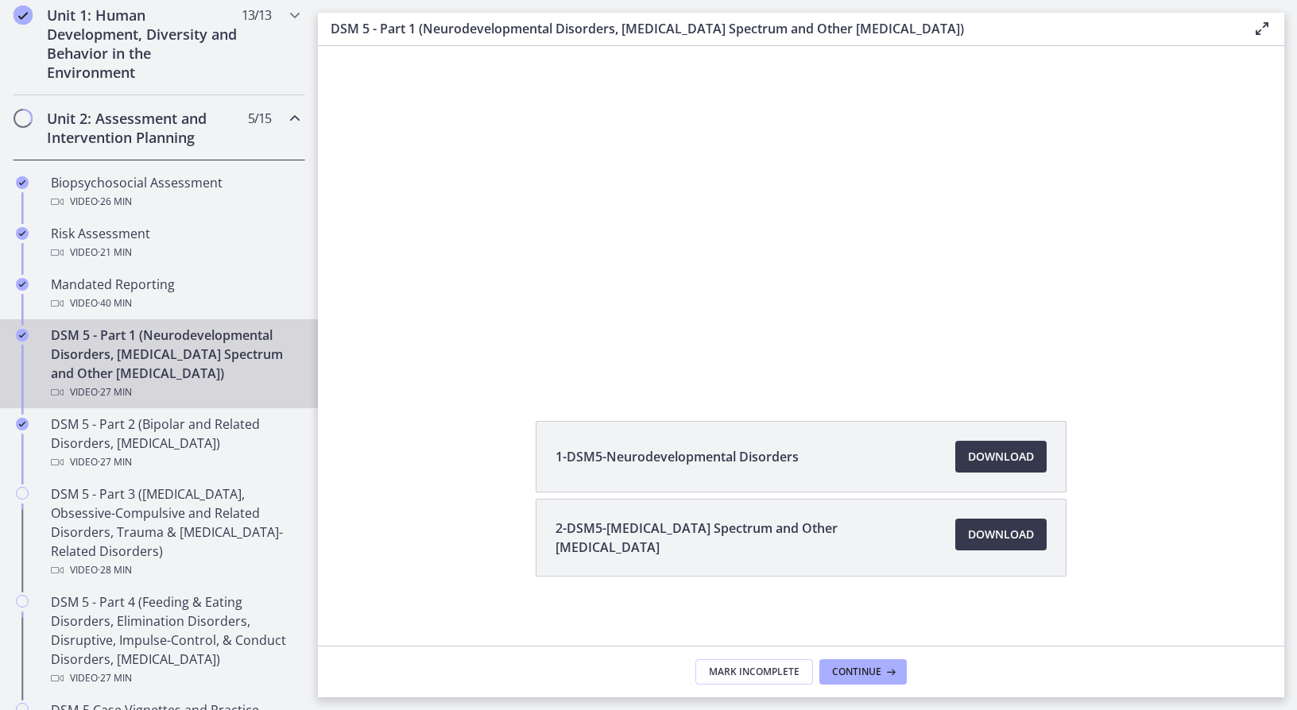
scroll to position [145, 0]
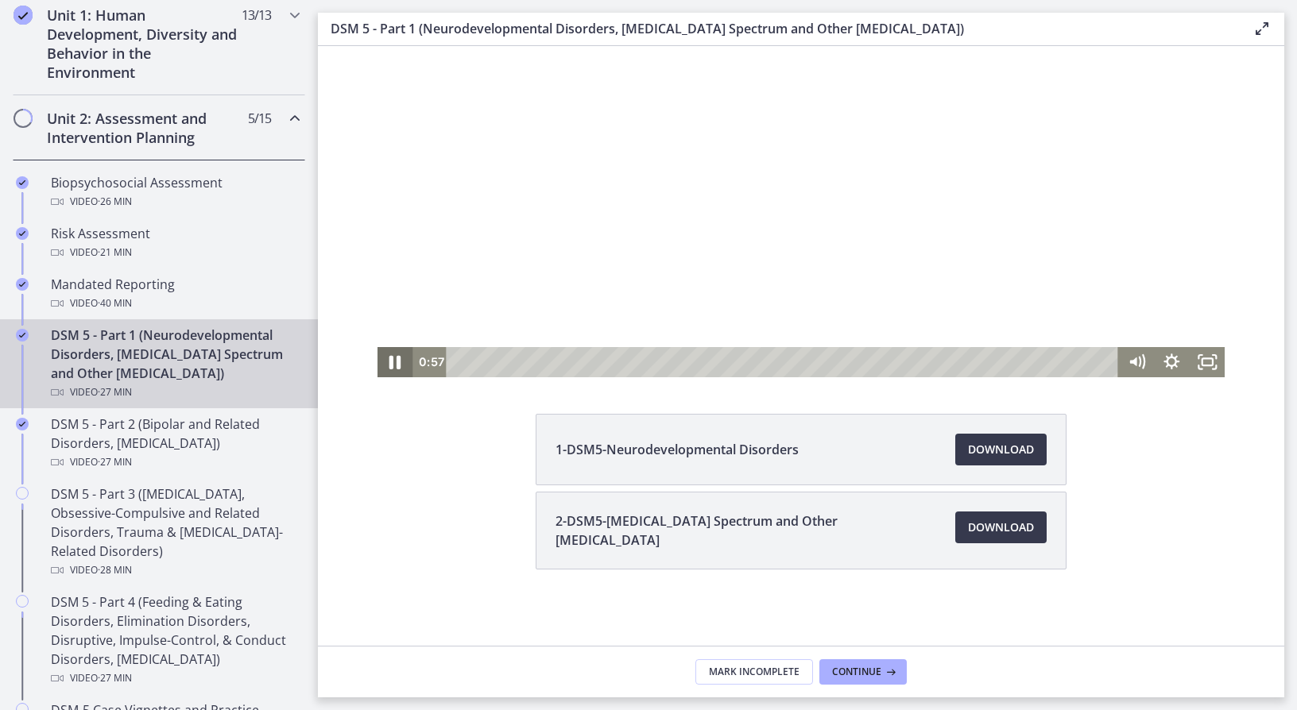
click at [392, 360] on icon "Pause" at bounding box center [395, 363] width 12 height 14
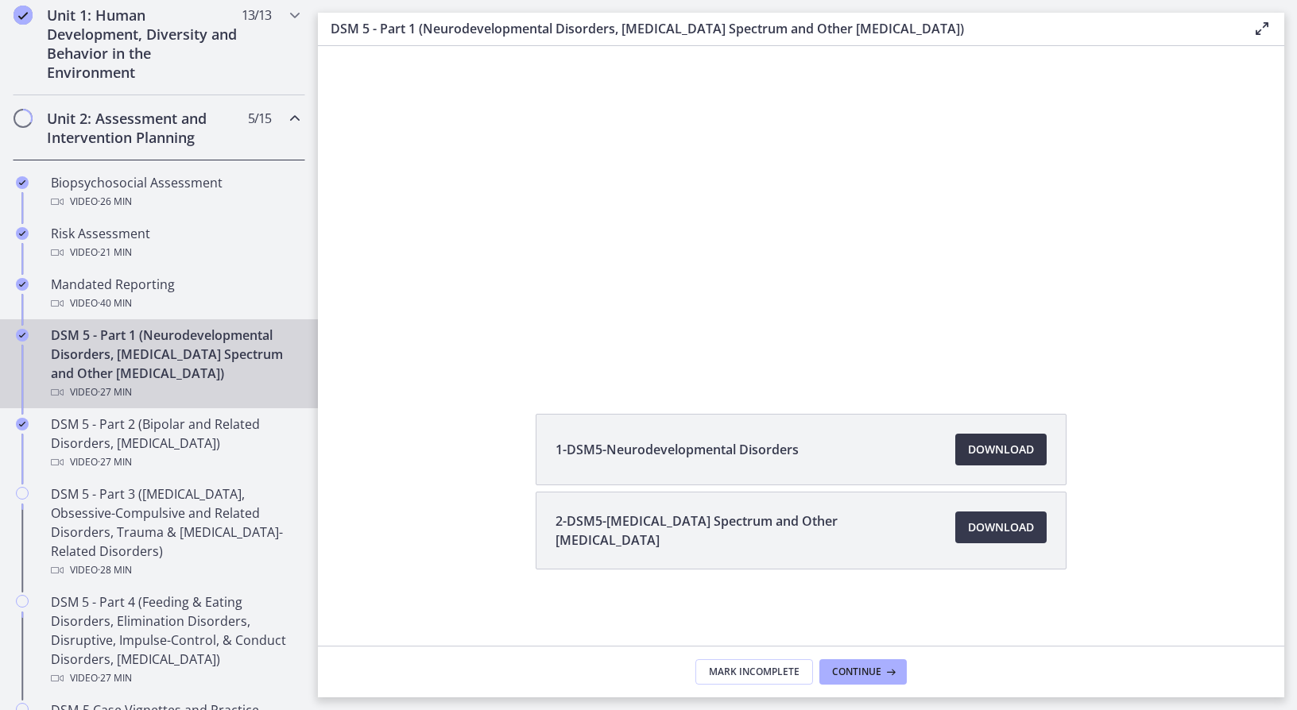
click at [1038, 446] on link "Download Opens in a new window" at bounding box center [1000, 450] width 91 height 32
click at [1006, 531] on span "Download Opens in a new window" at bounding box center [1001, 527] width 66 height 19
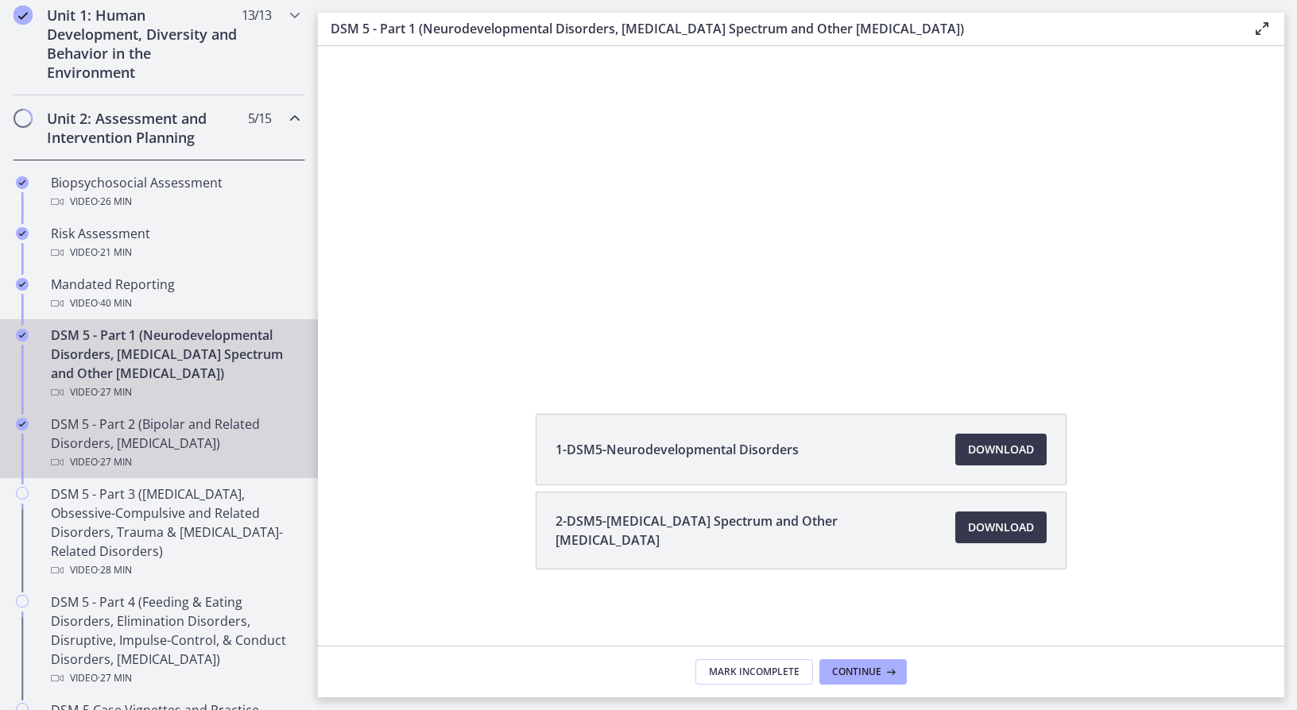
click at [243, 450] on div "DSM 5 - Part 2 (Bipolar and Related Disorders, Depressive Disorders) Video · 27…" at bounding box center [175, 443] width 248 height 57
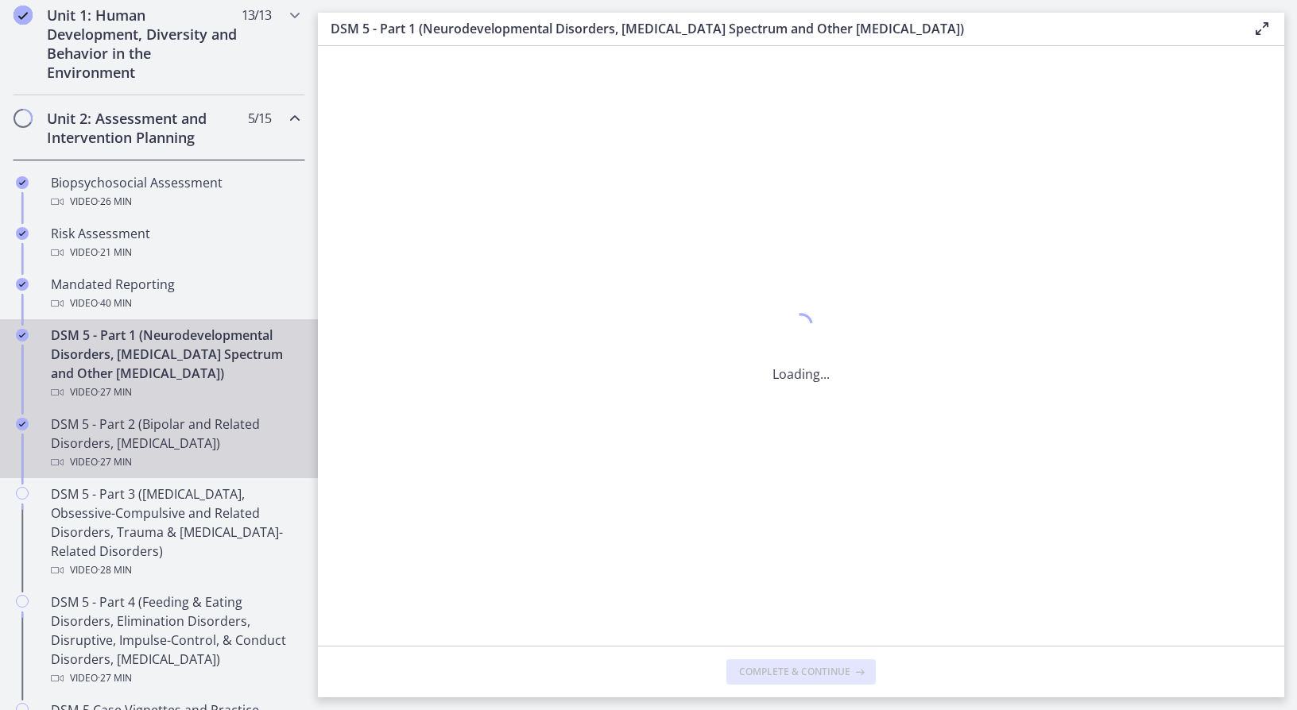
scroll to position [0, 0]
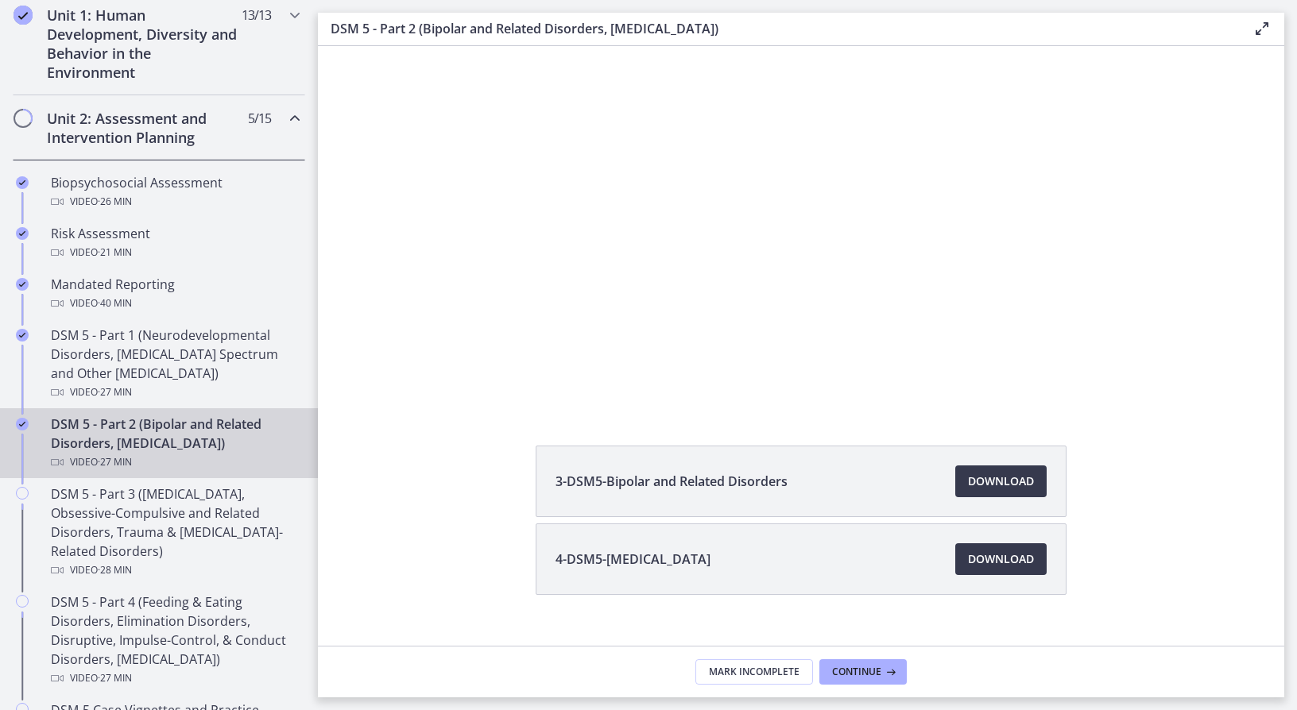
scroll to position [139, 0]
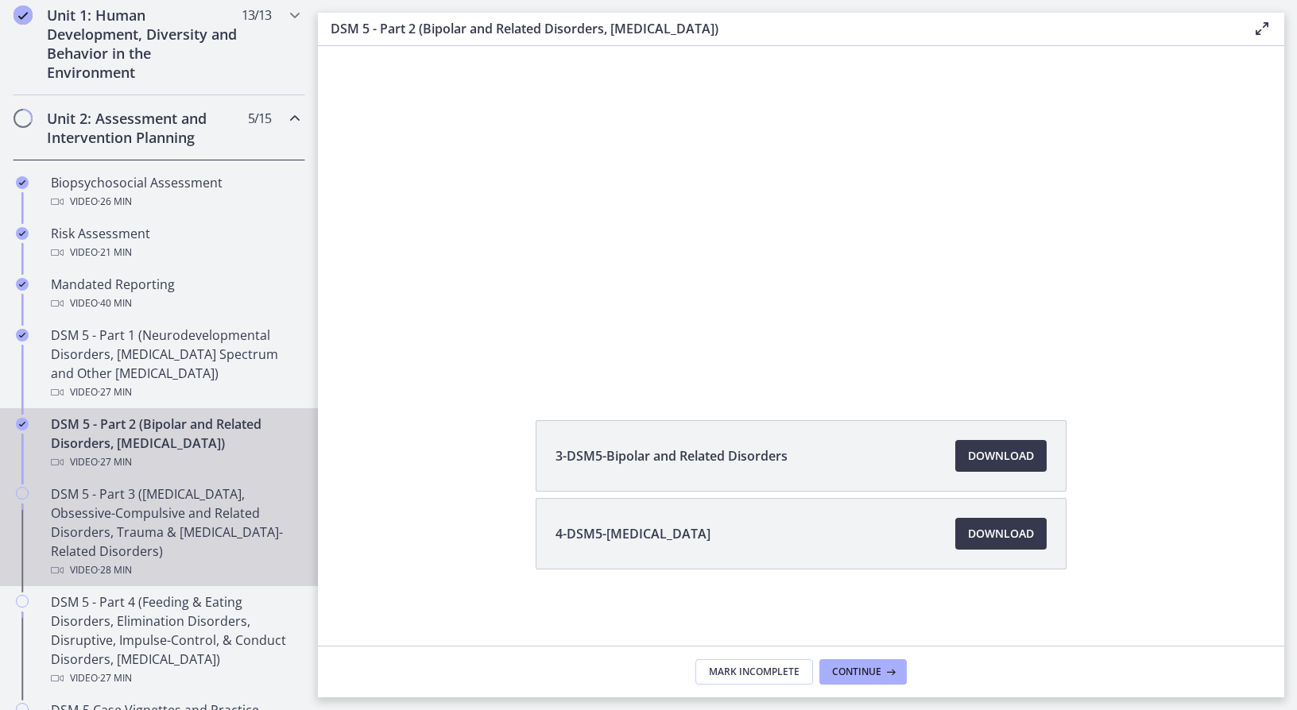
click at [199, 531] on div "DSM 5 - Part 3 (Anxiety Disorders, Obsessive-Compulsive and Related Disorders, …" at bounding box center [175, 532] width 248 height 95
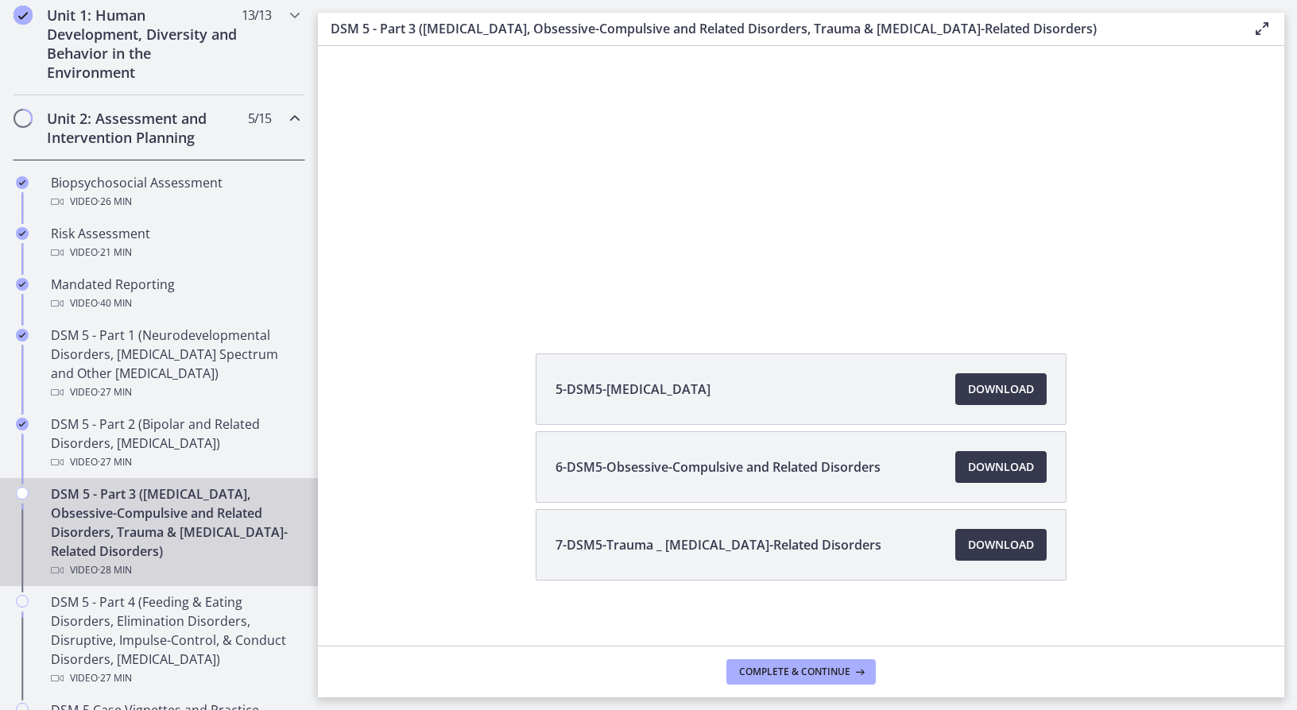
scroll to position [217, 0]
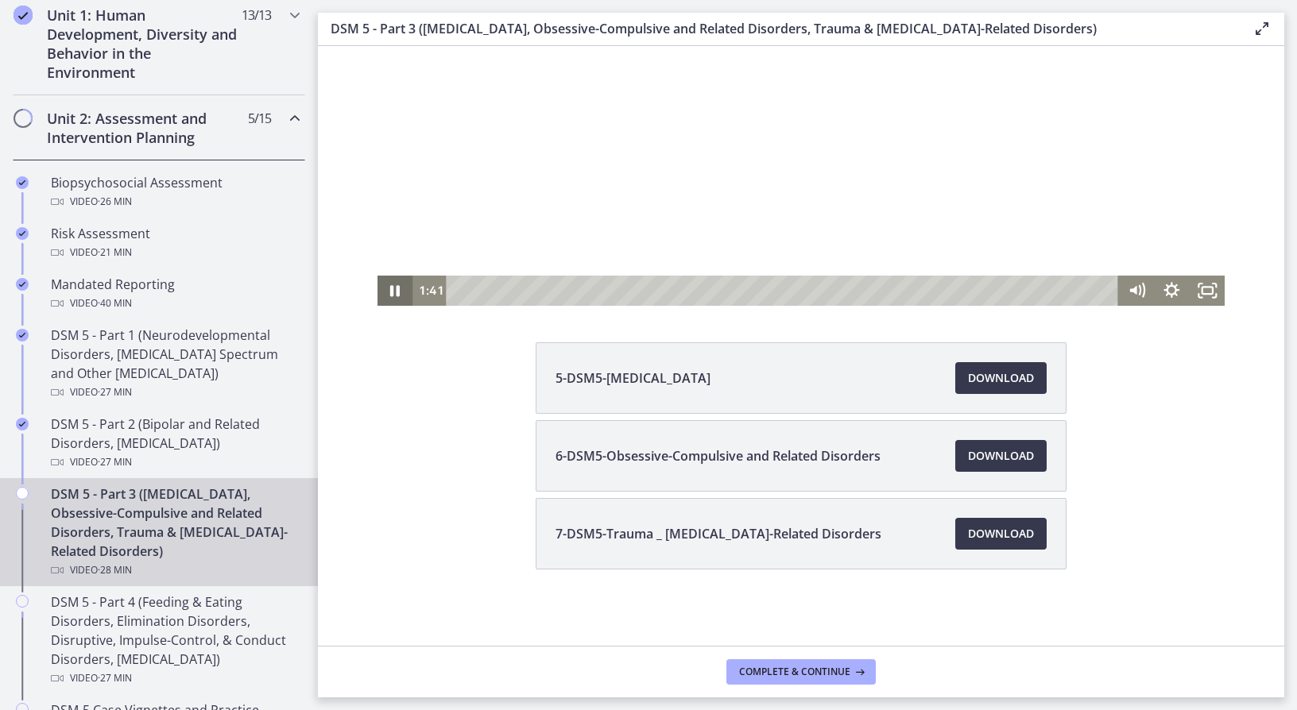
click at [393, 294] on icon "Pause" at bounding box center [395, 290] width 10 height 11
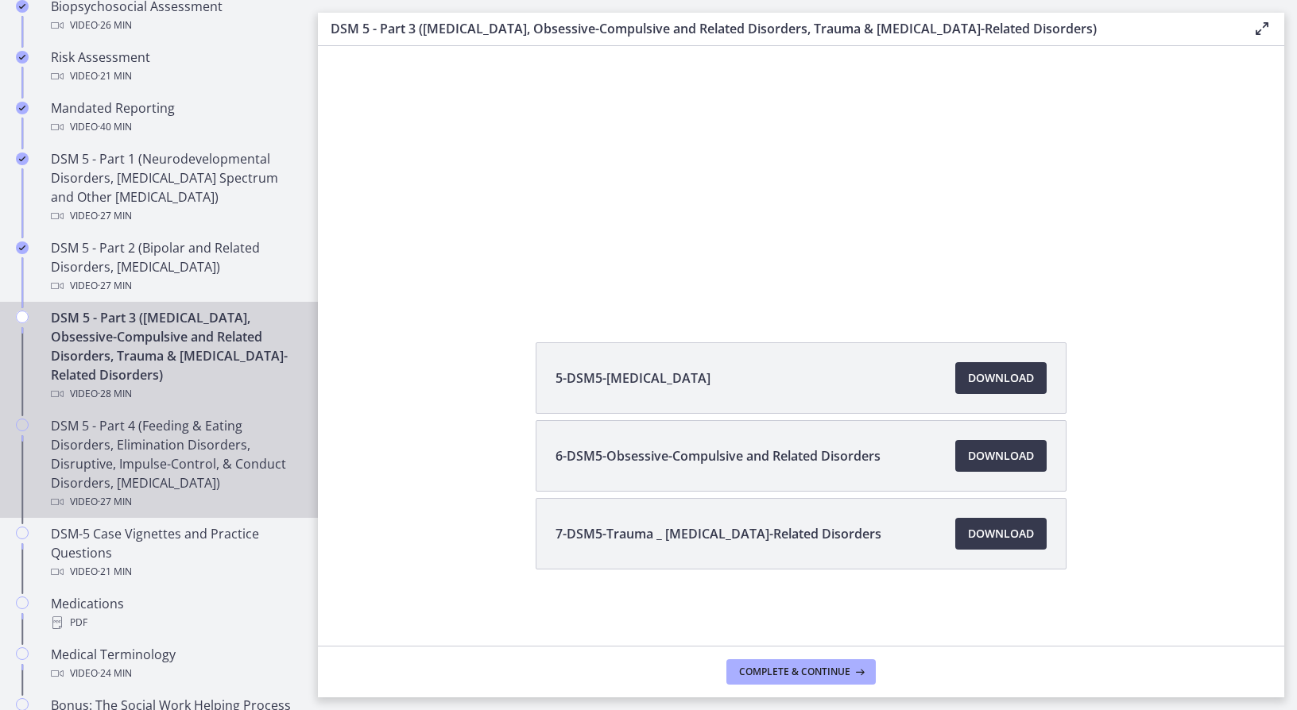
scroll to position [698, 0]
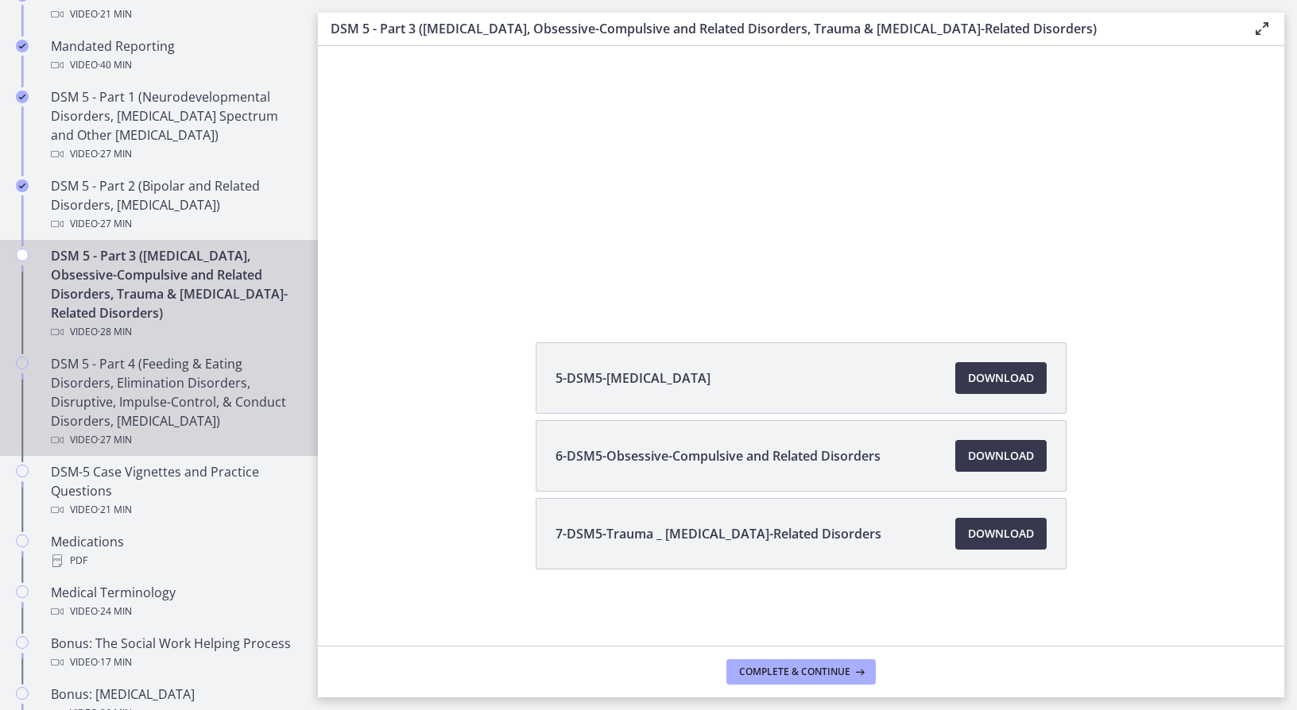
click at [164, 415] on div "DSM 5 - Part 4 (Feeding & Eating Disorders, Elimination Disorders, Disruptive, …" at bounding box center [175, 401] width 248 height 95
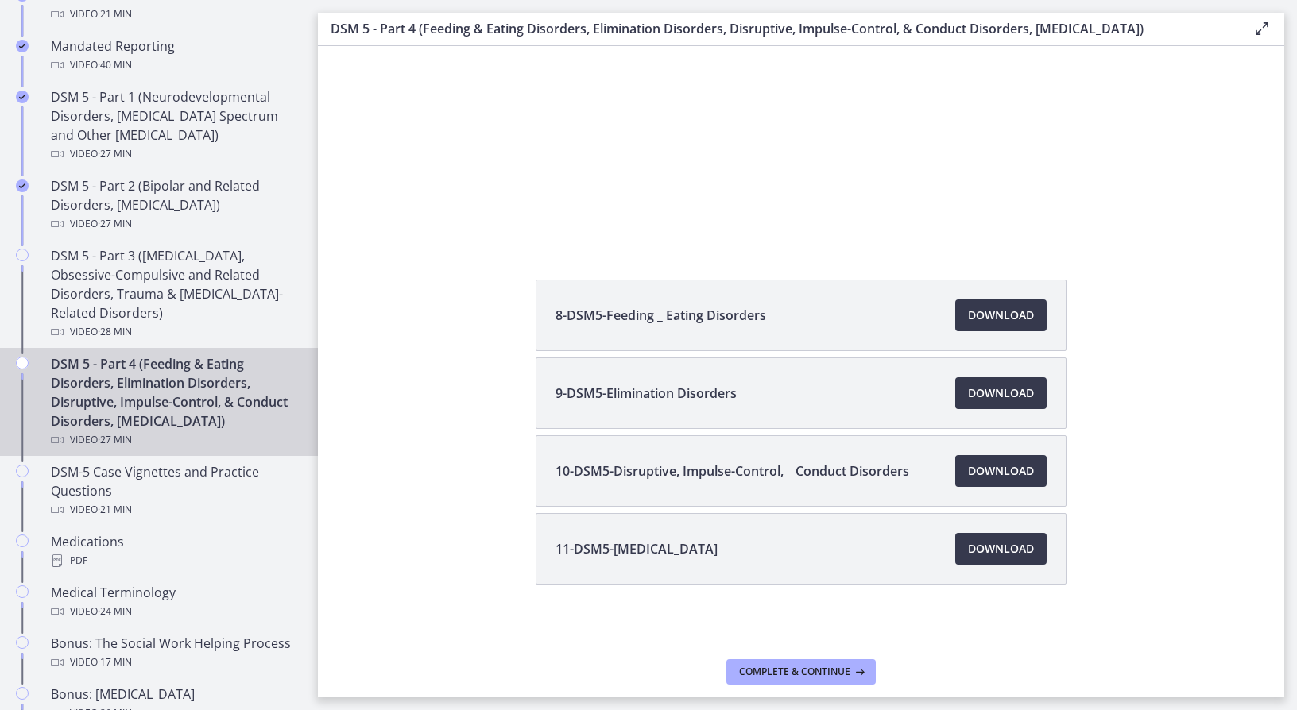
scroll to position [295, 0]
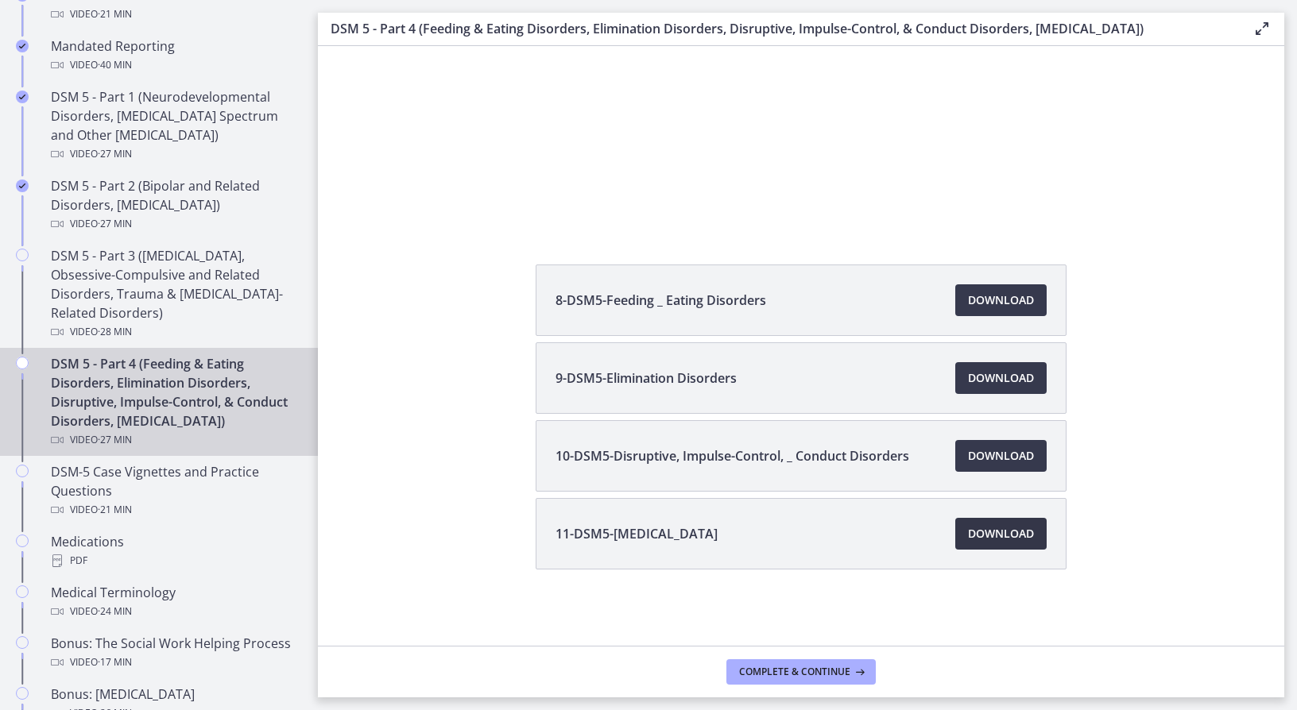
click at [1007, 545] on link "Download Opens in a new window" at bounding box center [1000, 534] width 91 height 32
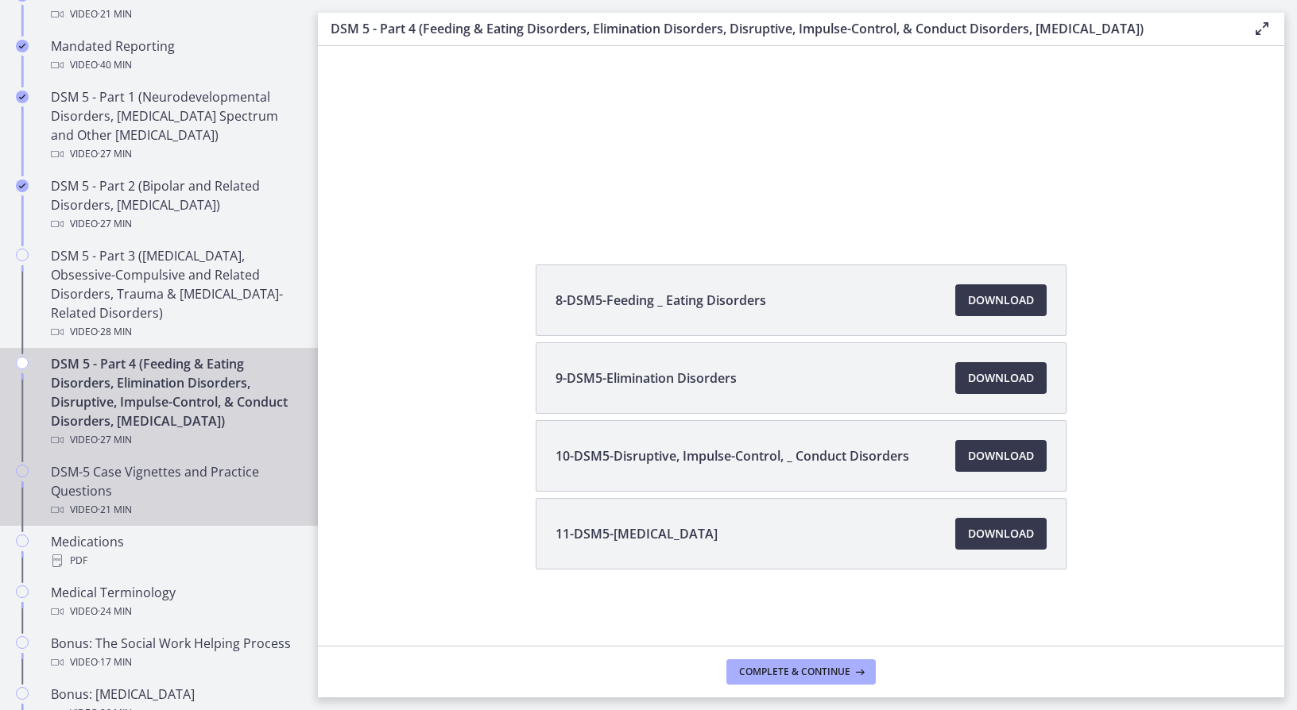
click at [151, 519] on div "DSM-5 Case Vignettes and Practice Questions Video · 21 min" at bounding box center [175, 490] width 248 height 57
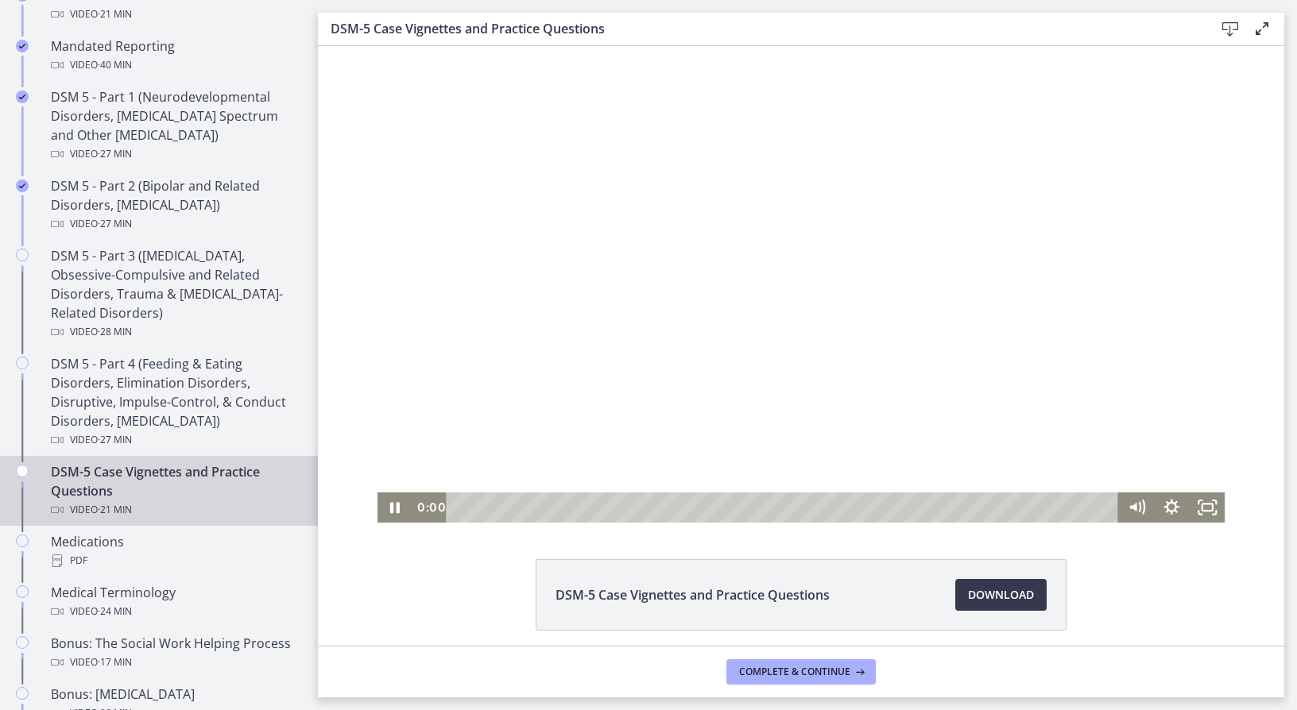
drag, startPoint x: 461, startPoint y: 509, endPoint x: 433, endPoint y: 508, distance: 27.8
click at [433, 508] on div "0:00 0:00" at bounding box center [765, 508] width 706 height 30
click at [386, 516] on icon "Pause" at bounding box center [394, 507] width 42 height 37
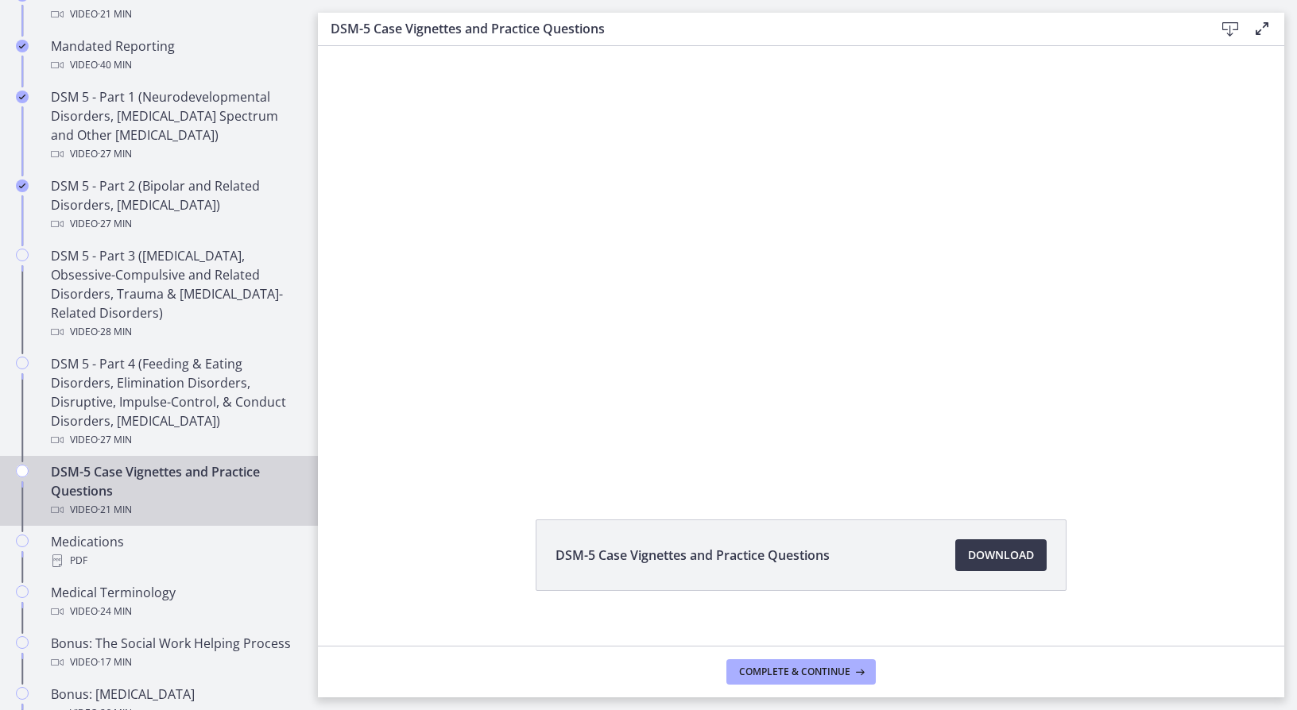
scroll to position [61, 0]
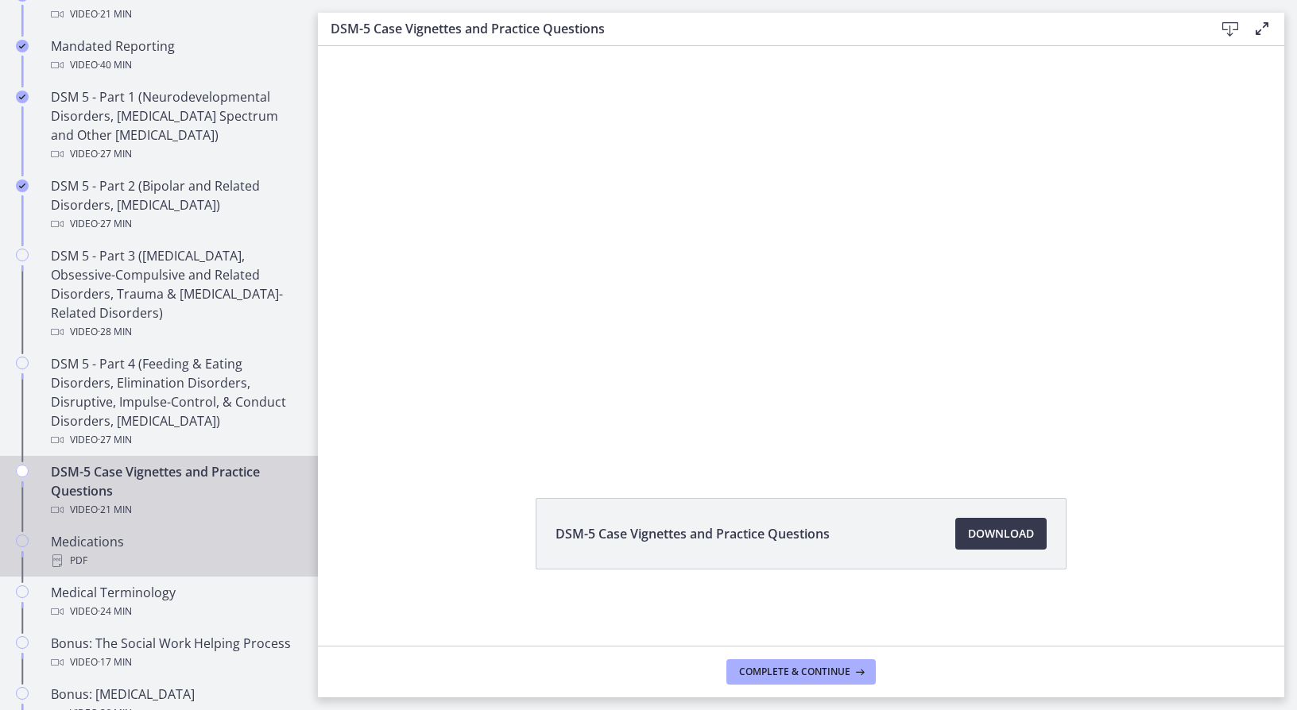
click at [112, 535] on div "Medications PDF" at bounding box center [175, 551] width 248 height 38
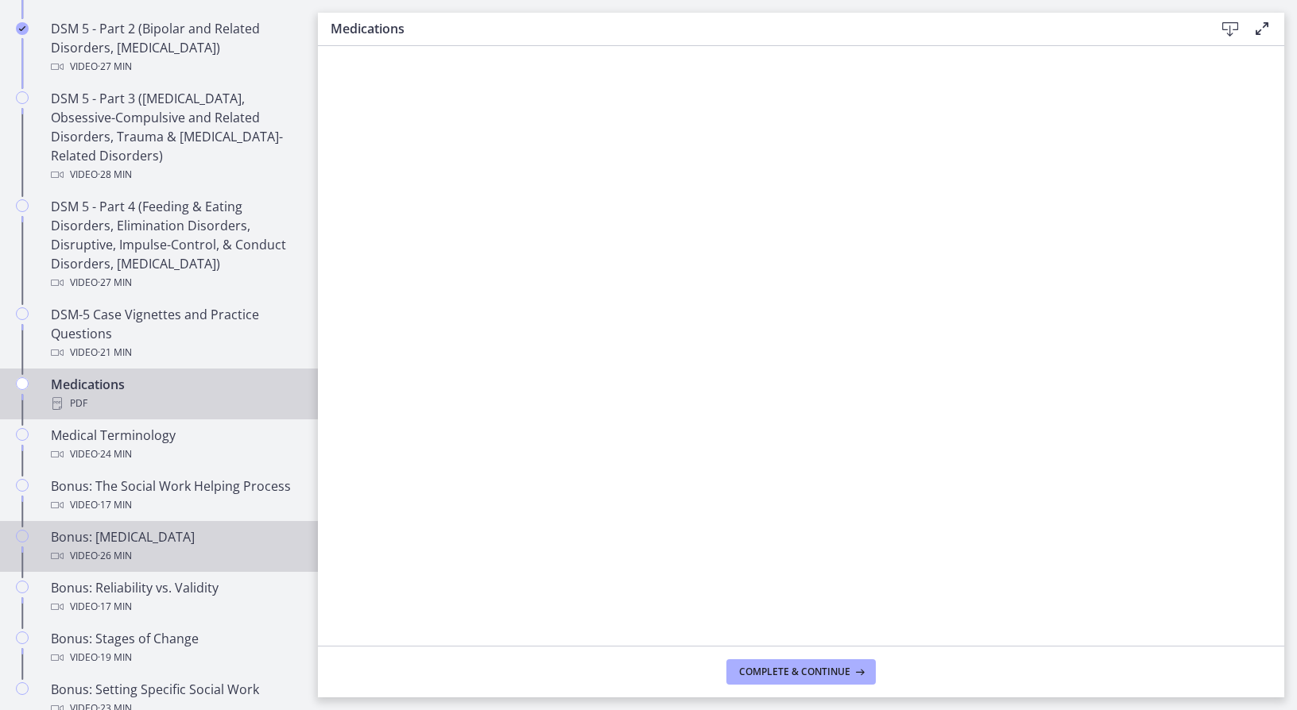
scroll to position [857, 0]
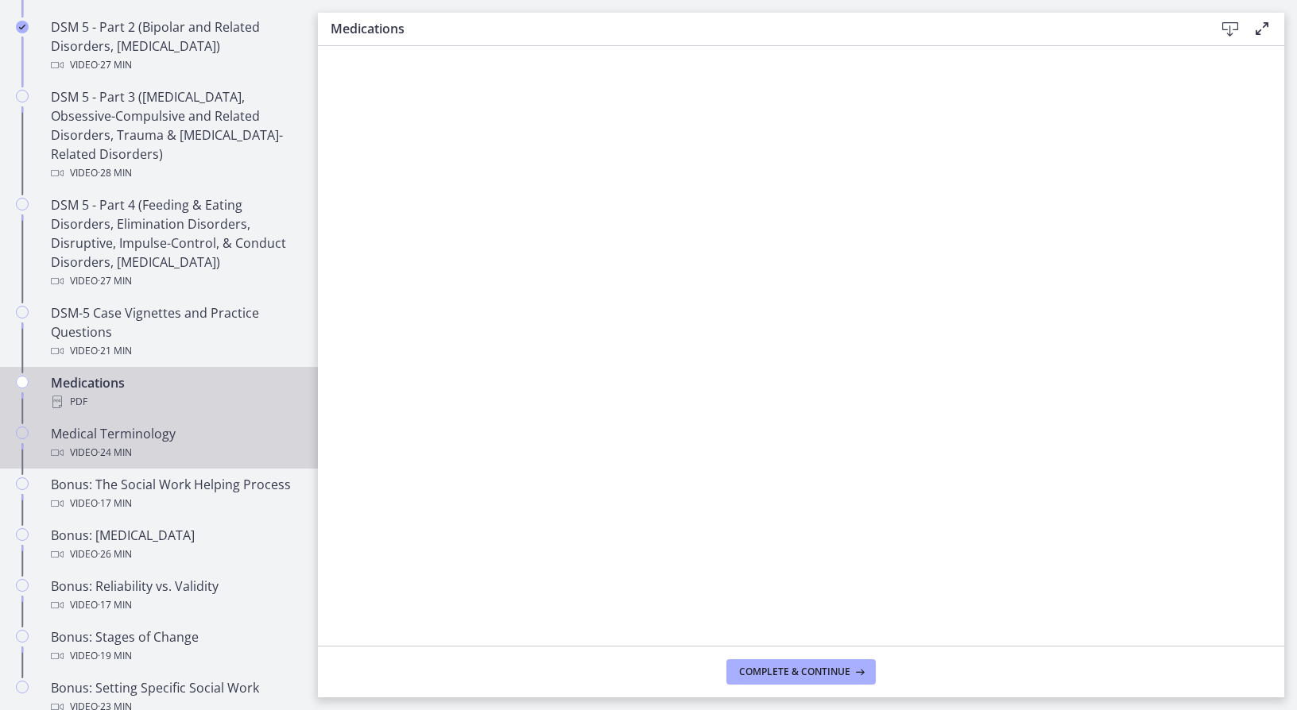
click at [216, 454] on div "Video · 24 min" at bounding box center [175, 452] width 248 height 19
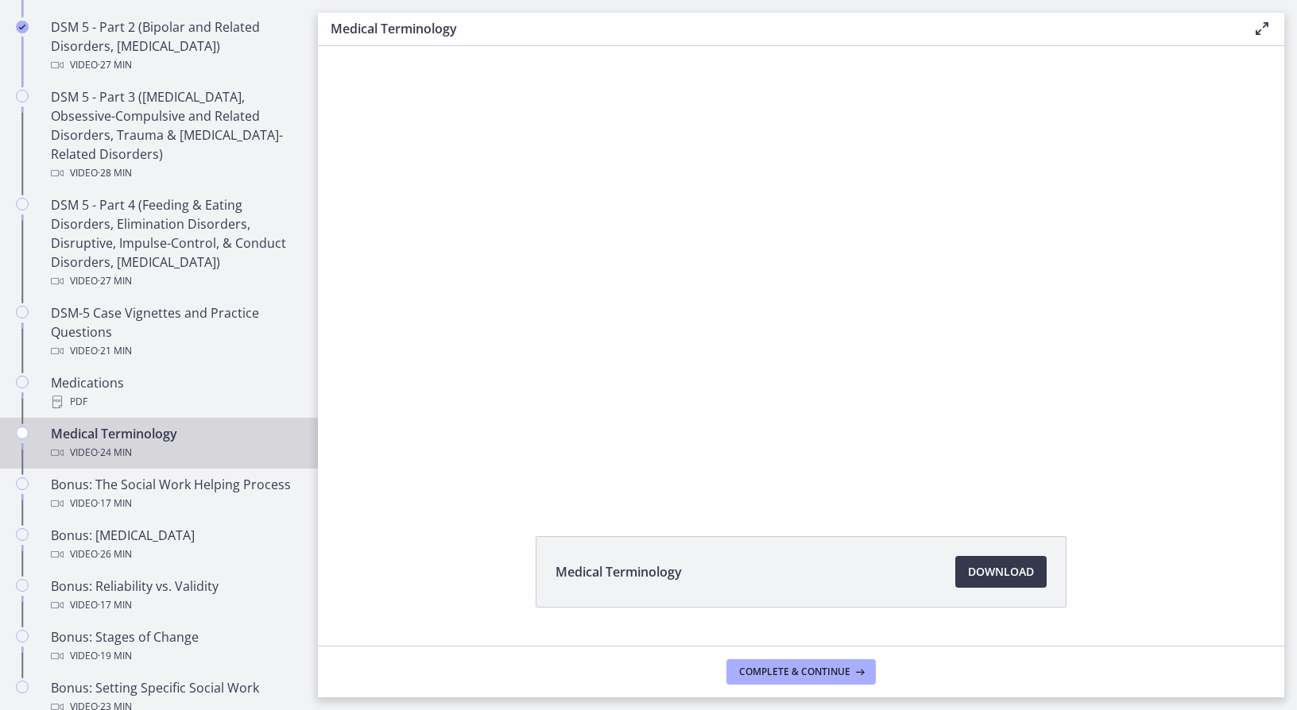
scroll to position [61, 0]
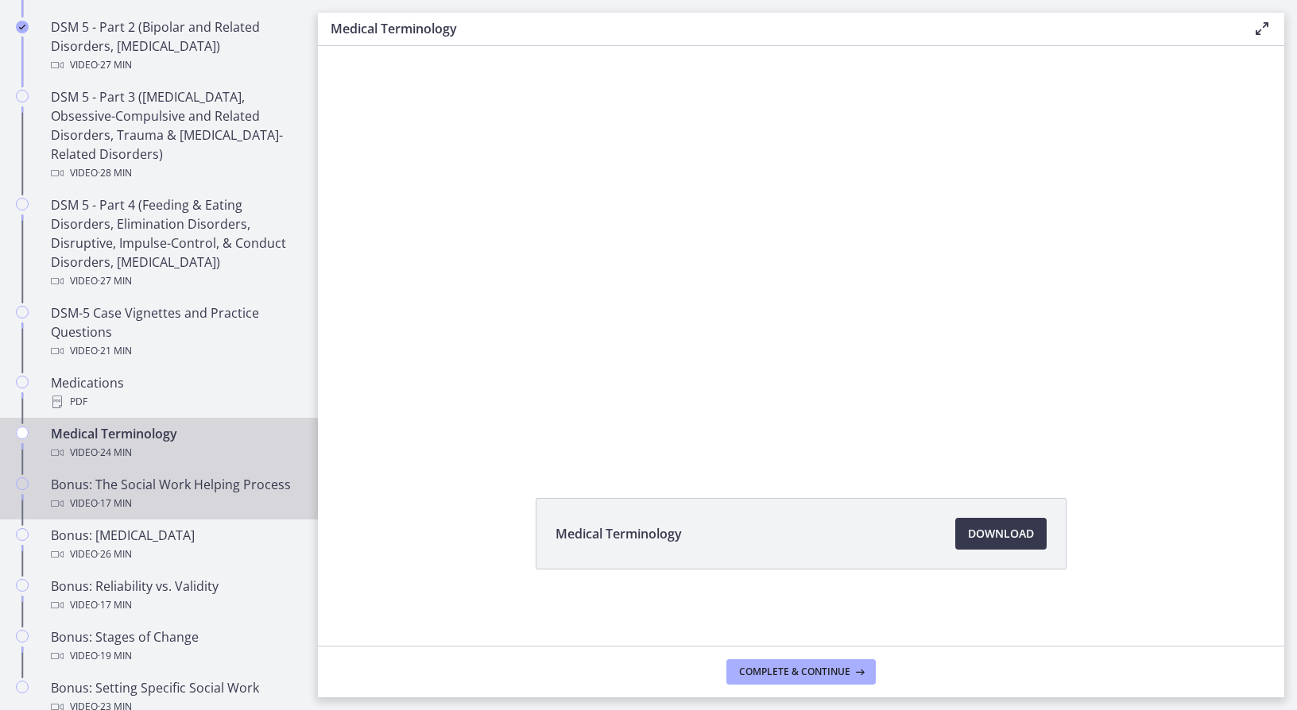
click at [263, 478] on div "Bonus: The Social Work Helping Process Video · 17 min" at bounding box center [175, 494] width 248 height 38
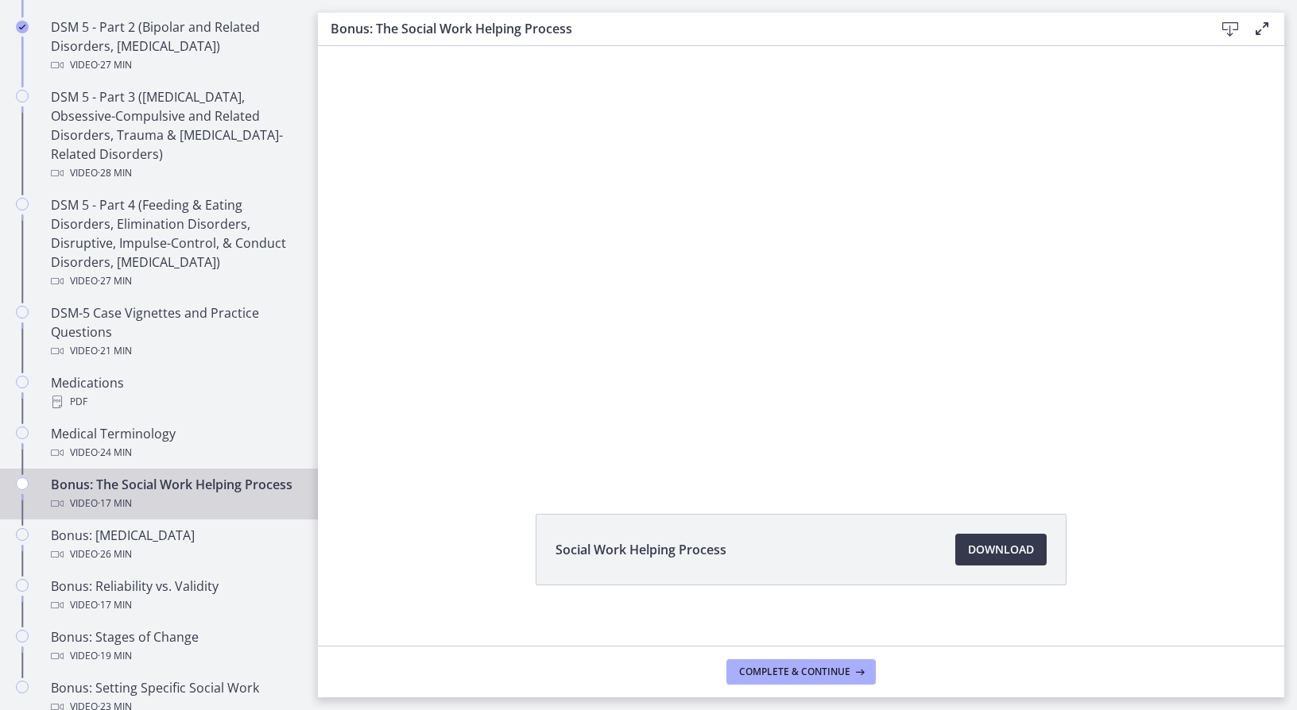
scroll to position [49, 0]
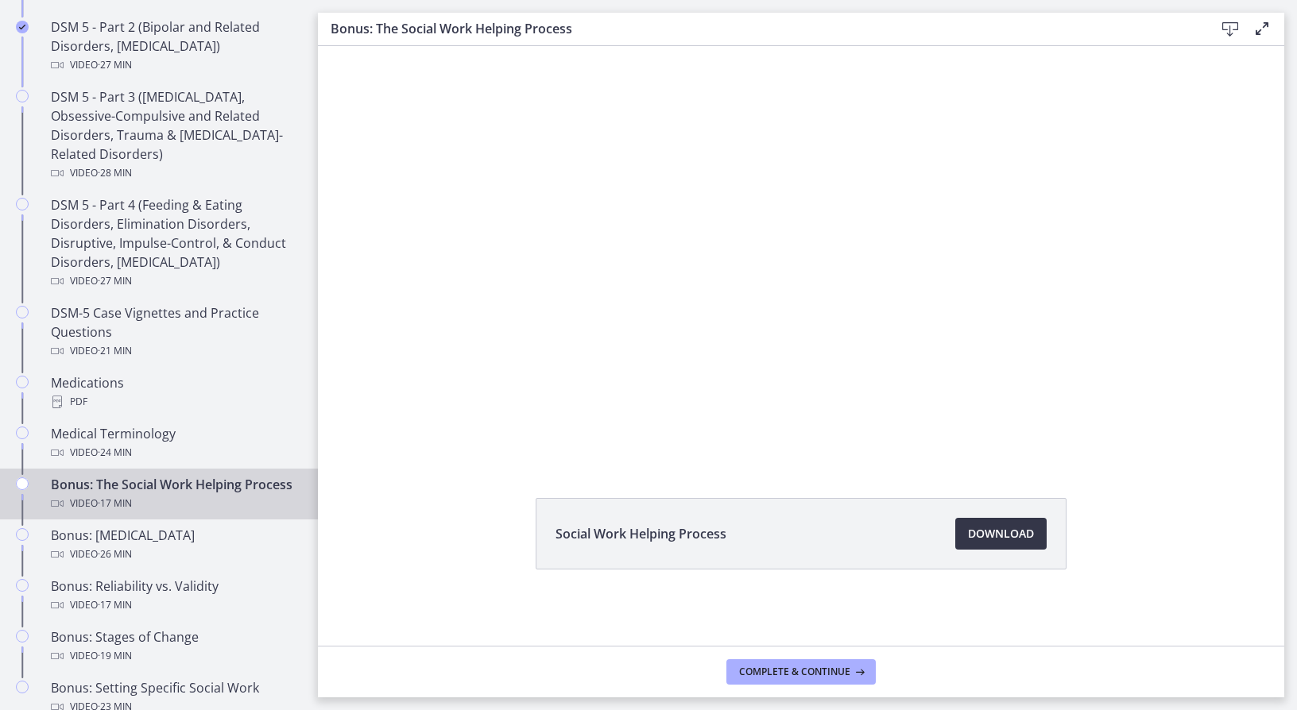
click at [1005, 542] on span "Download Opens in a new window" at bounding box center [1001, 533] width 66 height 19
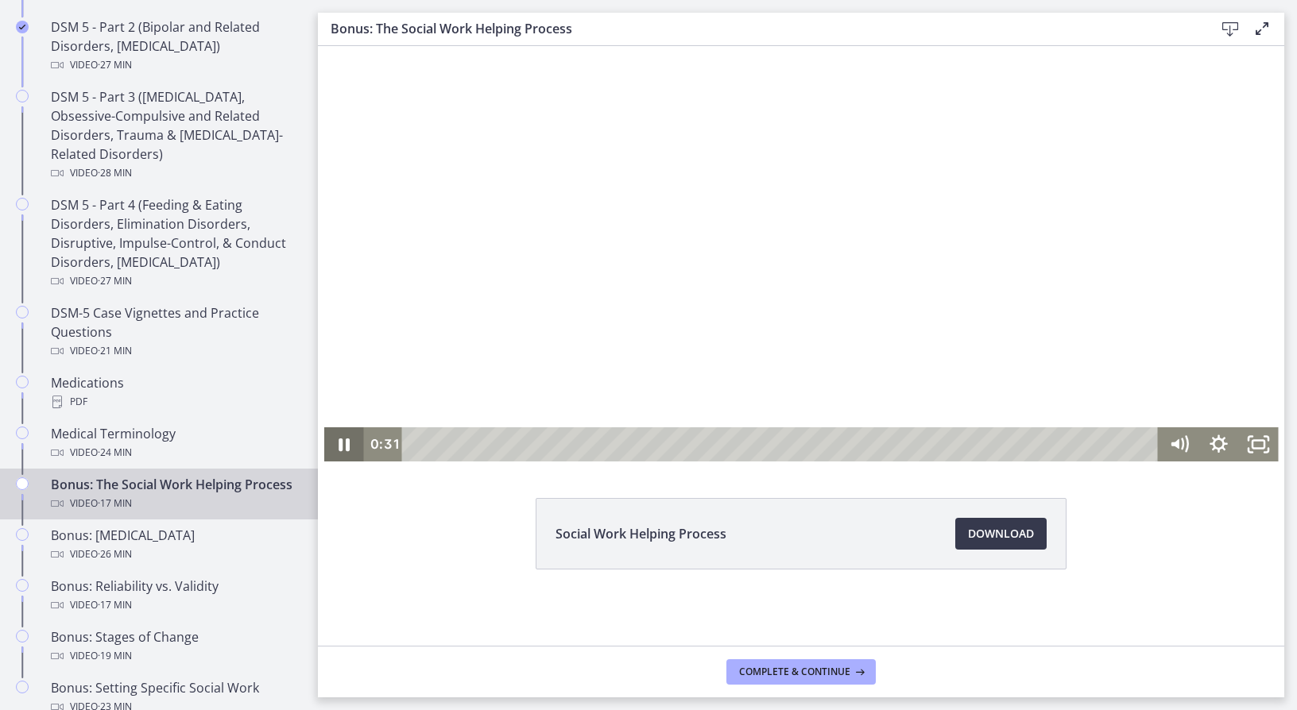
click at [339, 443] on icon "Pause" at bounding box center [343, 444] width 40 height 34
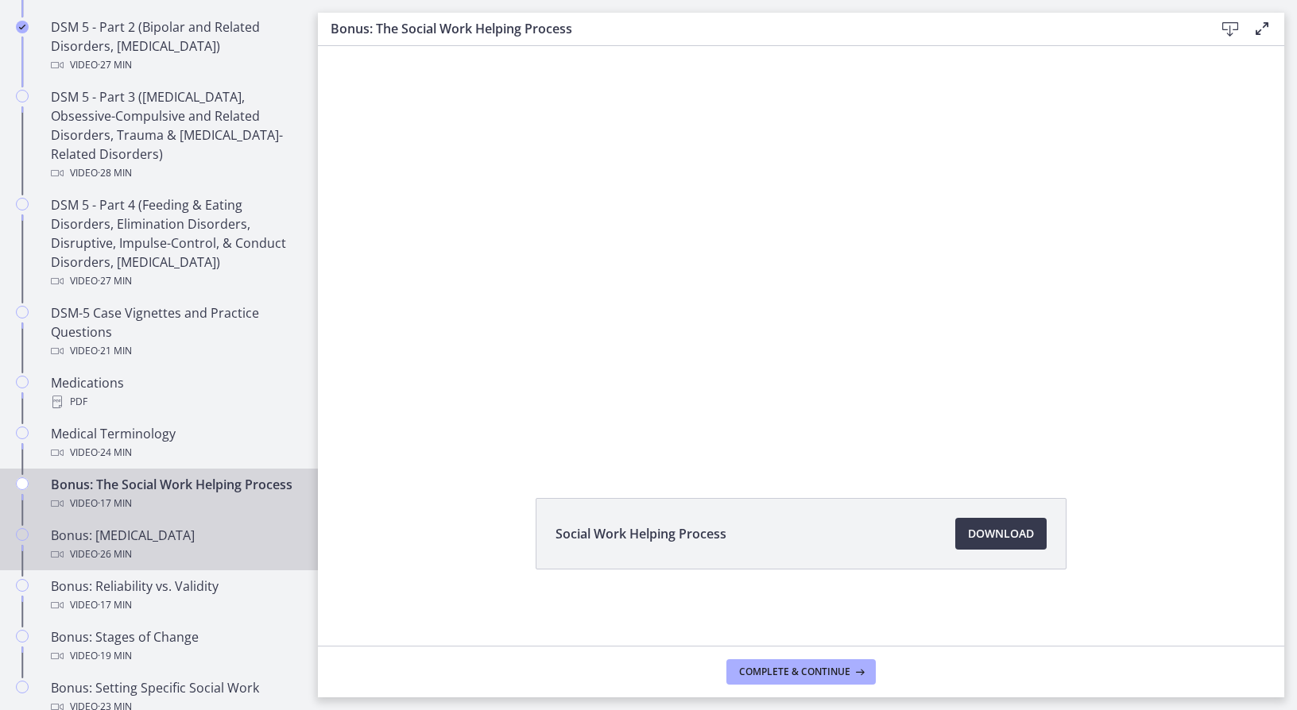
click at [209, 563] on div "Bonus: Personality Disorders Video · 26 min" at bounding box center [175, 545] width 248 height 38
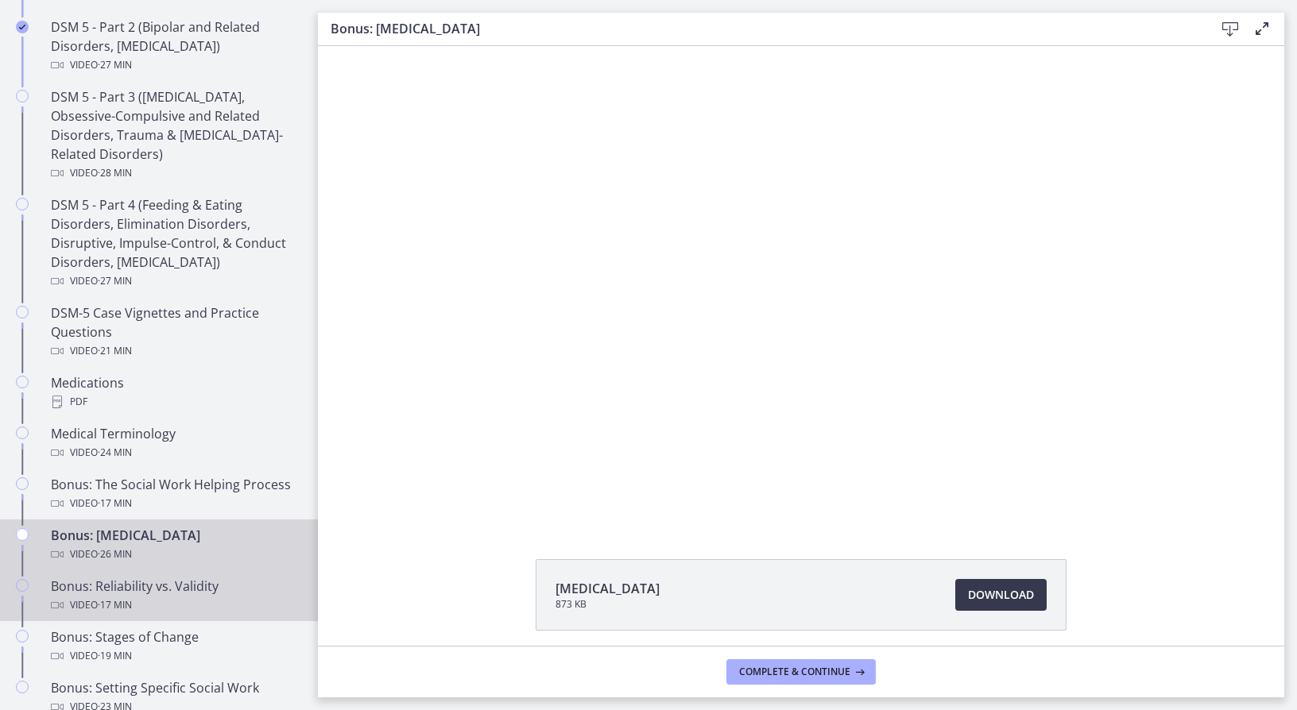
click at [222, 586] on div "Bonus: Reliability vs. Validity Video · 17 min" at bounding box center [175, 596] width 248 height 38
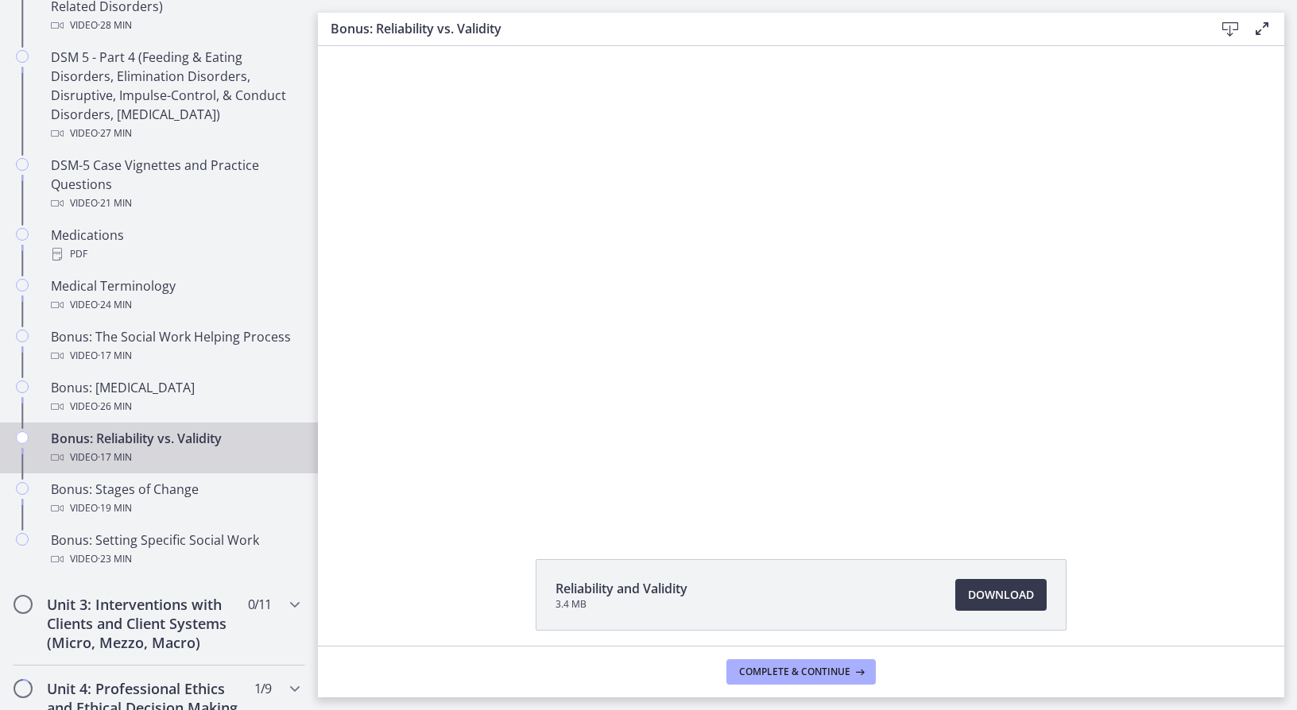
scroll to position [1016, 0]
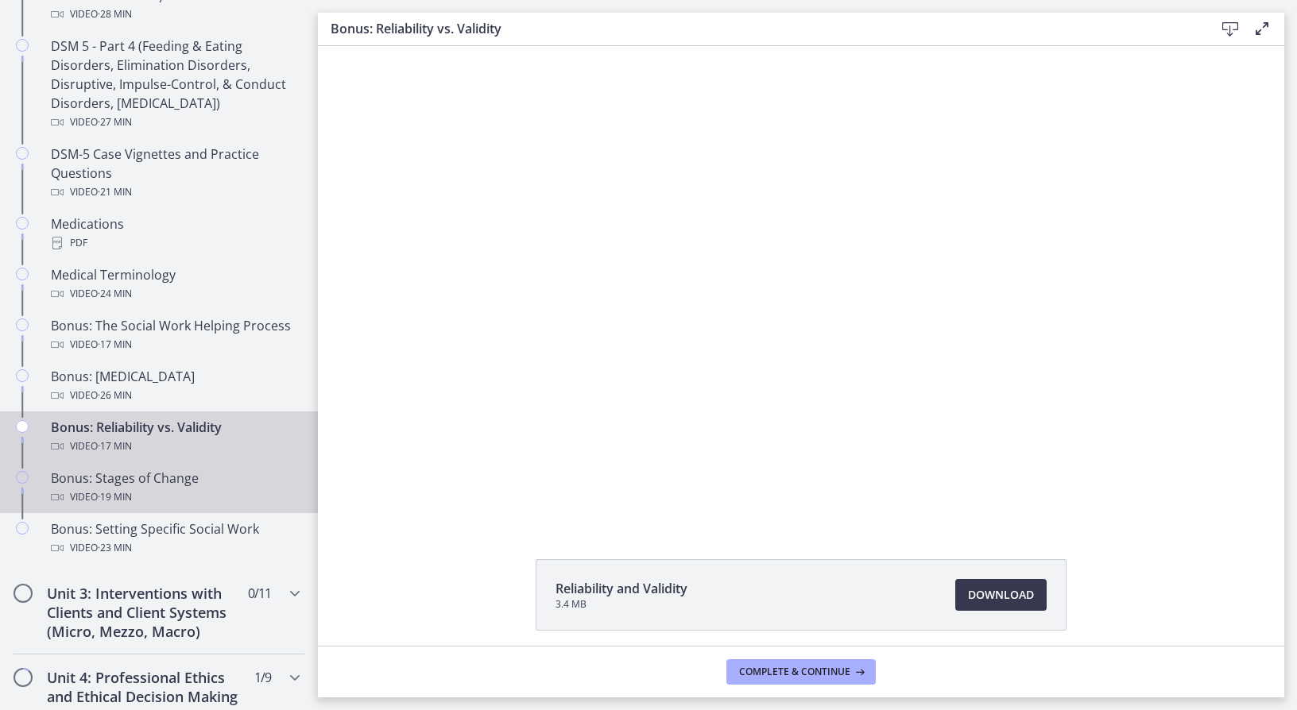
click at [167, 487] on div "Bonus: Stages of Change Video · 19 min" at bounding box center [175, 488] width 248 height 38
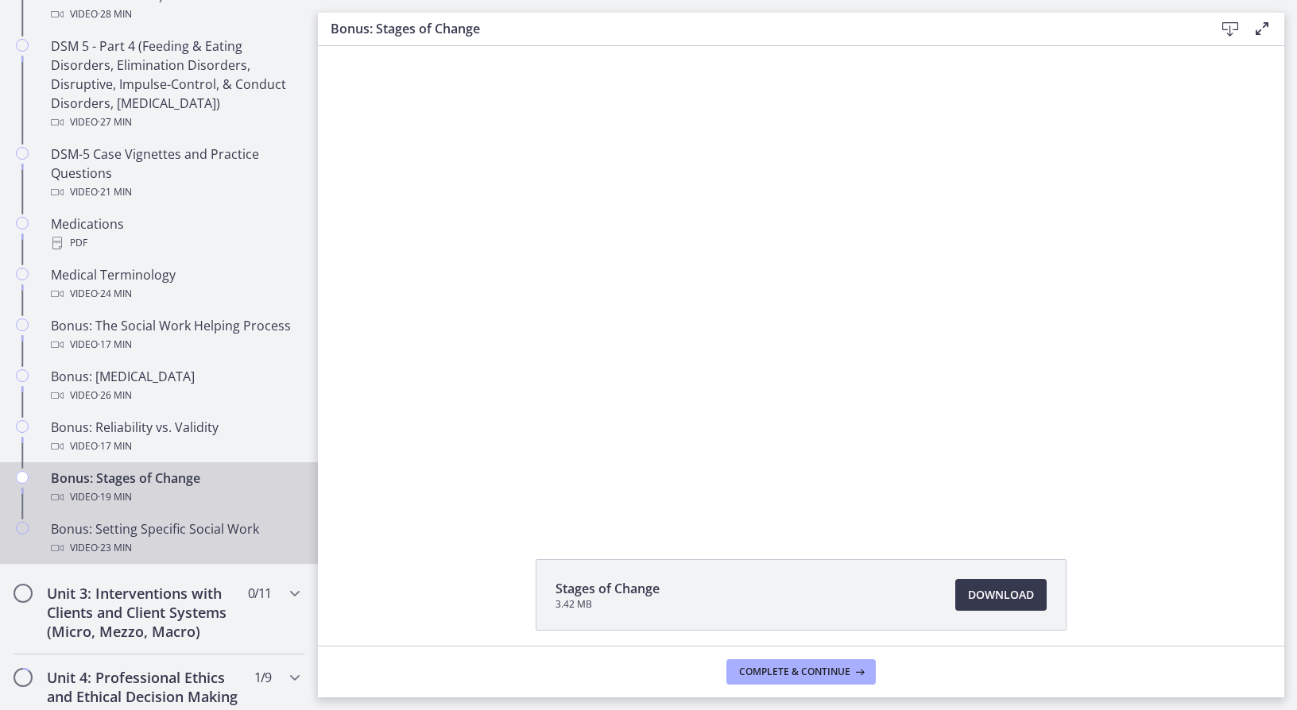
click at [141, 538] on div "Bonus: Setting Specific Social Work Video · 23 min" at bounding box center [175, 539] width 248 height 38
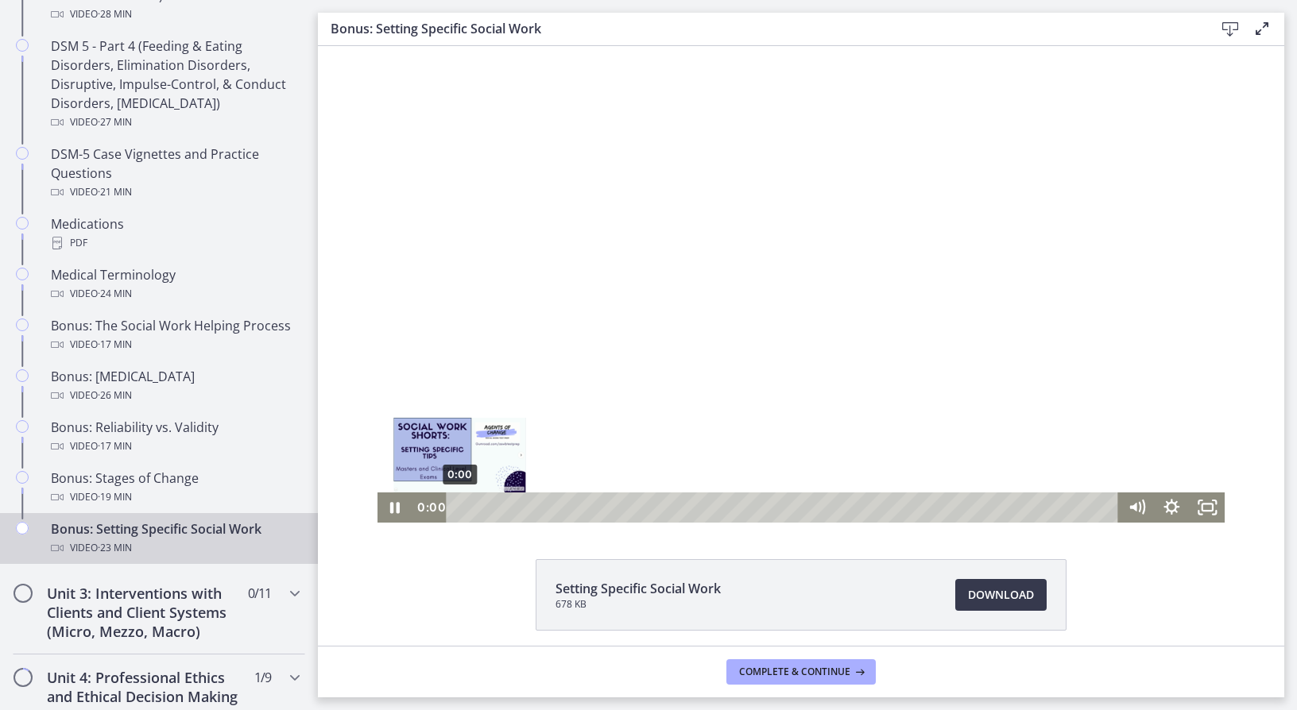
click at [459, 512] on div "0:00" at bounding box center [784, 508] width 651 height 30
click at [389, 512] on icon "Pause" at bounding box center [395, 508] width 12 height 14
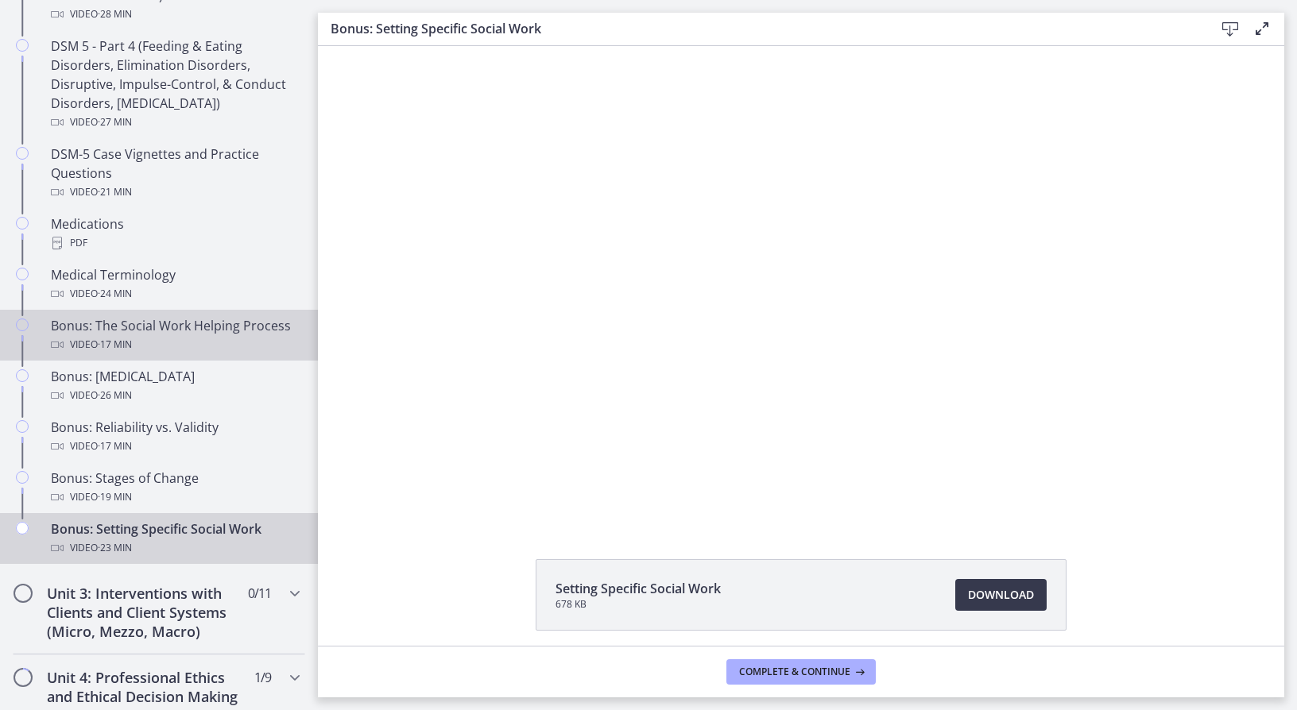
click at [162, 338] on div "Video · 17 min" at bounding box center [175, 344] width 248 height 19
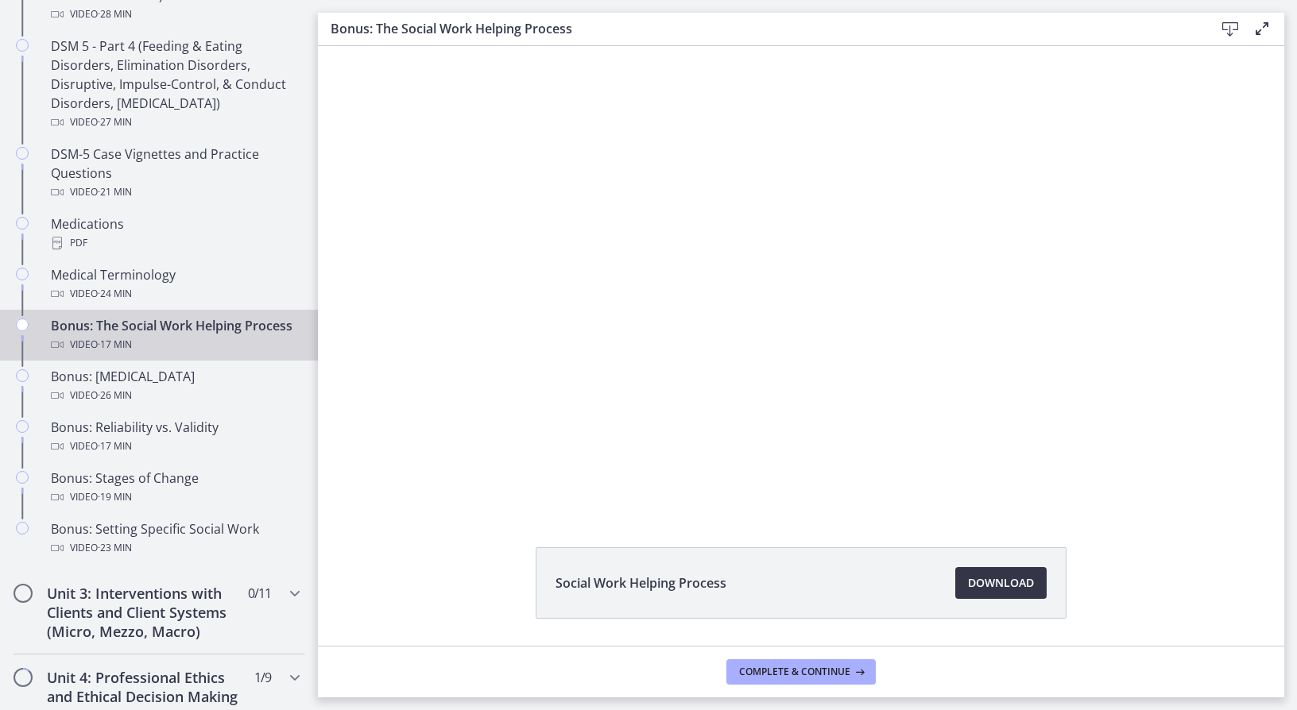
click at [973, 582] on span "Download Opens in a new window" at bounding box center [1001, 583] width 66 height 19
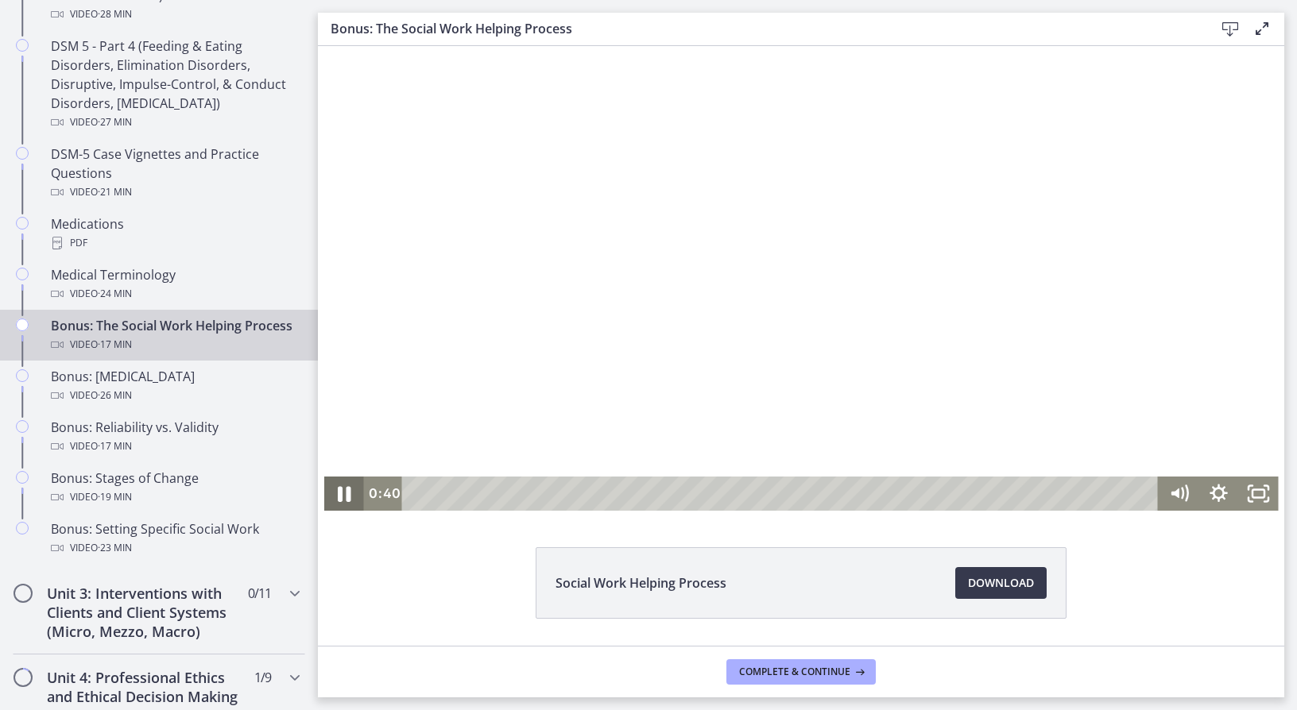
click at [340, 494] on icon "Pause" at bounding box center [343, 494] width 48 height 41
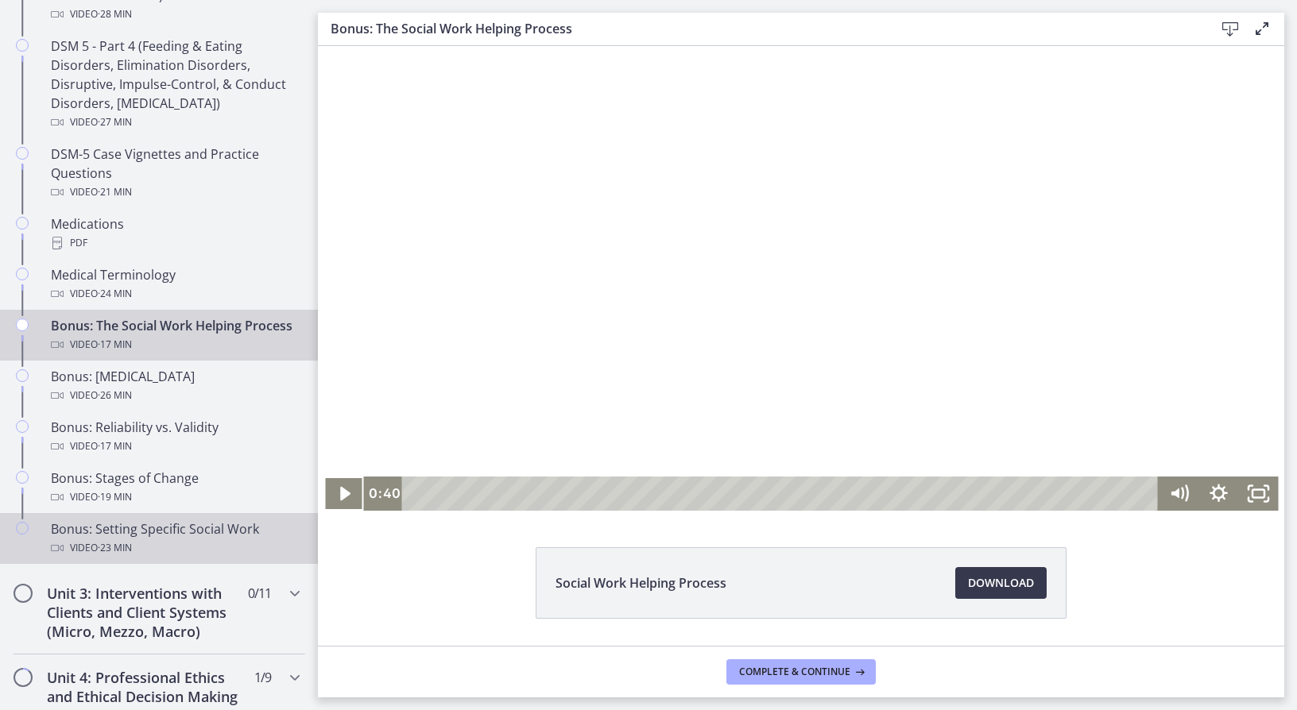
click at [198, 549] on div "Bonus: Setting Specific Social Work Video · 23 min" at bounding box center [175, 539] width 248 height 38
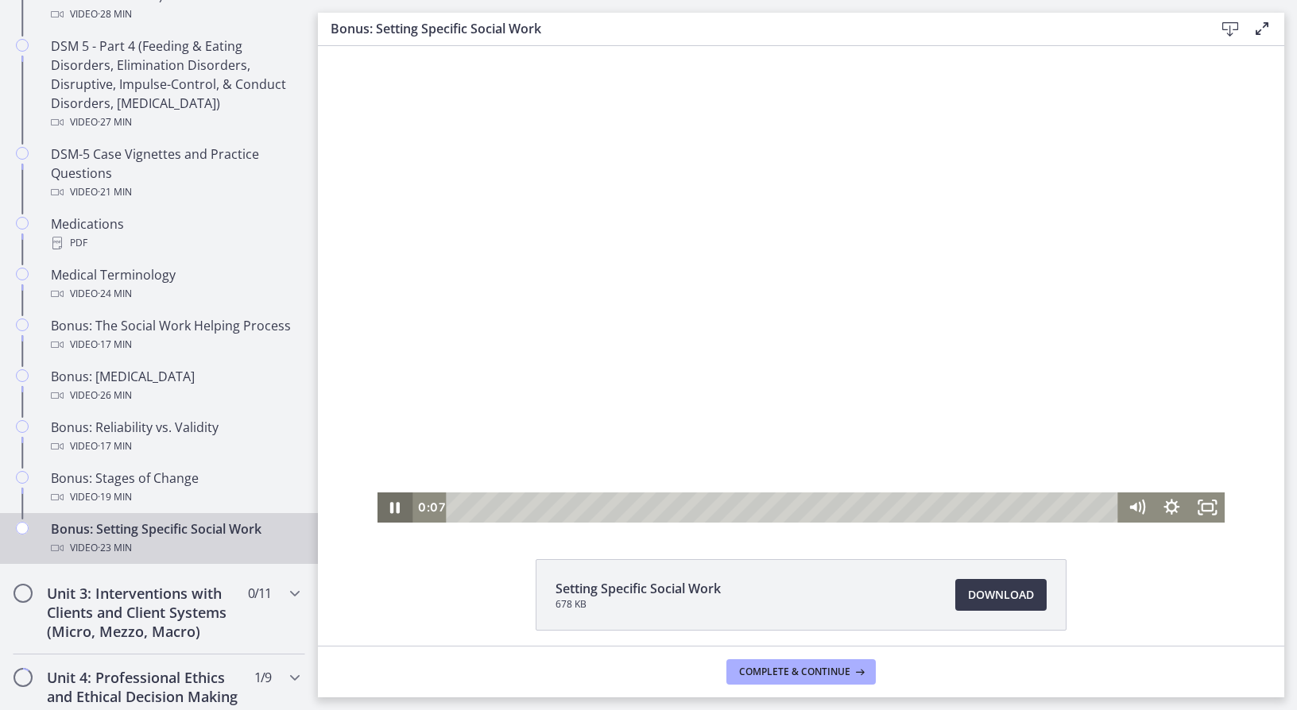
click at [389, 504] on icon "Pause" at bounding box center [394, 508] width 35 height 30
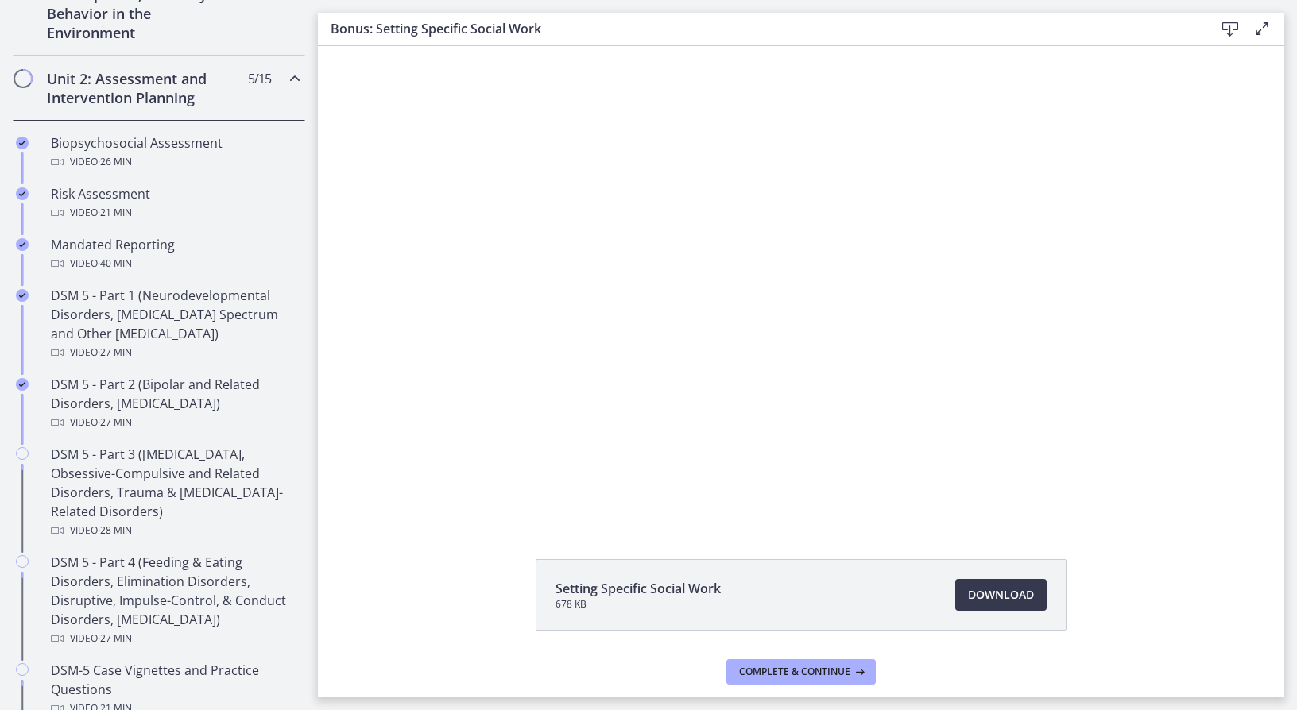
scroll to position [460, 0]
